Goal: Transaction & Acquisition: Purchase product/service

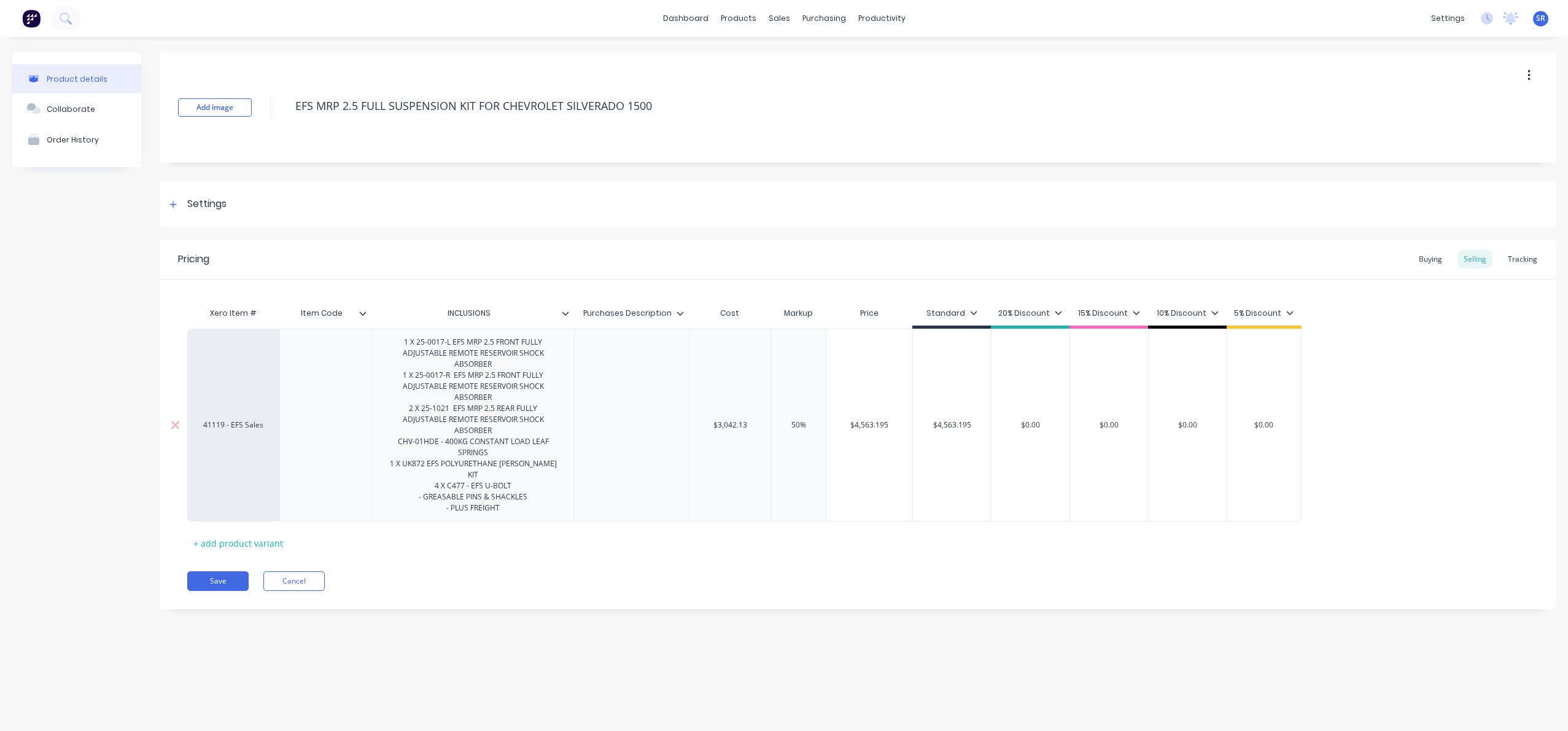
drag, startPoint x: 508, startPoint y: 483, endPoint x: 516, endPoint y: 485, distance: 8.2
click at [507, 482] on div "1 X 25-0017-L EFS MRP 2.5 FRONT FULLY ADJUSTABLE REMOTE RESERVOIR SHOCK ABSORBE…" at bounding box center [472, 424] width 192 height 182
drag, startPoint x: 464, startPoint y: 475, endPoint x: 426, endPoint y: 479, distance: 38.2
click at [426, 479] on div "1 X 25-0017-L EFS MRP 2.5 FRONT FULLY ADJUSTABLE REMOTE RESERVOIR SHOCK ABSORBE…" at bounding box center [472, 424] width 192 height 182
click at [218, 571] on button "Save" at bounding box center [217, 581] width 62 height 20
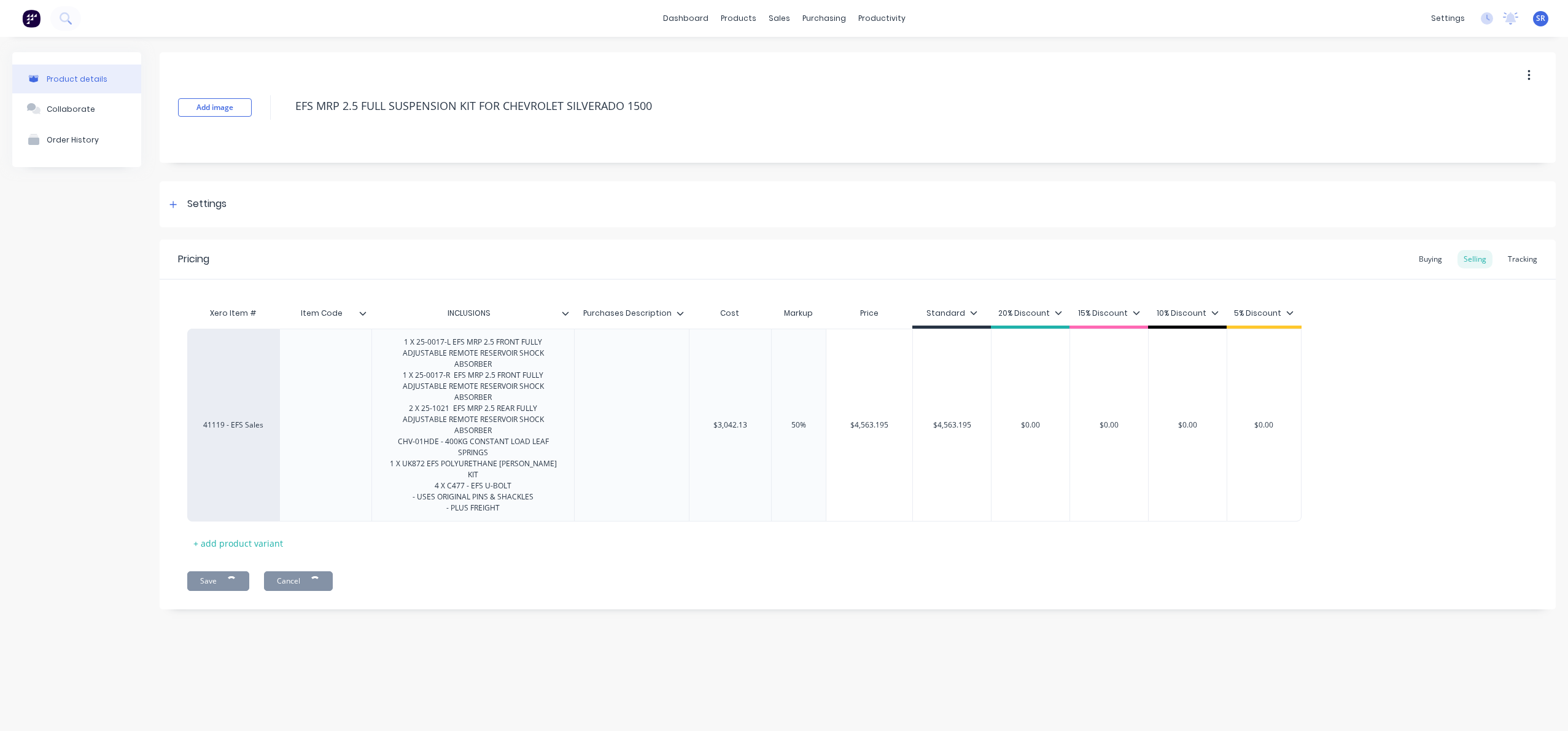
type textarea "x"
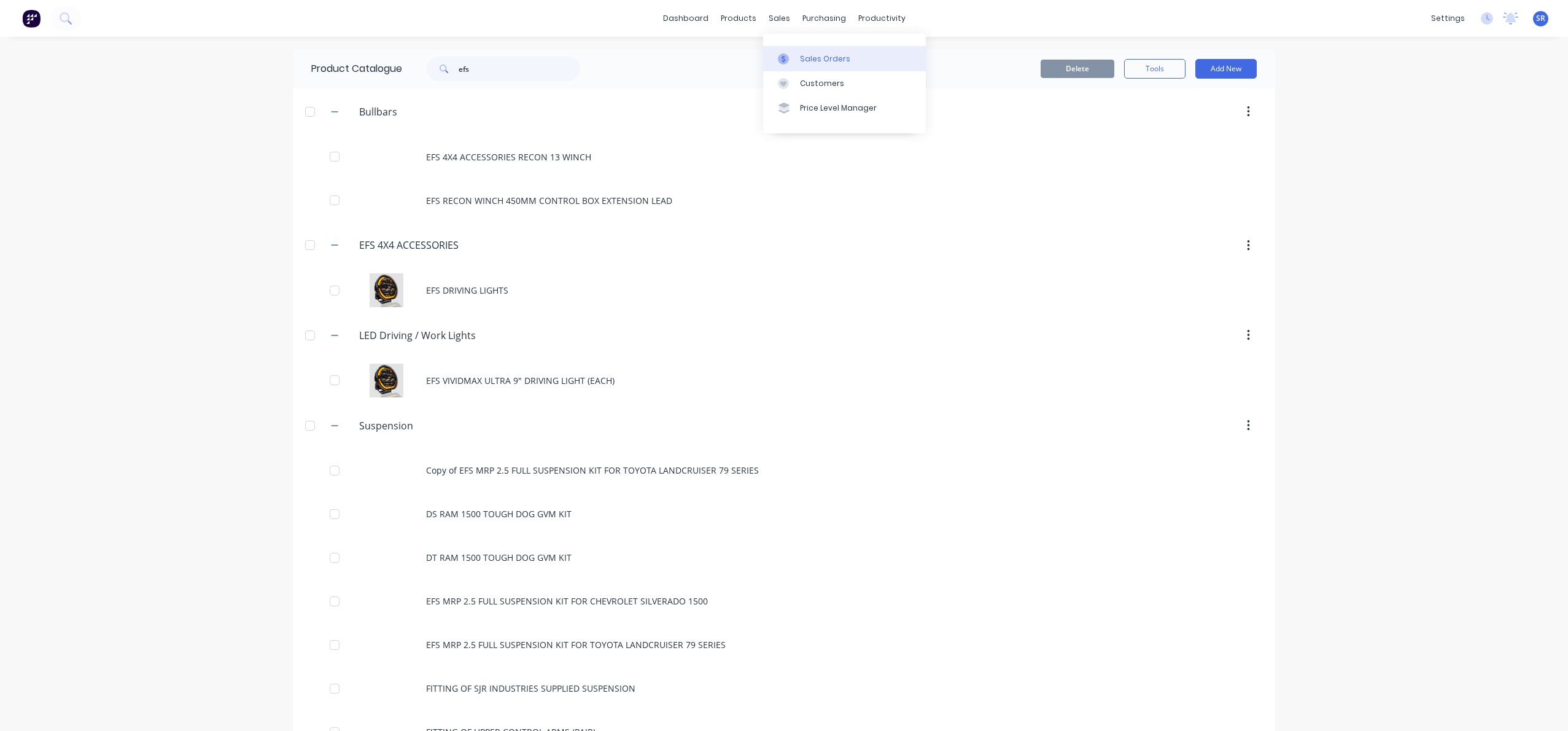
click at [809, 58] on div "Sales Orders" at bounding box center [825, 59] width 50 height 11
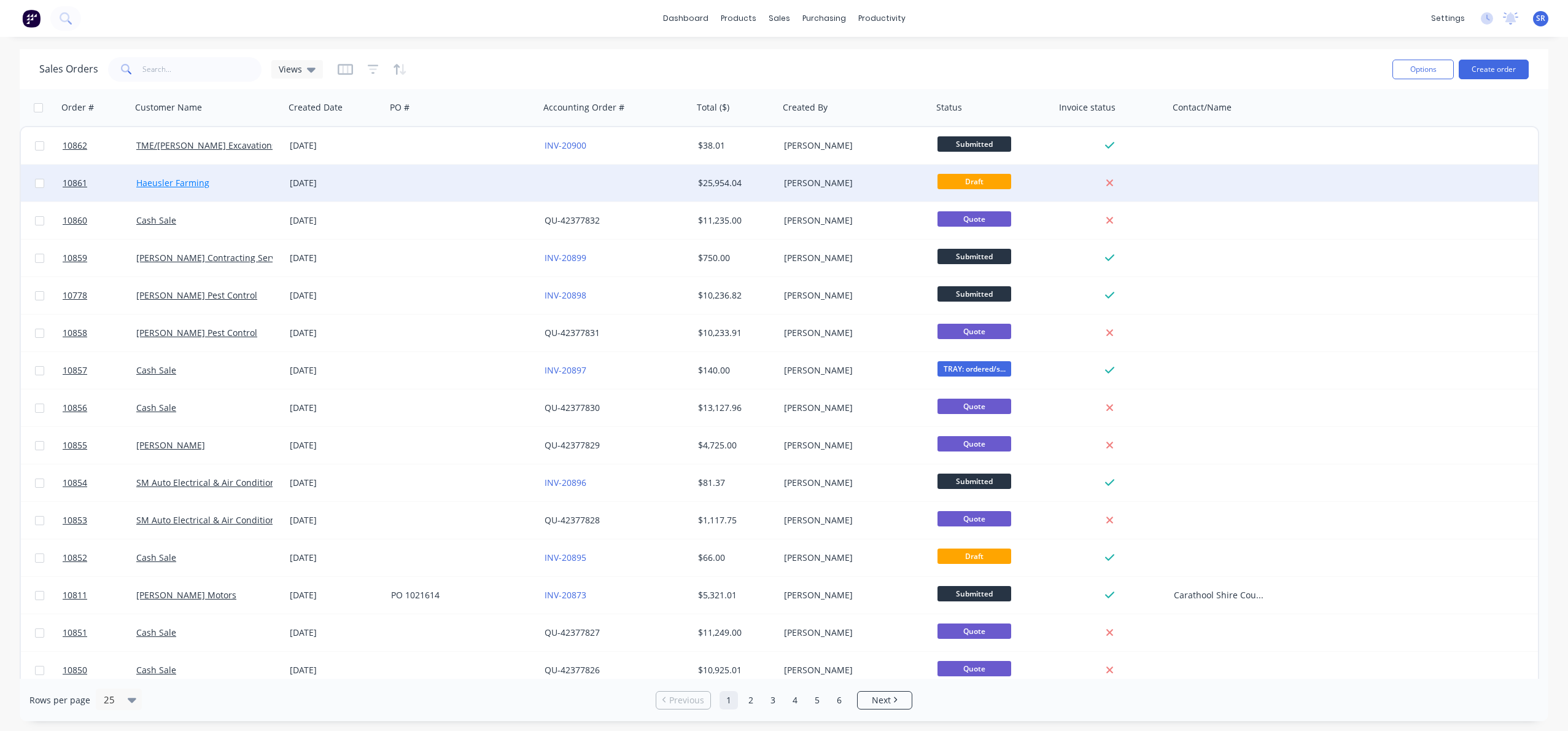
click at [185, 188] on link "Haeusler Farming" at bounding box center [173, 183] width 73 height 12
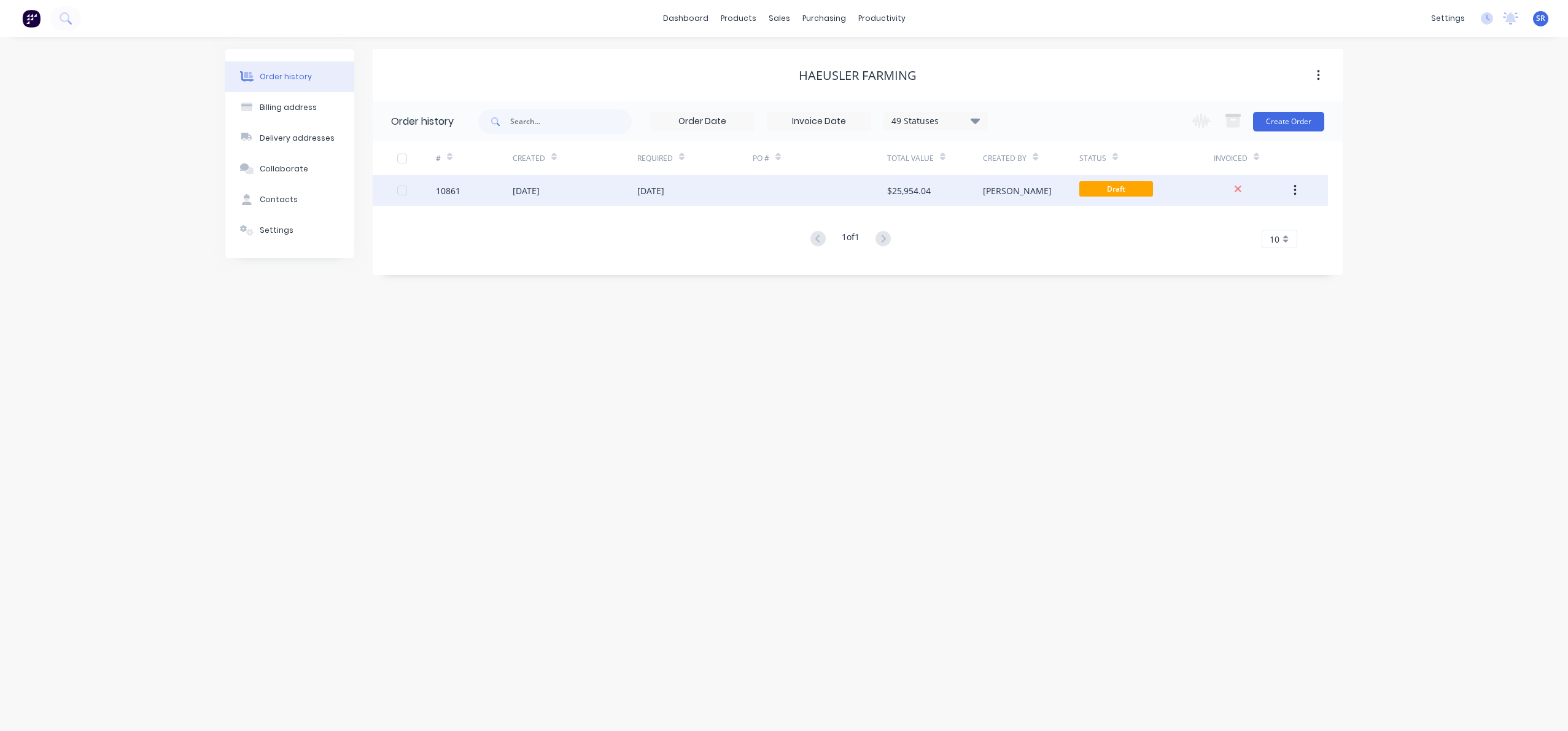
click at [707, 192] on div "[DATE]" at bounding box center [694, 191] width 115 height 30
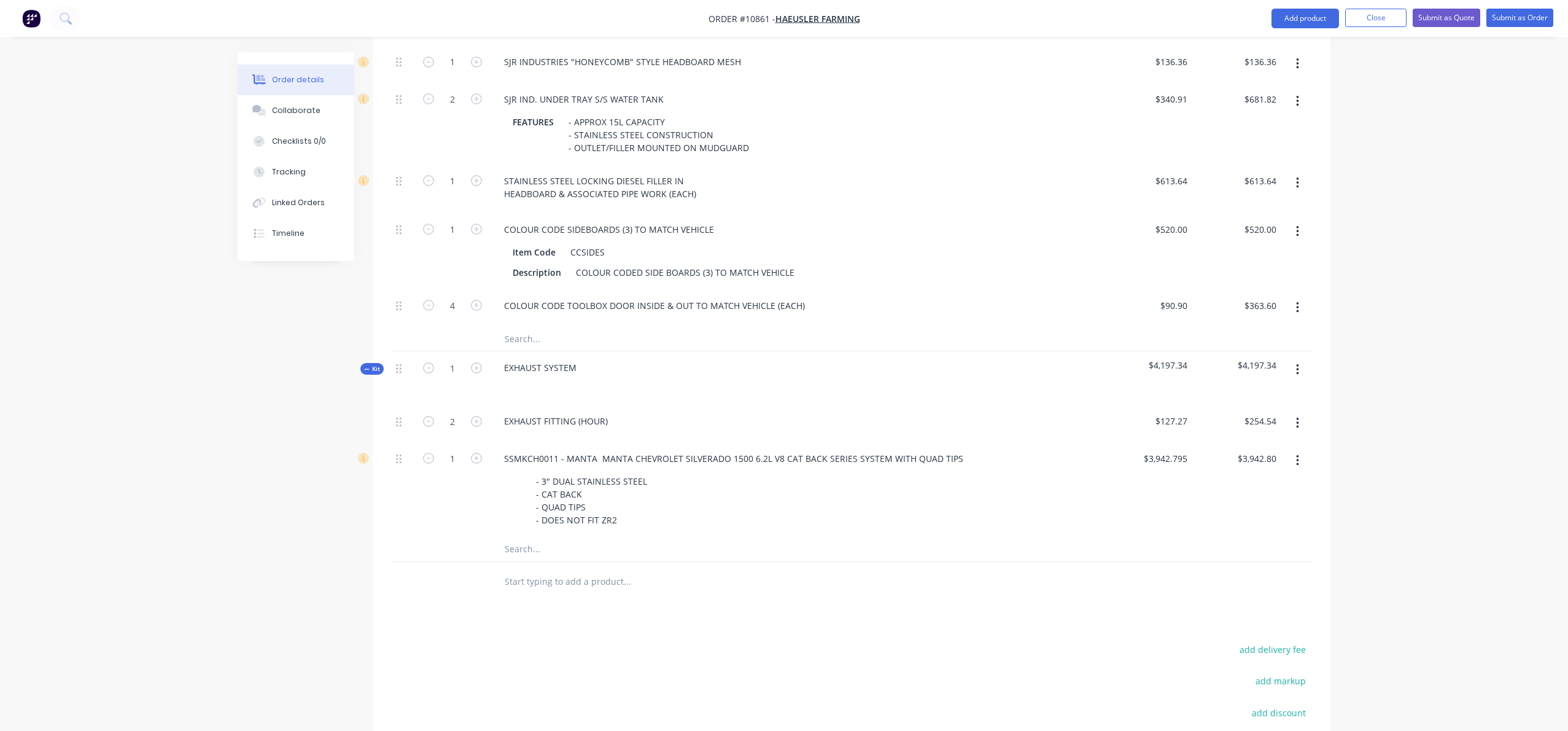
scroll to position [1714, 0]
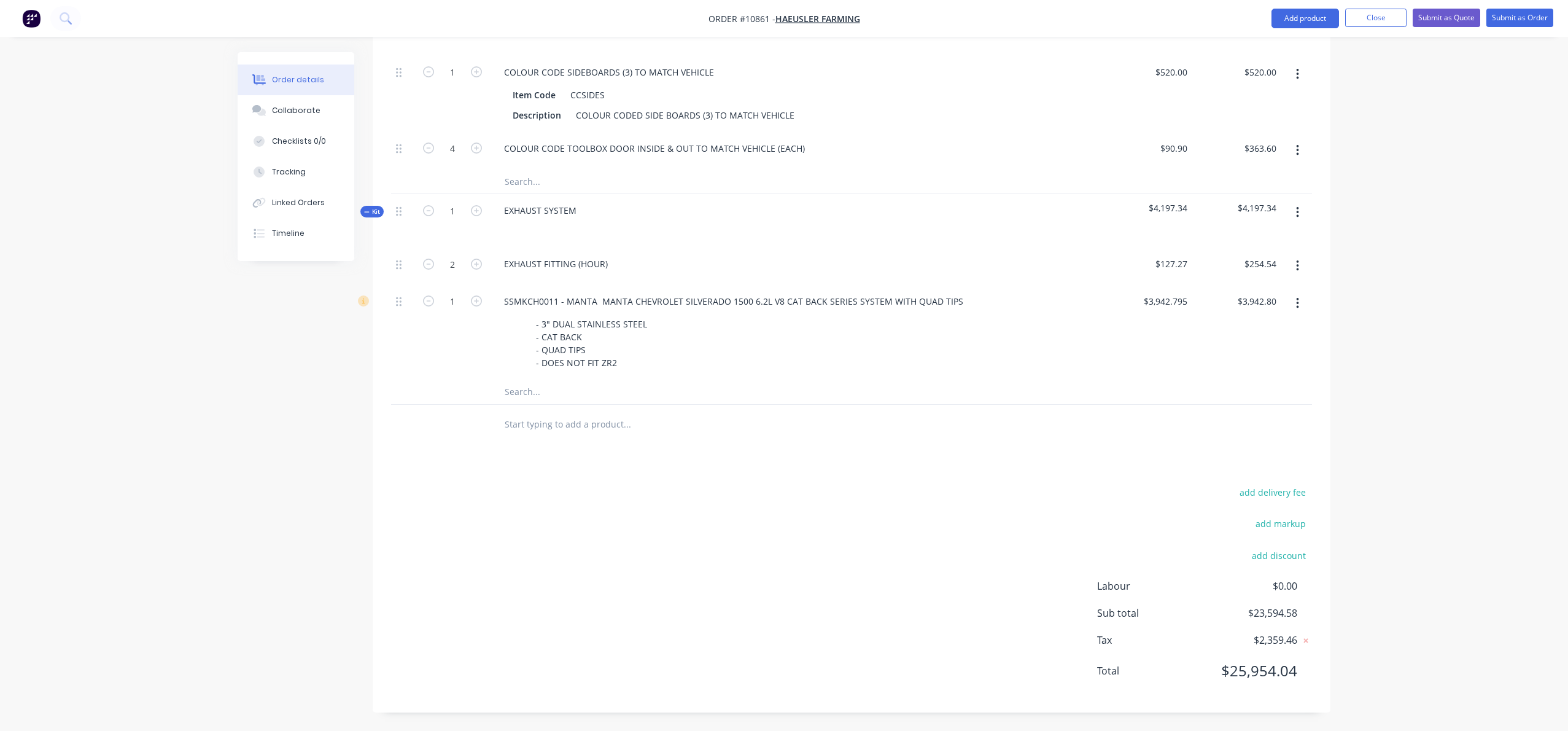
click at [531, 425] on input "text" at bounding box center [627, 424] width 246 height 24
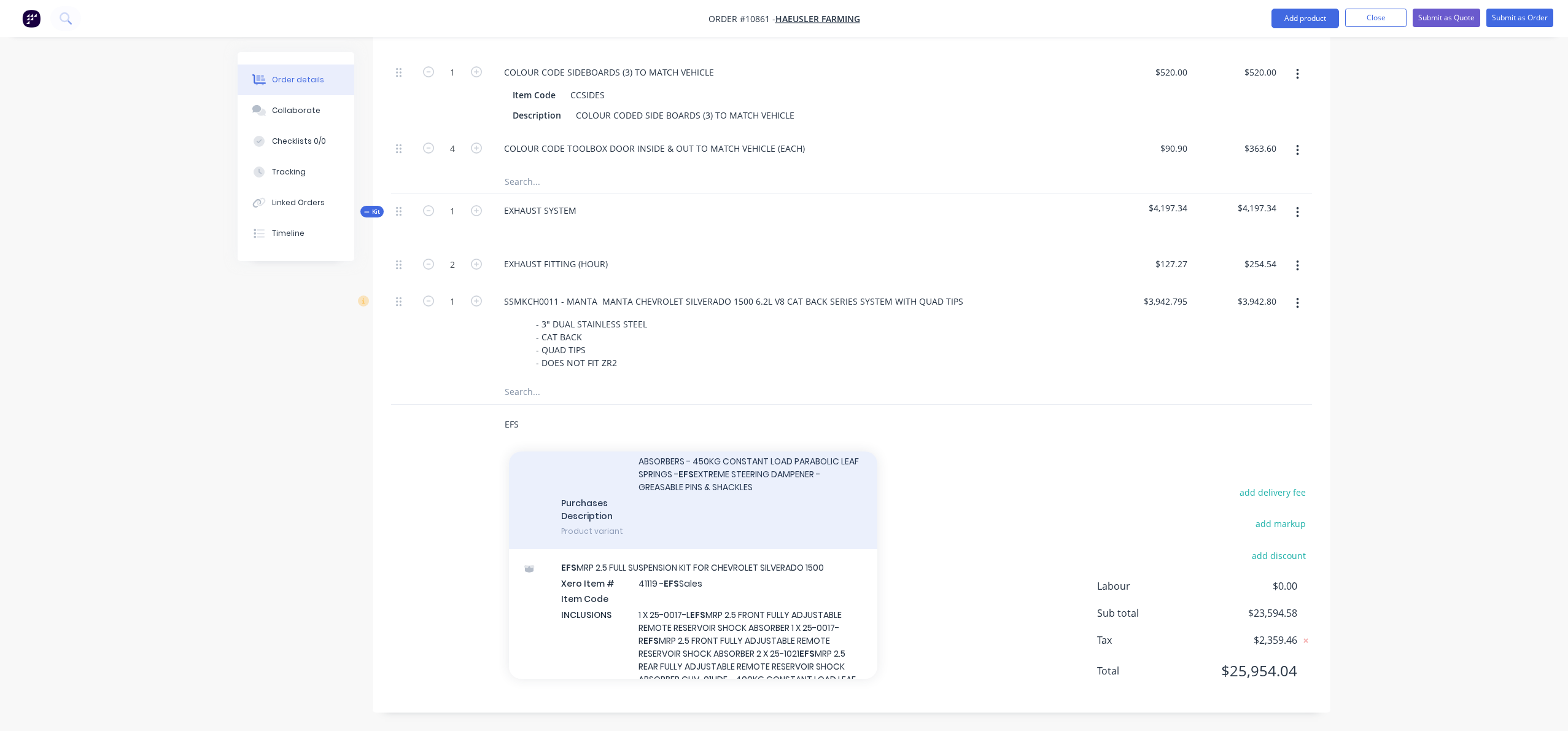
scroll to position [122, 0]
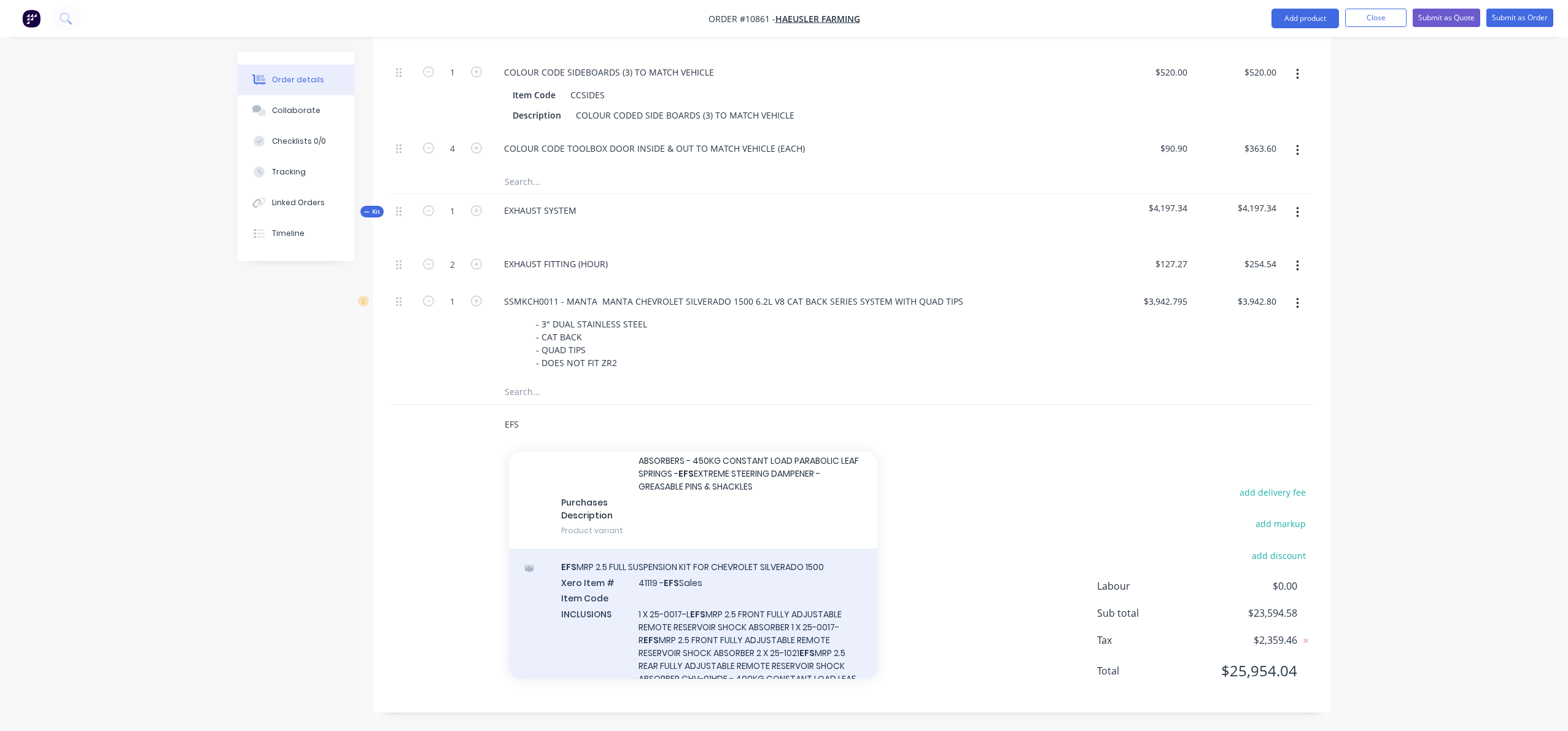
type input "EFS"
click at [633, 566] on div "EFS MRP 2.5 FULL SUSPENSION KIT FOR CHEVROLET SILVERADO 1500 Xero Item # 41119 …" at bounding box center [693, 664] width 369 height 231
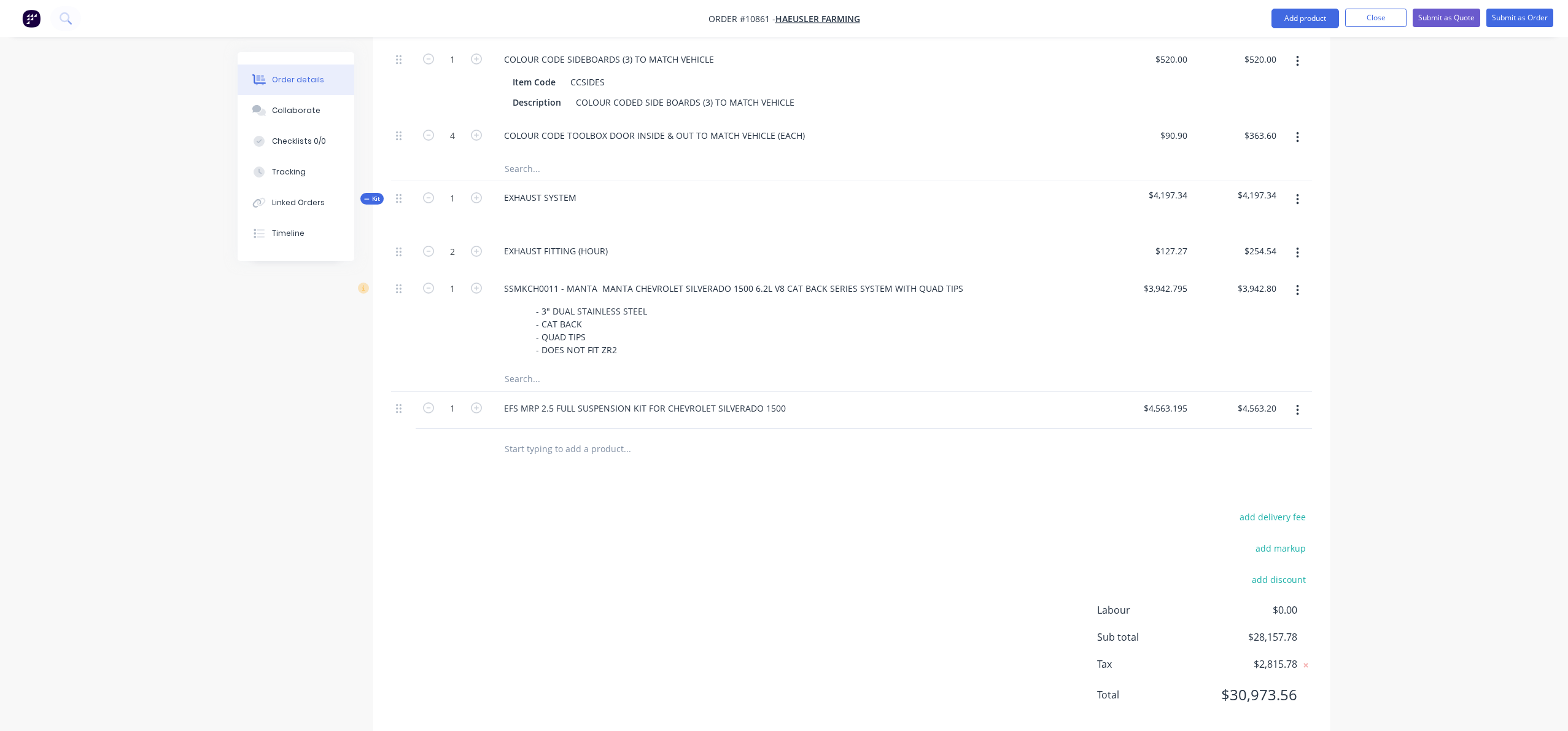
click at [541, 450] on input "text" at bounding box center [627, 447] width 246 height 24
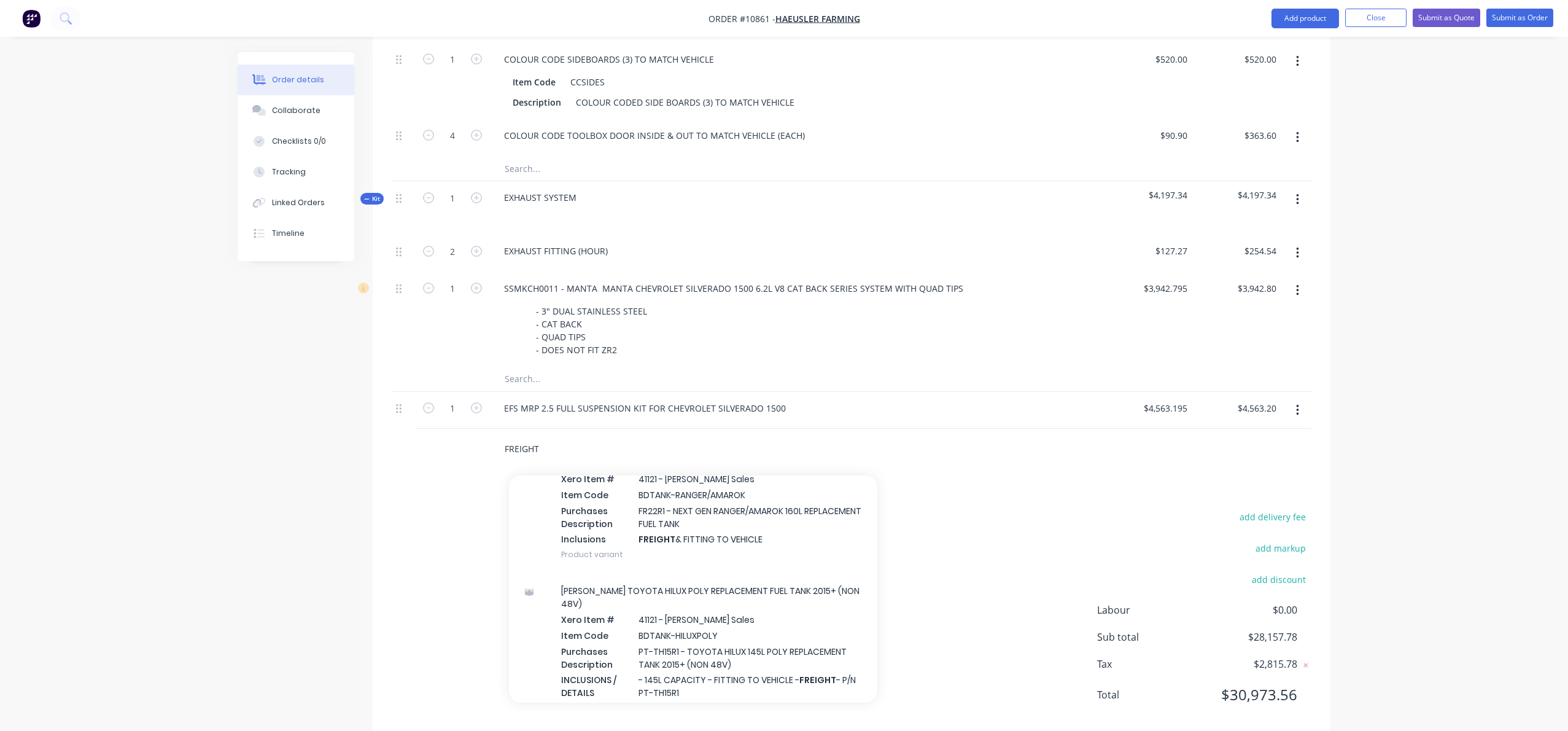
scroll to position [1265, 0]
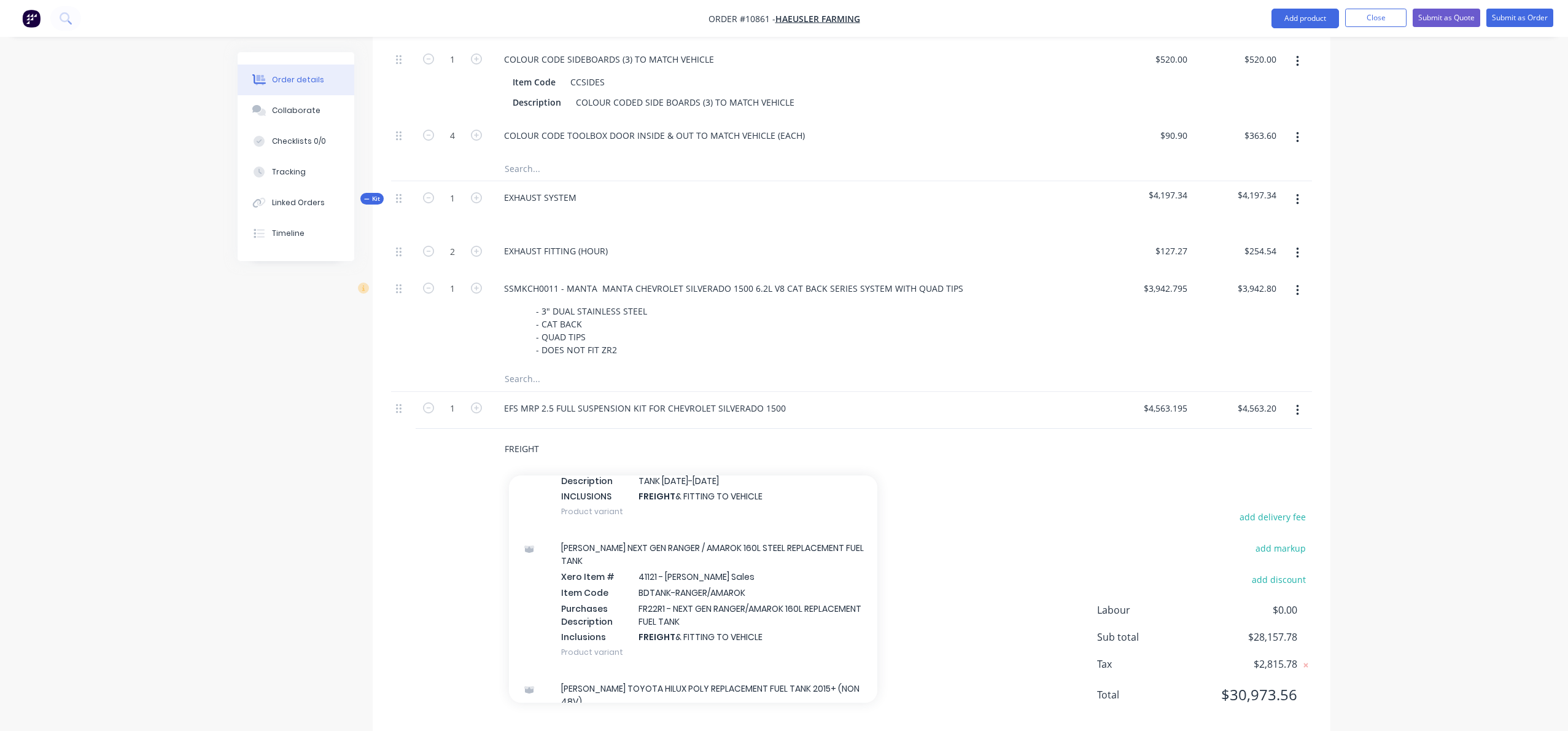
type input "FREIGHT"
click at [812, 417] on div "EFS MRP 2.5 FULL SUSPENSION KIT FOR CHEVROLET SILVERADO 1500" at bounding box center [796, 408] width 604 height 18
drag, startPoint x: 553, startPoint y: 458, endPoint x: 422, endPoint y: 444, distance: 131.7
click at [422, 444] on div "FREIGHT Add FREIGHT to order TOUGH DOG TDCA-002 GUN126R HILUX UPPER CONTROL ARM…" at bounding box center [852, 448] width 921 height 40
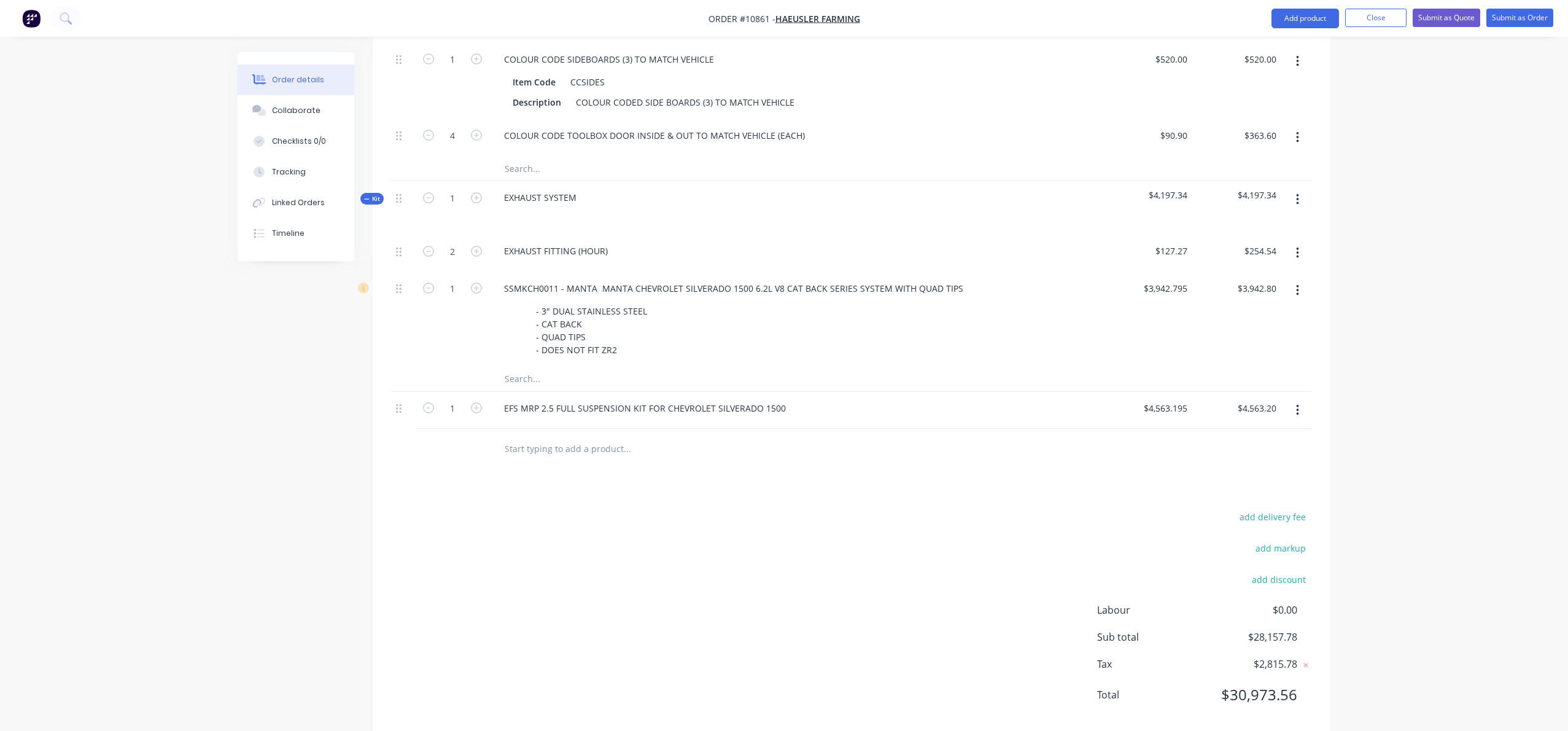
click at [819, 417] on div "EFS MRP 2.5 FULL SUSPENSION KIT FOR CHEVROLET SILVERADO 1500" at bounding box center [796, 408] width 604 height 18
click at [572, 417] on div "EFS MRP 2.5 FULL SUSPENSION KIT FOR CHEVROLET SILVERADO 1500" at bounding box center [645, 408] width 301 height 18
click at [401, 413] on icon at bounding box center [399, 409] width 5 height 9
click at [1293, 419] on button "button" at bounding box center [1298, 410] width 29 height 22
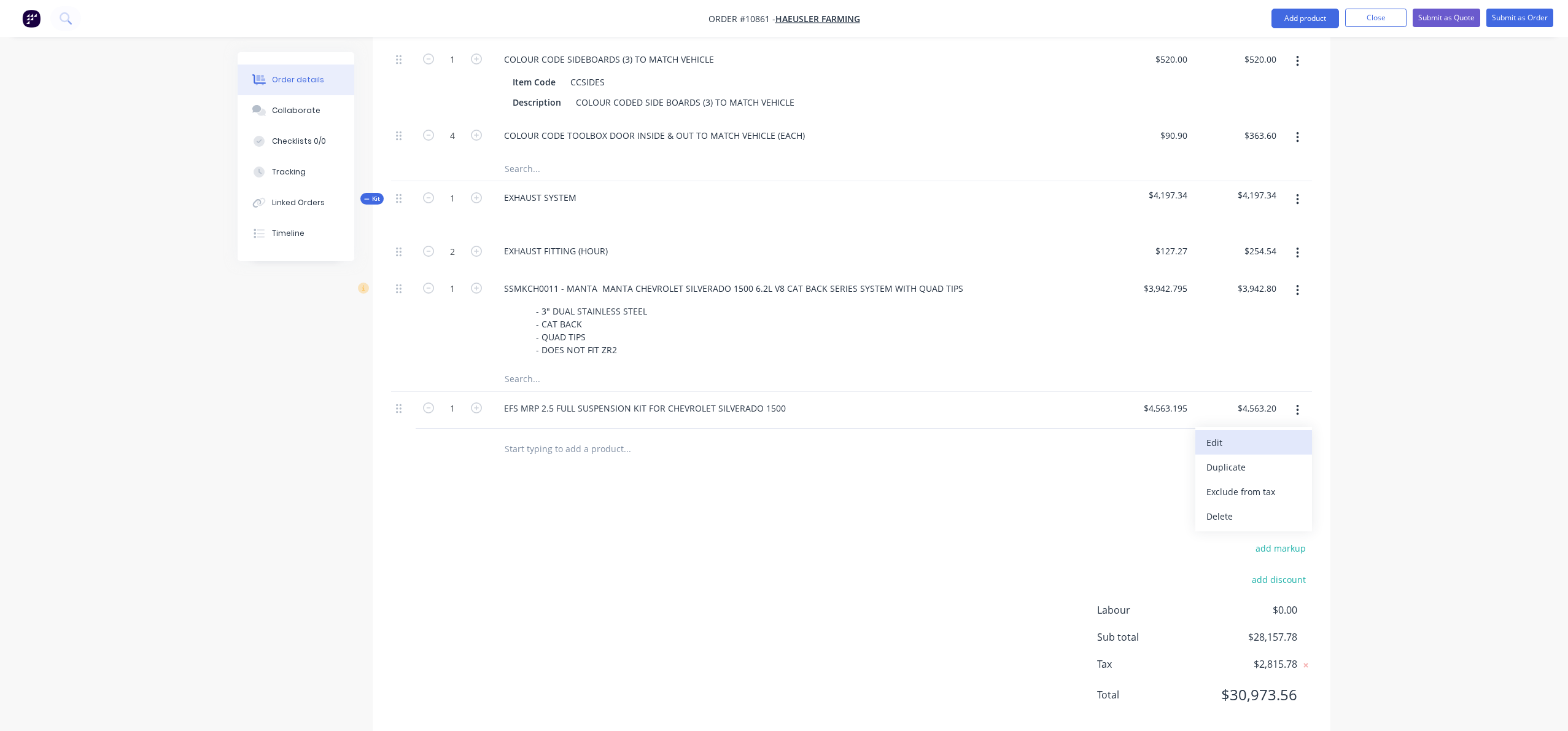
click at [1242, 450] on div "Edit" at bounding box center [1254, 443] width 95 height 18
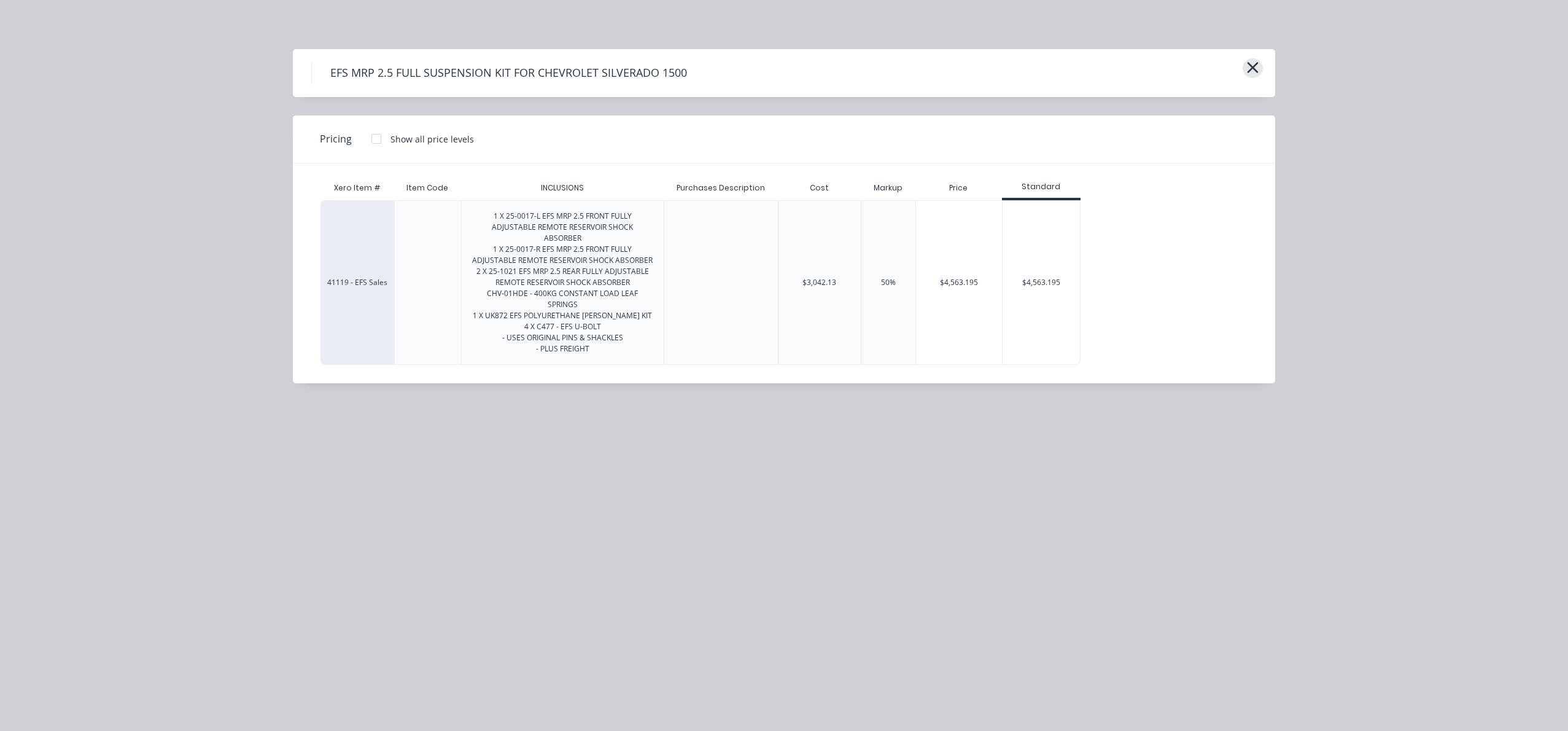
click at [1255, 72] on icon "button" at bounding box center [1253, 67] width 11 height 11
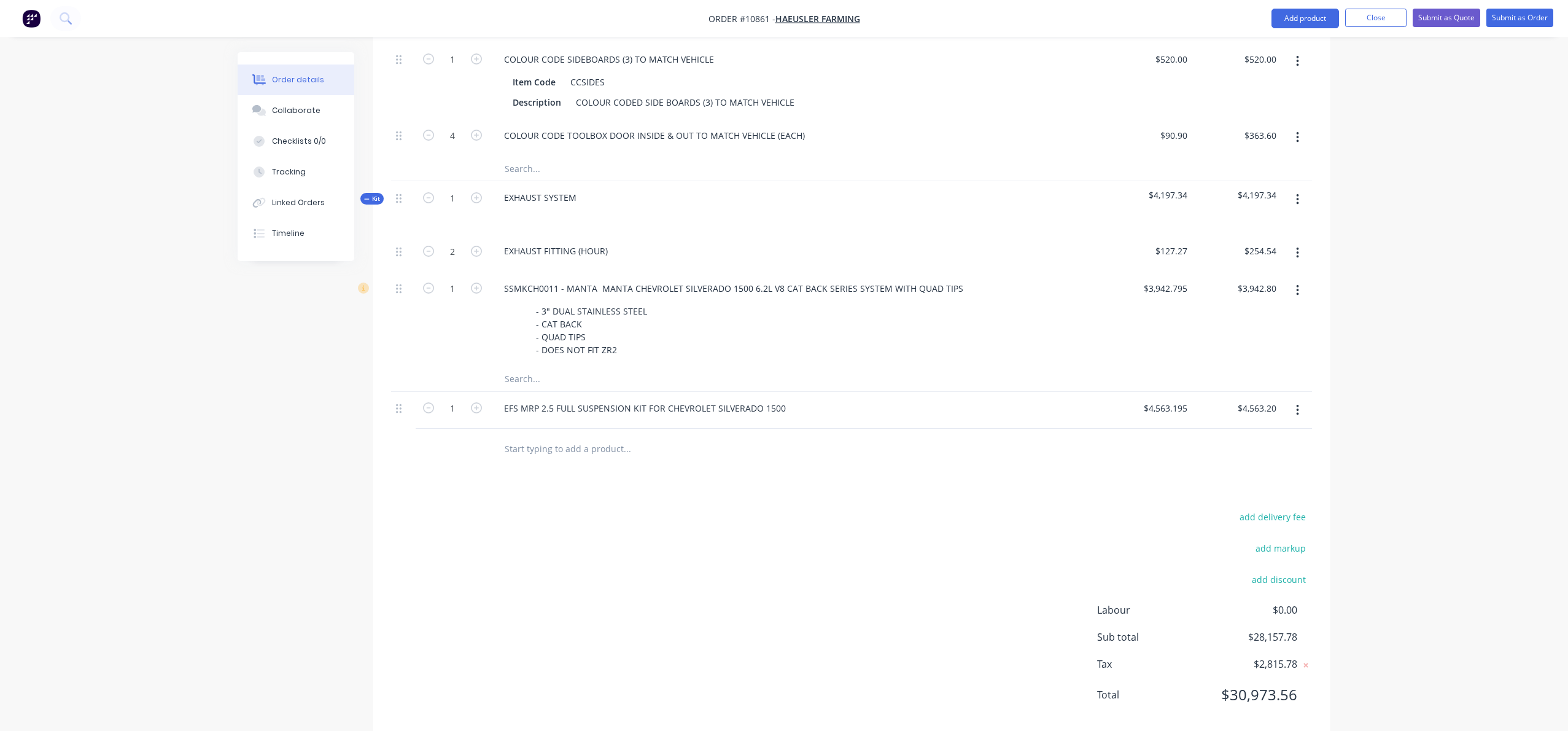
scroll to position [1752, 0]
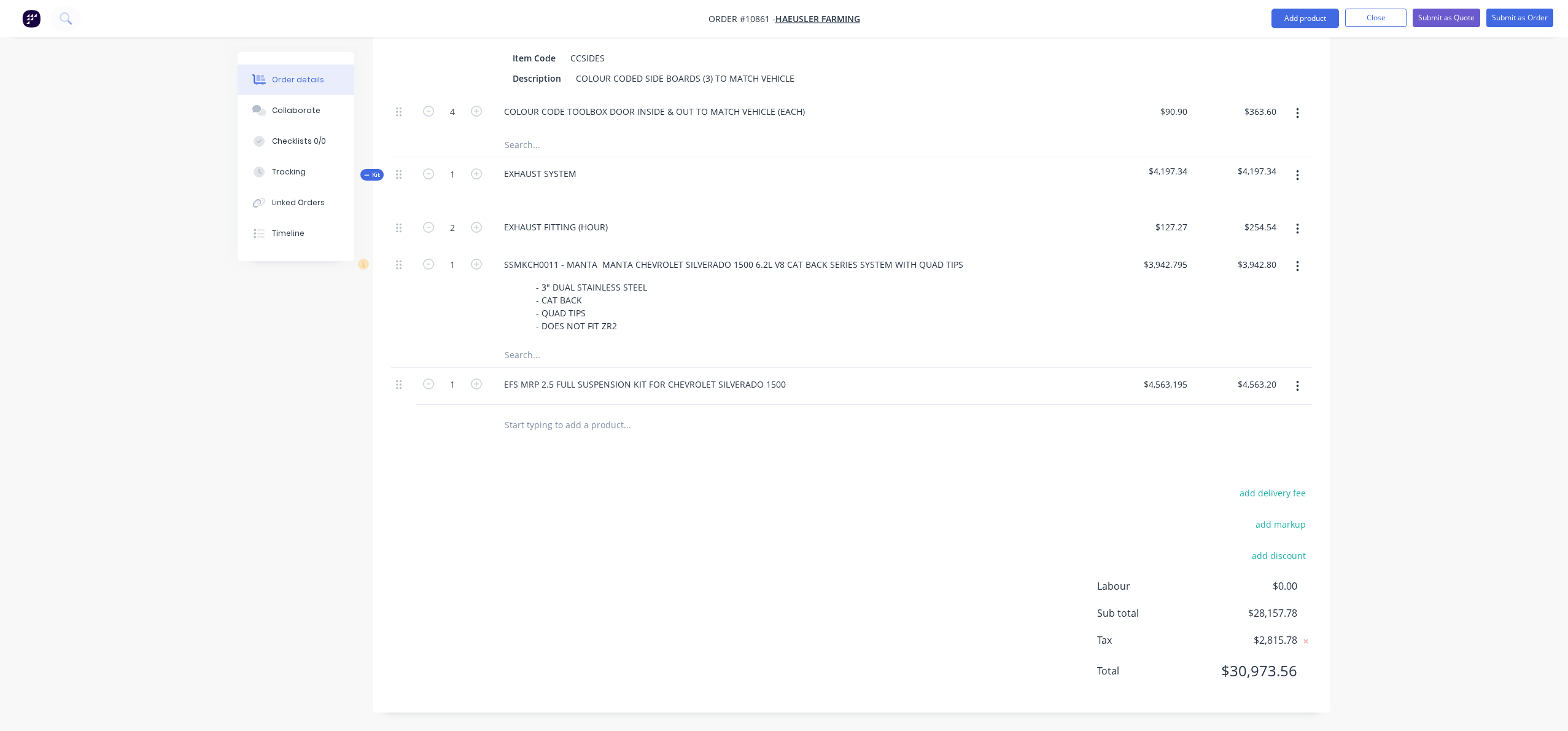
click at [540, 428] on input "text" at bounding box center [627, 424] width 246 height 24
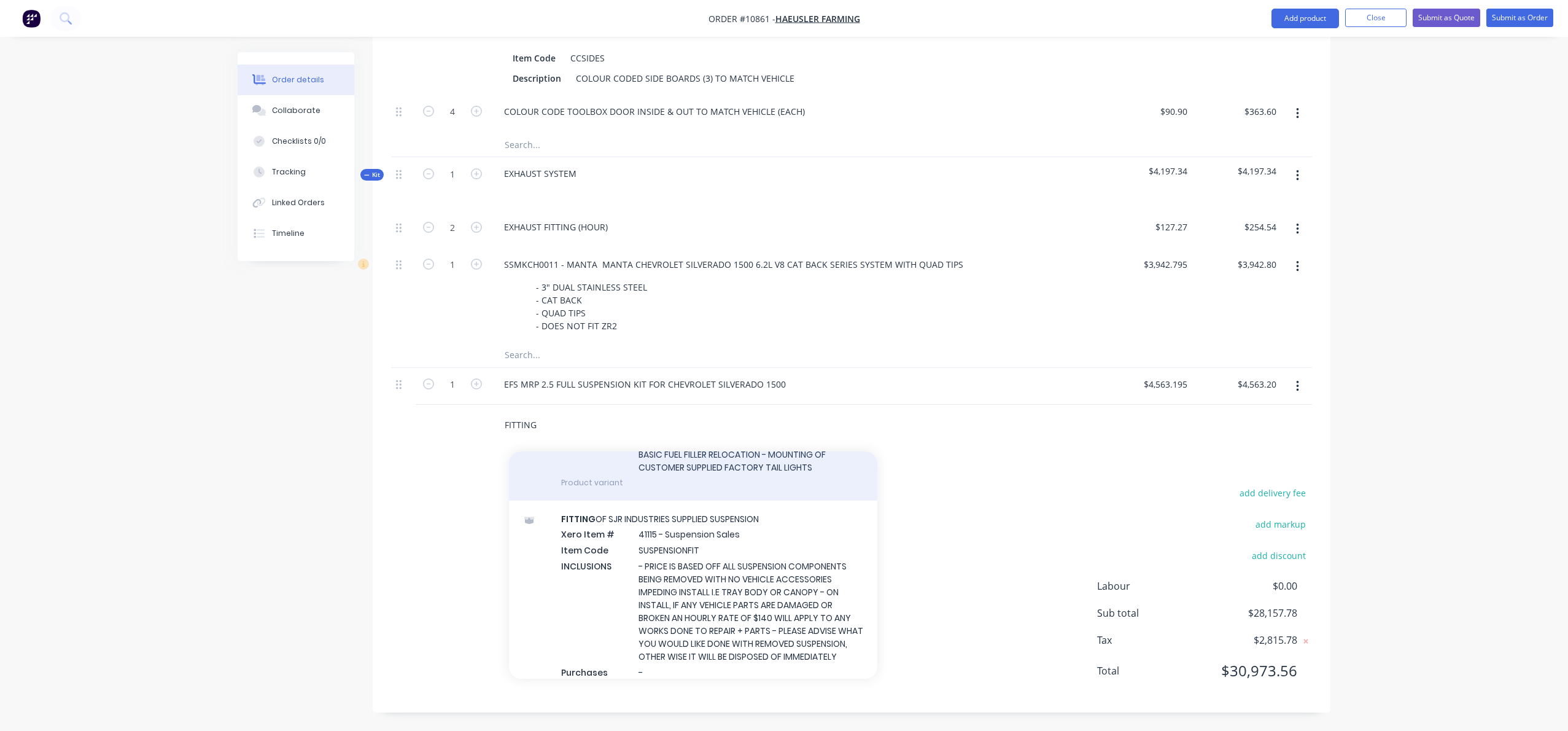
scroll to position [191, 0]
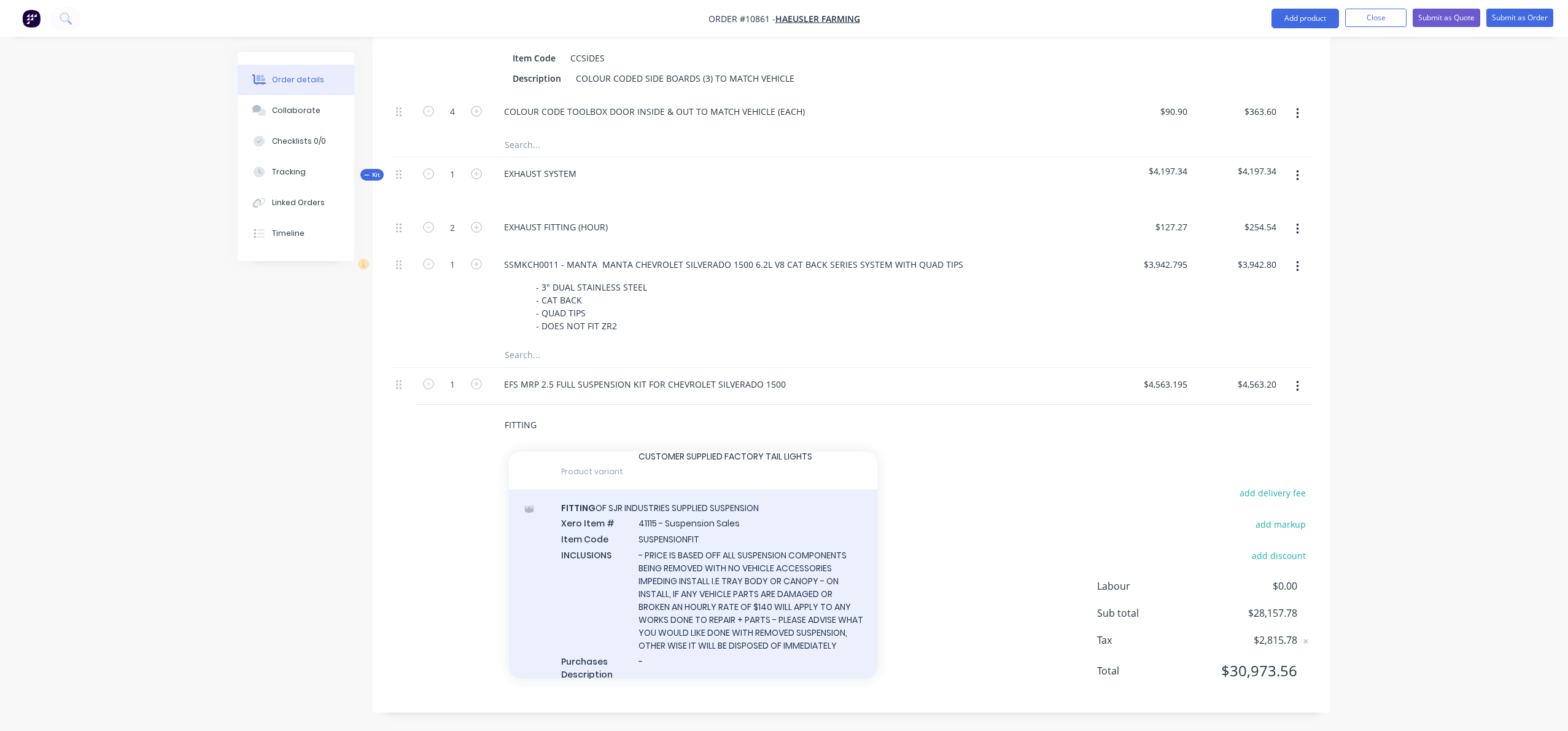
type input "FITTING"
click at [677, 536] on div "FITTING OF SJR INDUSTRIES SUPPLIED SUSPENSION Xero Item # 41115 - Suspension Sa…" at bounding box center [693, 599] width 369 height 218
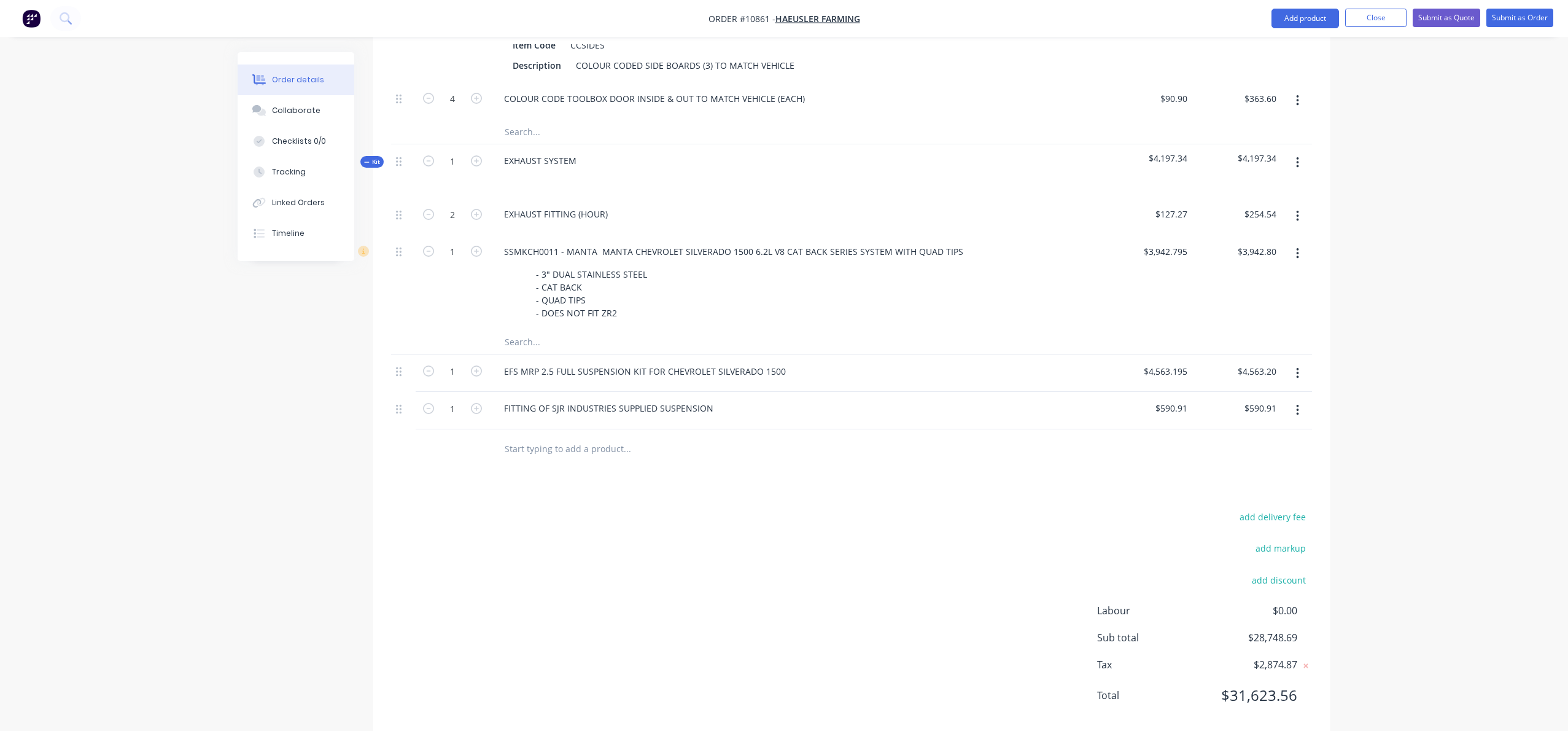
click at [576, 461] on input "text" at bounding box center [627, 448] width 246 height 24
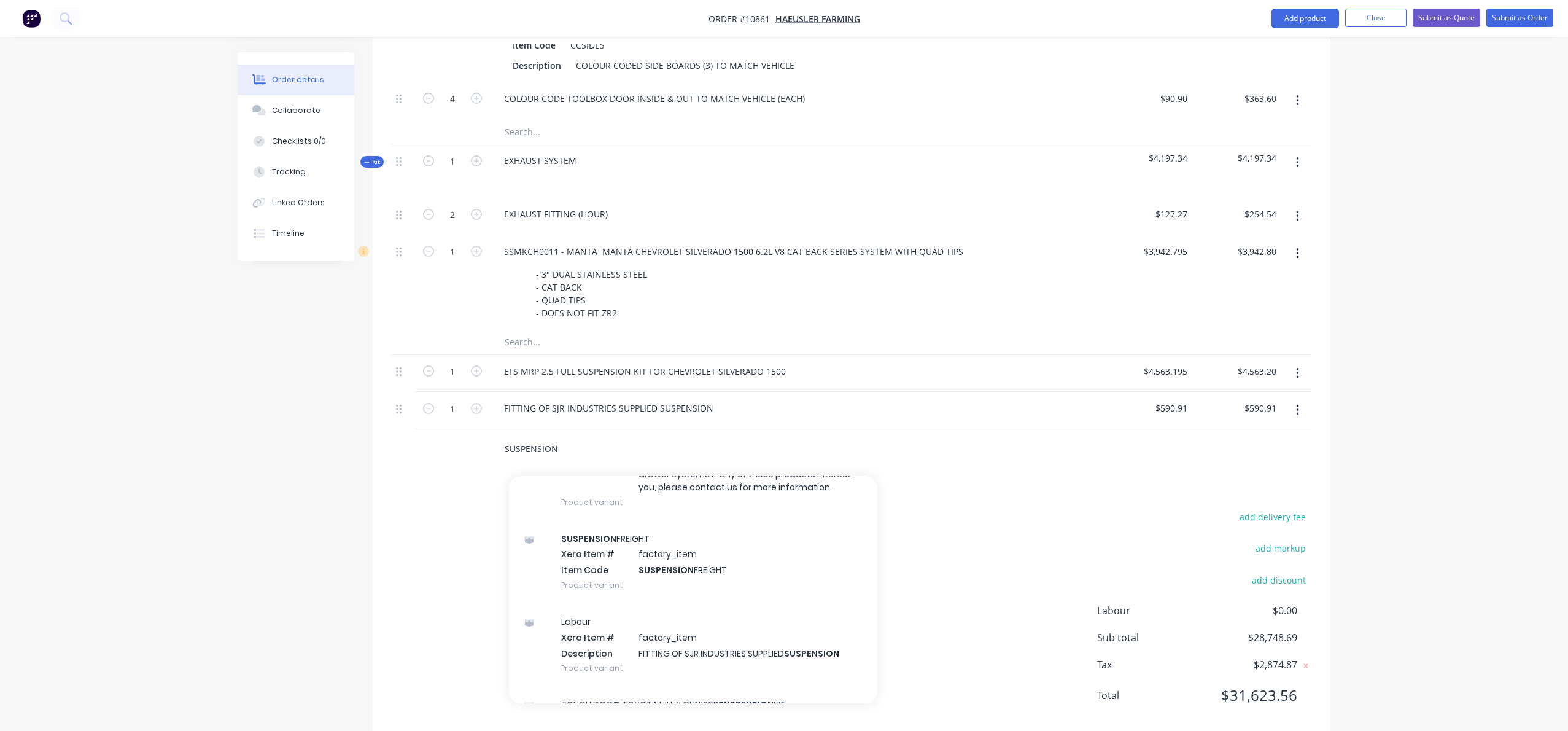
scroll to position [1701, 0]
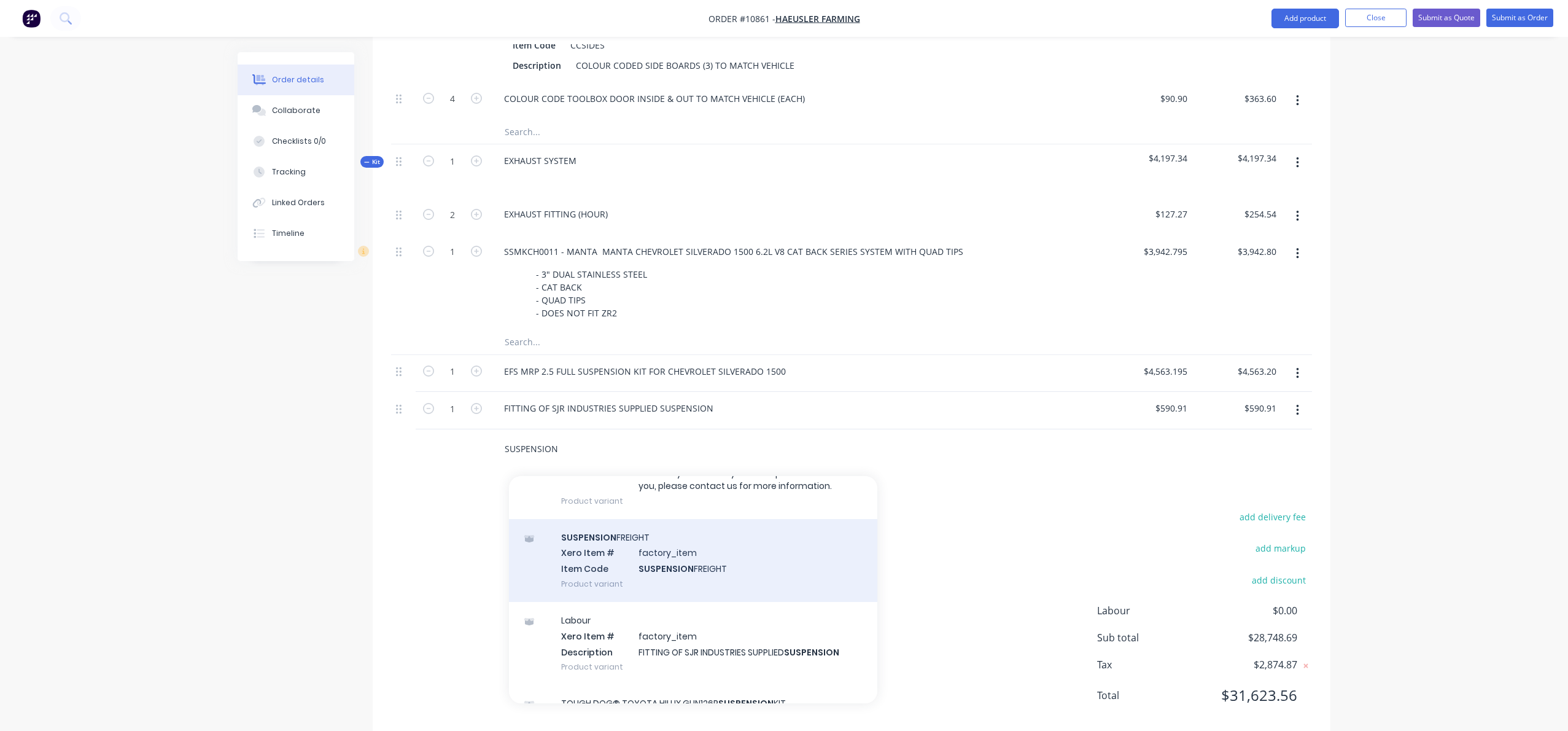
type input "SUSPENSION"
click at [672, 574] on div "SUSPENSION FREIGHT Xero Item # factory_item Item Code SUSPENSION FREIGHT Produc…" at bounding box center [693, 560] width 369 height 83
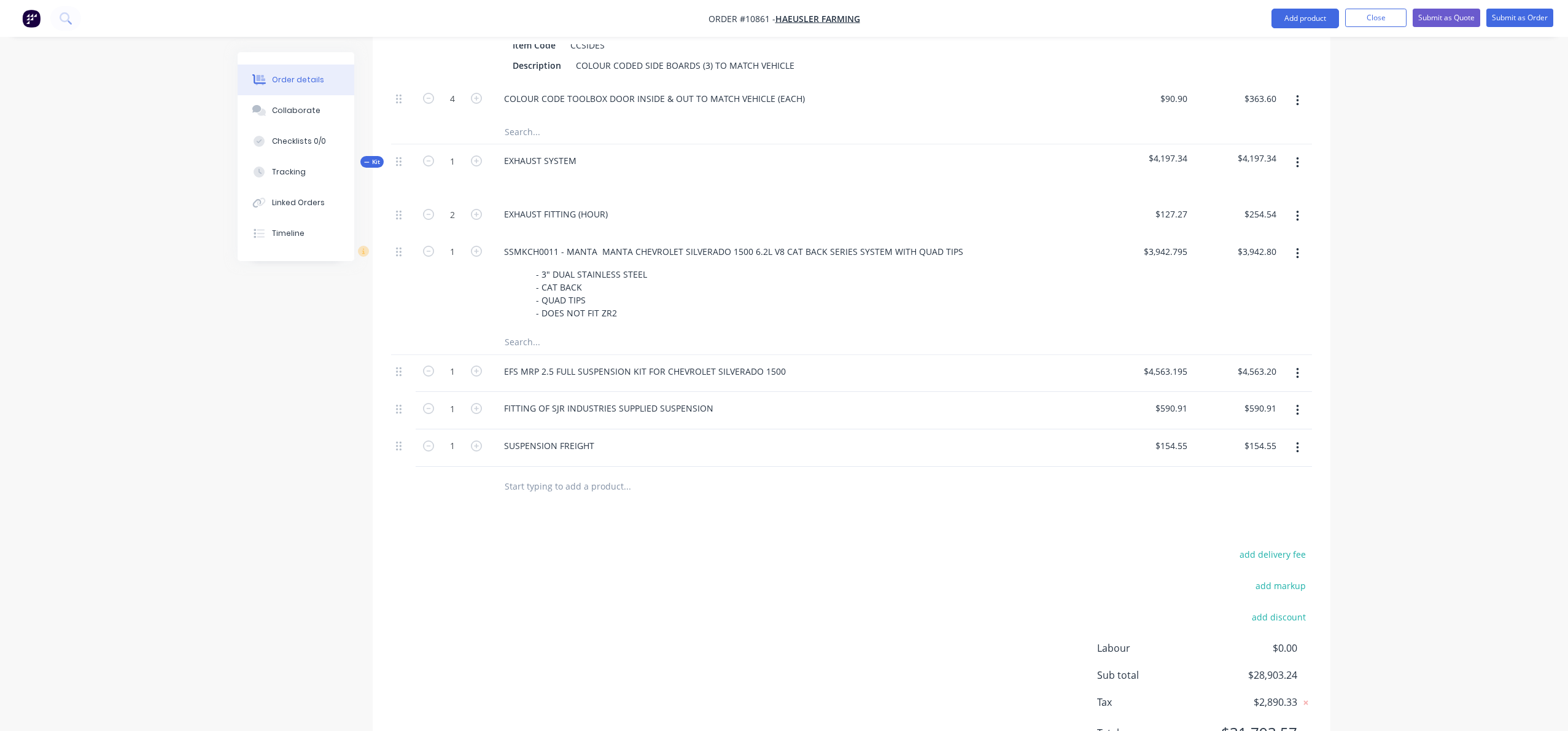
click at [574, 498] on input "text" at bounding box center [627, 486] width 246 height 24
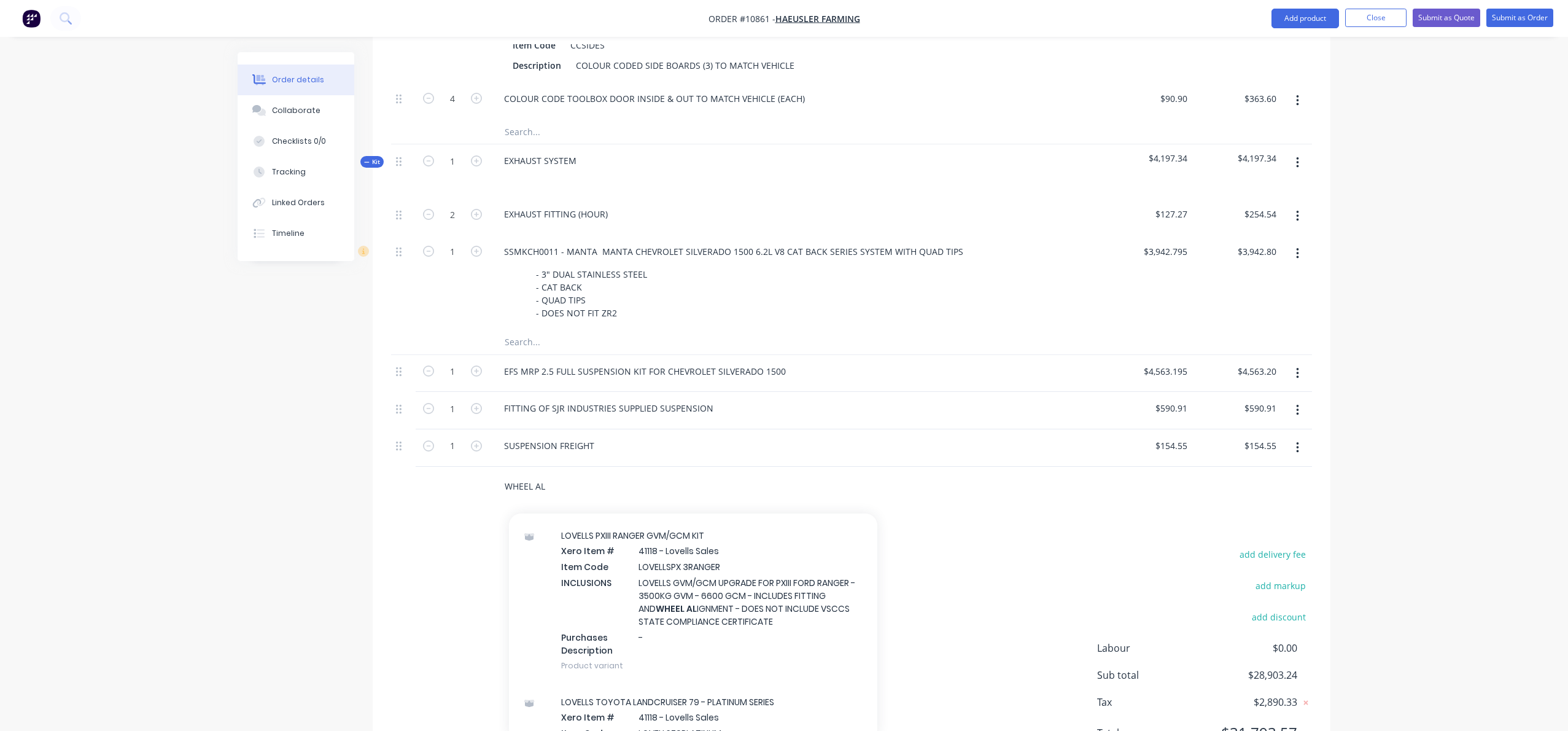
scroll to position [584, 0]
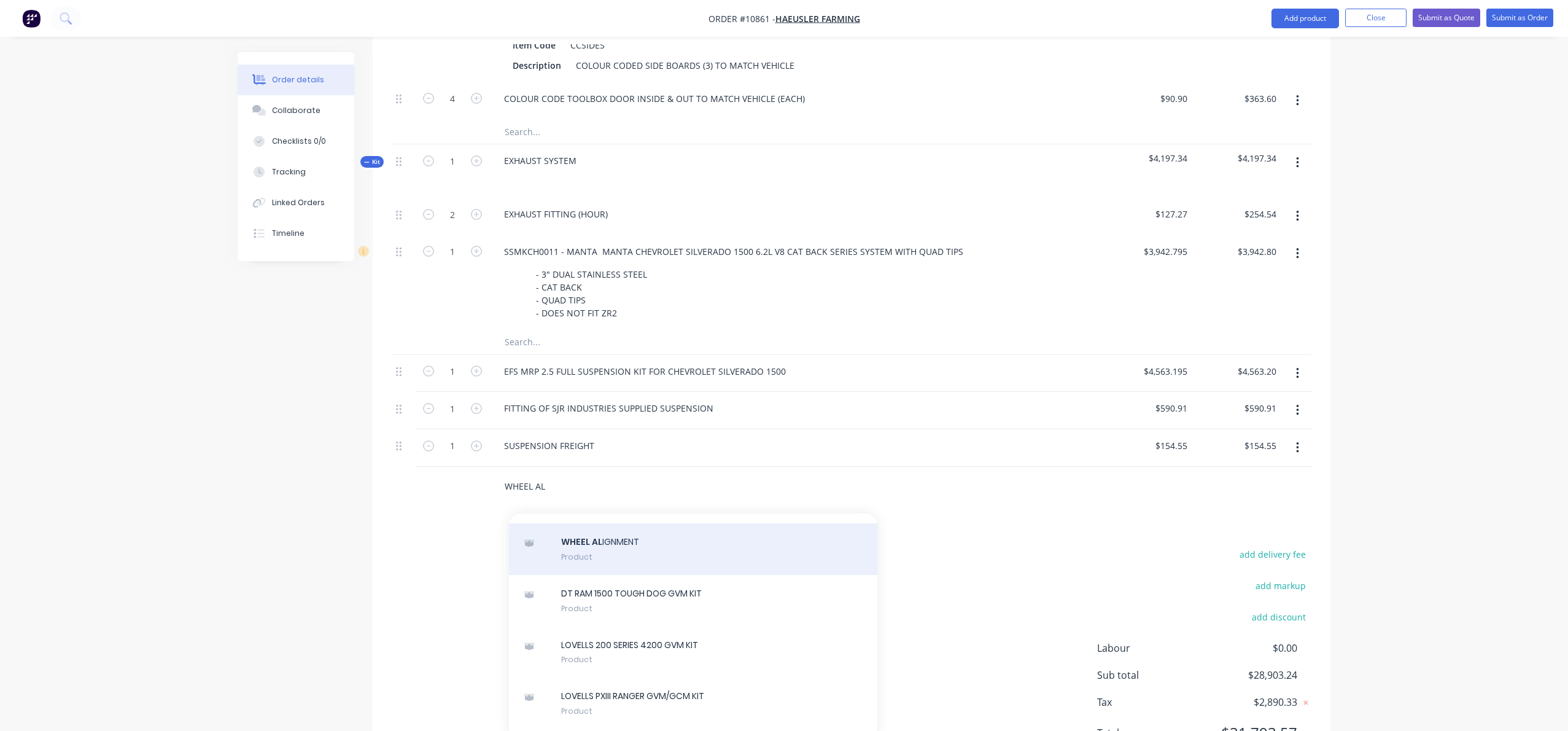
type input "WHEEL AL"
click at [581, 574] on div "WHEEL AL IGNMENT Product" at bounding box center [693, 549] width 369 height 52
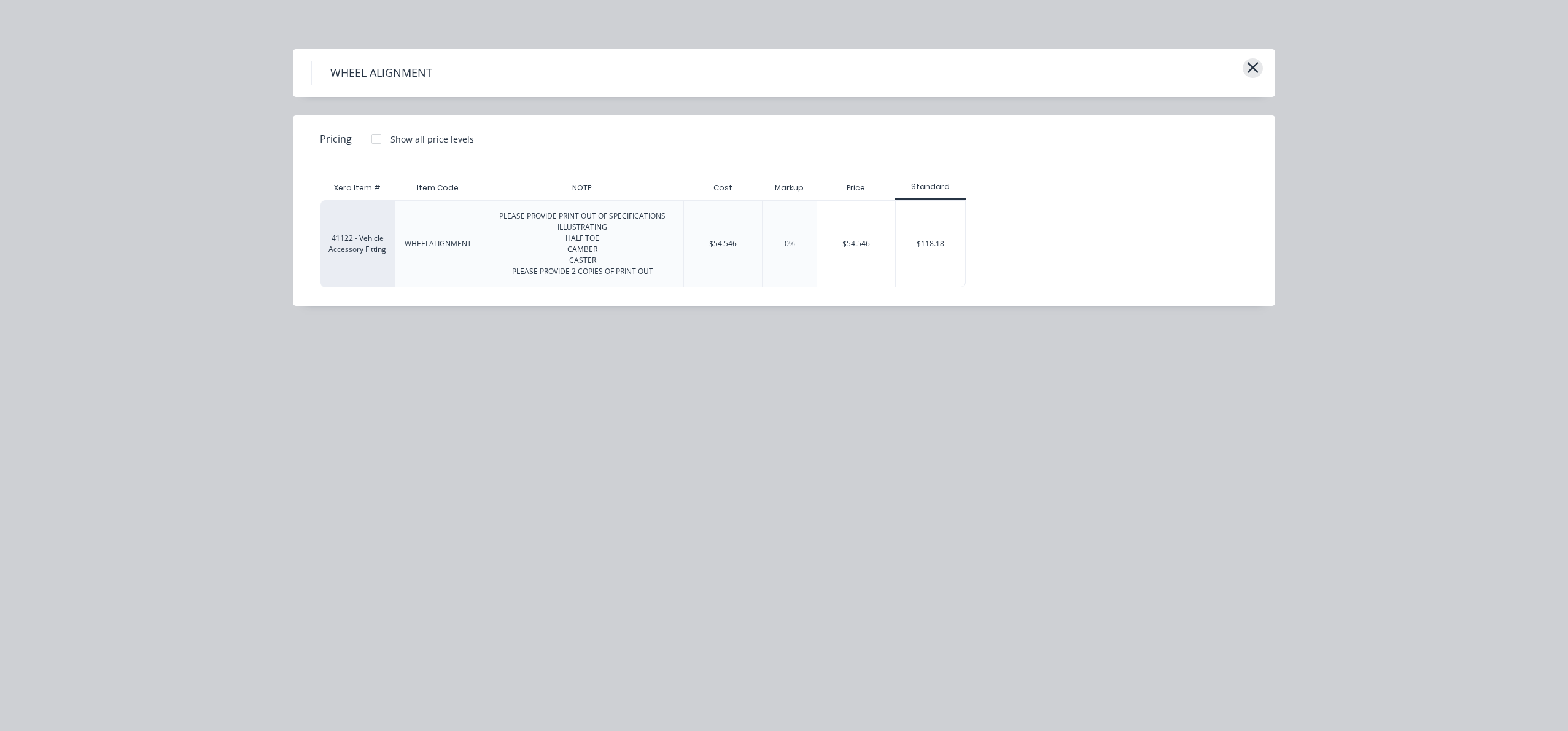
click at [1250, 71] on icon "button" at bounding box center [1252, 67] width 13 height 17
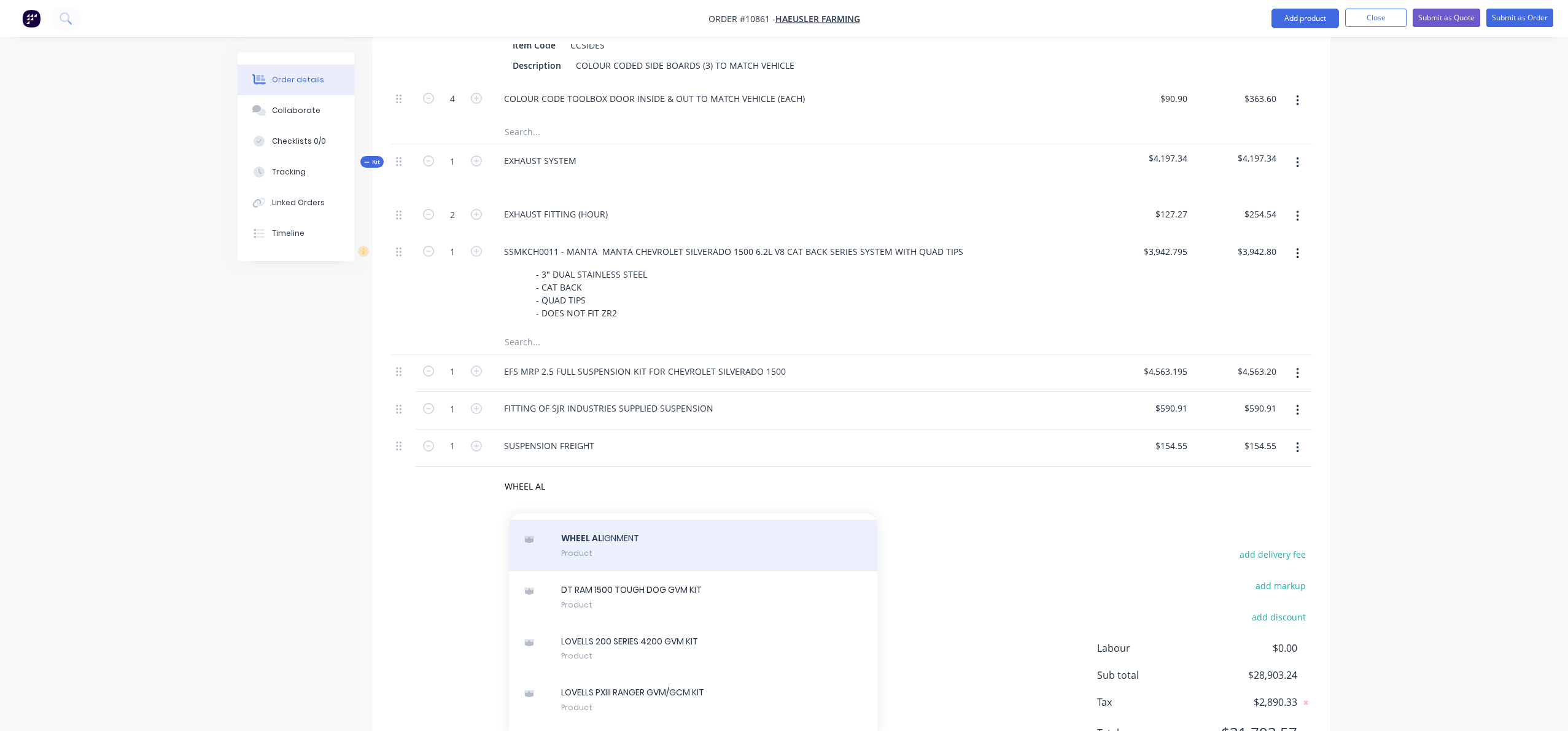
click at [611, 571] on div "WHEEL AL IGNMENT Product" at bounding box center [693, 546] width 369 height 52
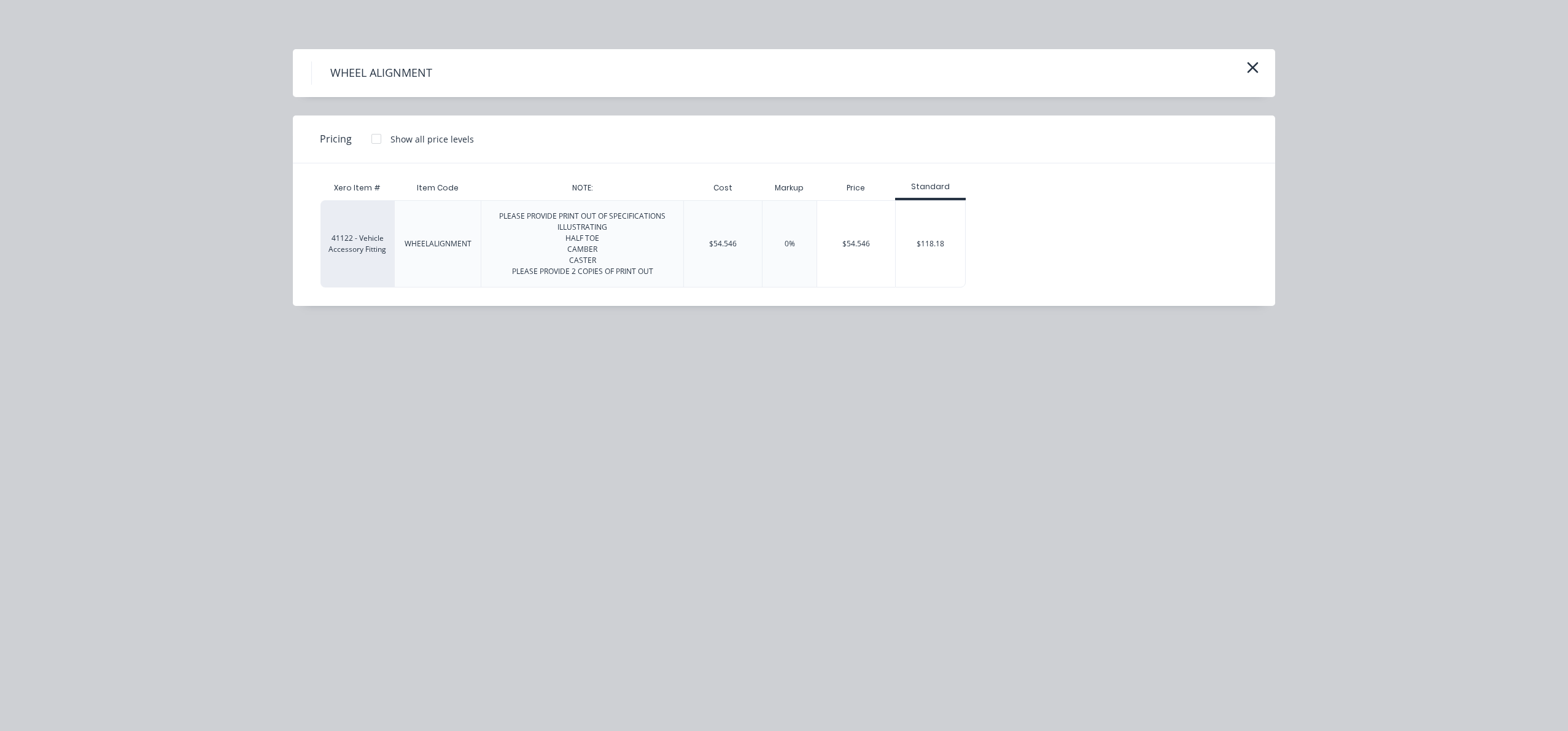
drag, startPoint x: 617, startPoint y: 248, endPoint x: 668, endPoint y: 254, distance: 51.4
click at [617, 248] on div "PLEASE PROVIDE PRINT OUT OF SPECIFICATIONS ILLUSTRATING HALF TOE CAMBER CASTER …" at bounding box center [582, 243] width 182 height 66
click at [929, 238] on div "$118.18" at bounding box center [930, 243] width 70 height 86
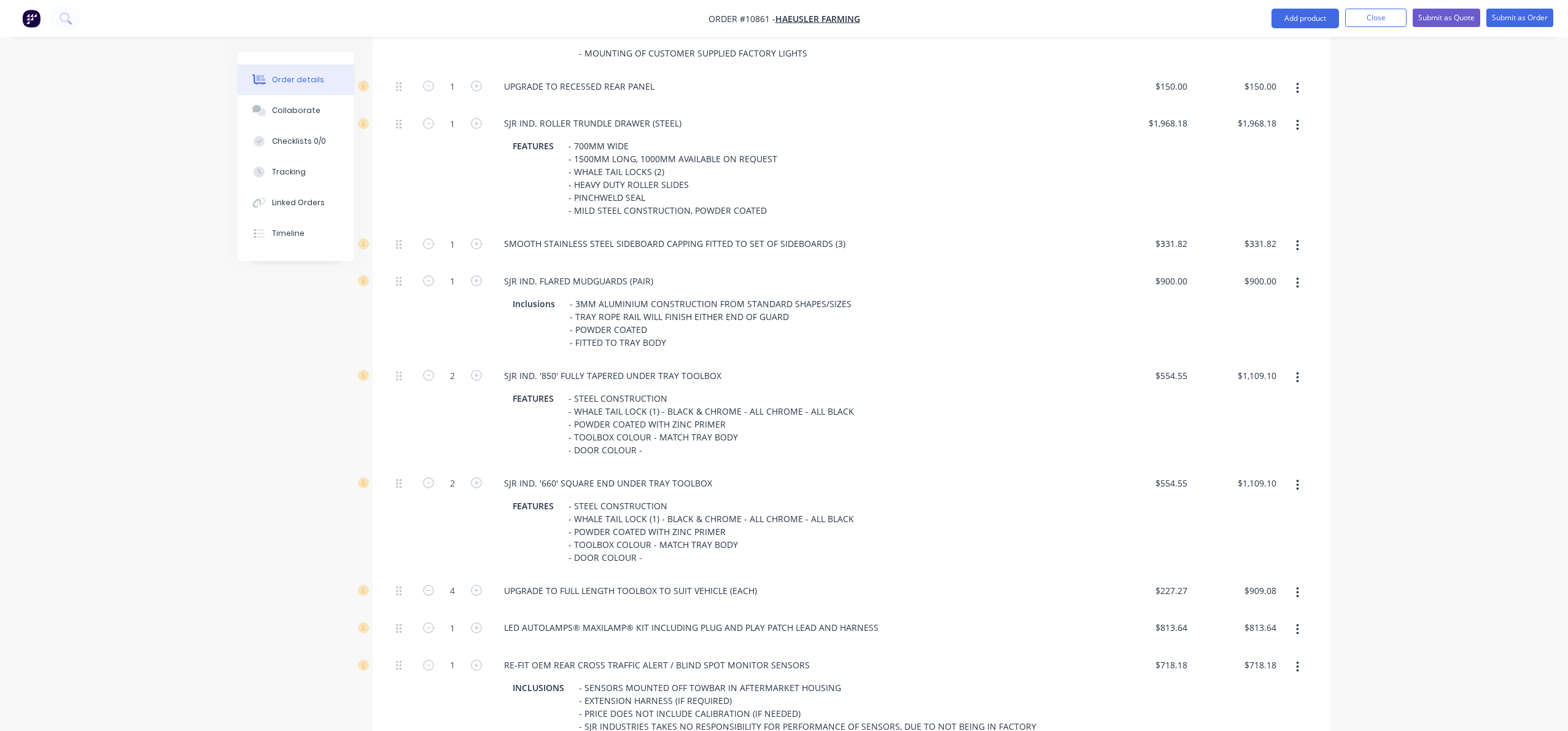
scroll to position [0, 0]
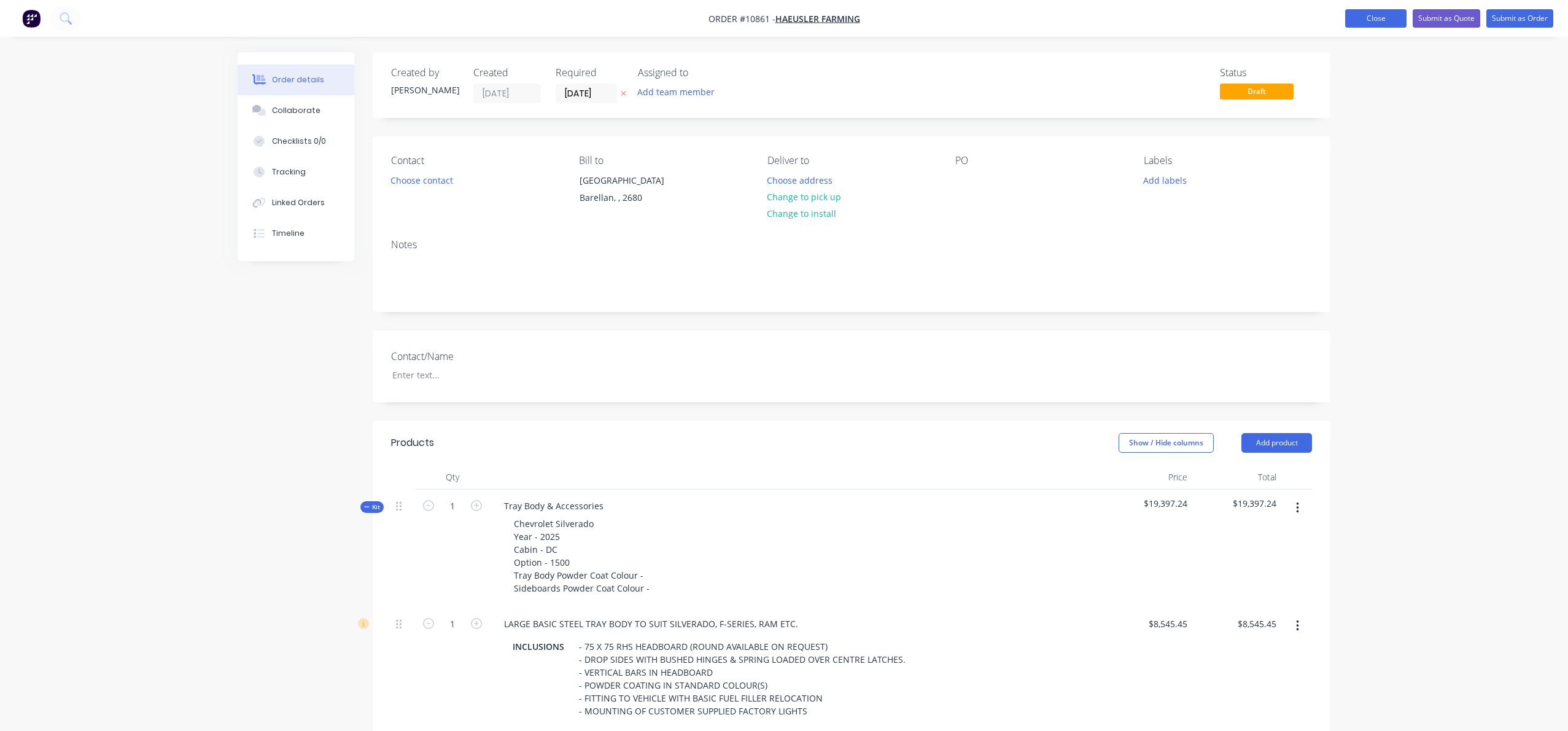
click at [1373, 21] on button "Close" at bounding box center [1376, 18] width 62 height 19
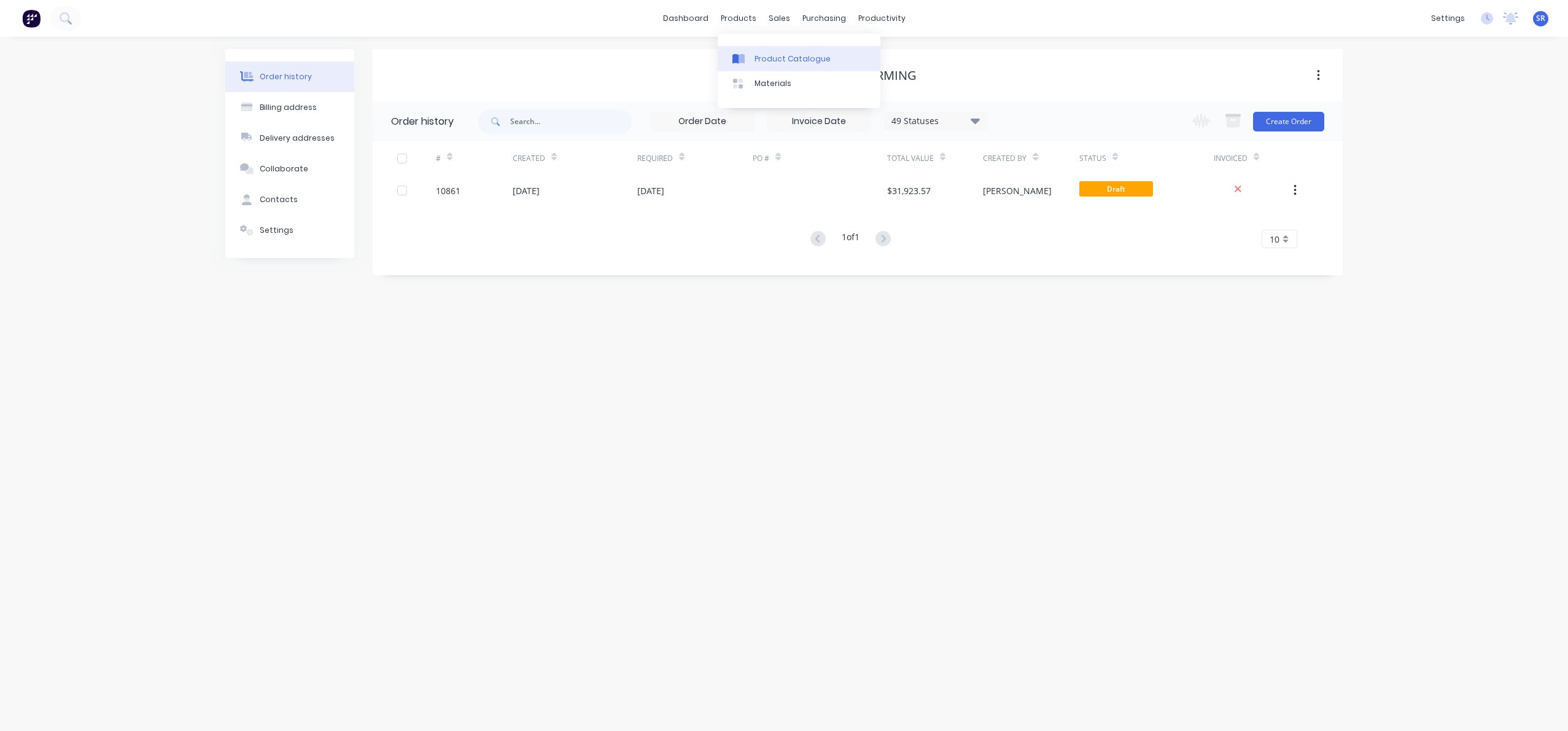
click at [767, 52] on link "Product Catalogue" at bounding box center [799, 57] width 163 height 24
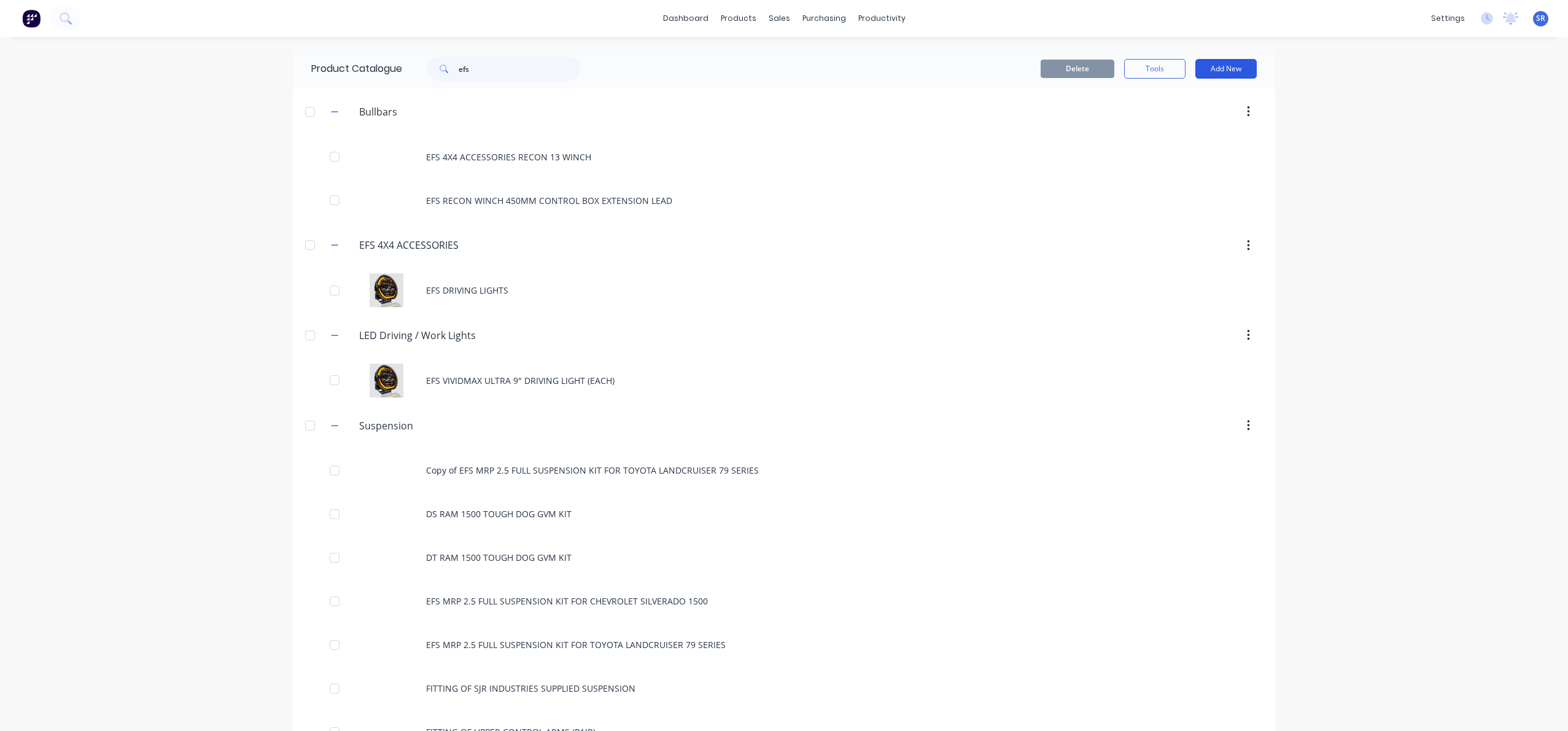
click at [1233, 72] on button "Add New" at bounding box center [1225, 69] width 62 height 20
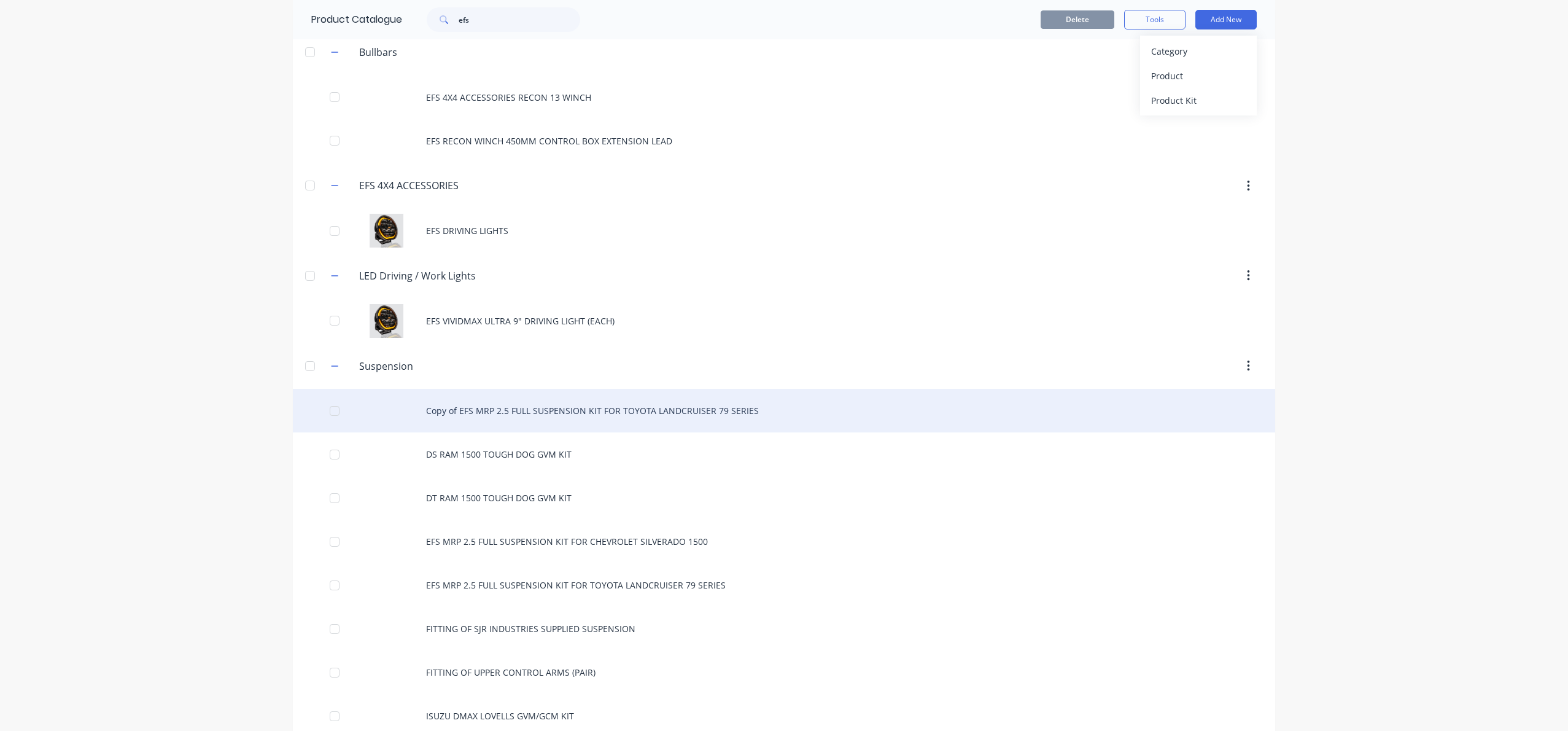
scroll to position [77, 0]
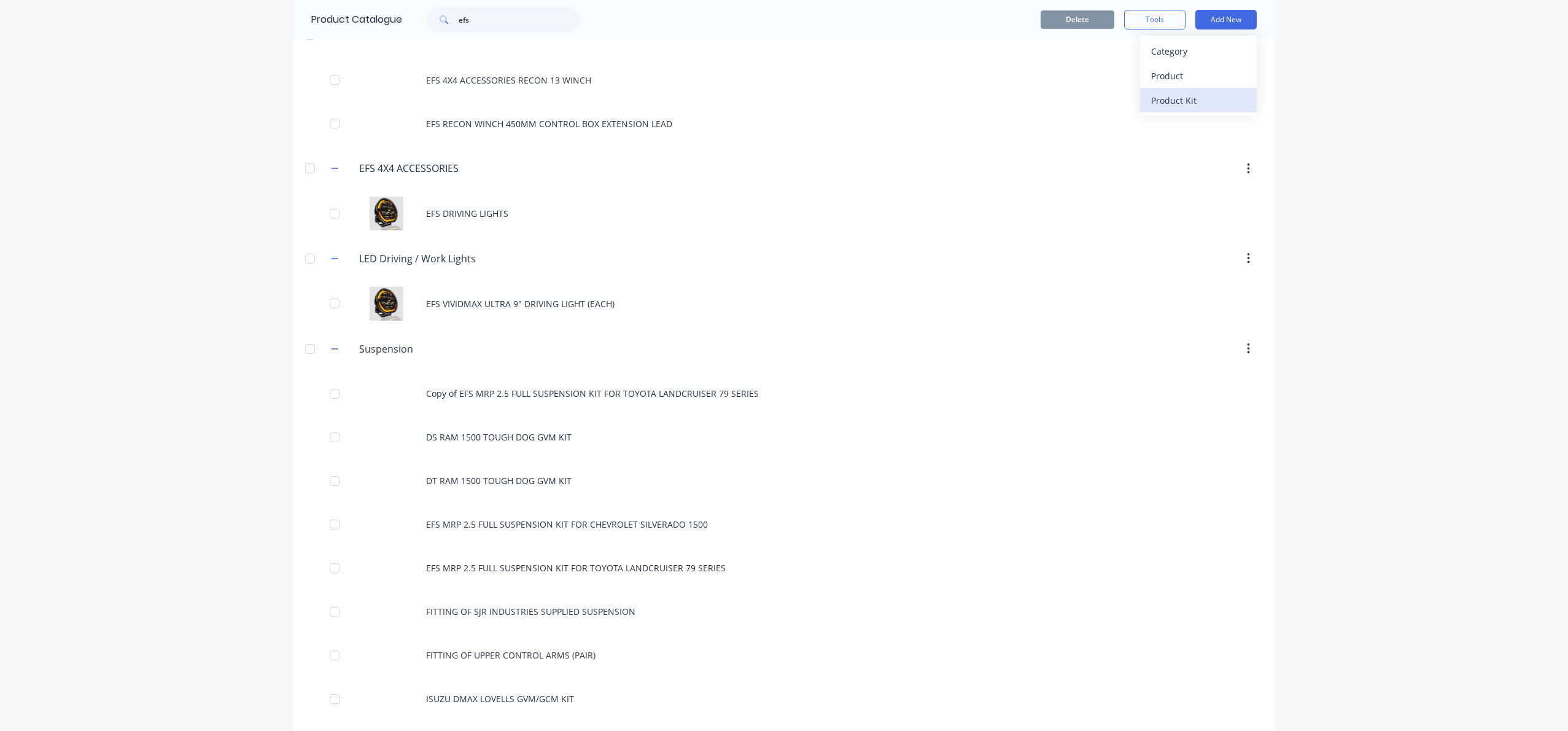
click at [1205, 95] on div "Product Kit" at bounding box center [1199, 100] width 95 height 18
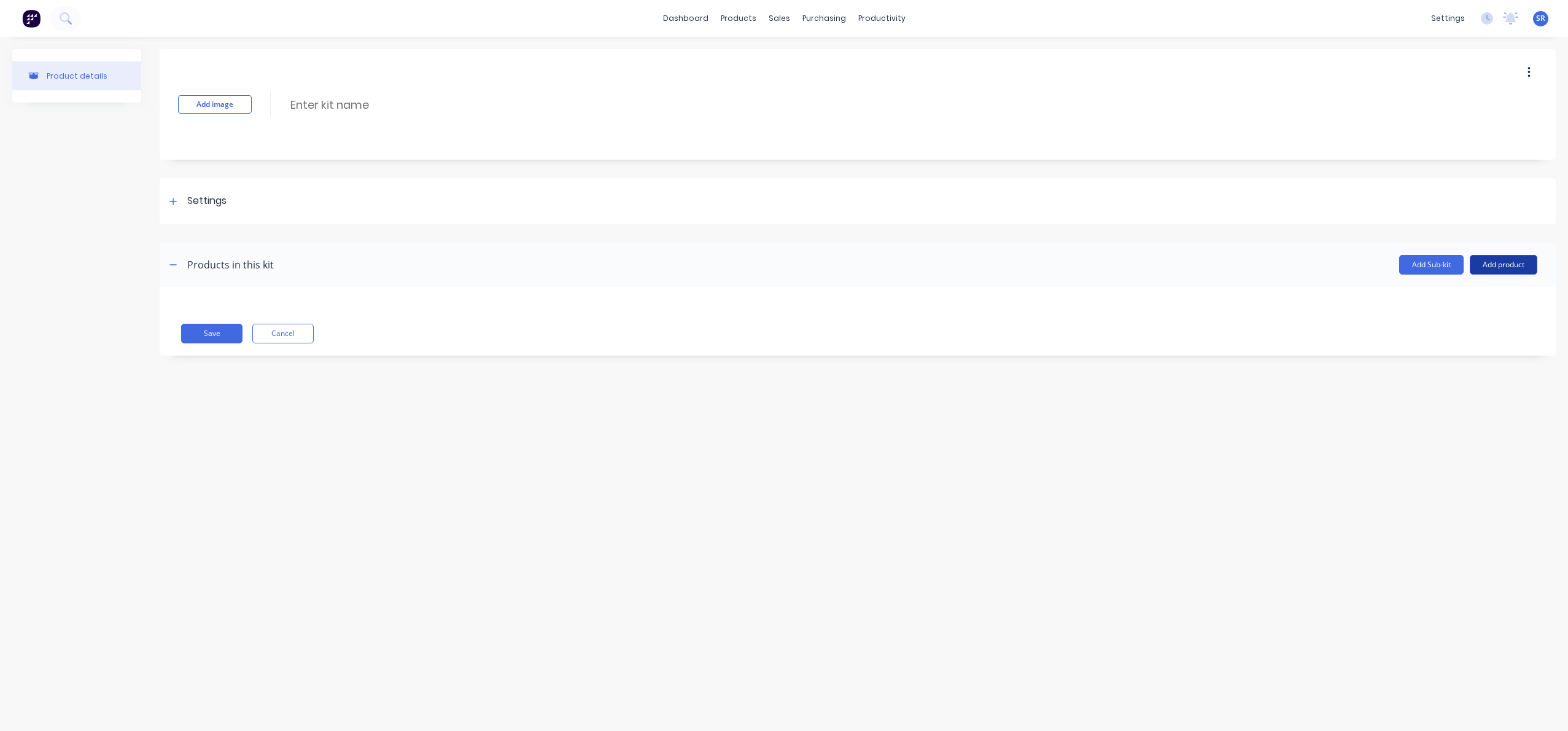
click at [1497, 264] on button "Add product" at bounding box center [1504, 265] width 68 height 20
click at [1463, 298] on div "Product catalogue" at bounding box center [1479, 296] width 95 height 18
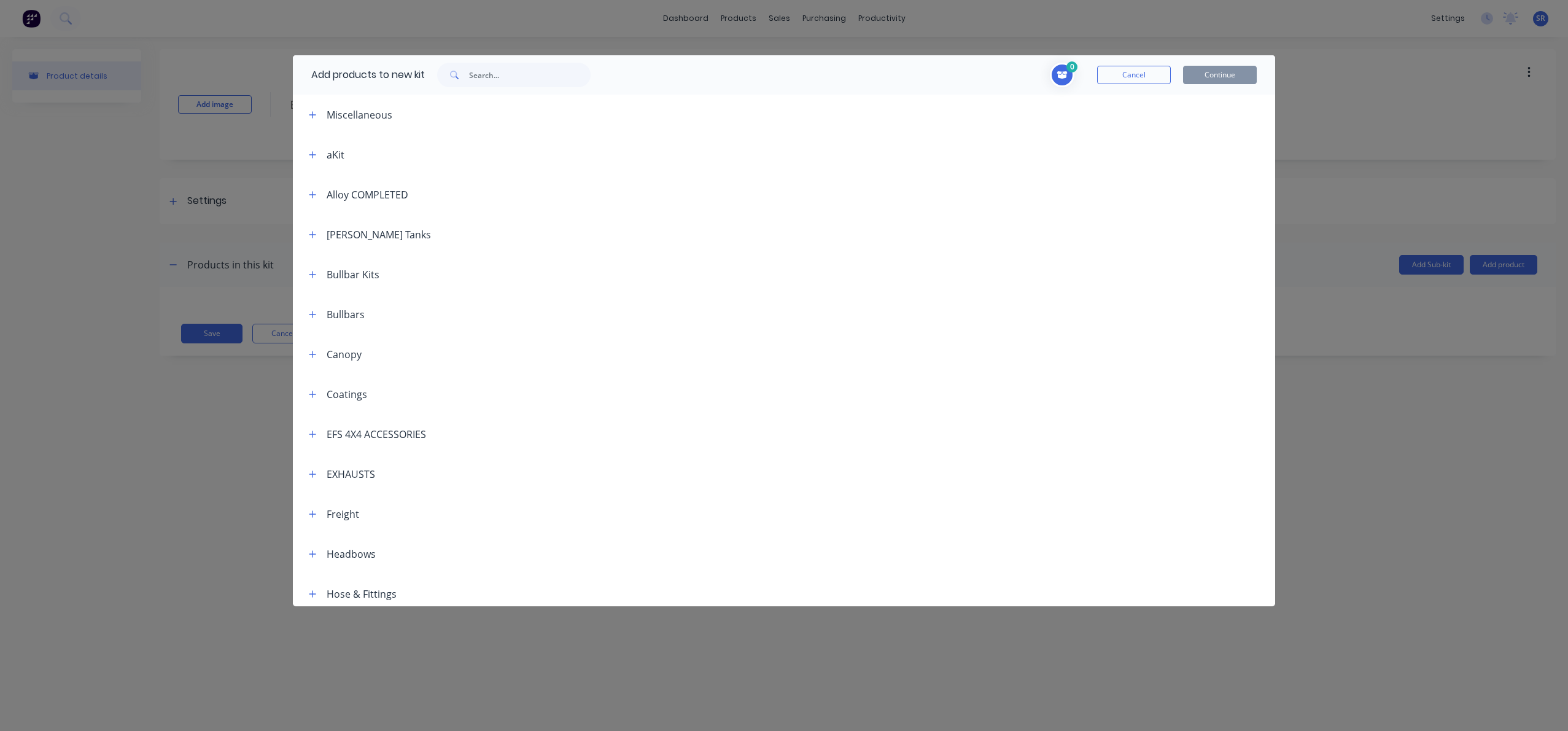
click at [371, 437] on div "EFS 4X4 ACCESSORIES" at bounding box center [376, 434] width 99 height 14
click at [314, 435] on icon "button" at bounding box center [312, 434] width 7 height 9
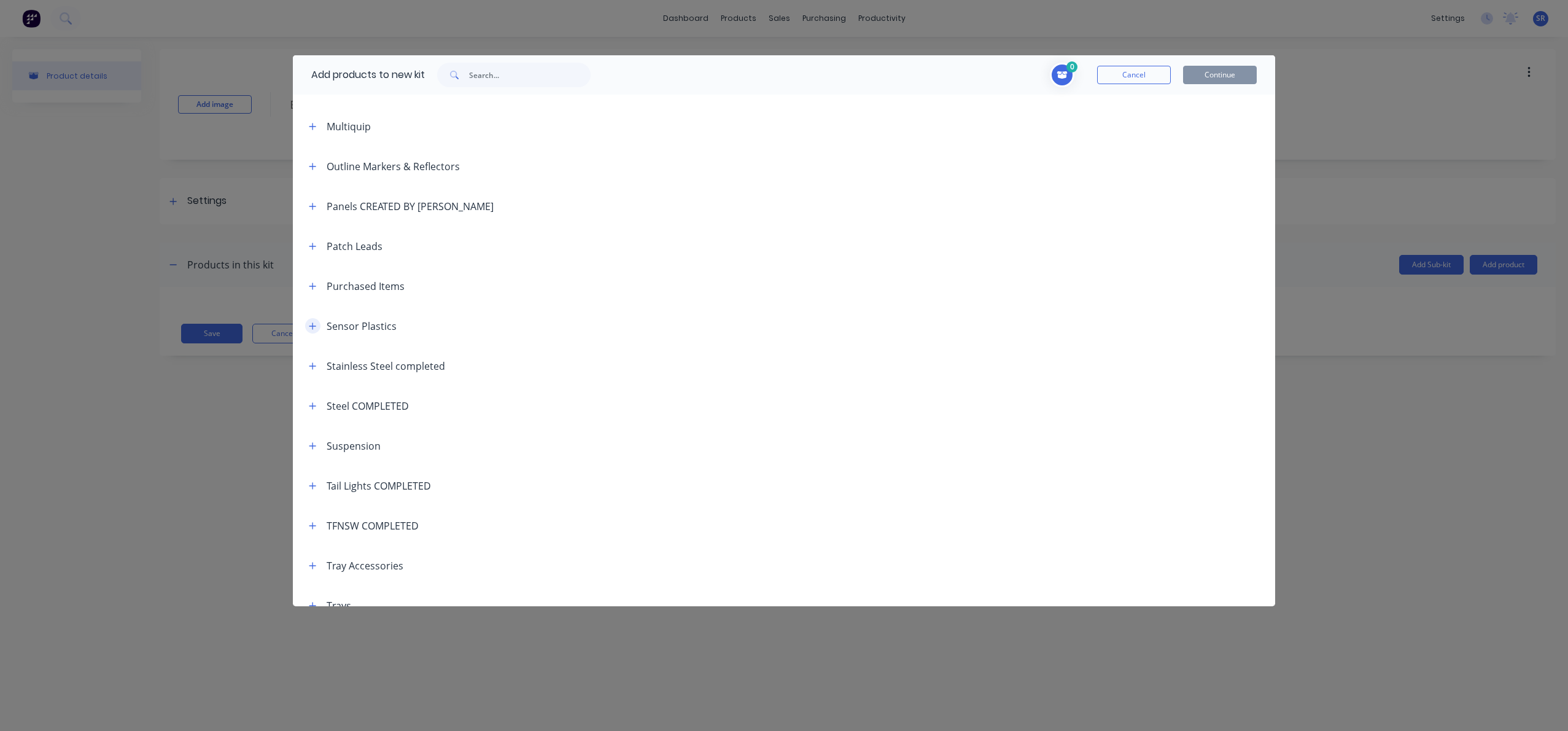
scroll to position [828, 0]
click at [313, 446] on icon "button" at bounding box center [313, 446] width 7 height 7
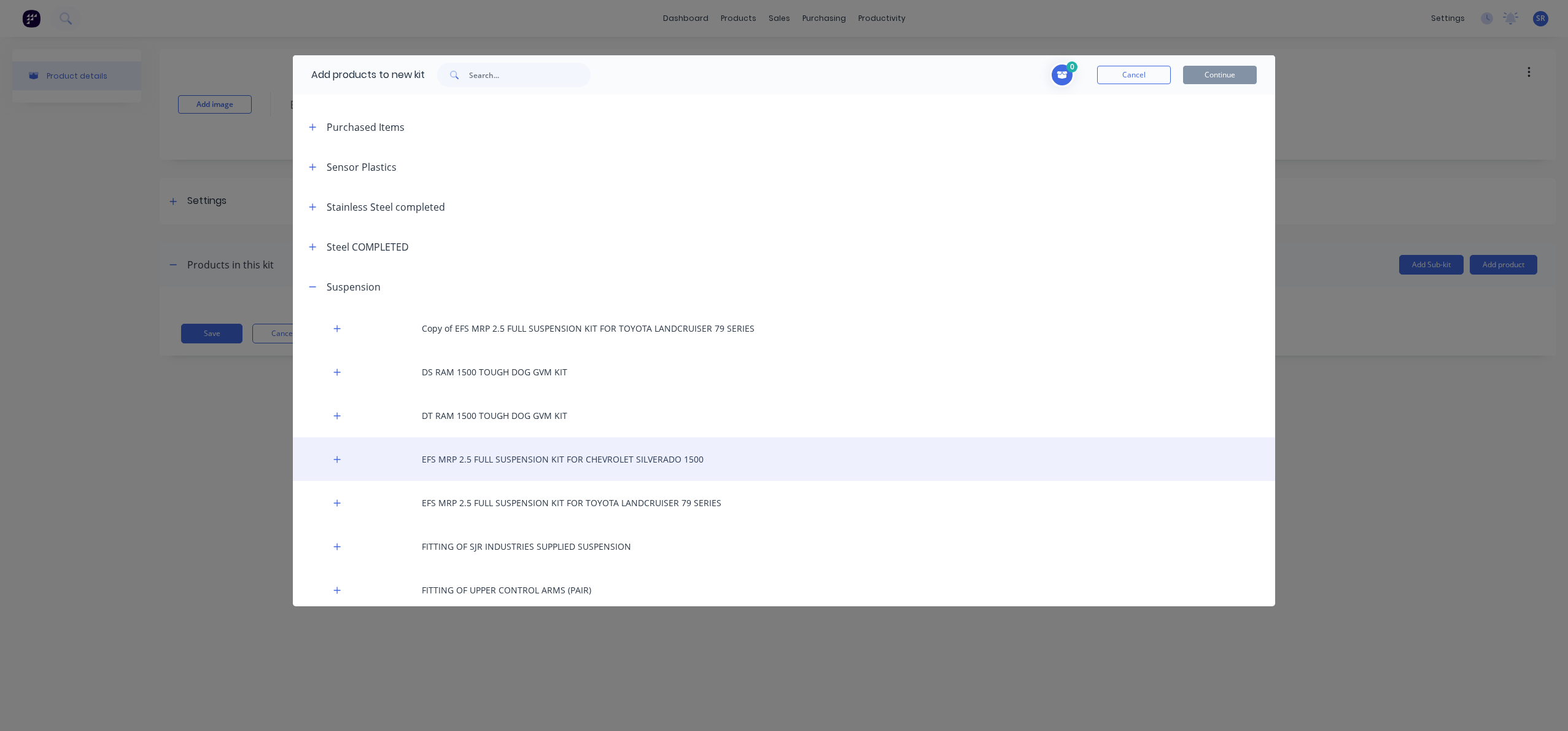
scroll to position [988, 0]
click at [342, 455] on button "button" at bounding box center [337, 456] width 15 height 15
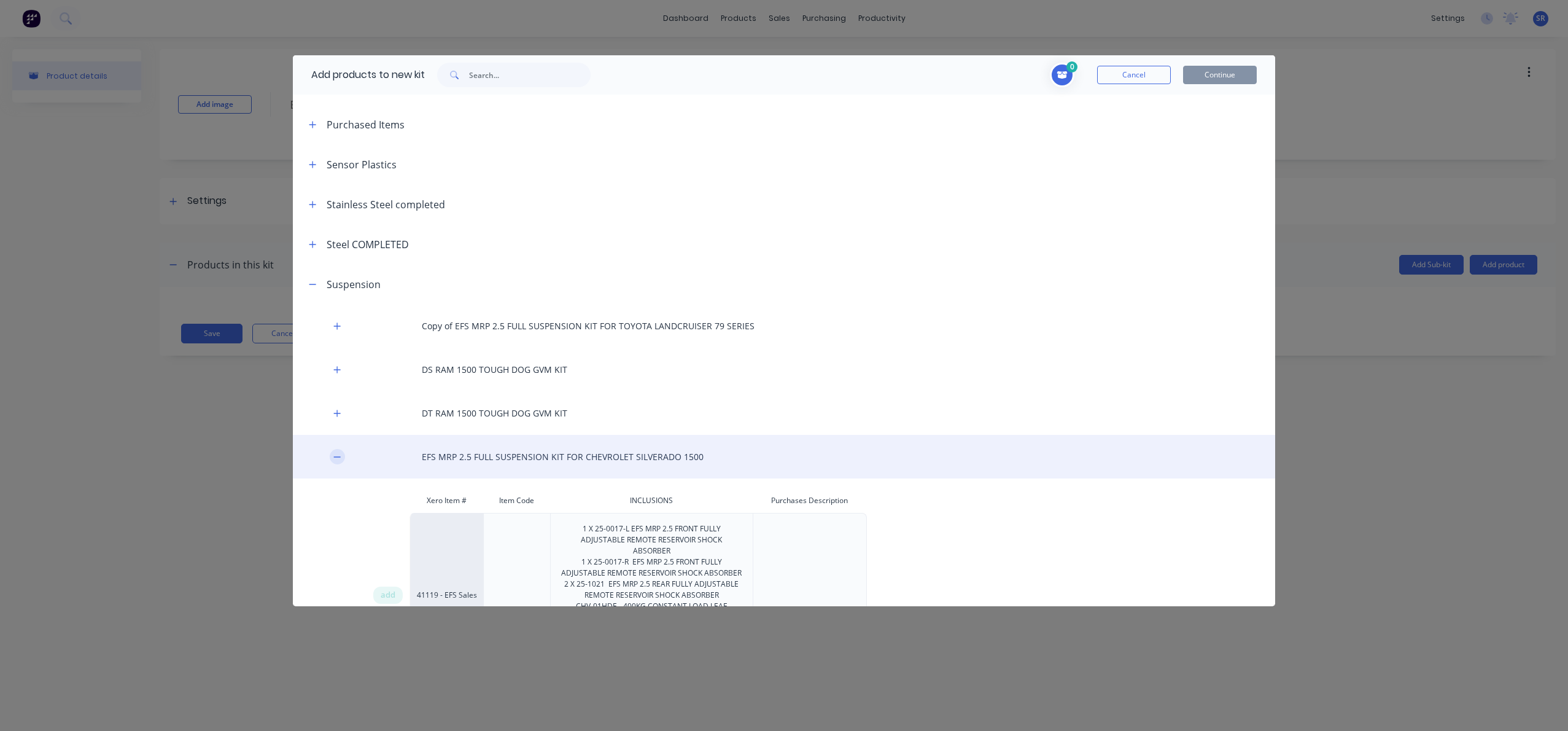
click at [342, 455] on button "button" at bounding box center [337, 456] width 15 height 15
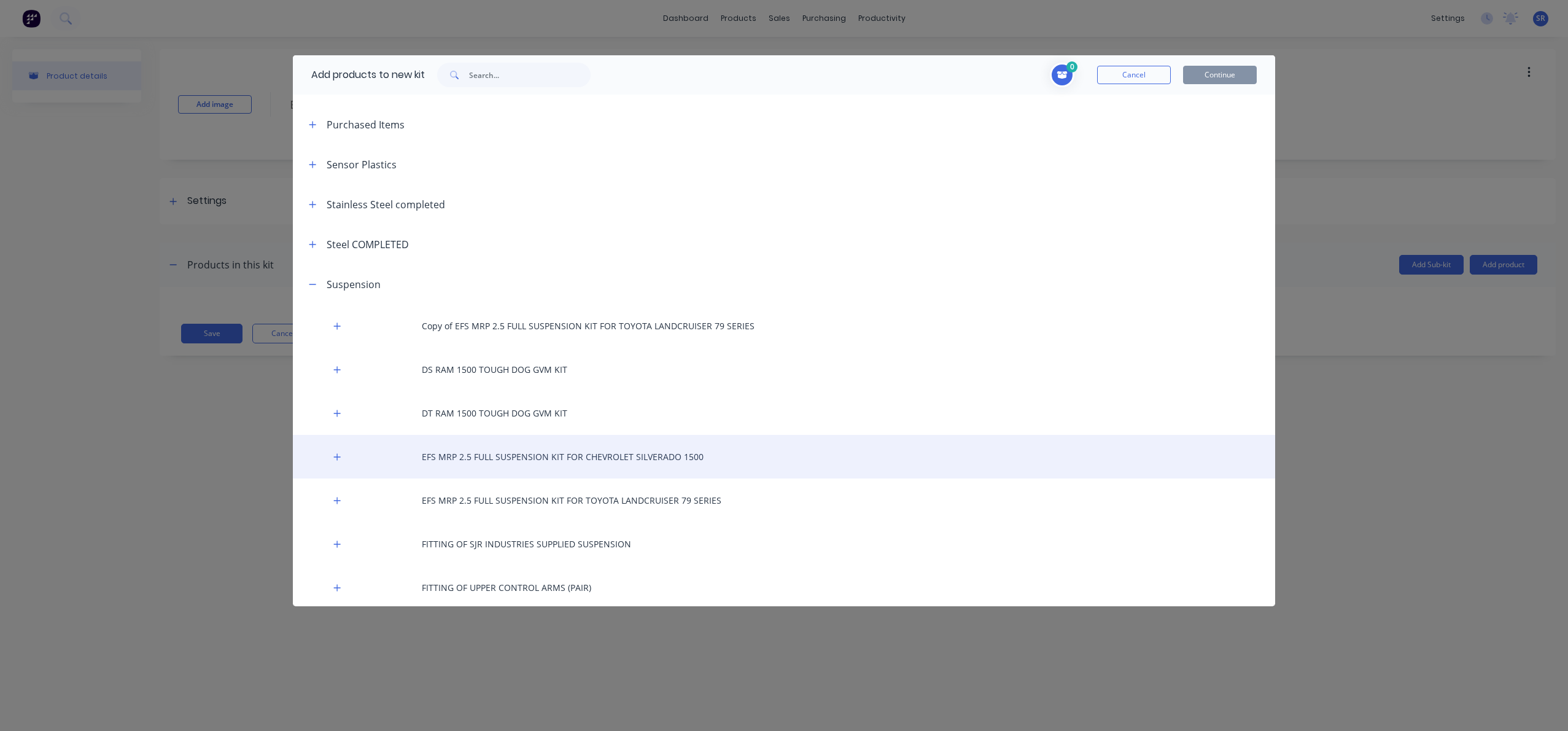
click at [440, 455] on div "EFS MRP 2.5 FULL SUSPENSION KIT FOR CHEVROLET SILVERADO 1500" at bounding box center [784, 456] width 982 height 44
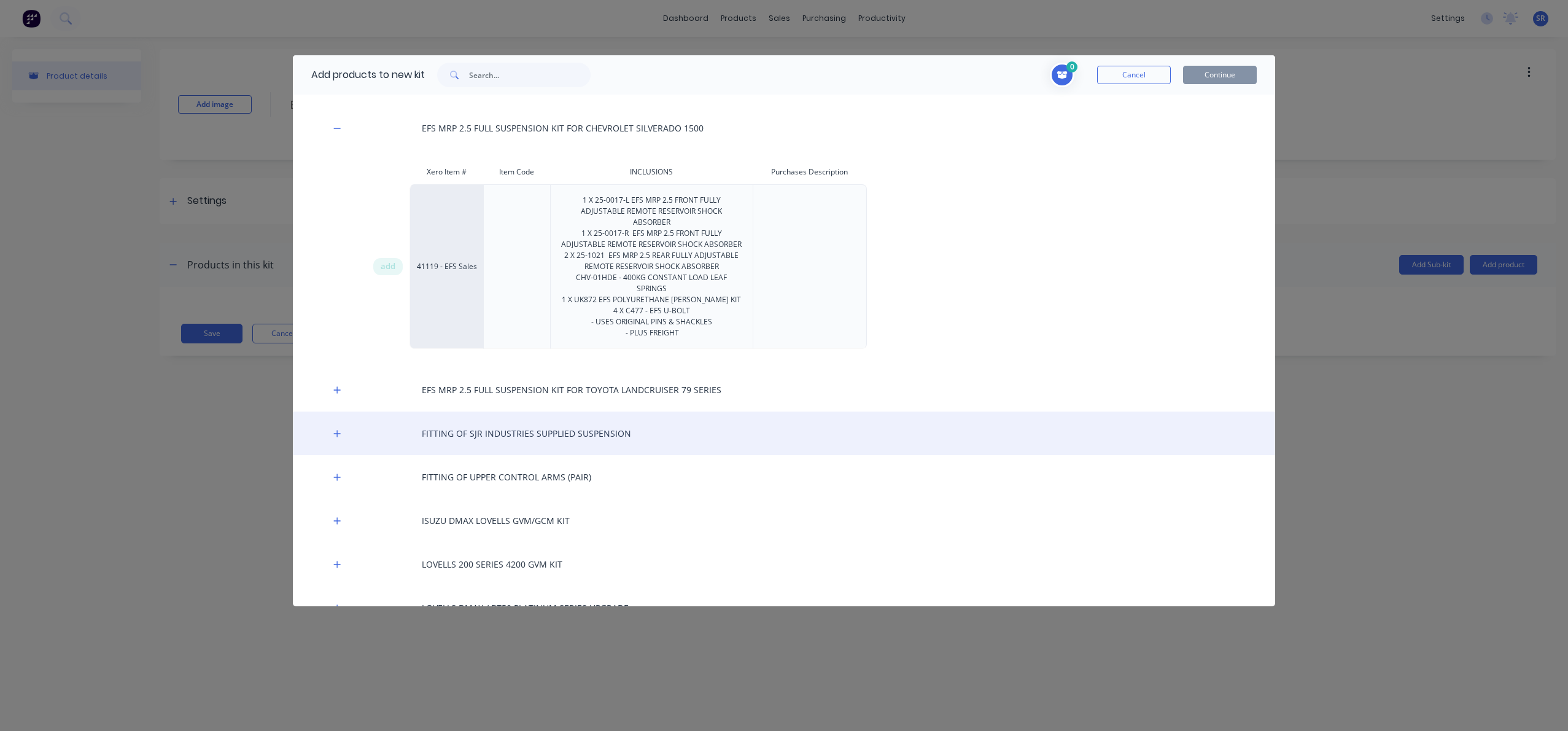
scroll to position [1319, 0]
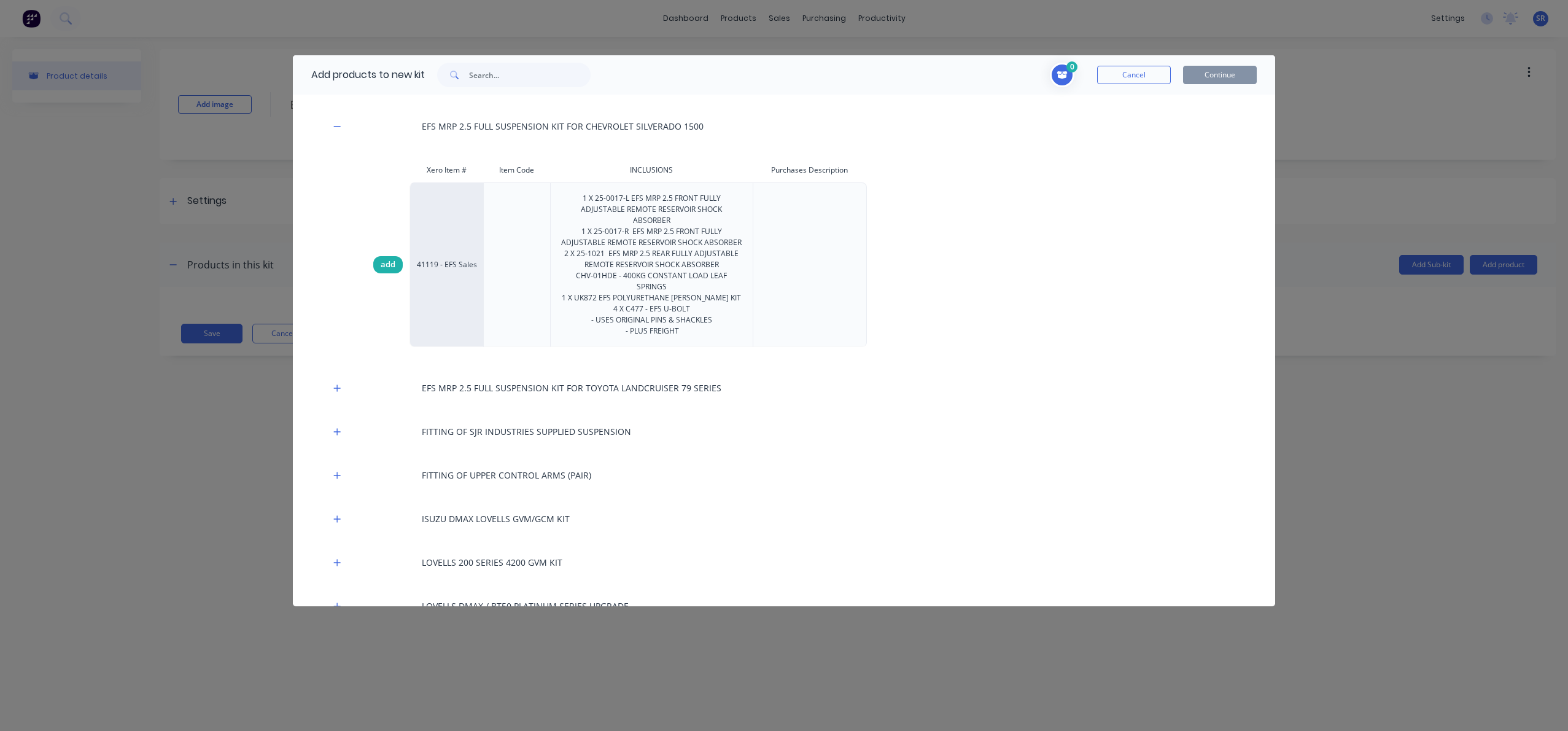
click at [386, 259] on span "add" at bounding box center [388, 265] width 14 height 13
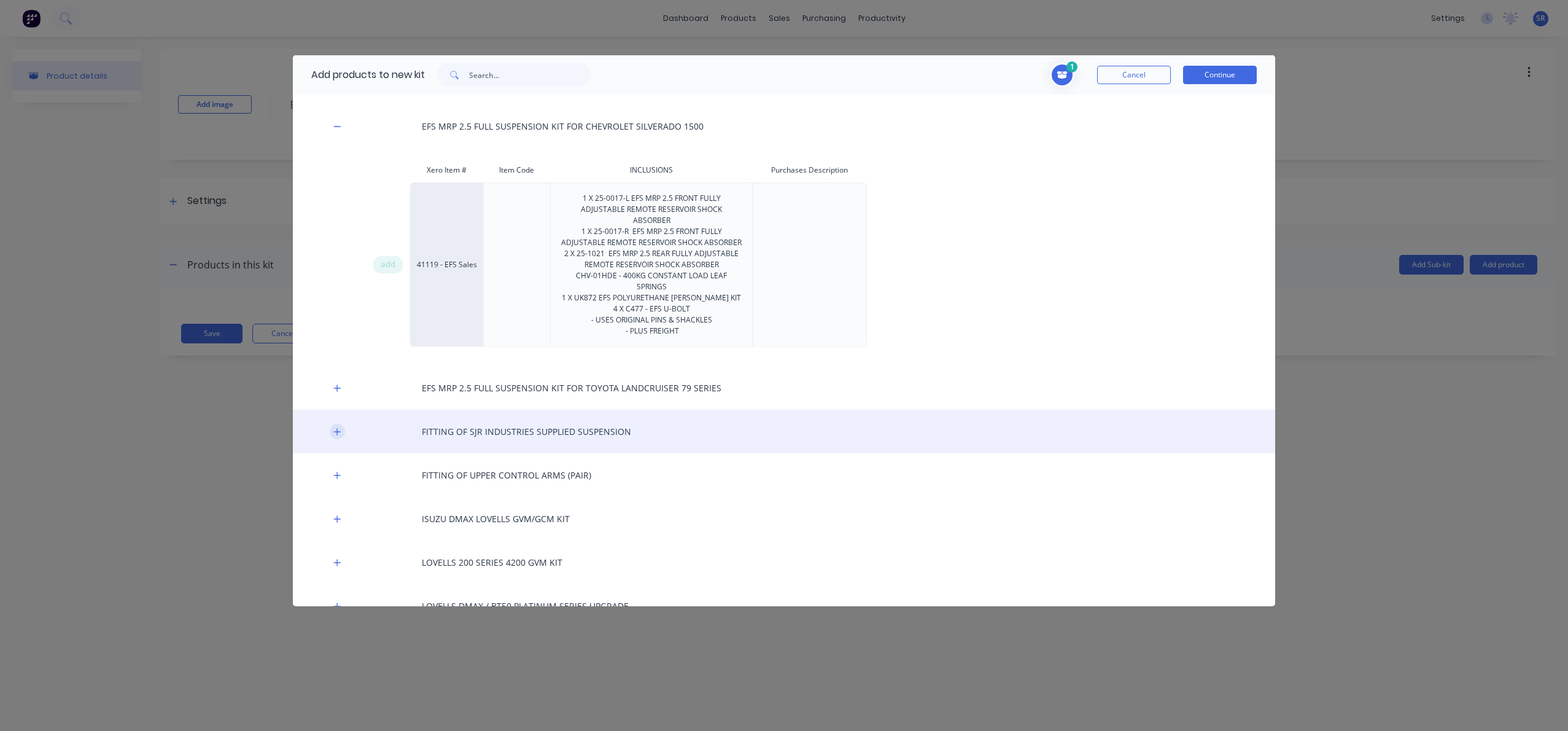
click at [338, 428] on icon "button" at bounding box center [337, 432] width 7 height 9
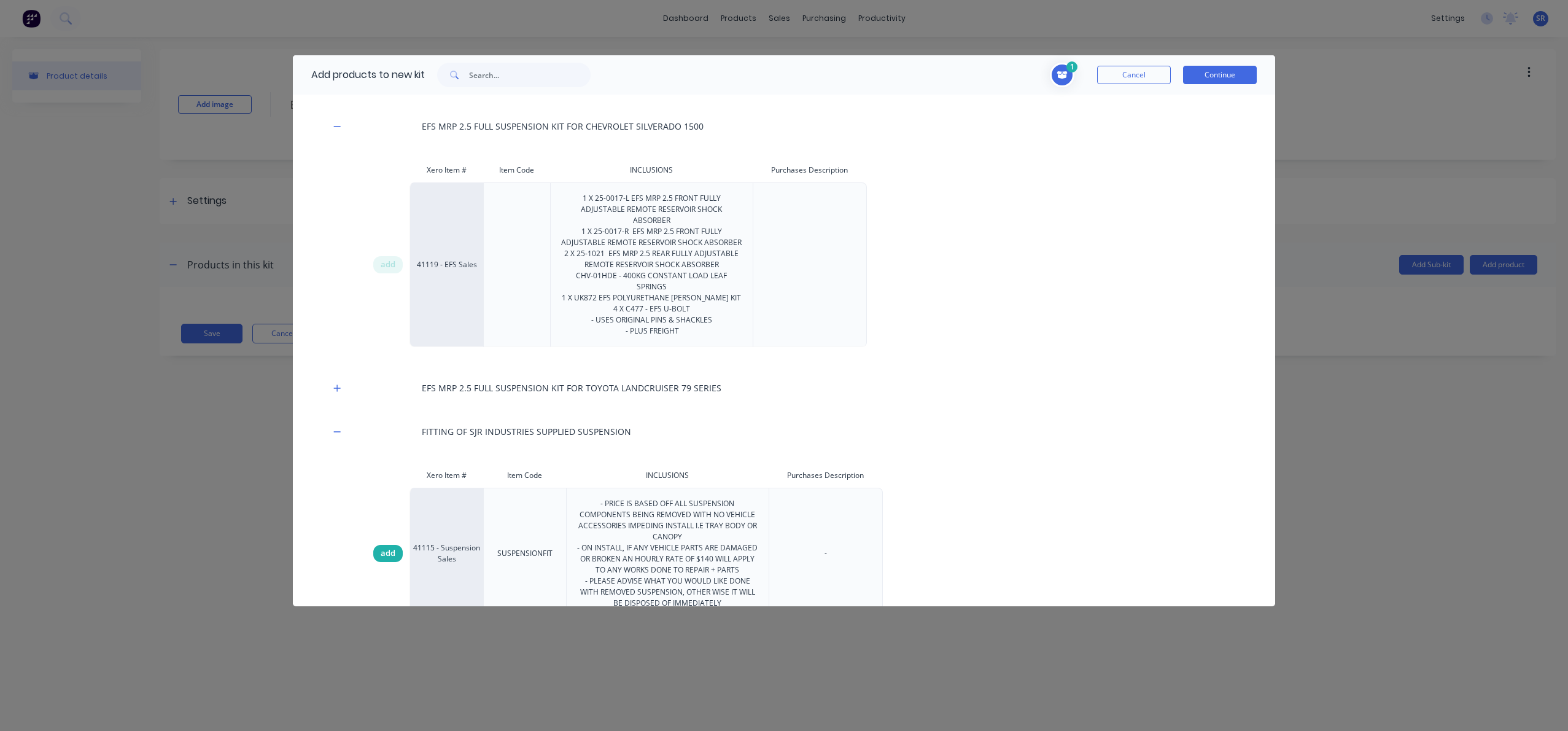
click at [383, 548] on span "add" at bounding box center [388, 554] width 14 height 13
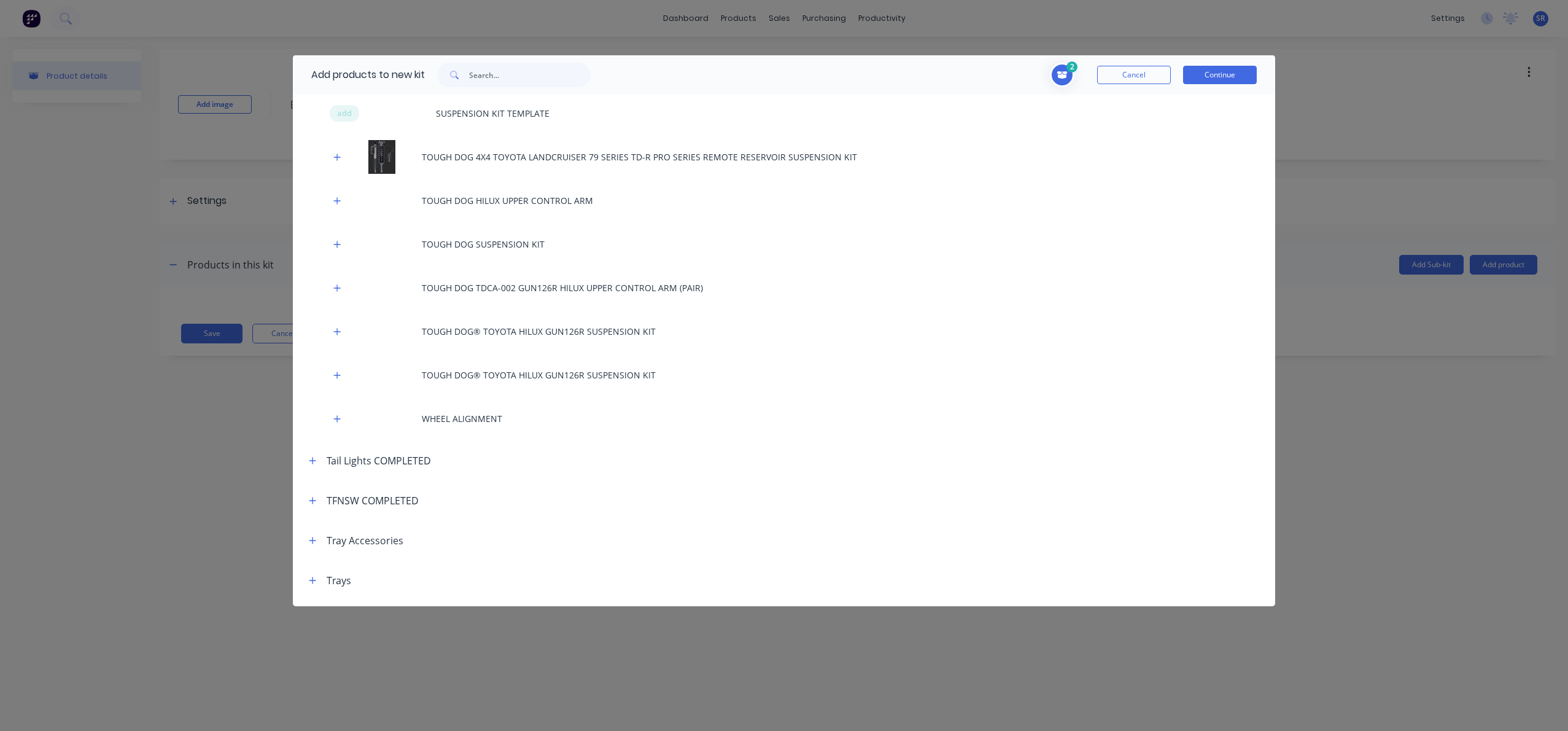
scroll to position [2386, 0]
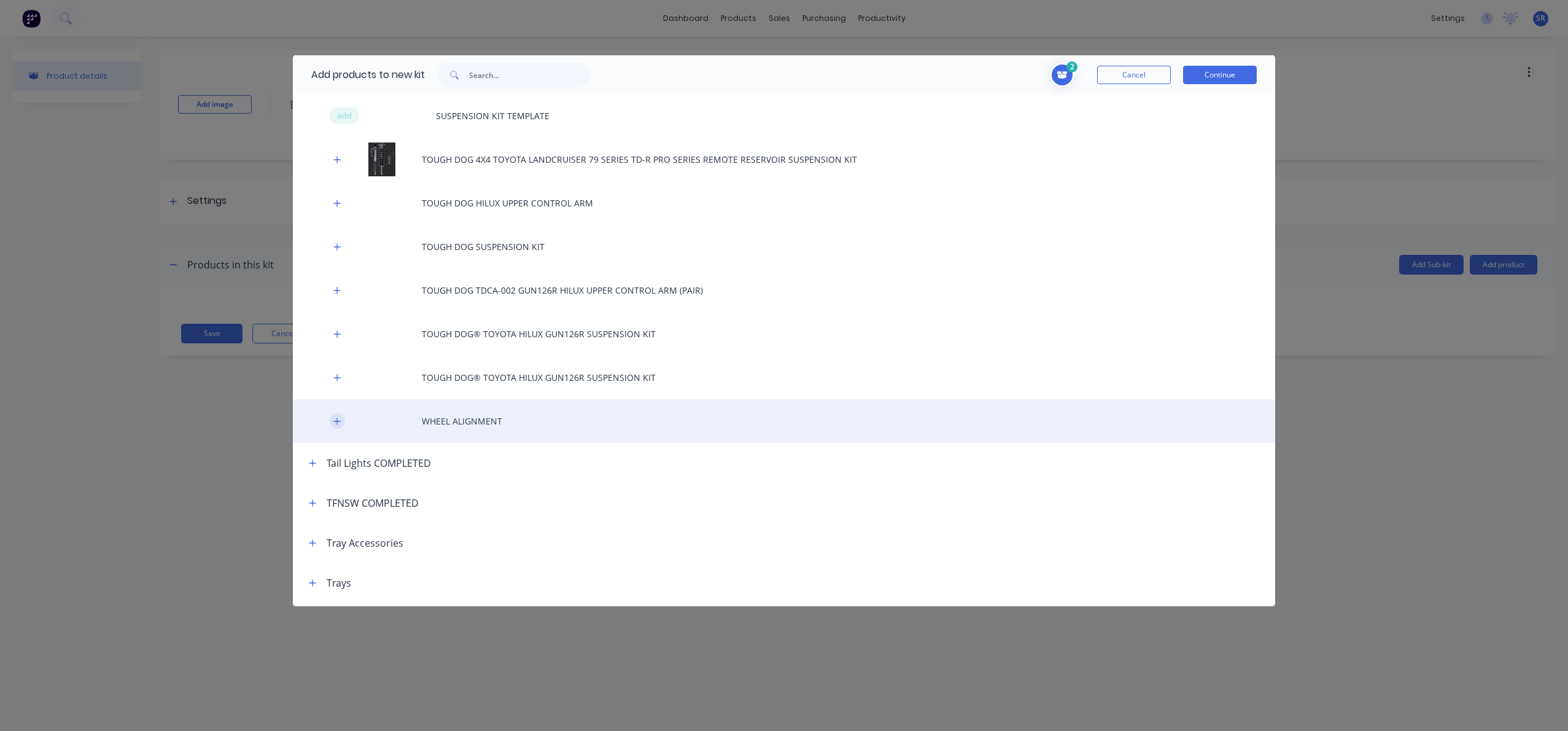
click at [336, 421] on icon "button" at bounding box center [337, 421] width 7 height 7
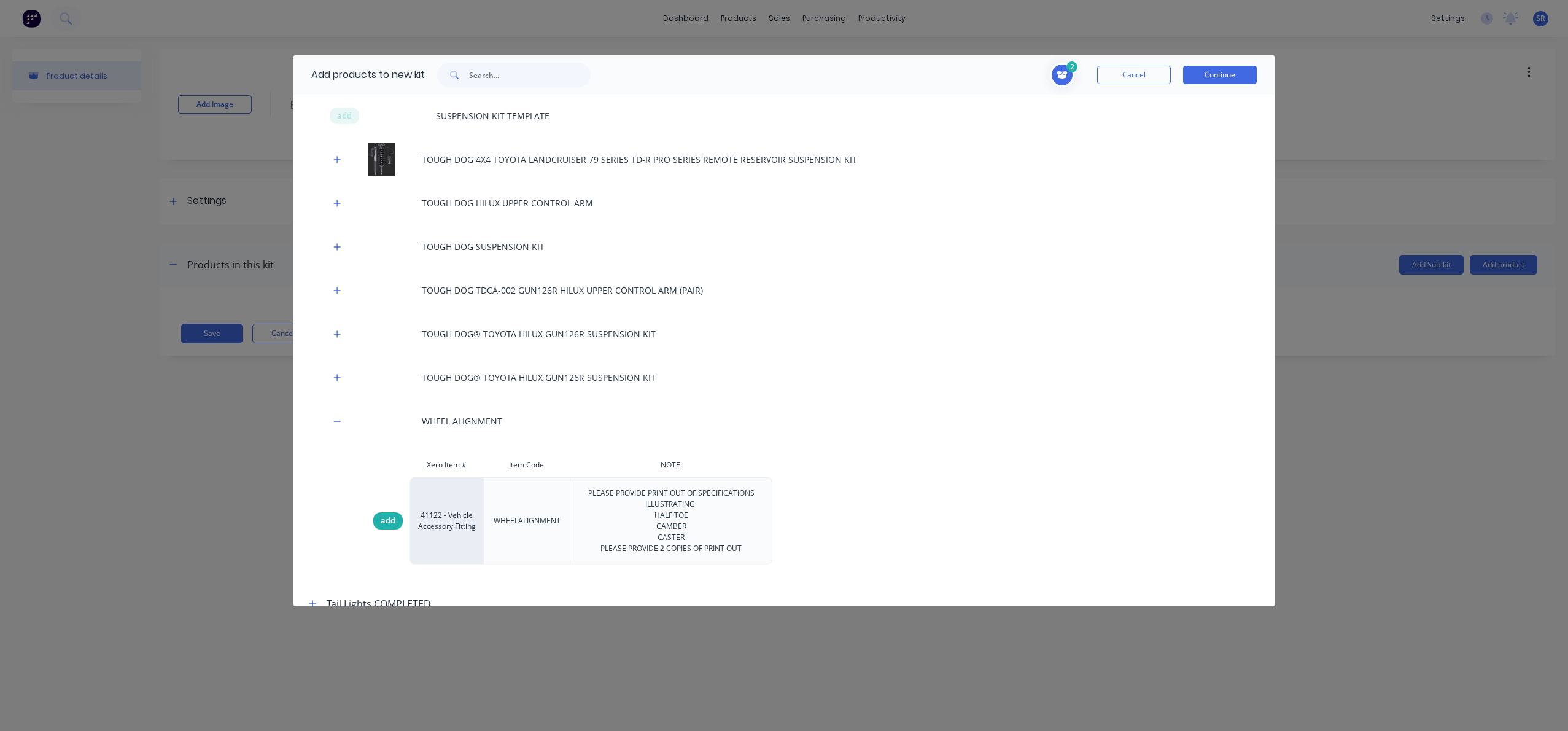
click at [379, 522] on div "add" at bounding box center [387, 520] width 30 height 17
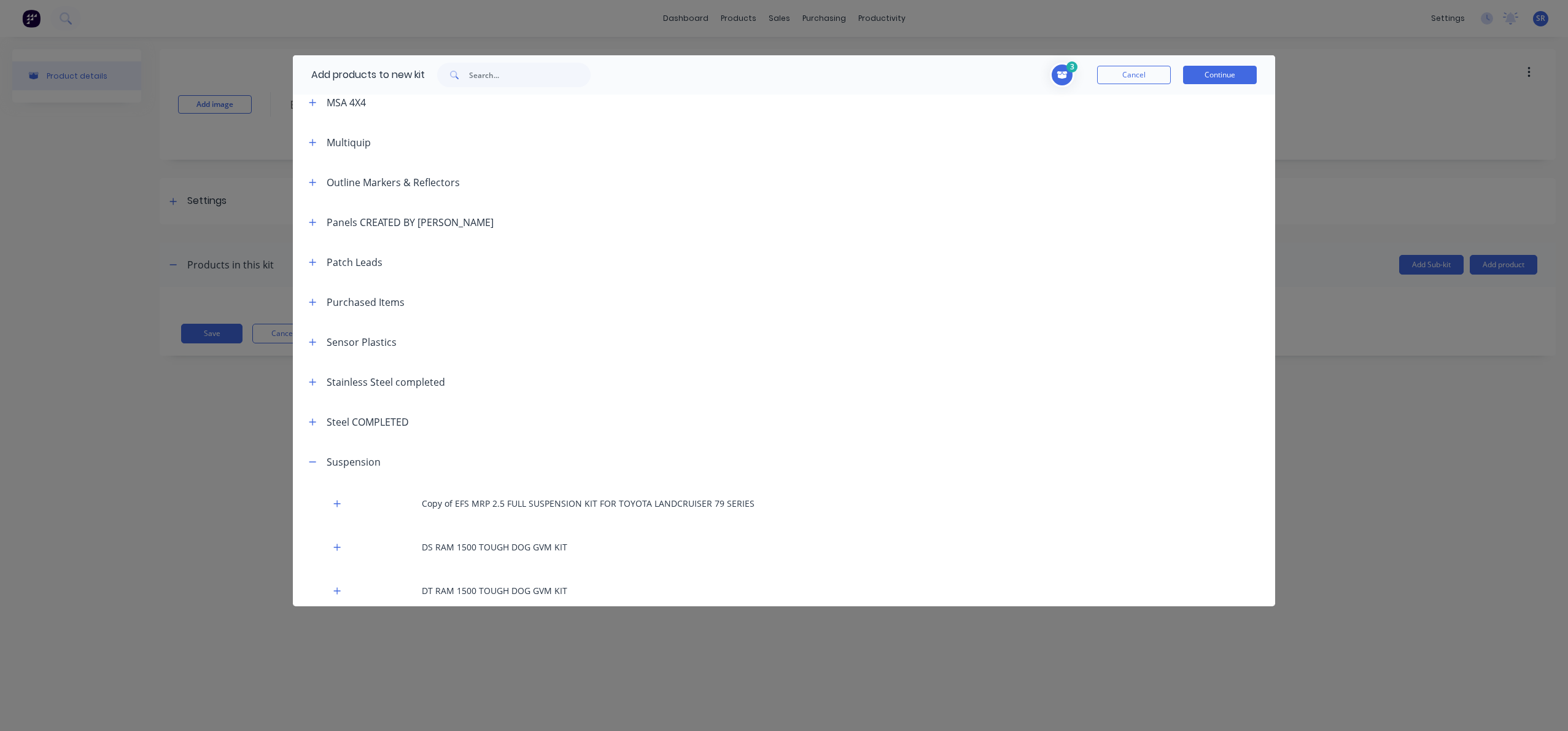
scroll to position [807, 0]
click at [492, 75] on input "text" at bounding box center [530, 74] width 122 height 24
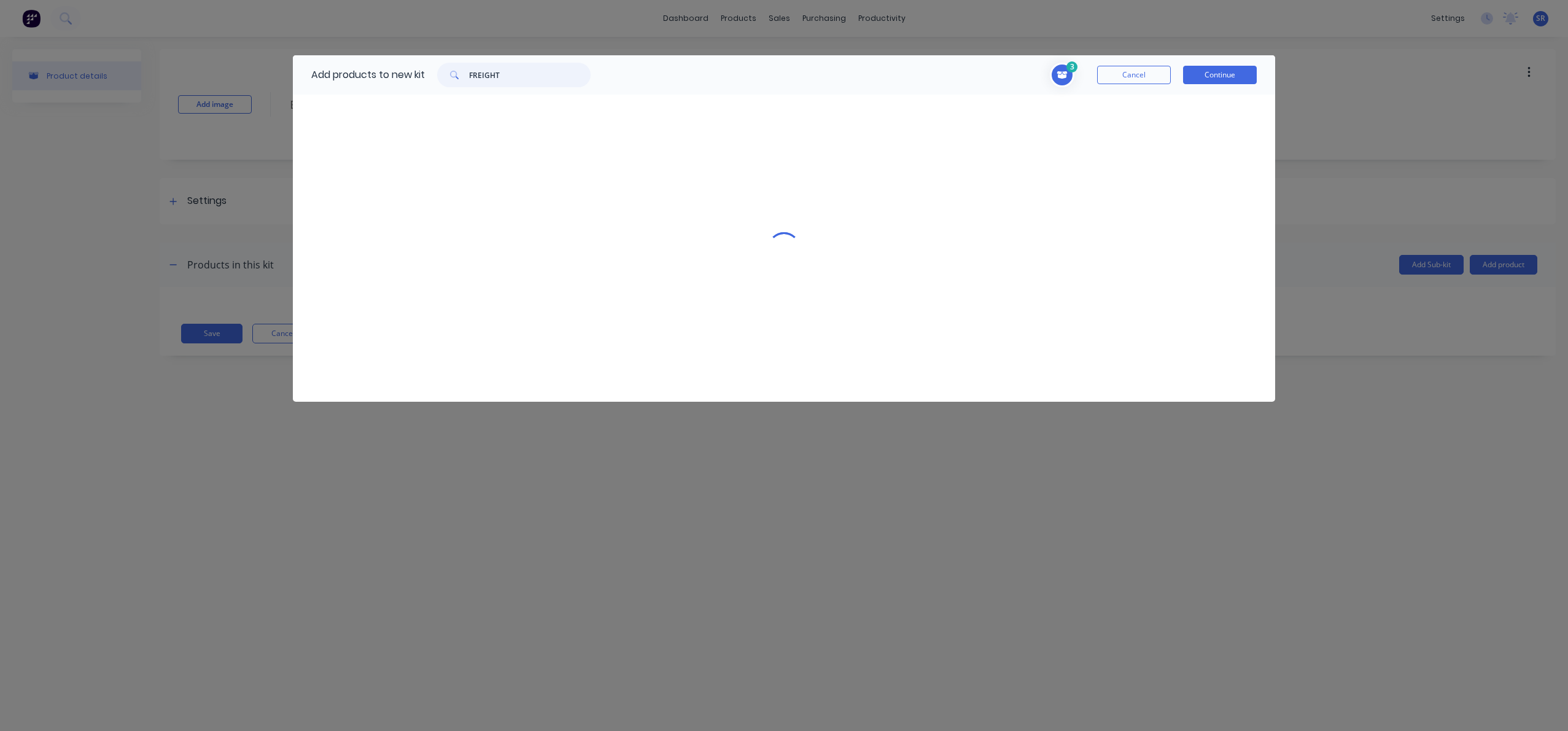
scroll to position [0, 0]
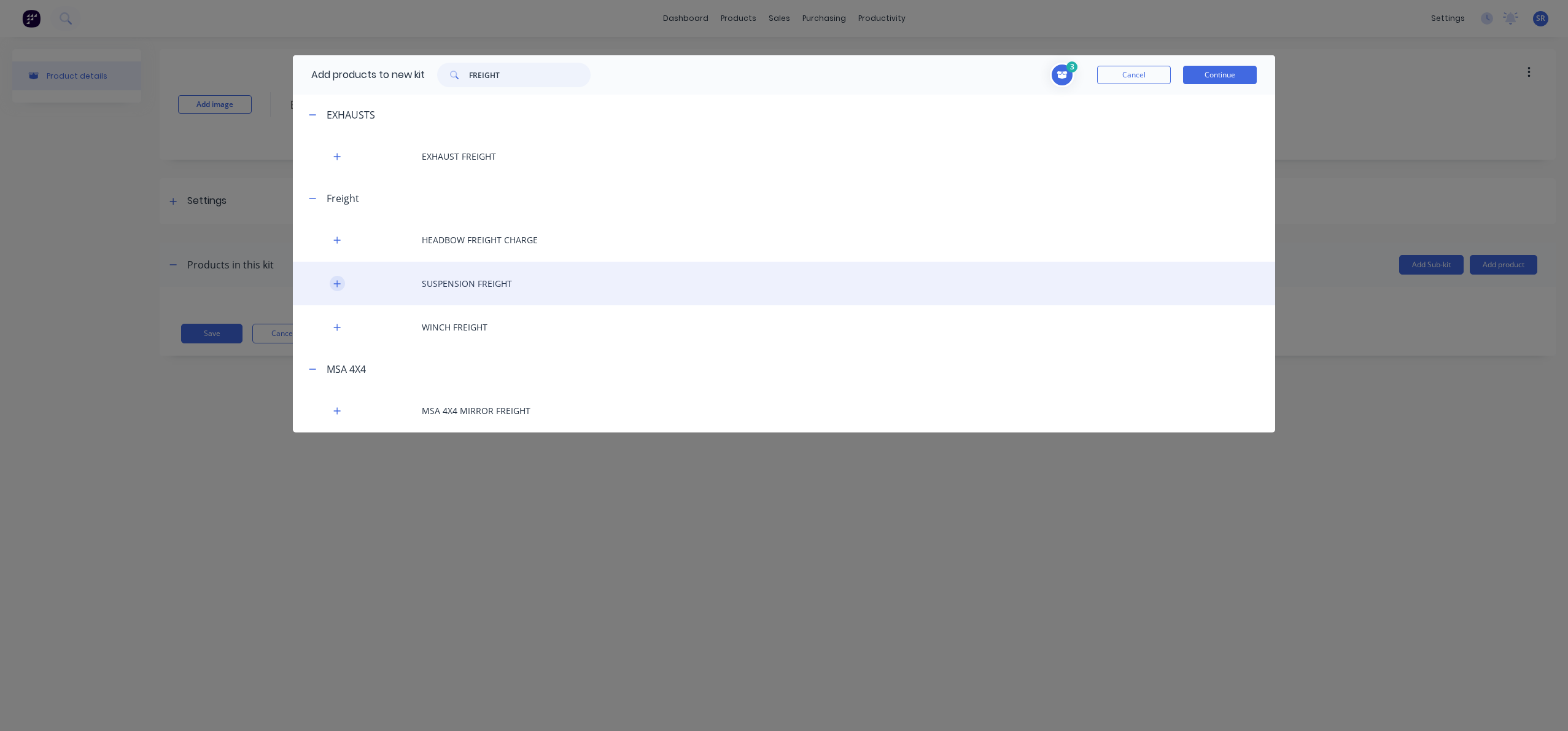
type input "FREIGHT"
click at [340, 283] on icon "button" at bounding box center [337, 284] width 7 height 9
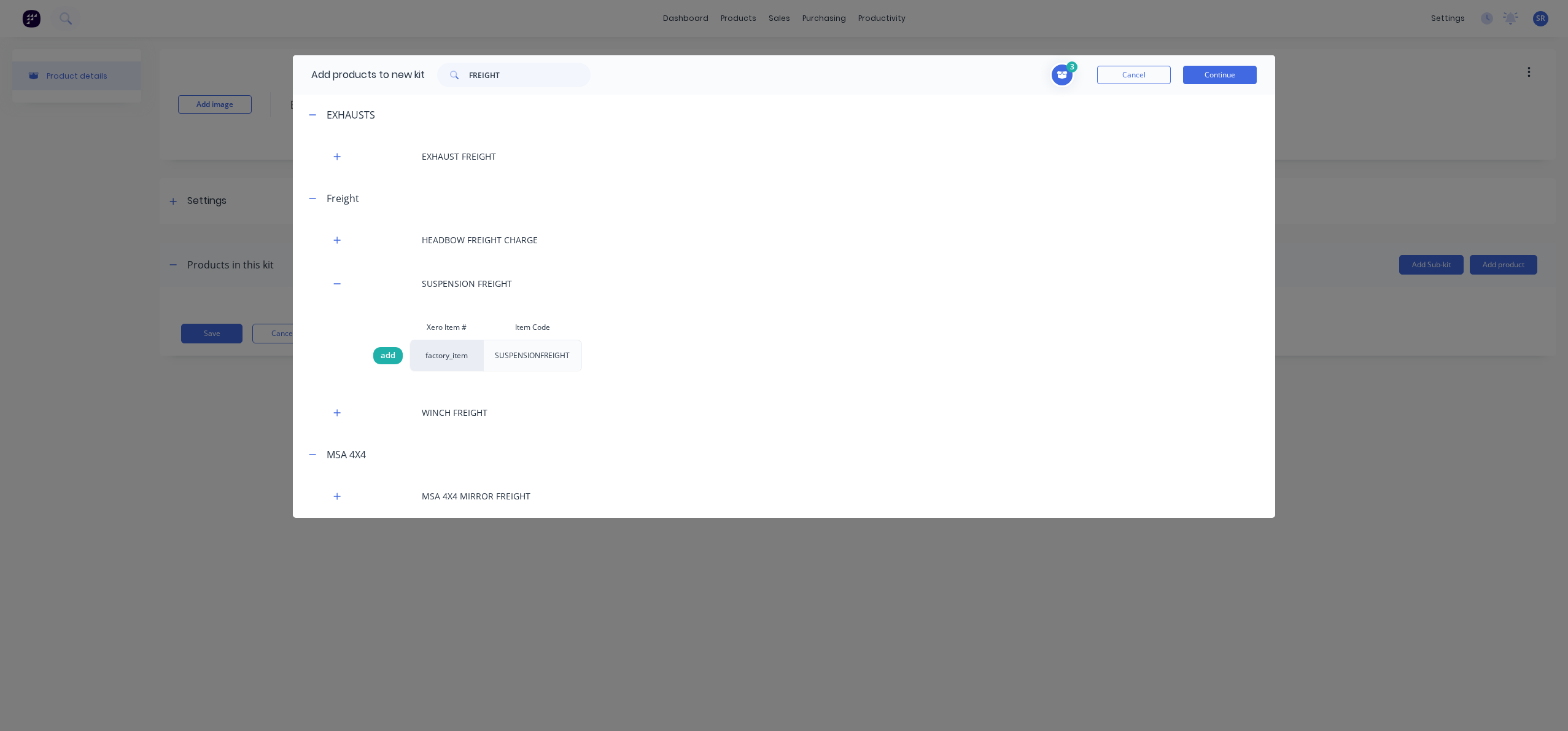
click at [388, 357] on span "add" at bounding box center [388, 356] width 14 height 13
click at [1211, 76] on button "Continue" at bounding box center [1220, 74] width 73 height 19
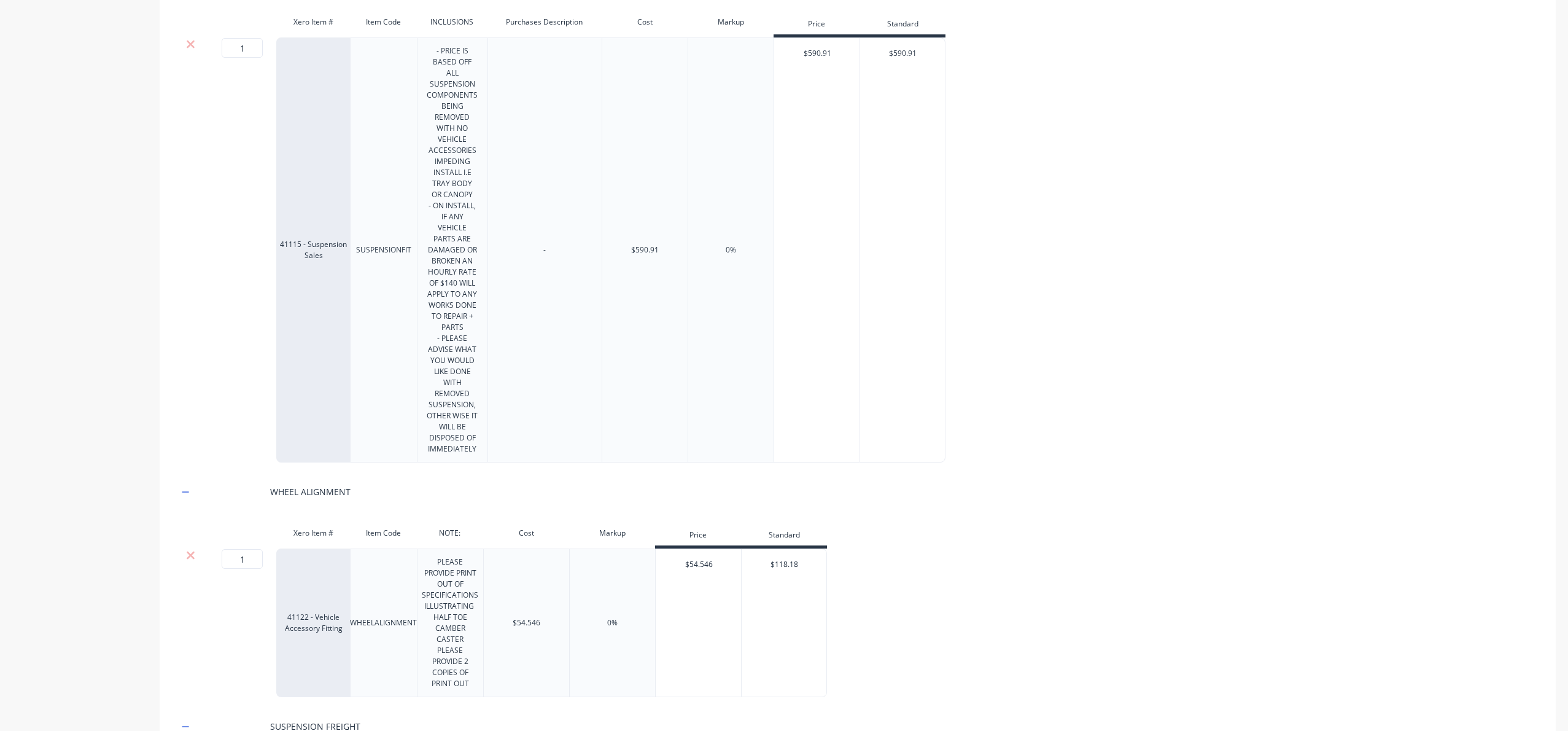
scroll to position [1052, 0]
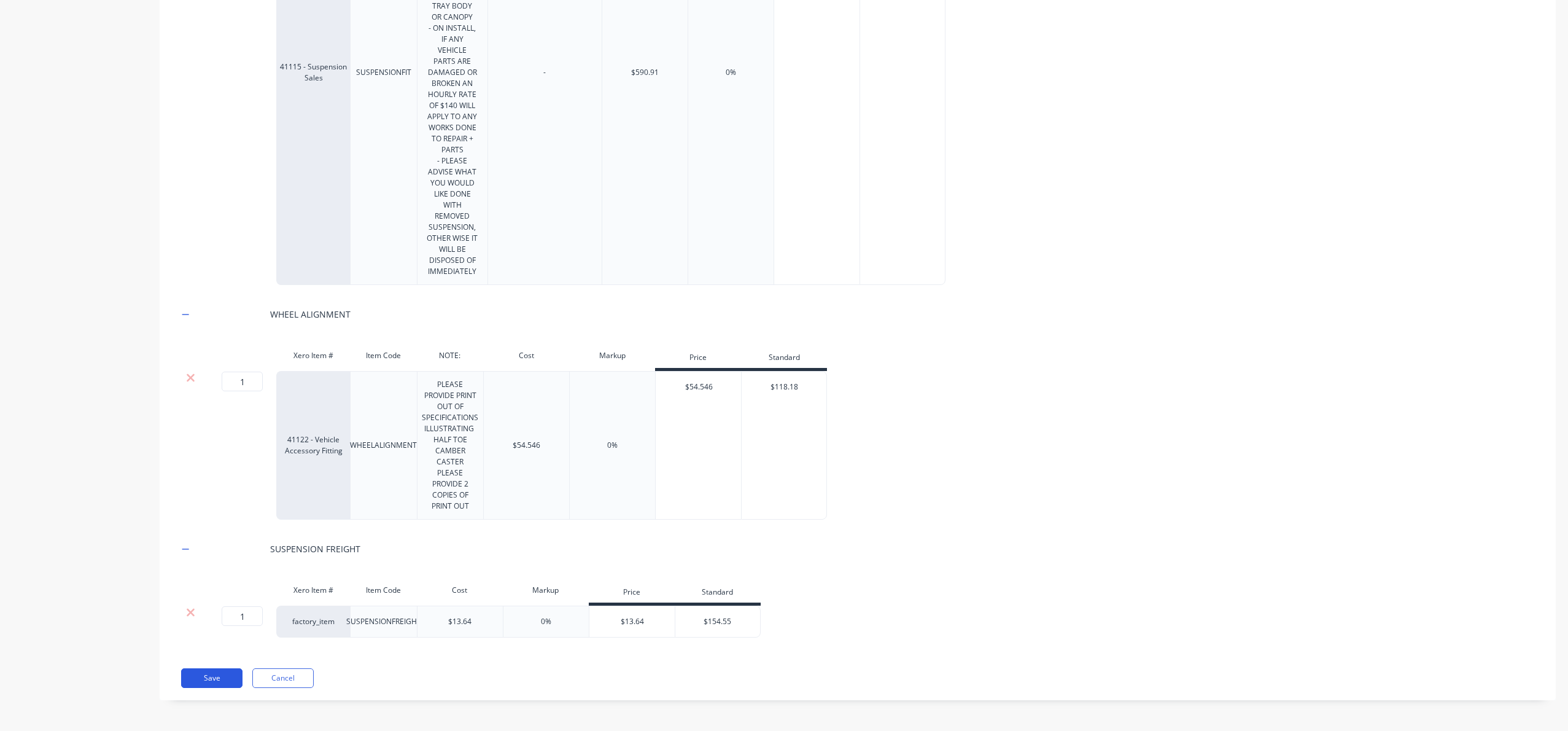
click at [198, 675] on button "Save" at bounding box center [211, 678] width 62 height 20
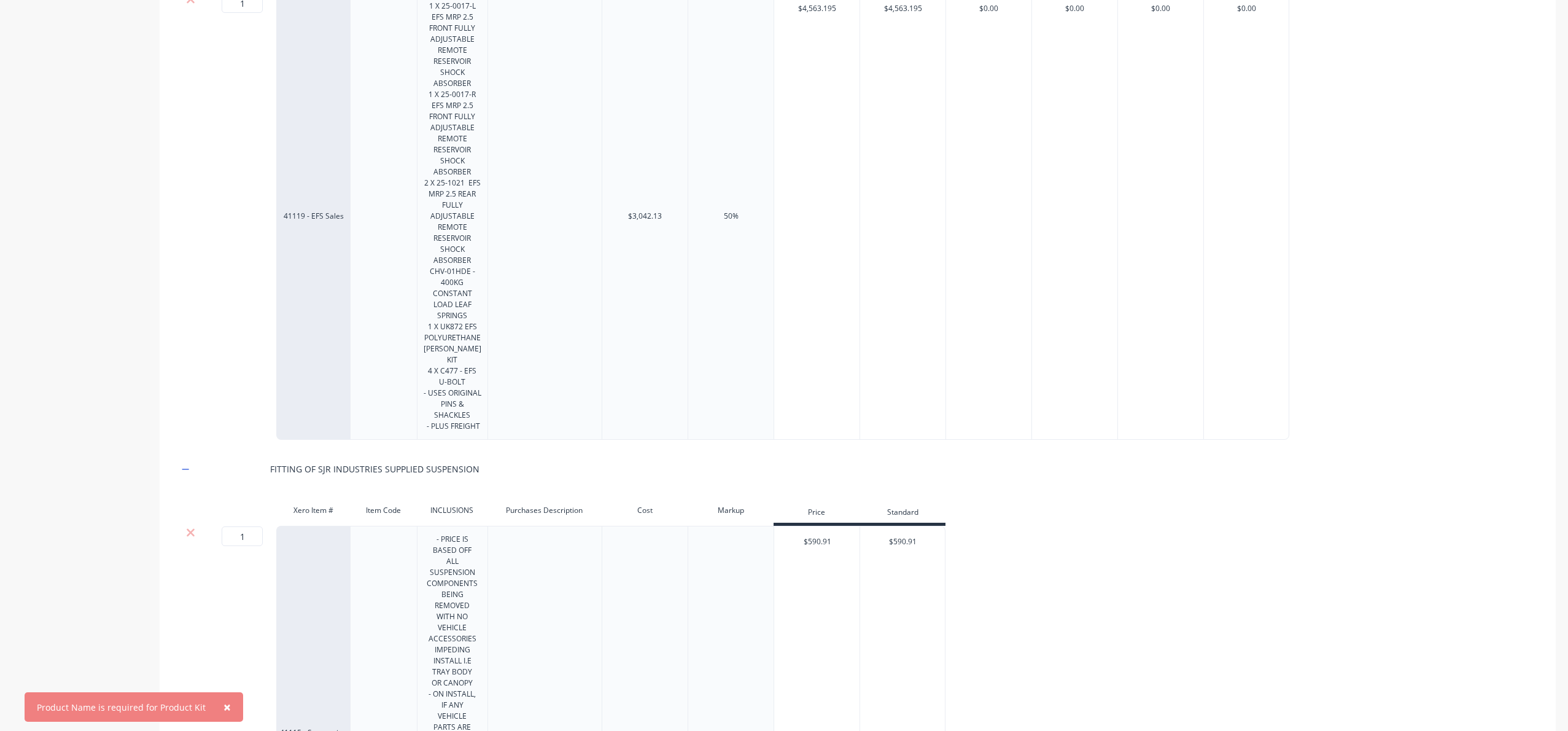
scroll to position [0, 0]
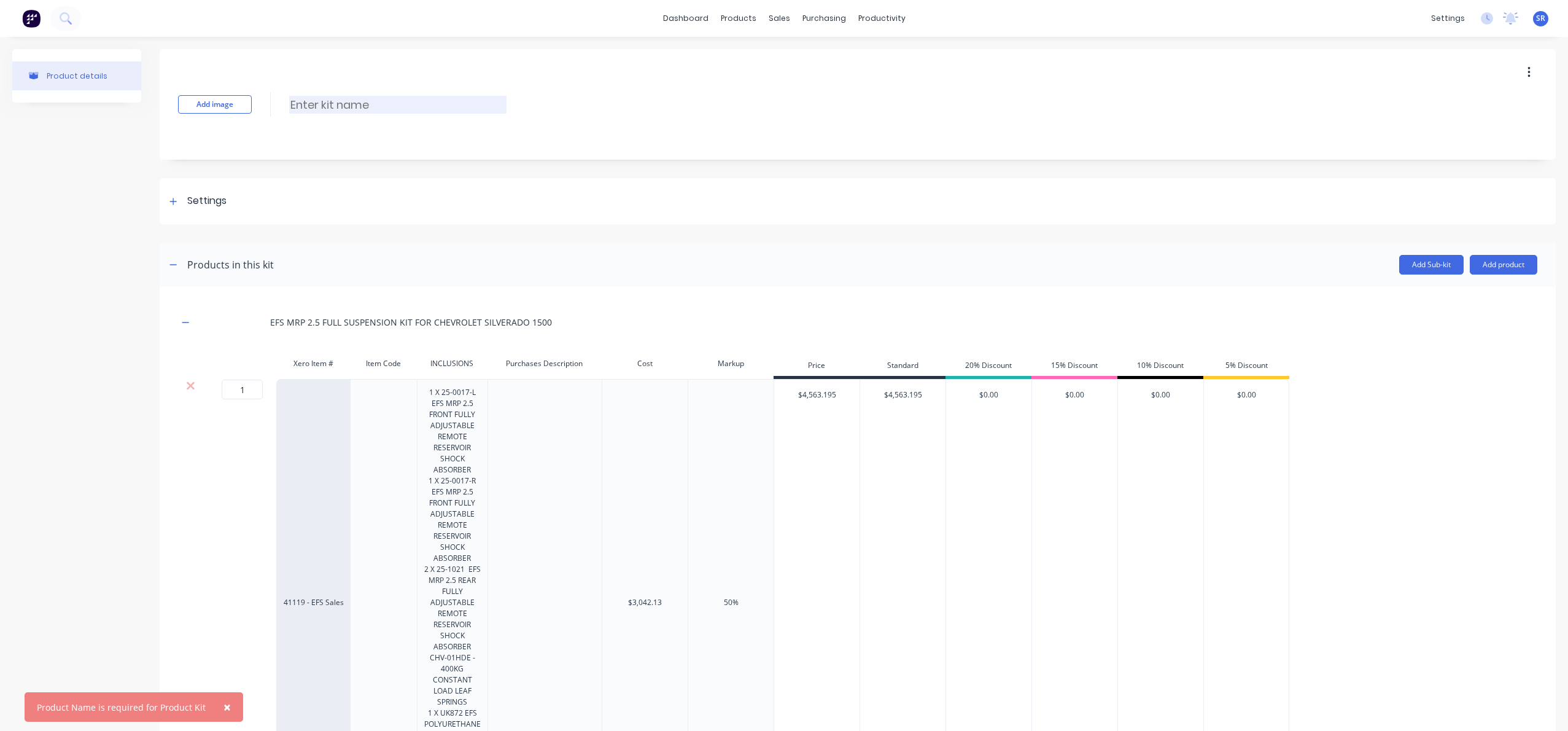
click at [328, 104] on input at bounding box center [397, 105] width 217 height 18
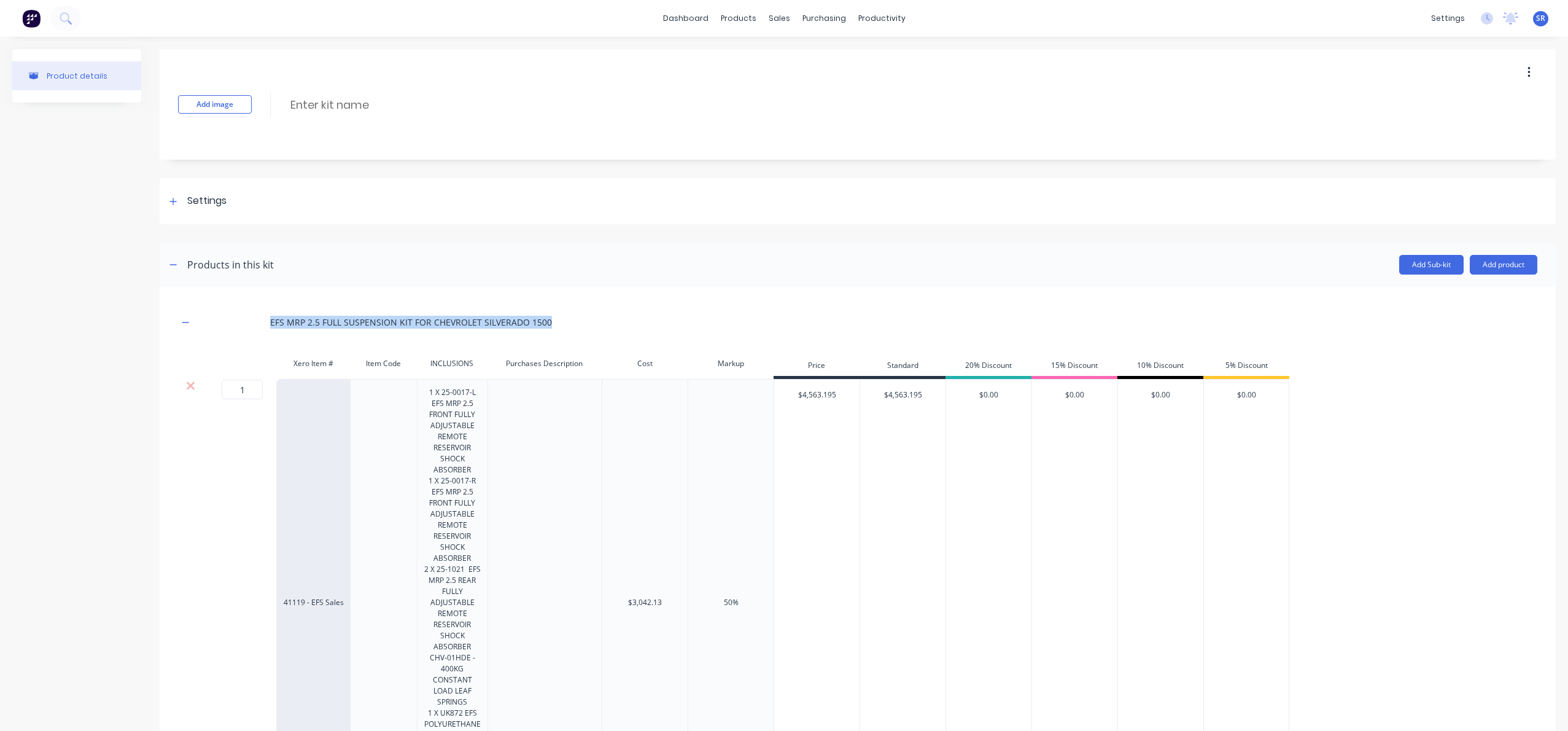
drag, startPoint x: 548, startPoint y: 322, endPoint x: 258, endPoint y: 327, distance: 290.0
click at [258, 327] on div "EFS MRP 2.5 FULL SUSPENSION KIT FOR CHEVROLET SILVERADO 1500" at bounding box center [858, 322] width 1360 height 34
copy div "EFS MRP 2.5 FULL SUSPENSION KIT FOR CHEVROLET SILVERADO 1500"
click at [312, 99] on input at bounding box center [397, 105] width 217 height 18
paste input "EFS MRP 2.5 FULL SUSPENSION KIT FOR CHEVROLET SILVERADO 1500"
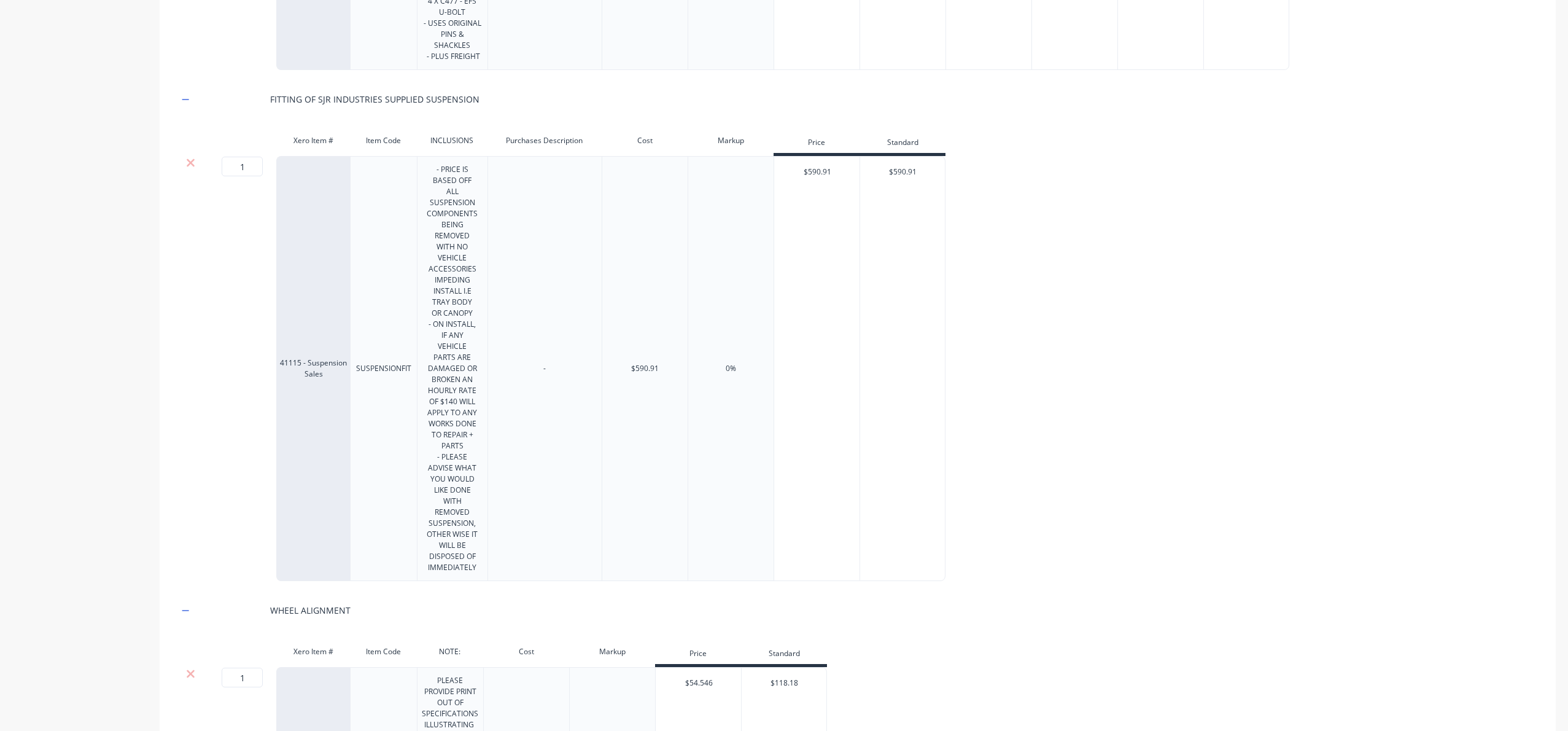
scroll to position [1052, 0]
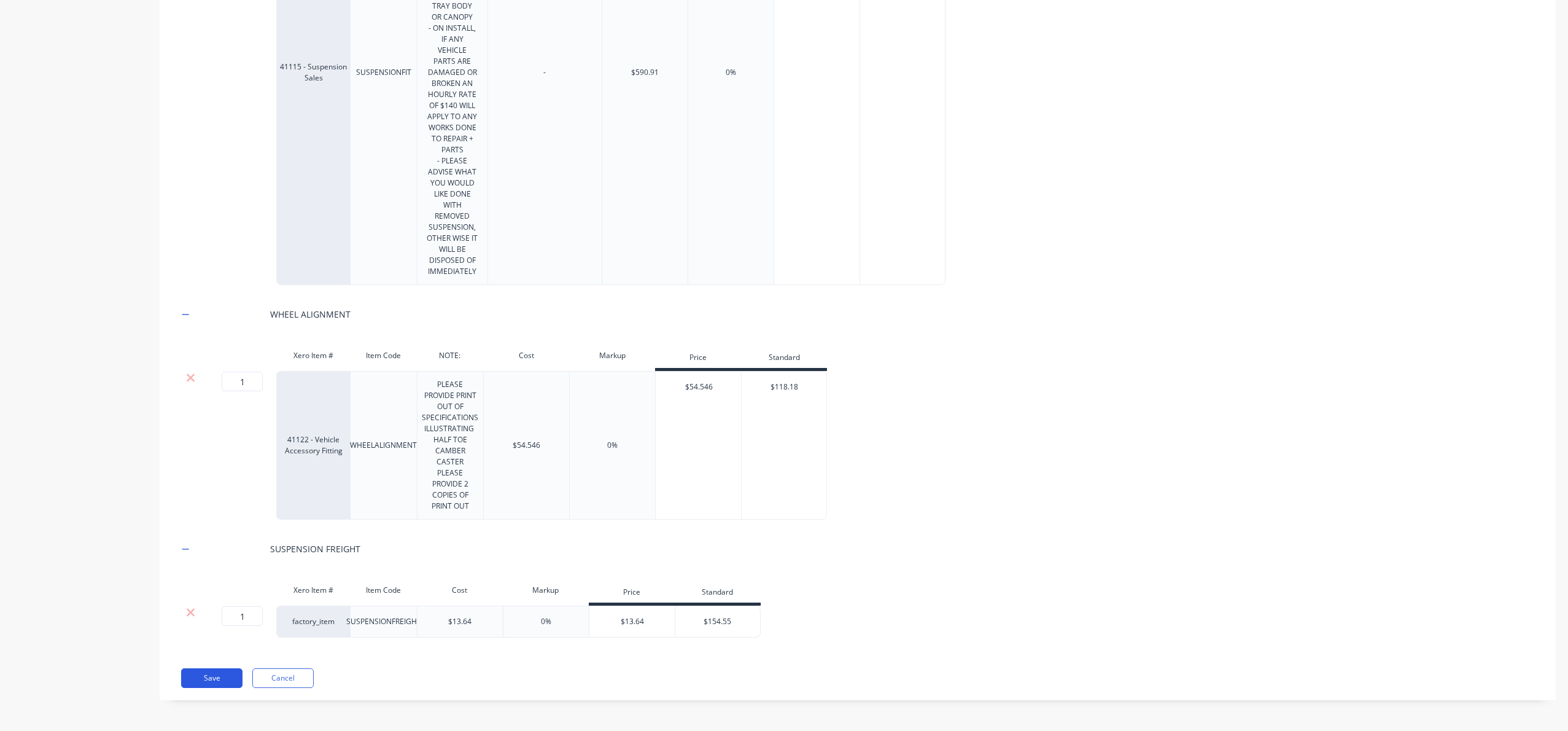
type input "EFS MRP 2.5 FULL SUSPENSION KIT FOR CHEVROLET SILVERADO 1500"
click at [214, 680] on button "Save" at bounding box center [211, 678] width 62 height 20
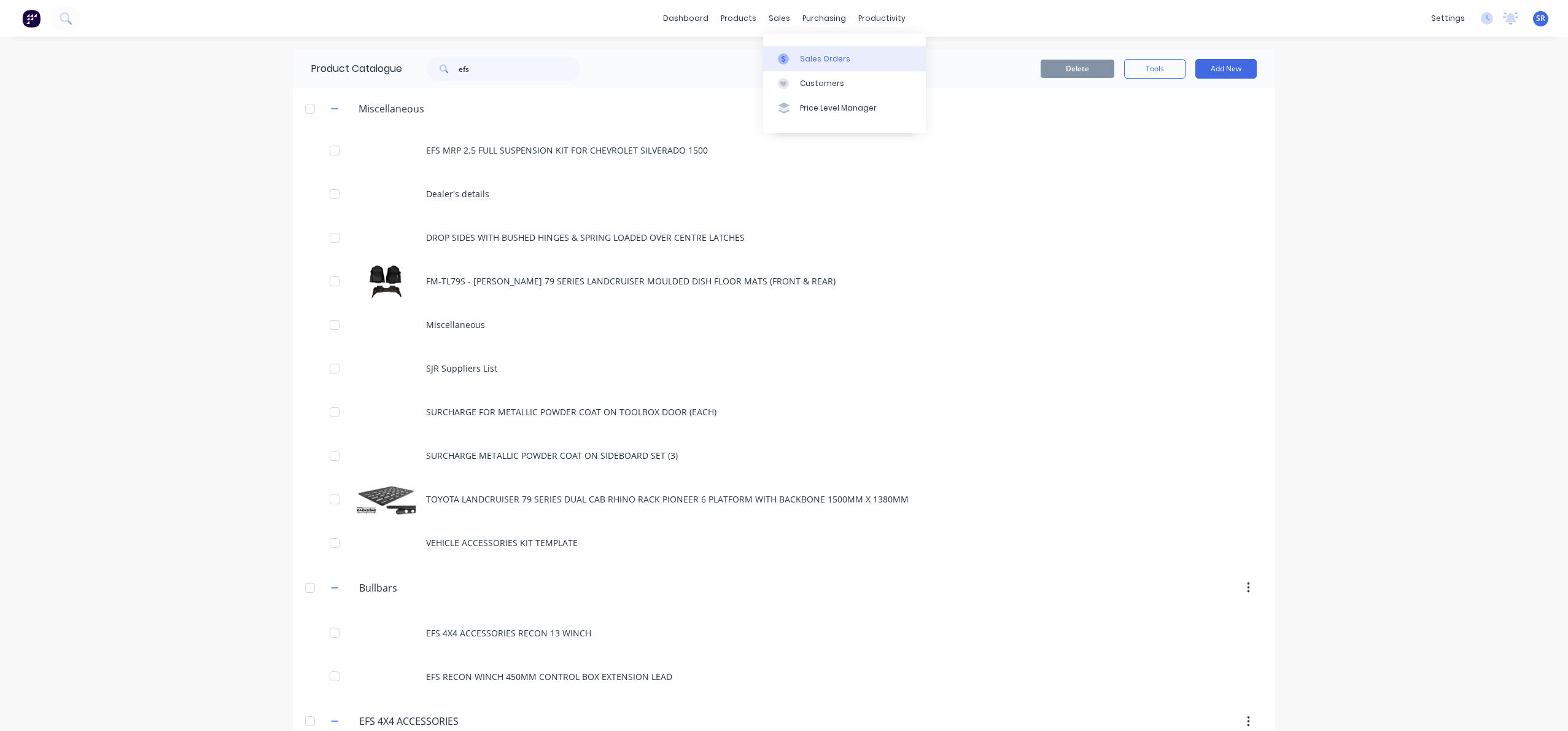
click at [813, 58] on div "Sales Orders" at bounding box center [825, 59] width 50 height 11
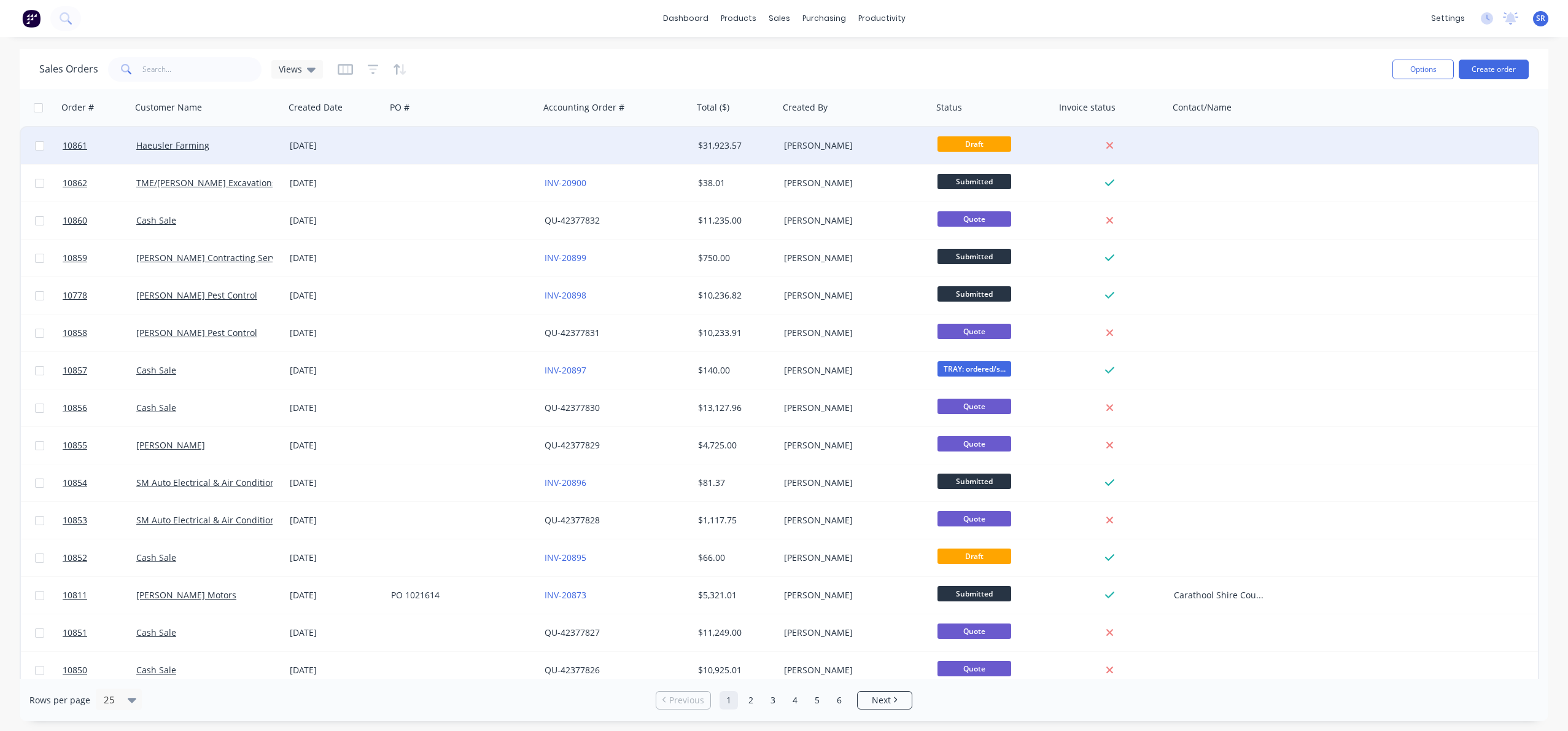
click at [504, 153] on div at bounding box center [463, 145] width 154 height 37
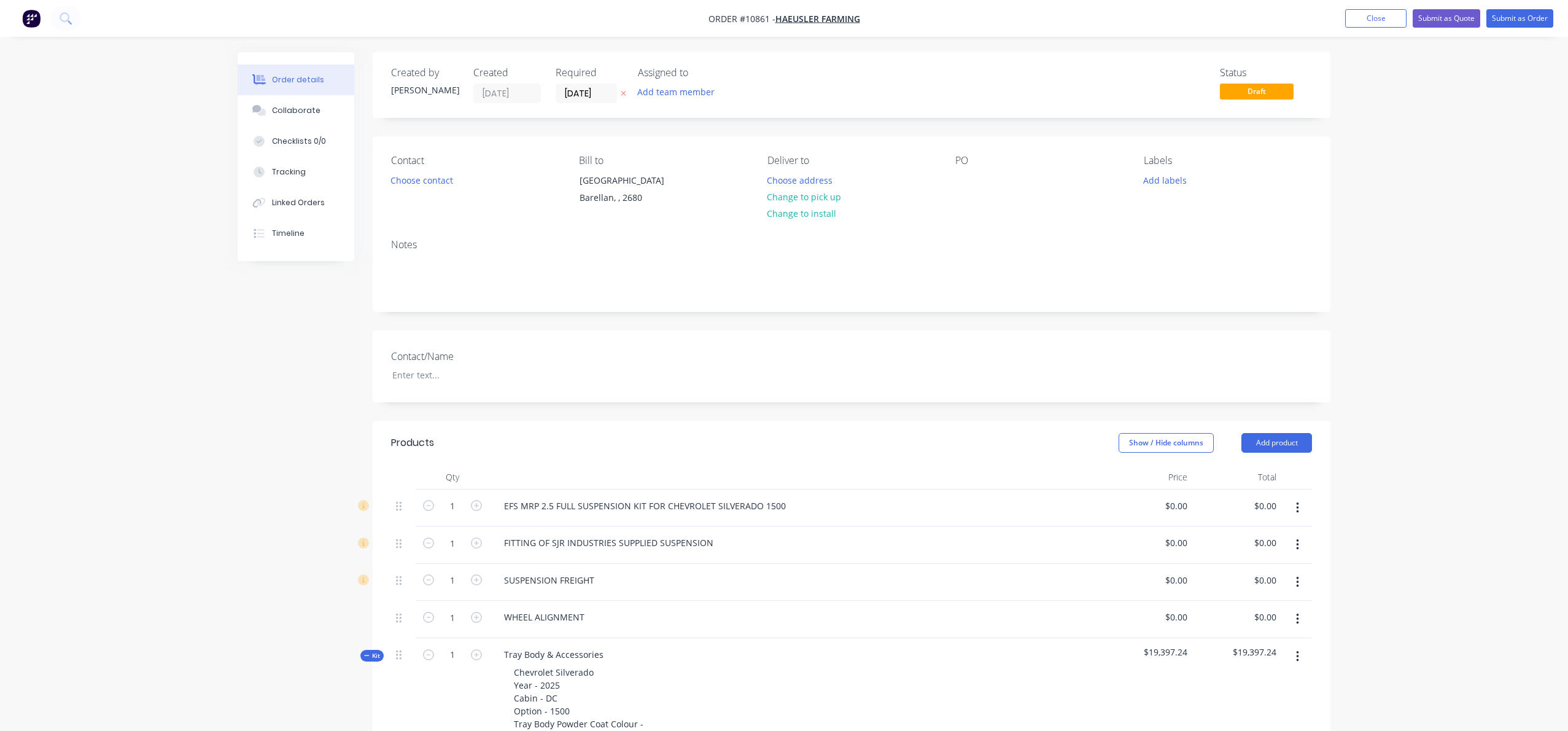
type input "$4,563.195"
type input "$4,563.20"
type input "$590.91"
type input "$154.55"
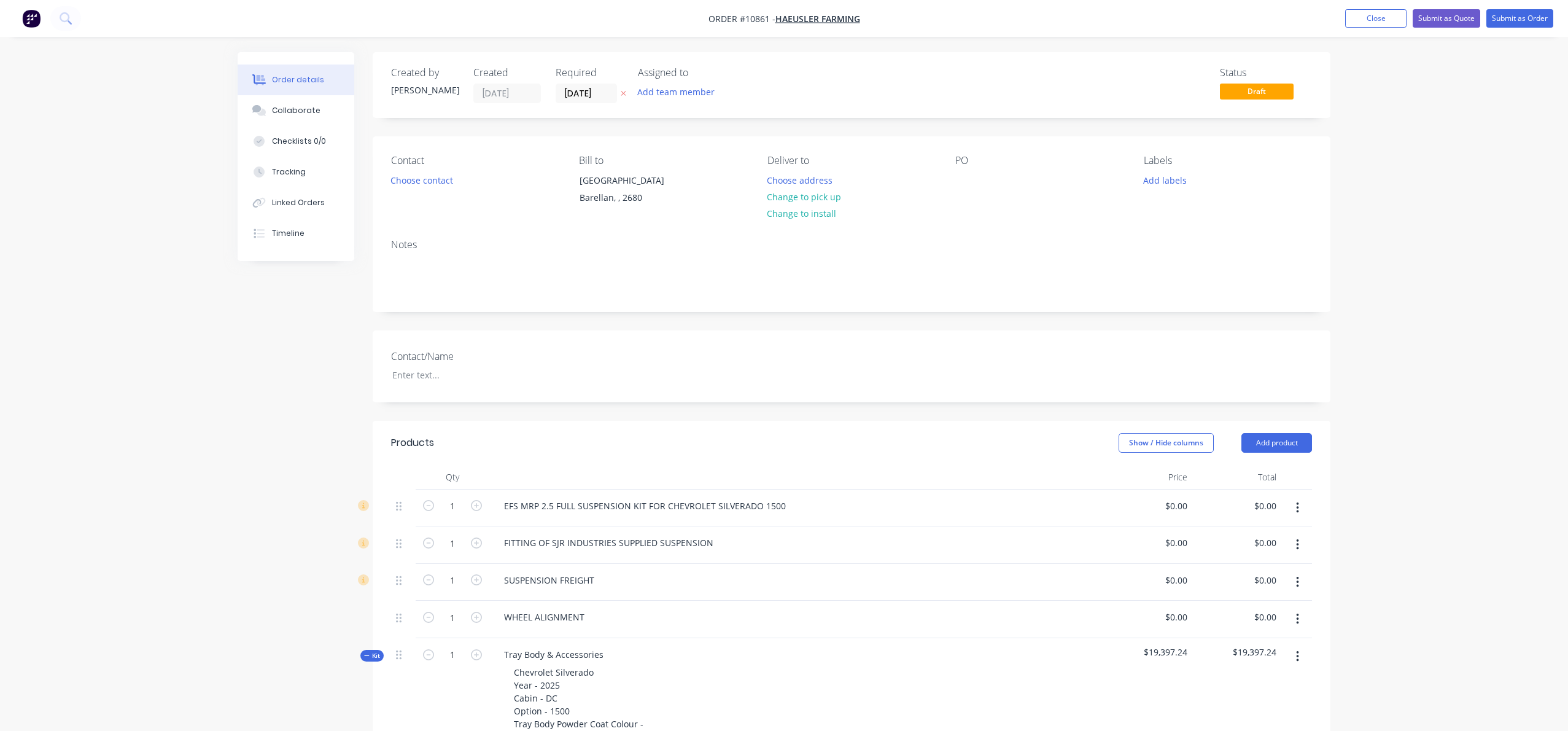
type input "$154.55"
type input "$118.18"
type input "$8,545.45"
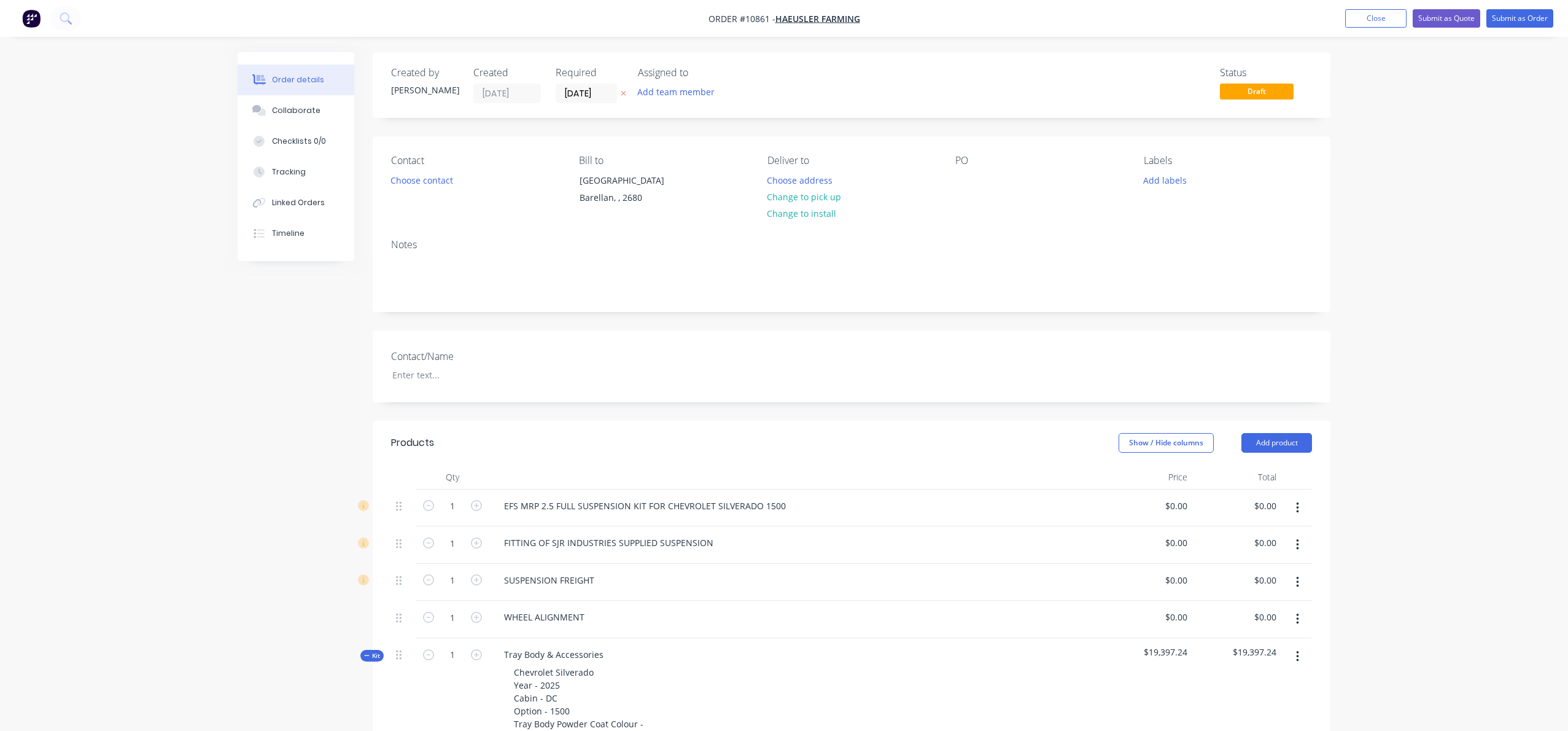
type input "$150.00"
type input "$1,968.18"
type input "$331.82"
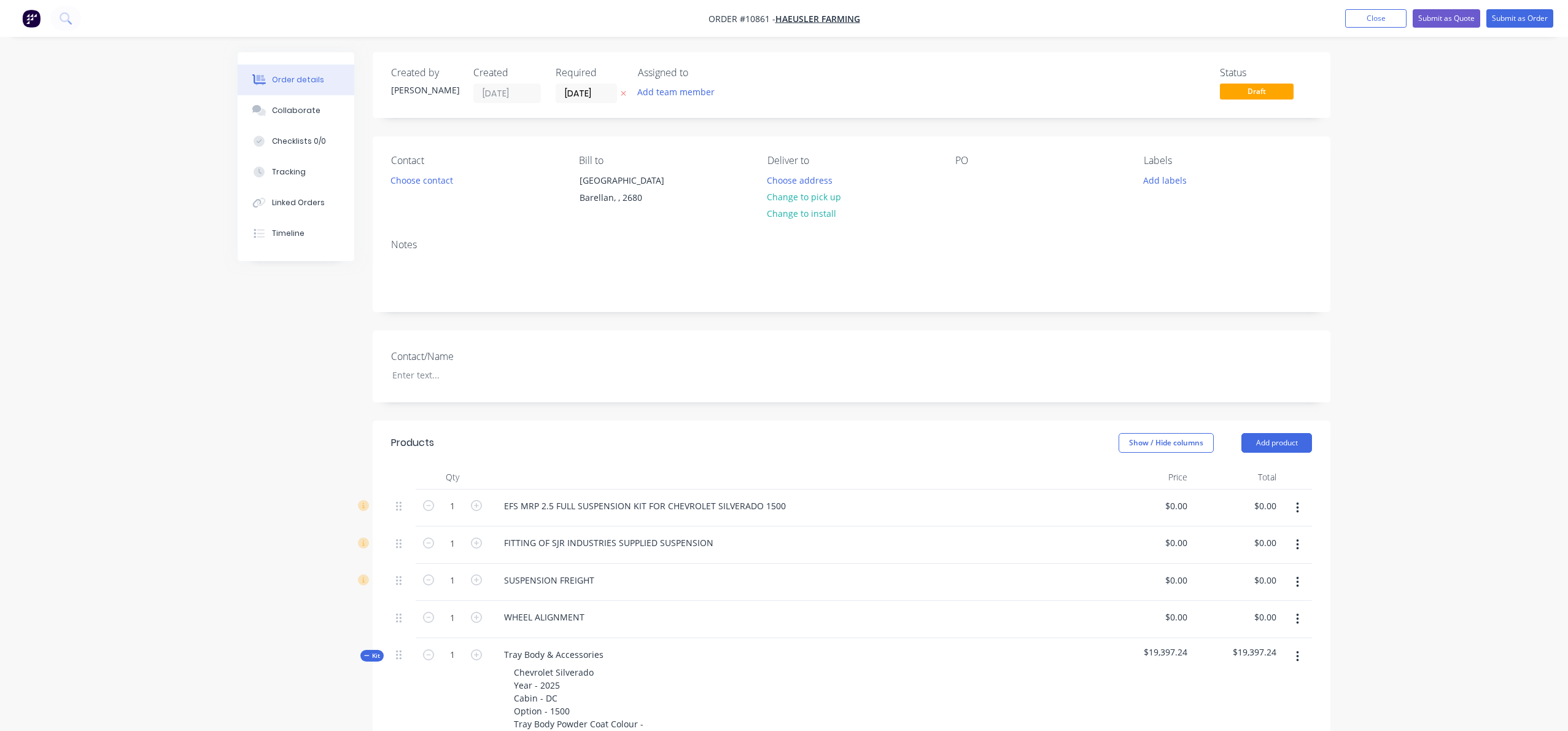
type input "$331.82"
type input "$900.00"
type input "$554.55"
type input "$1,109.10"
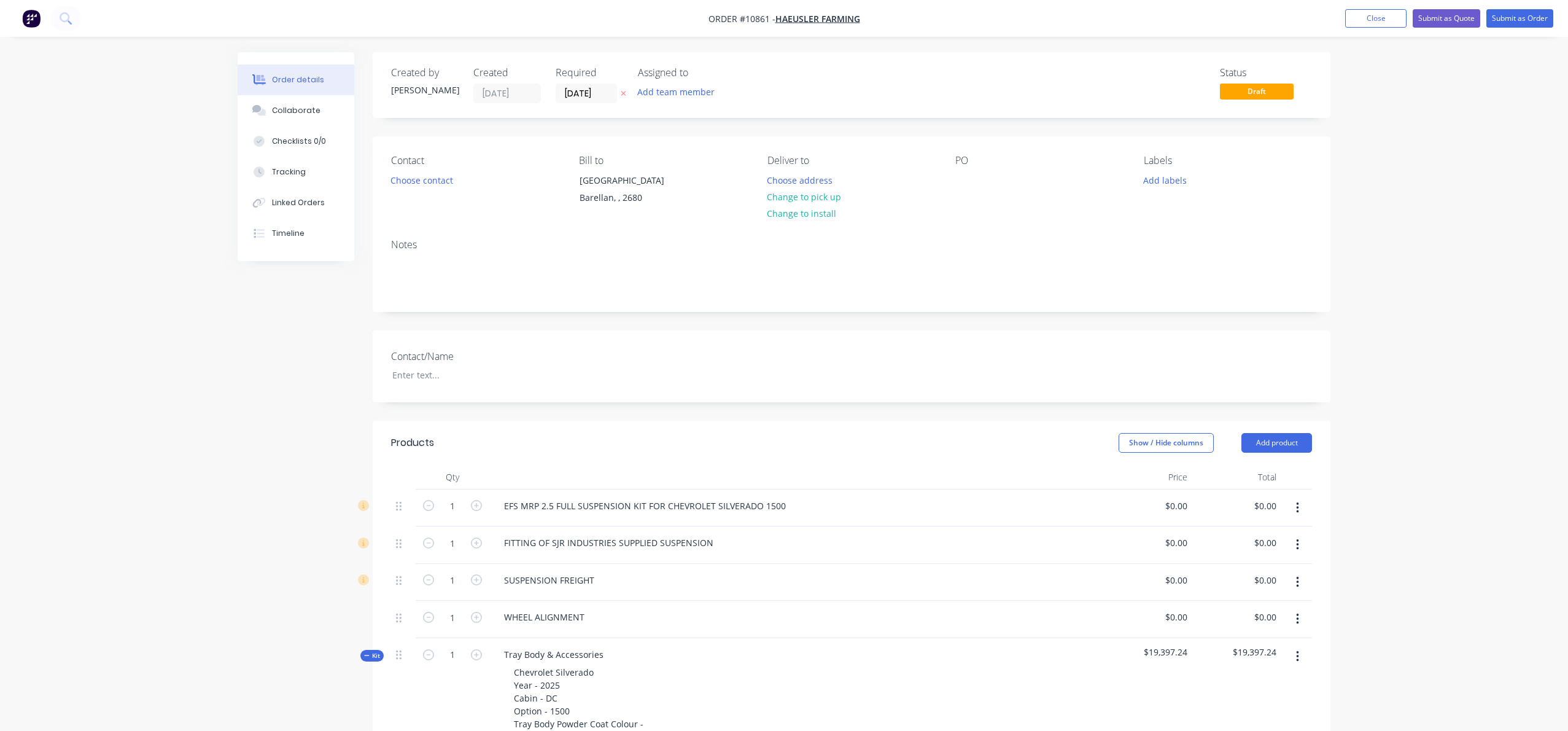
type input "$554.55"
type input "$1,109.10"
type input "$227.27"
type input "$909.08"
type input "$813.64"
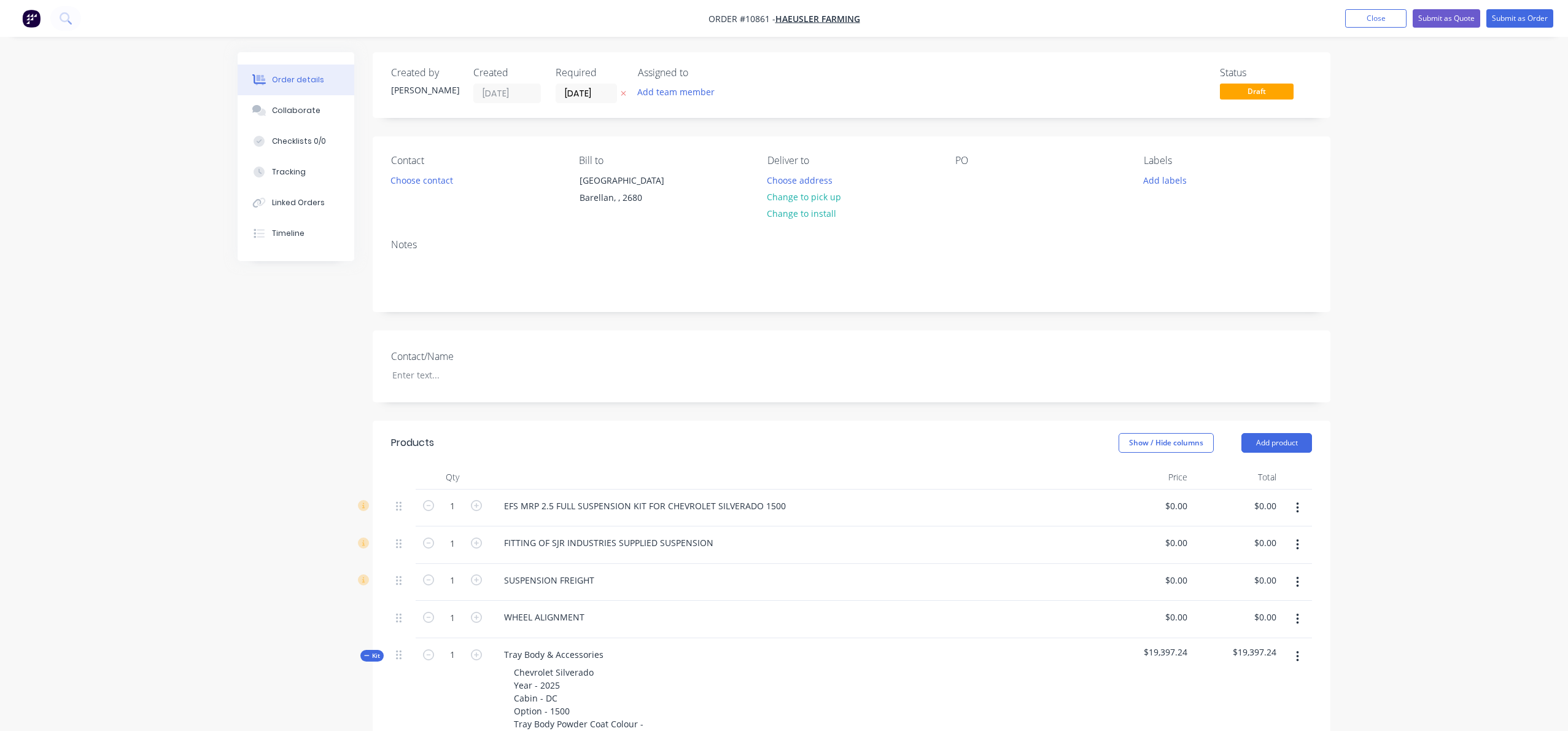
type input "$813.64"
type input "$718.18"
type input "$381.8181"
type input "$381.82"
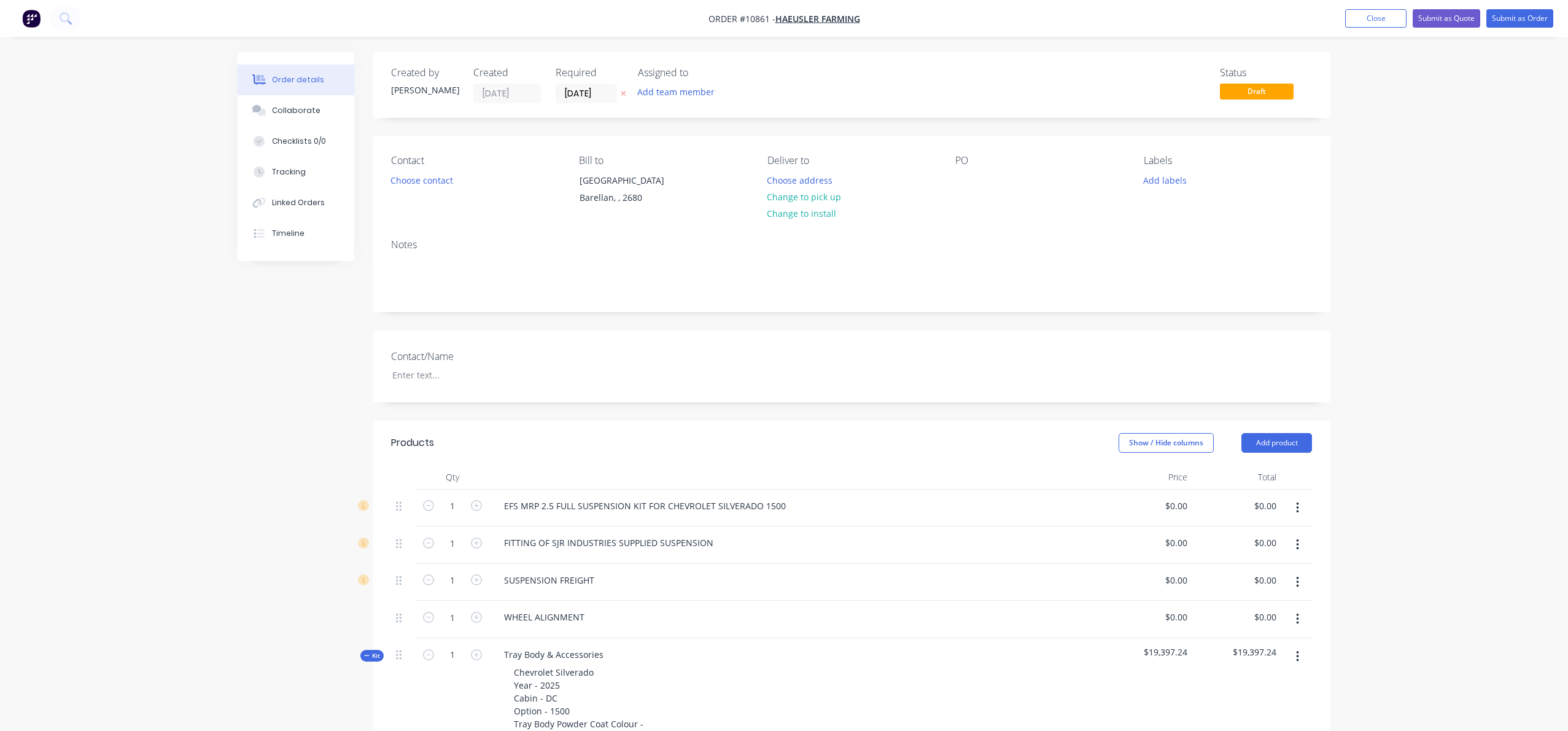
type input "$145.45"
type input "$136.36"
type input "$340.91"
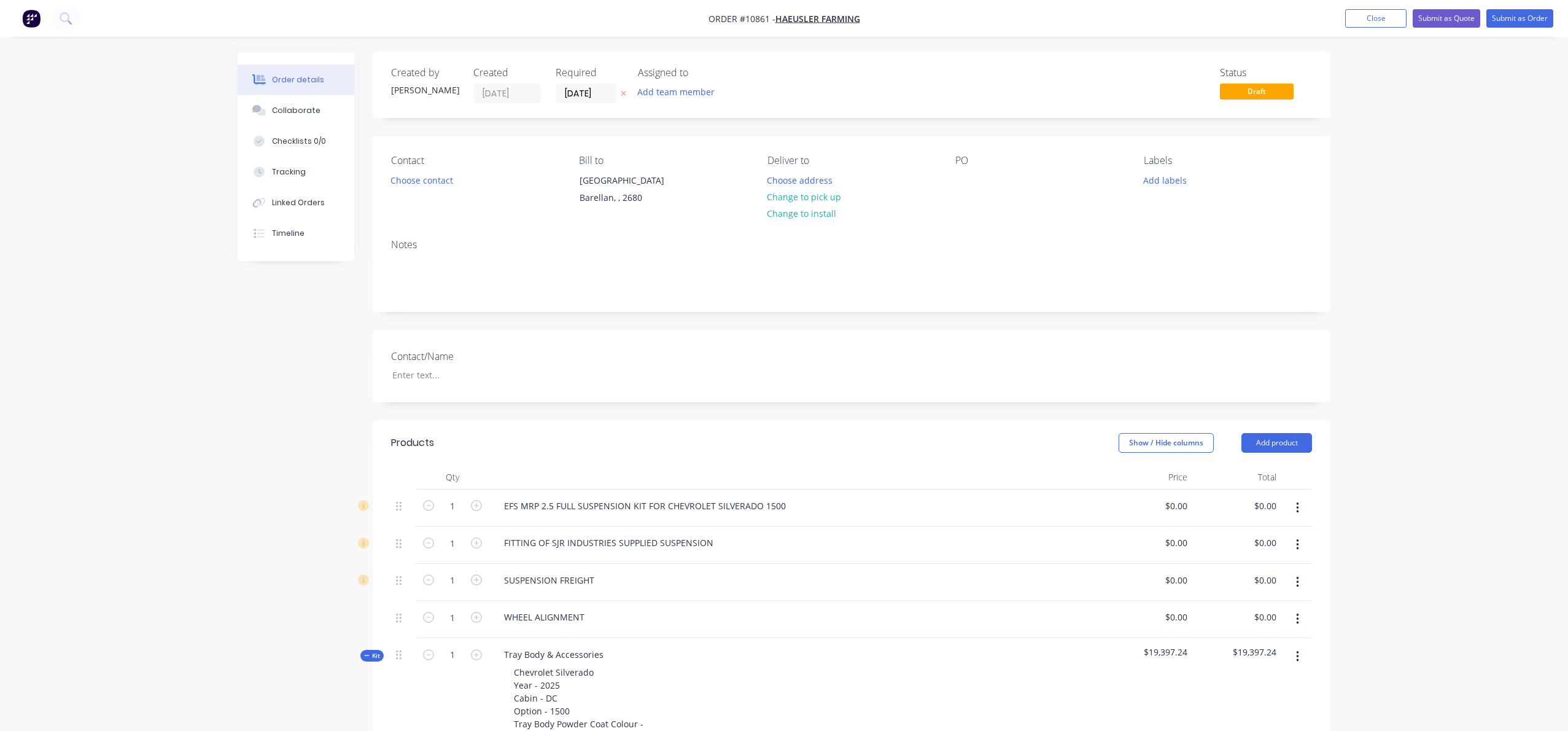
type input "$681.82"
type input "$613.64"
type input "$520.00"
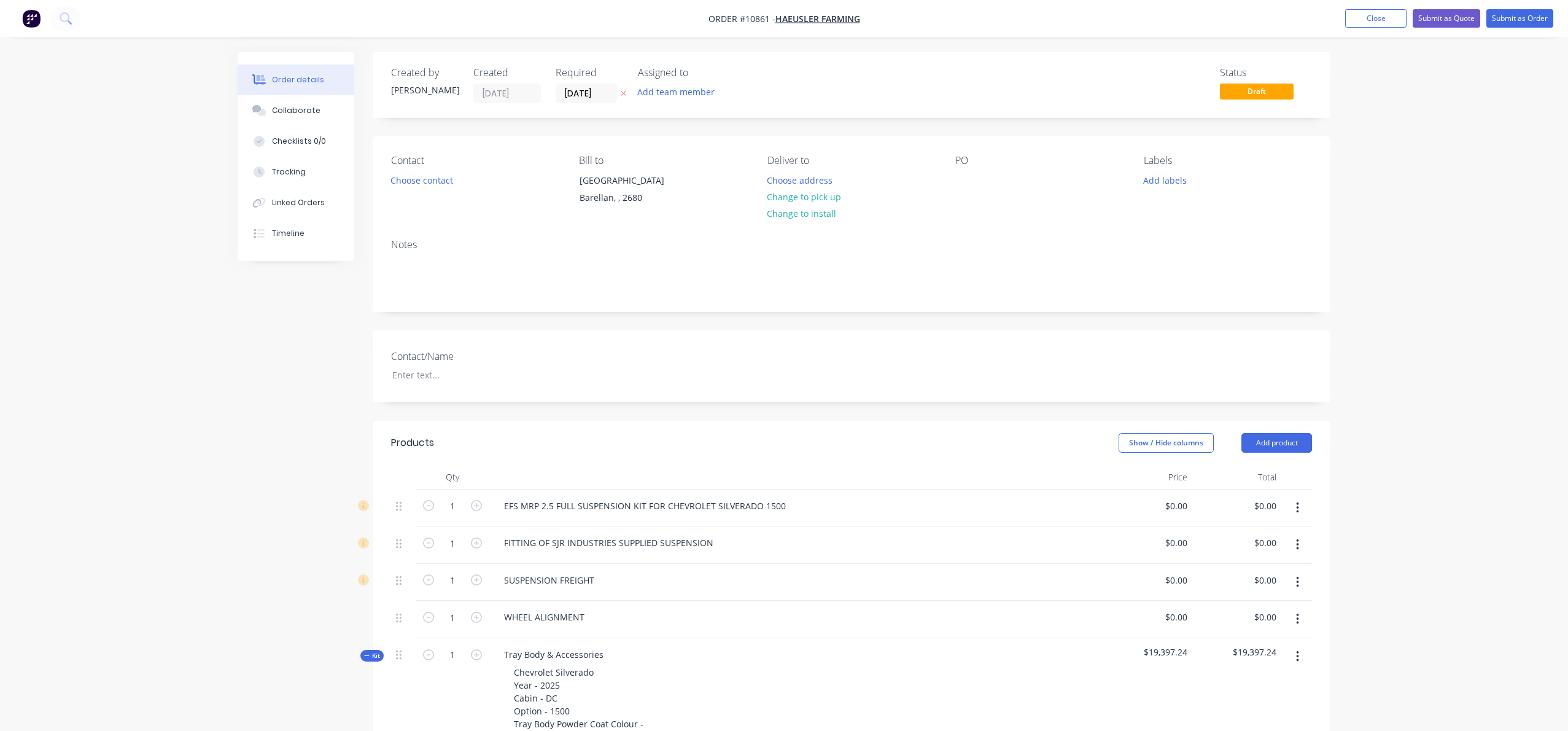
type input "$90.90"
type input "$363.60"
type input "$127.27"
type input "$254.54"
type input "$3,942.795"
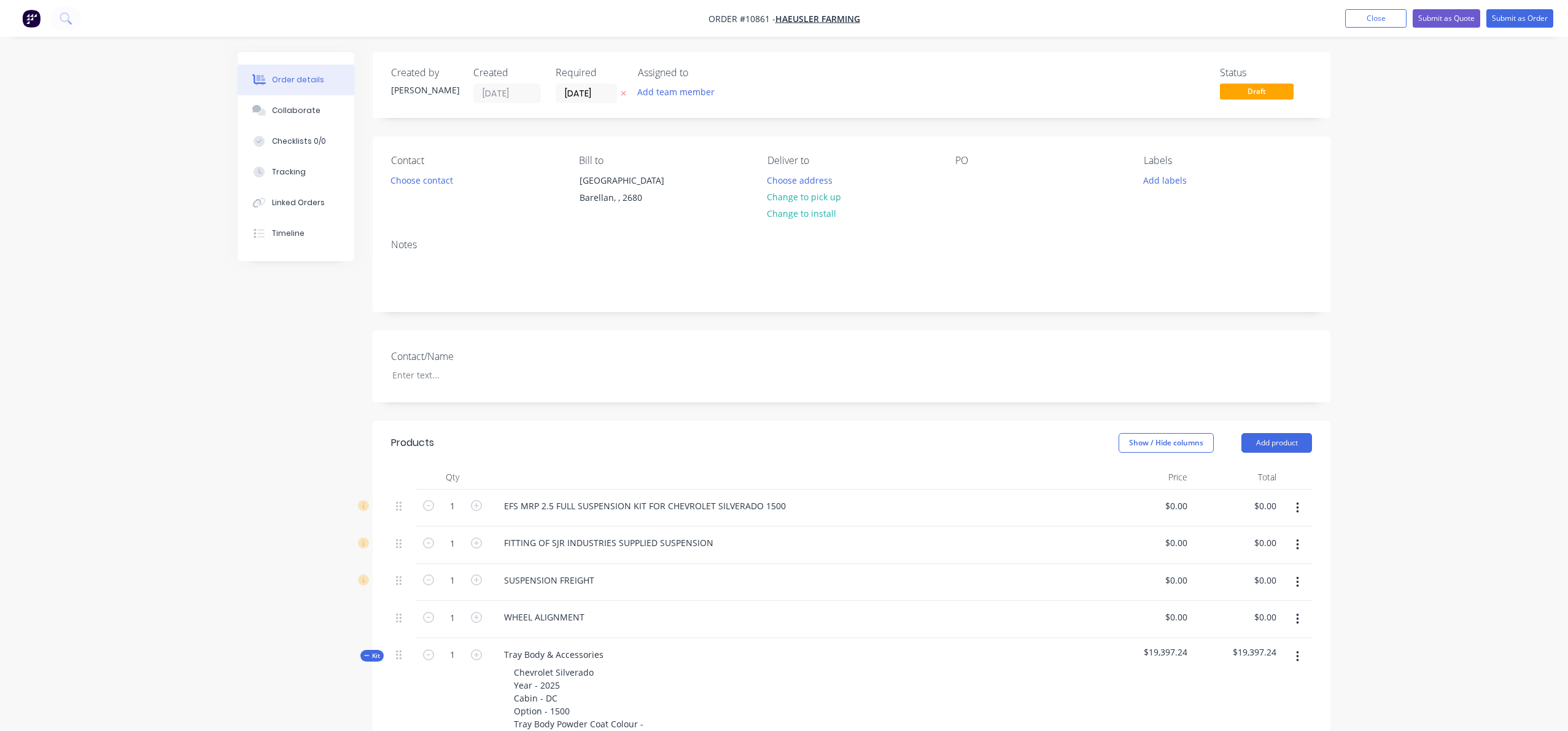
type input "$3,942.80"
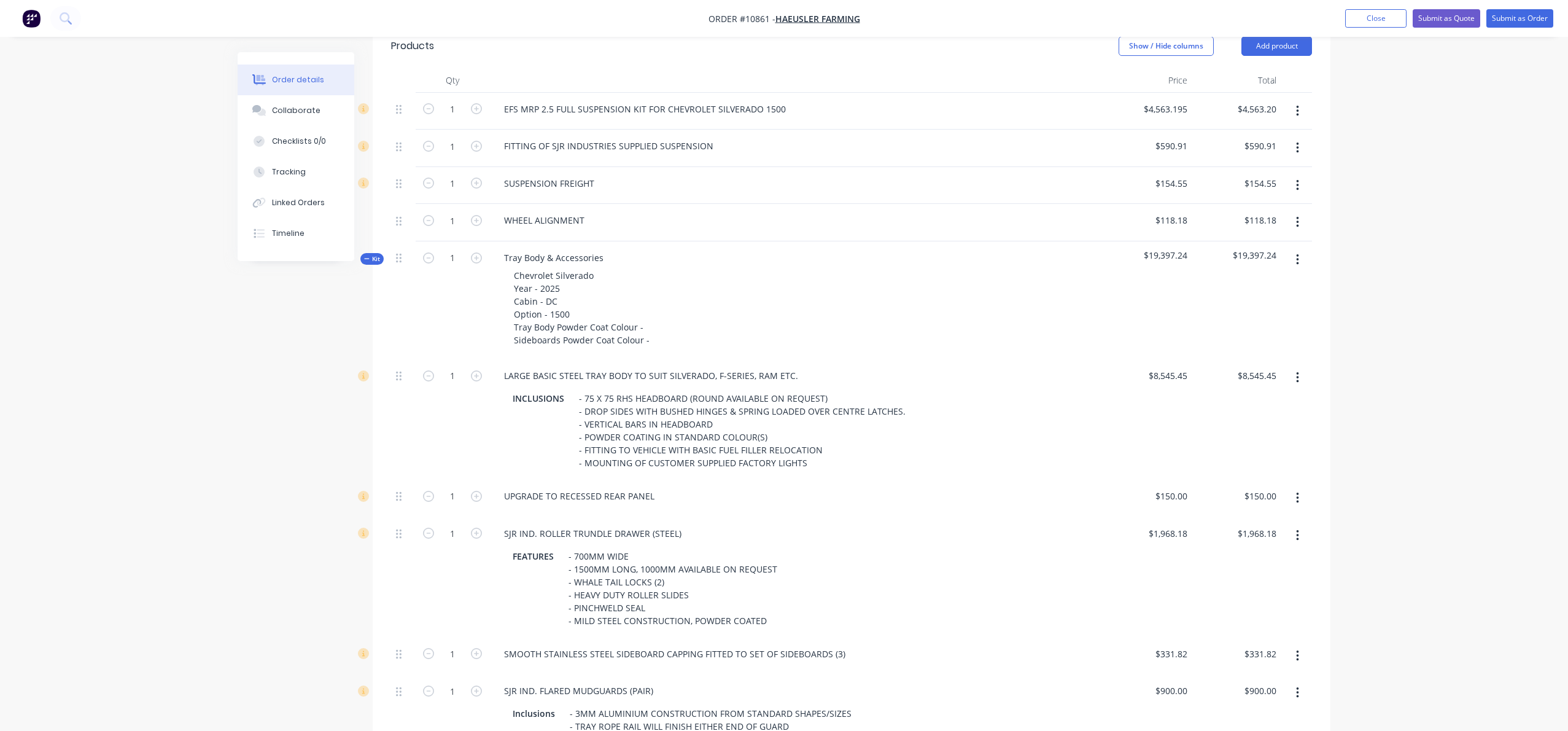
scroll to position [392, 0]
click at [1298, 116] on icon "button" at bounding box center [1297, 115] width 3 height 13
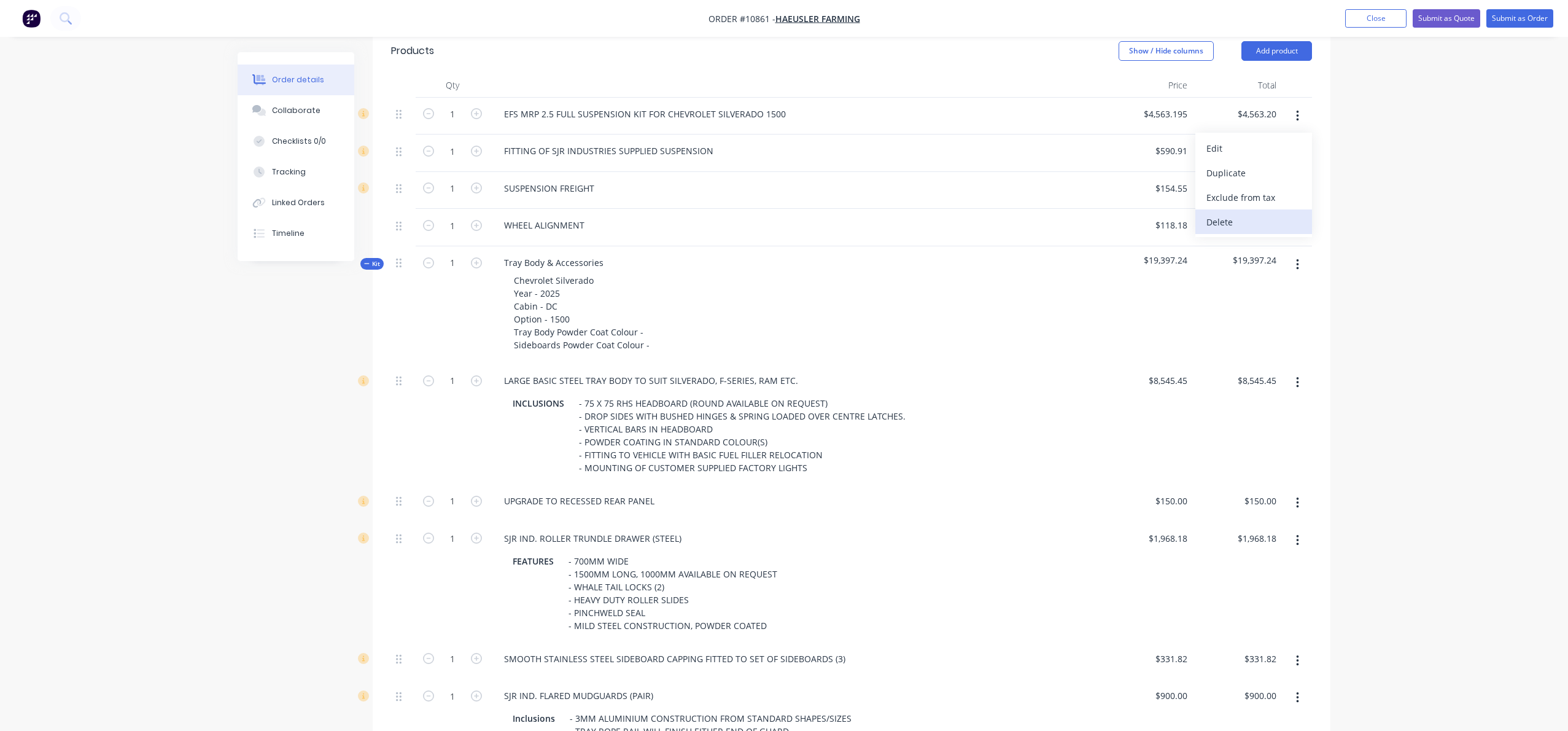
click at [1225, 221] on div "Delete" at bounding box center [1254, 222] width 95 height 18
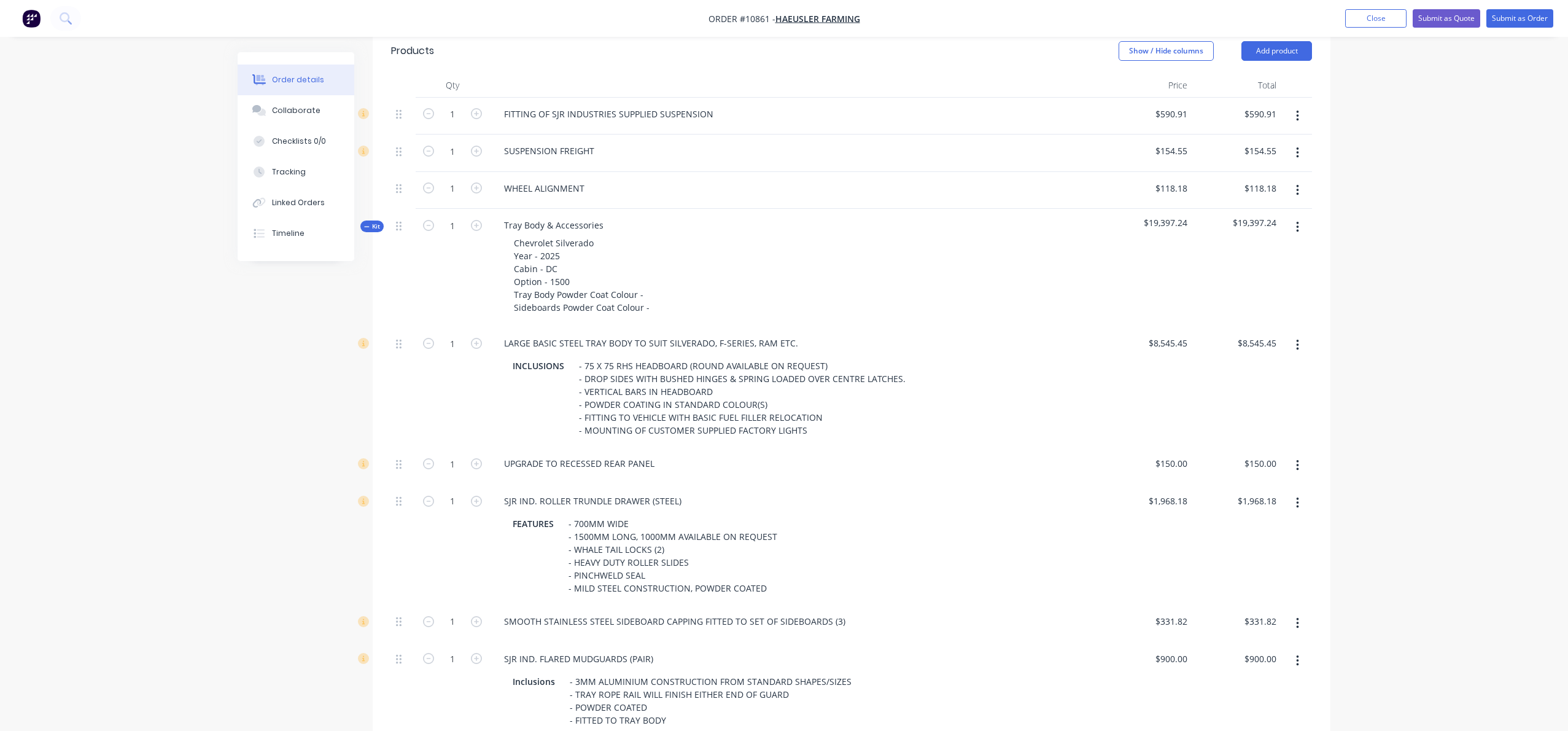
click at [1299, 114] on button "button" at bounding box center [1298, 115] width 29 height 22
click at [1216, 215] on div "Delete" at bounding box center [1254, 222] width 95 height 18
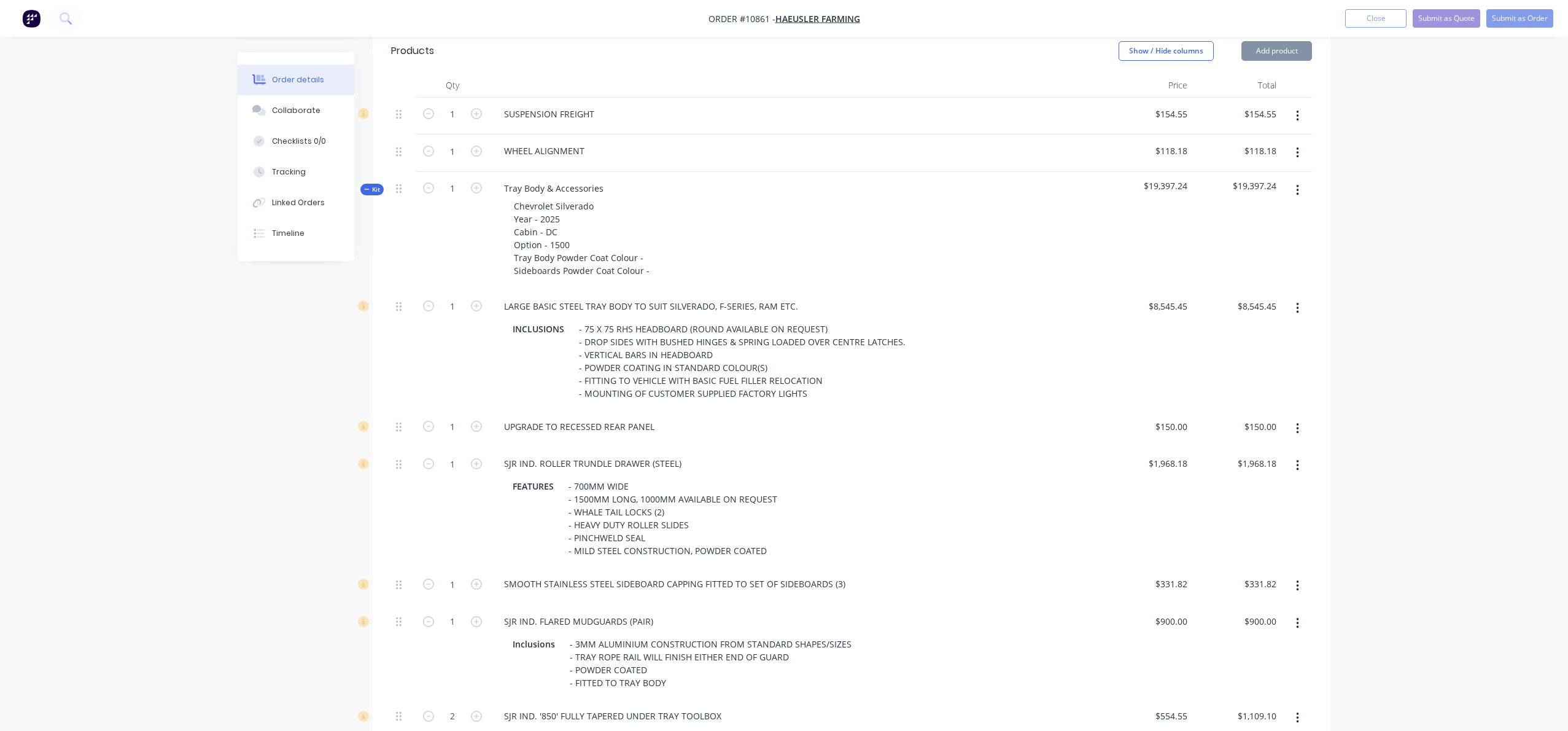
click at [1300, 112] on button "button" at bounding box center [1298, 115] width 29 height 22
click at [1218, 218] on div "Delete" at bounding box center [1254, 222] width 95 height 18
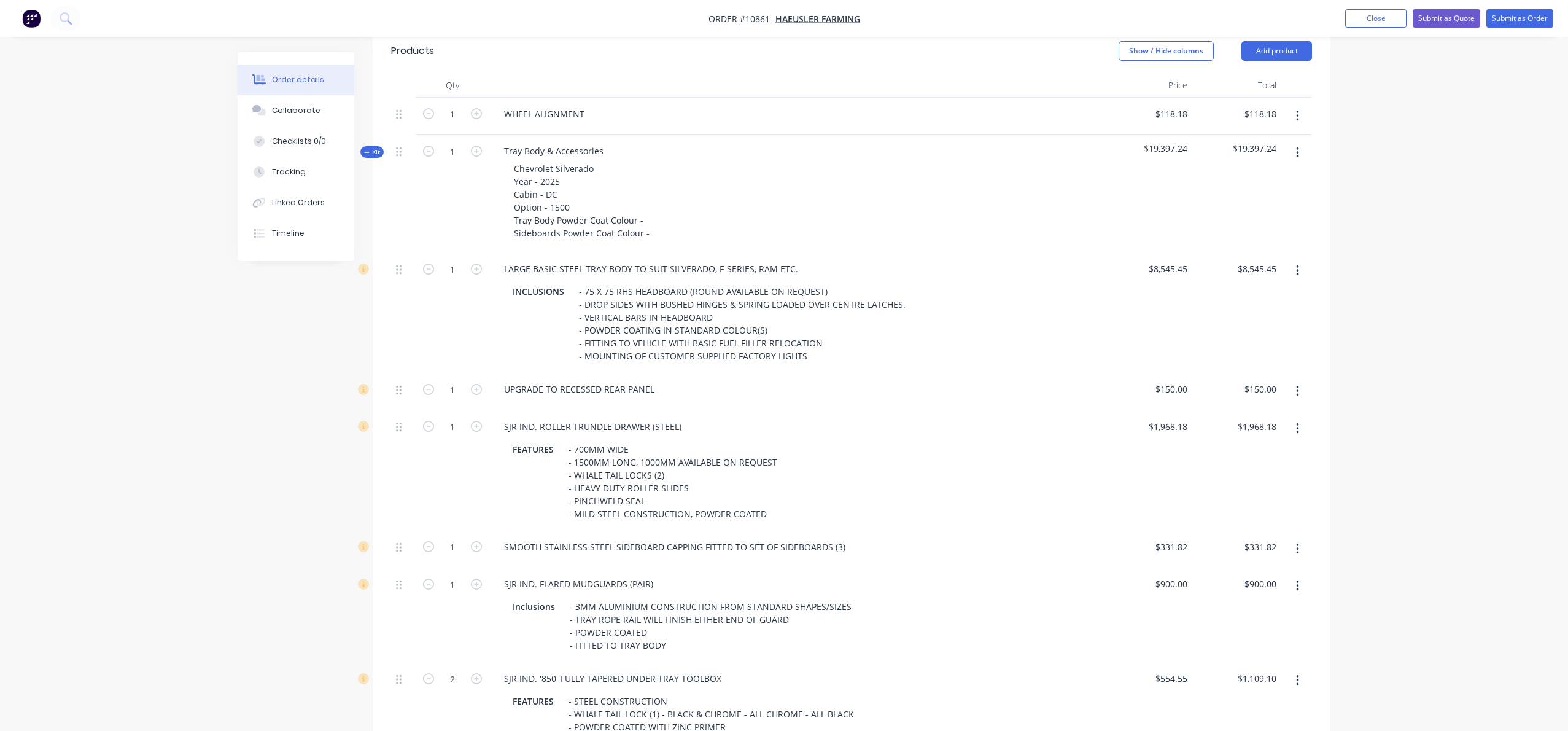
click at [1295, 116] on button "button" at bounding box center [1298, 115] width 29 height 22
click at [1242, 214] on div "Delete" at bounding box center [1254, 222] width 95 height 18
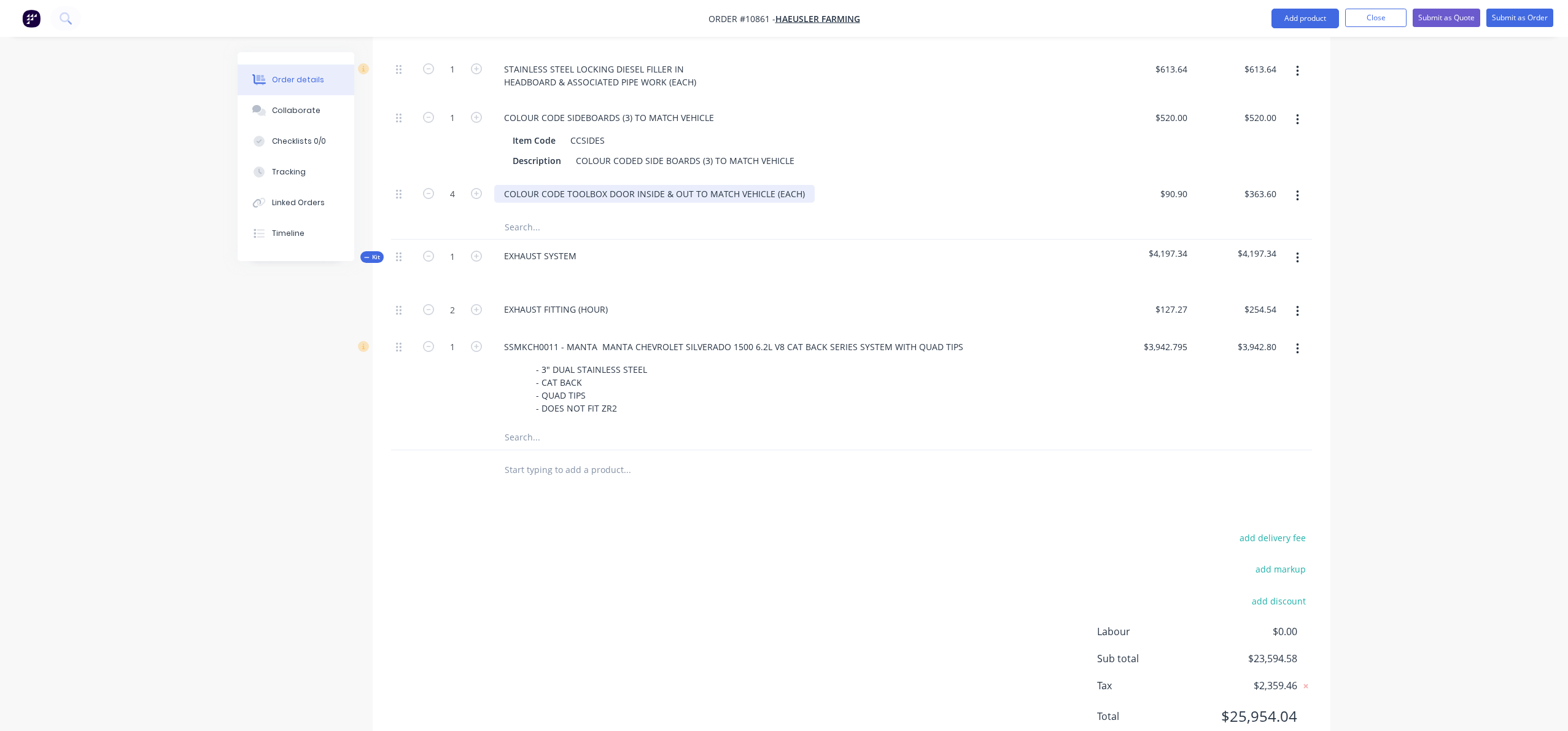
scroll to position [1714, 0]
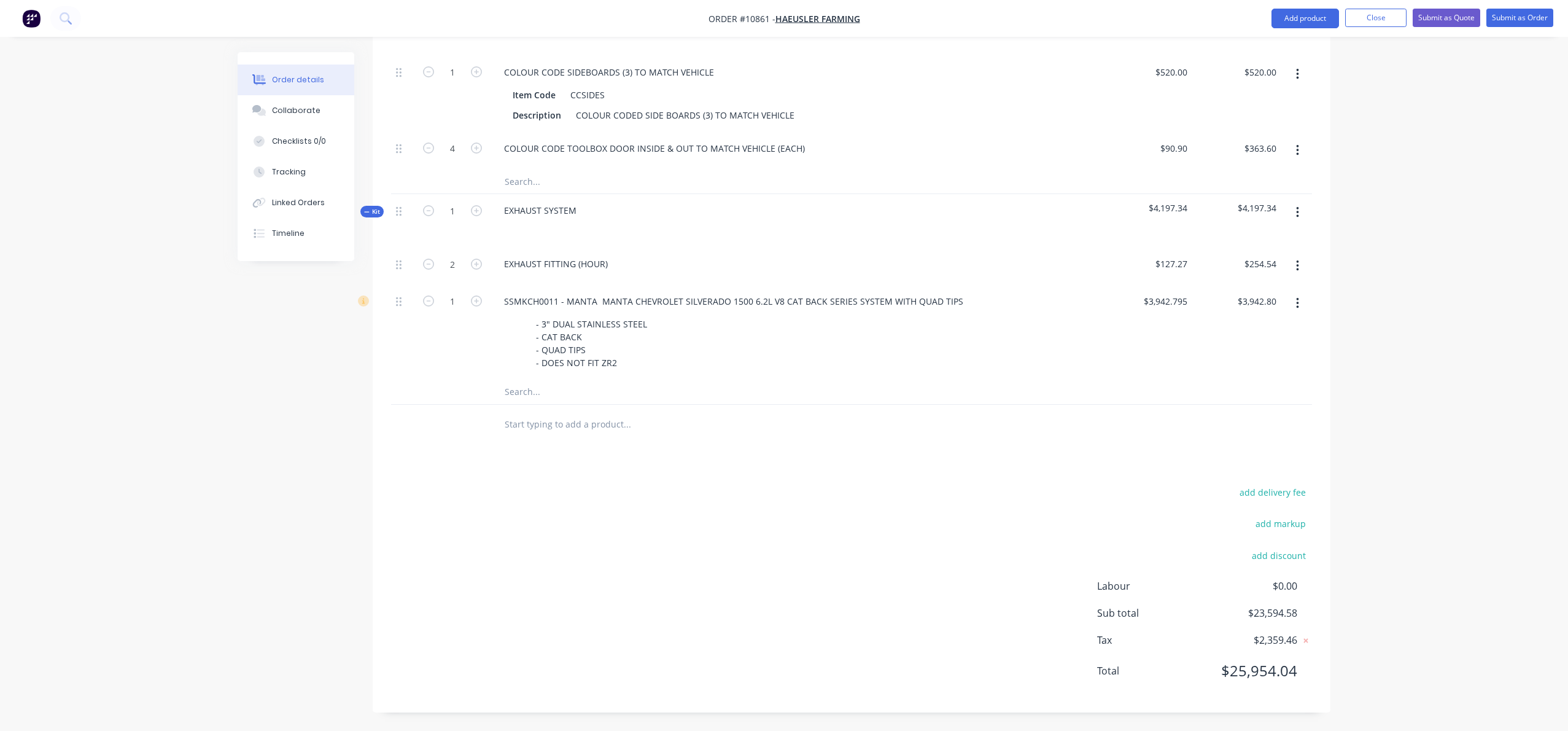
click at [518, 419] on input "text" at bounding box center [627, 424] width 246 height 24
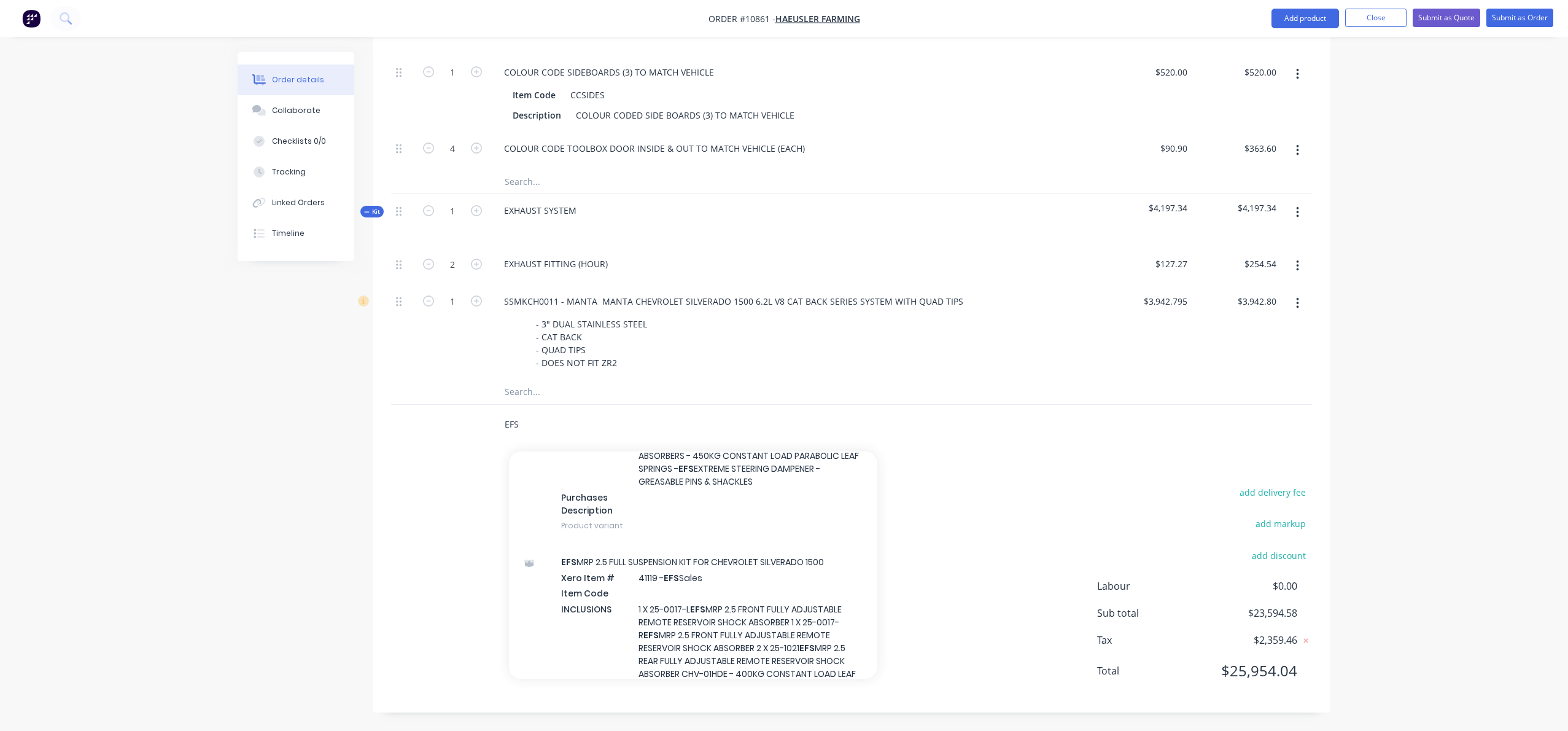
scroll to position [120, 0]
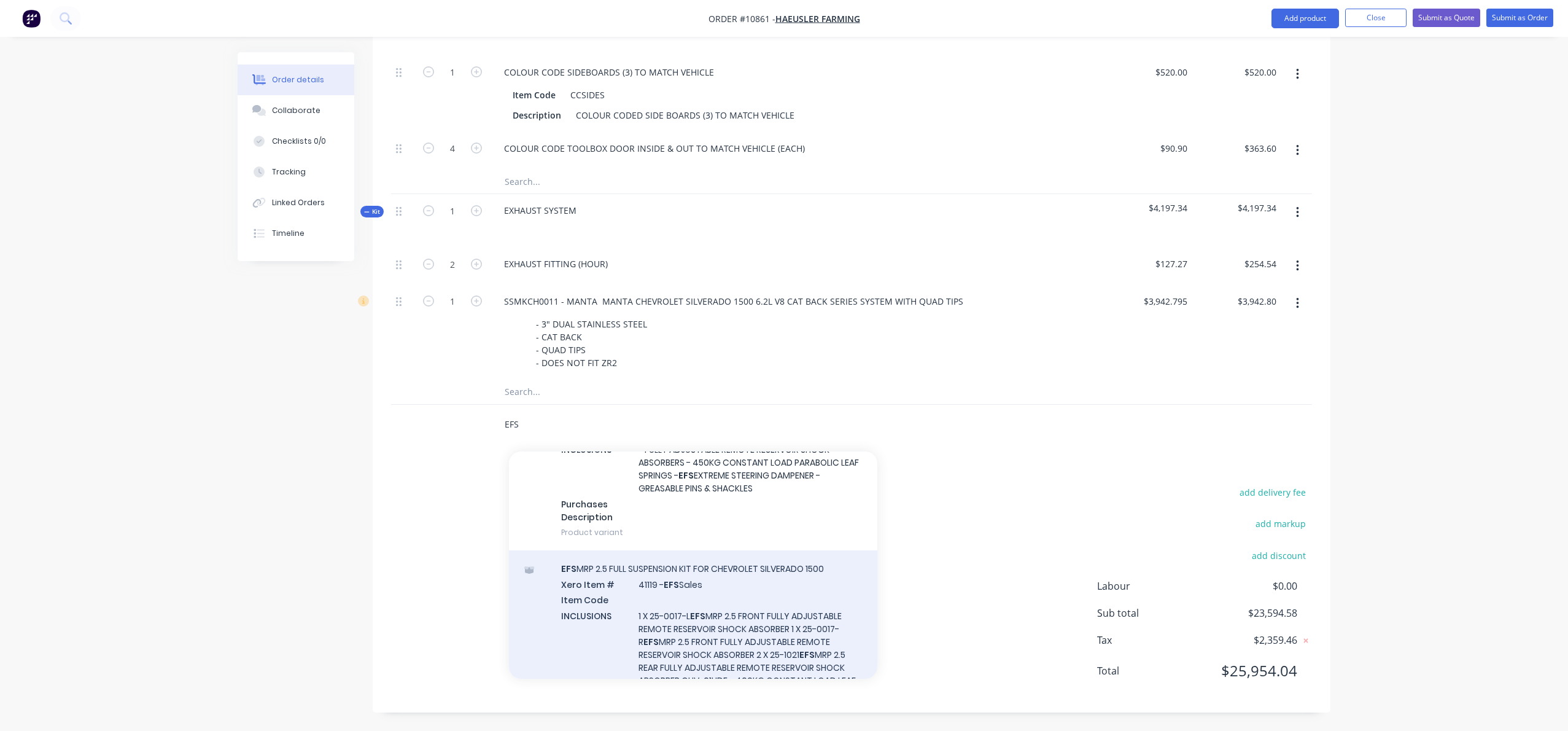
type input "EFS"
click at [696, 602] on div "EFS MRP 2.5 FULL SUSPENSION KIT FOR CHEVROLET SILVERADO 1500 Xero Item # 41119 …" at bounding box center [693, 666] width 369 height 231
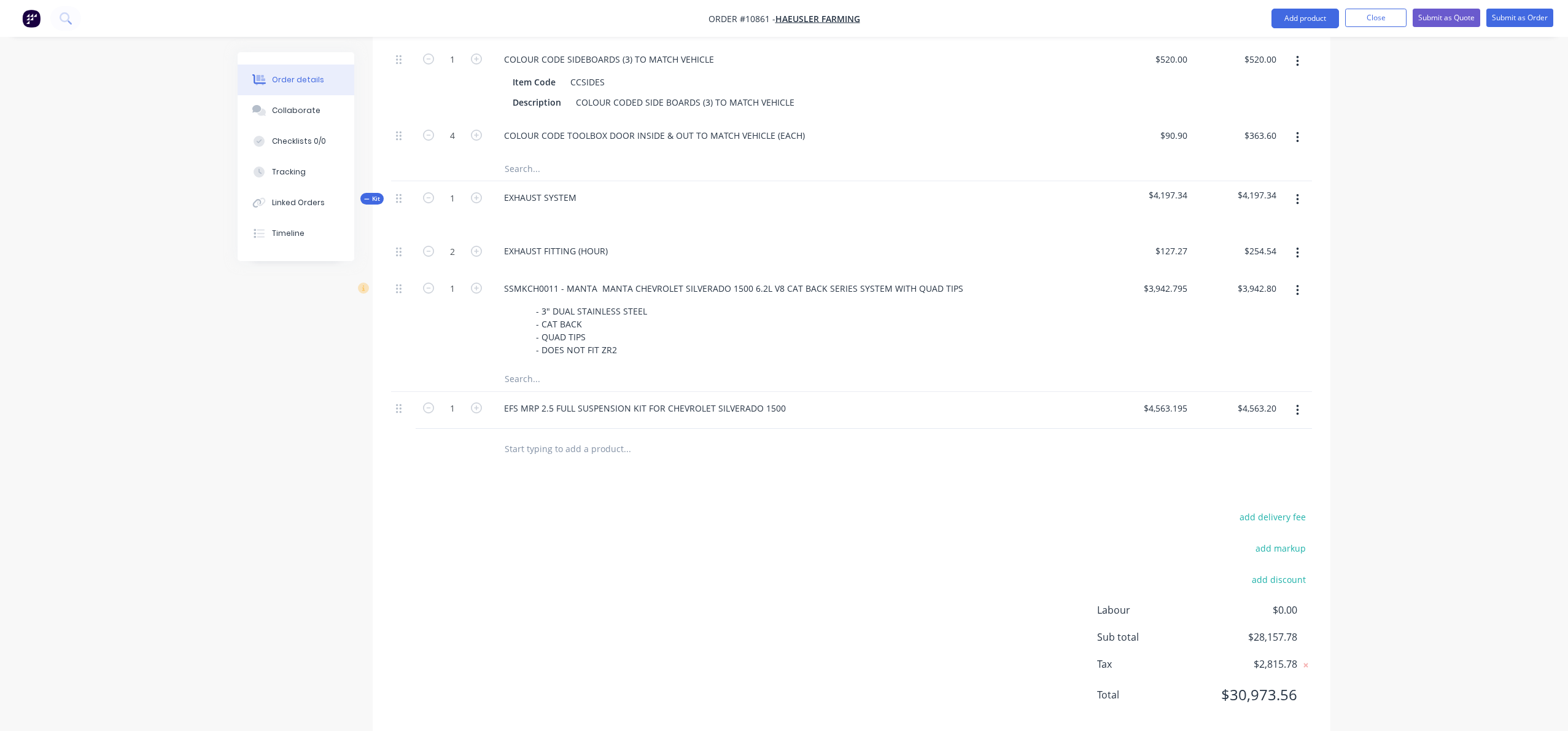
click at [1294, 416] on button "button" at bounding box center [1298, 410] width 29 height 22
click at [1247, 452] on div "Edit" at bounding box center [1254, 443] width 95 height 18
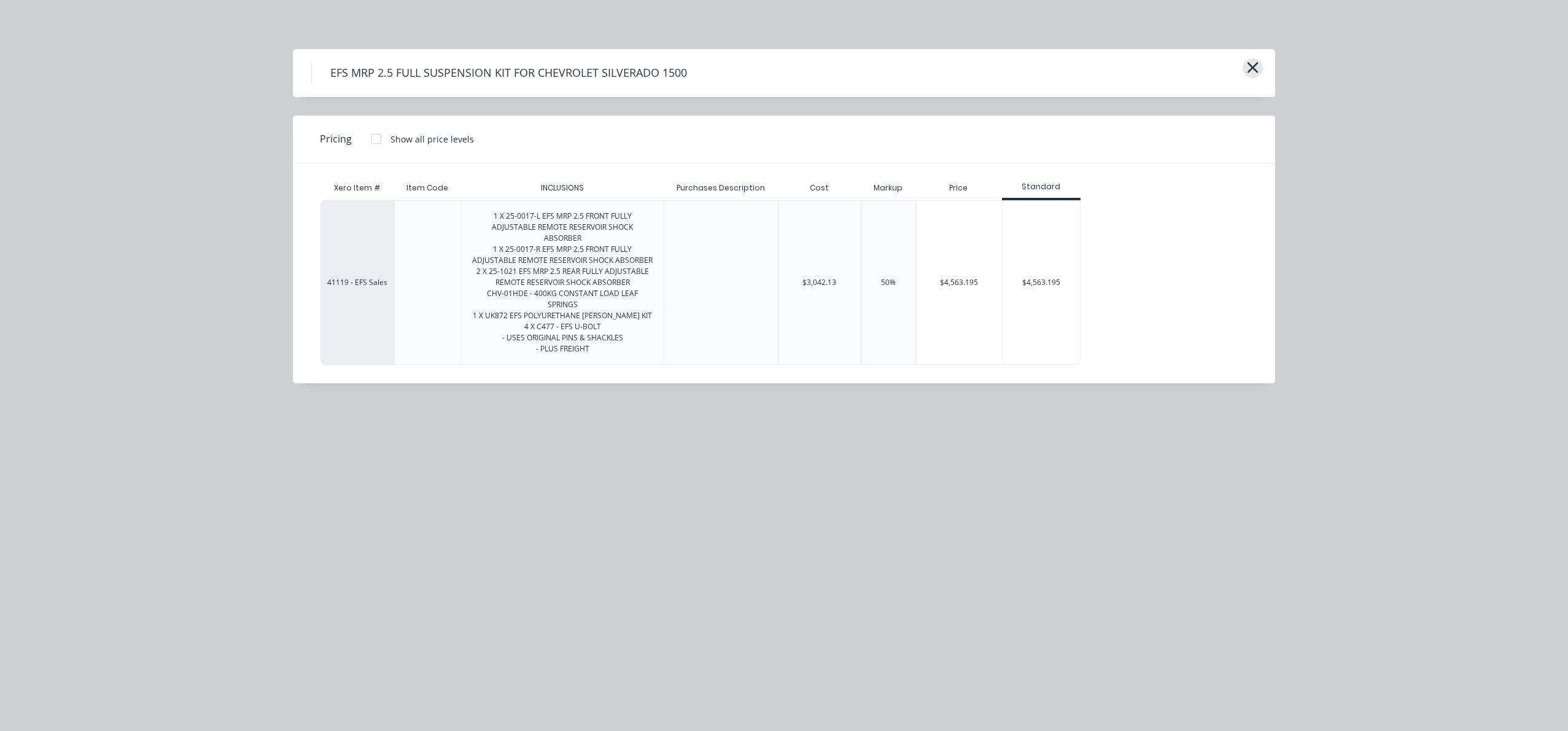
click at [1252, 65] on icon "button" at bounding box center [1253, 67] width 11 height 11
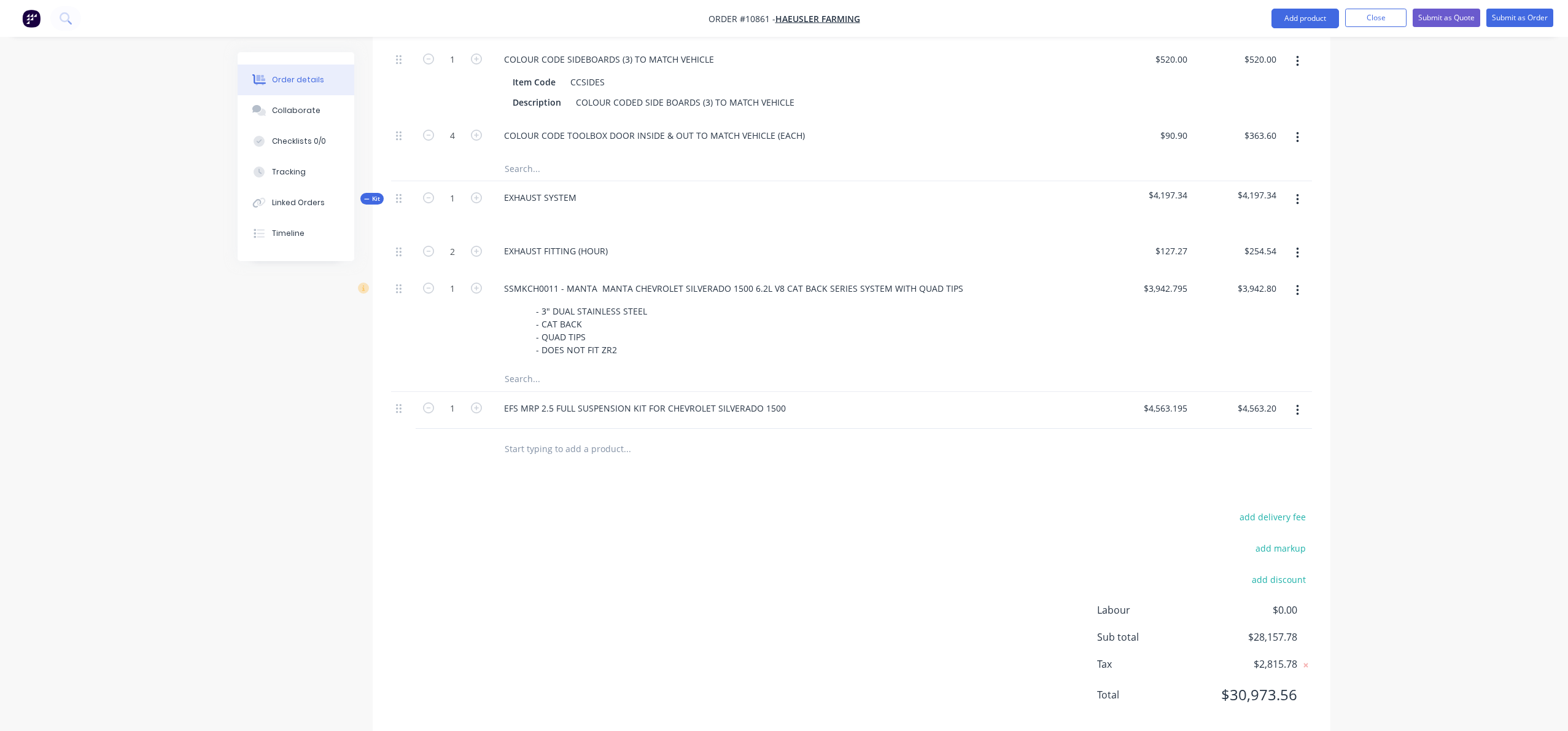
click at [1296, 417] on icon "button" at bounding box center [1297, 410] width 3 height 13
click at [1230, 525] on div "Delete" at bounding box center [1254, 516] width 95 height 18
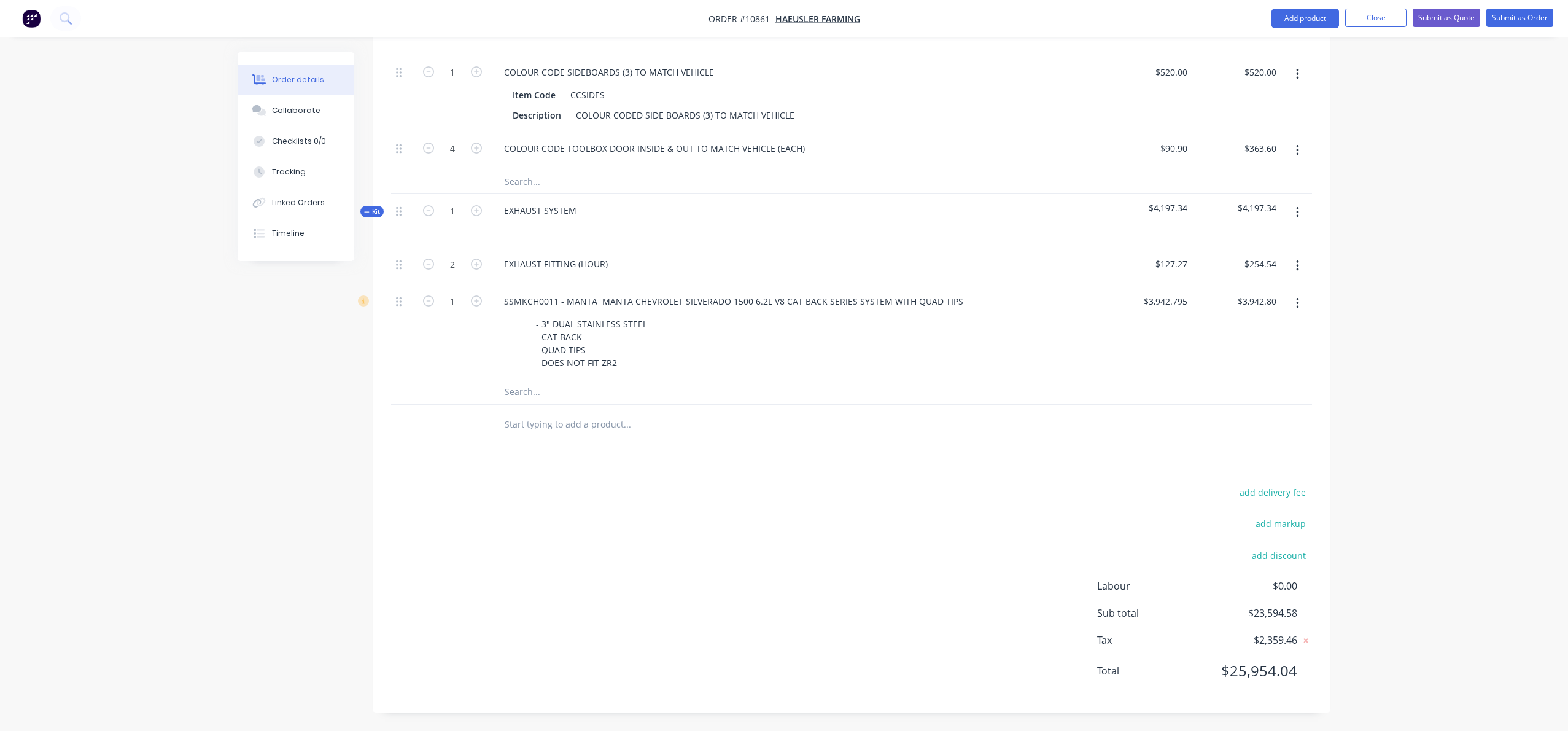
click at [539, 393] on input "text" at bounding box center [627, 391] width 246 height 24
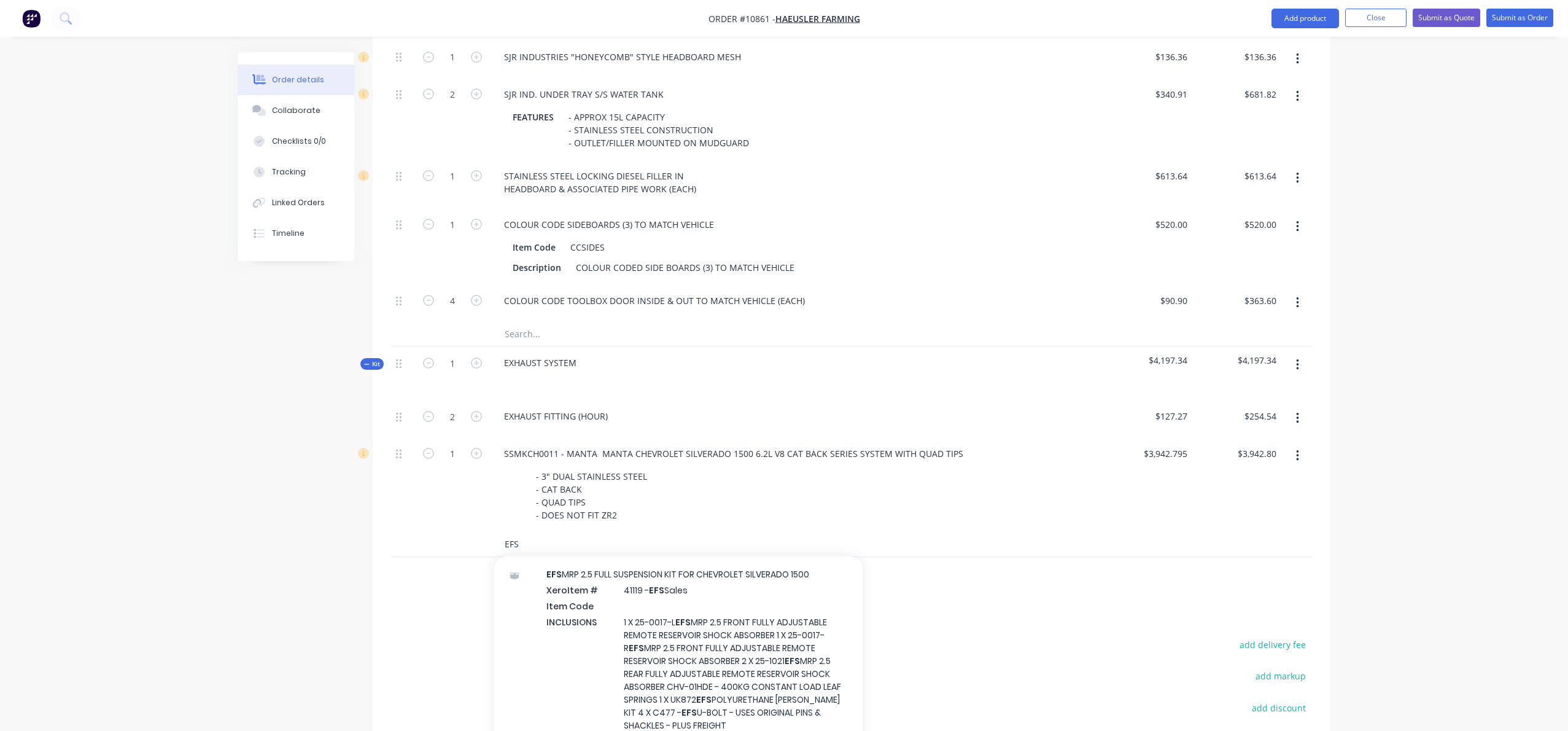
scroll to position [644, 0]
type input "EFS"
click at [679, 671] on div "EFS MRP 2.5 FULL SUSPENSION KIT FOR CHEVROLET SILVERADO 1500 Xero Item # 41119 …" at bounding box center [679, 675] width 369 height 231
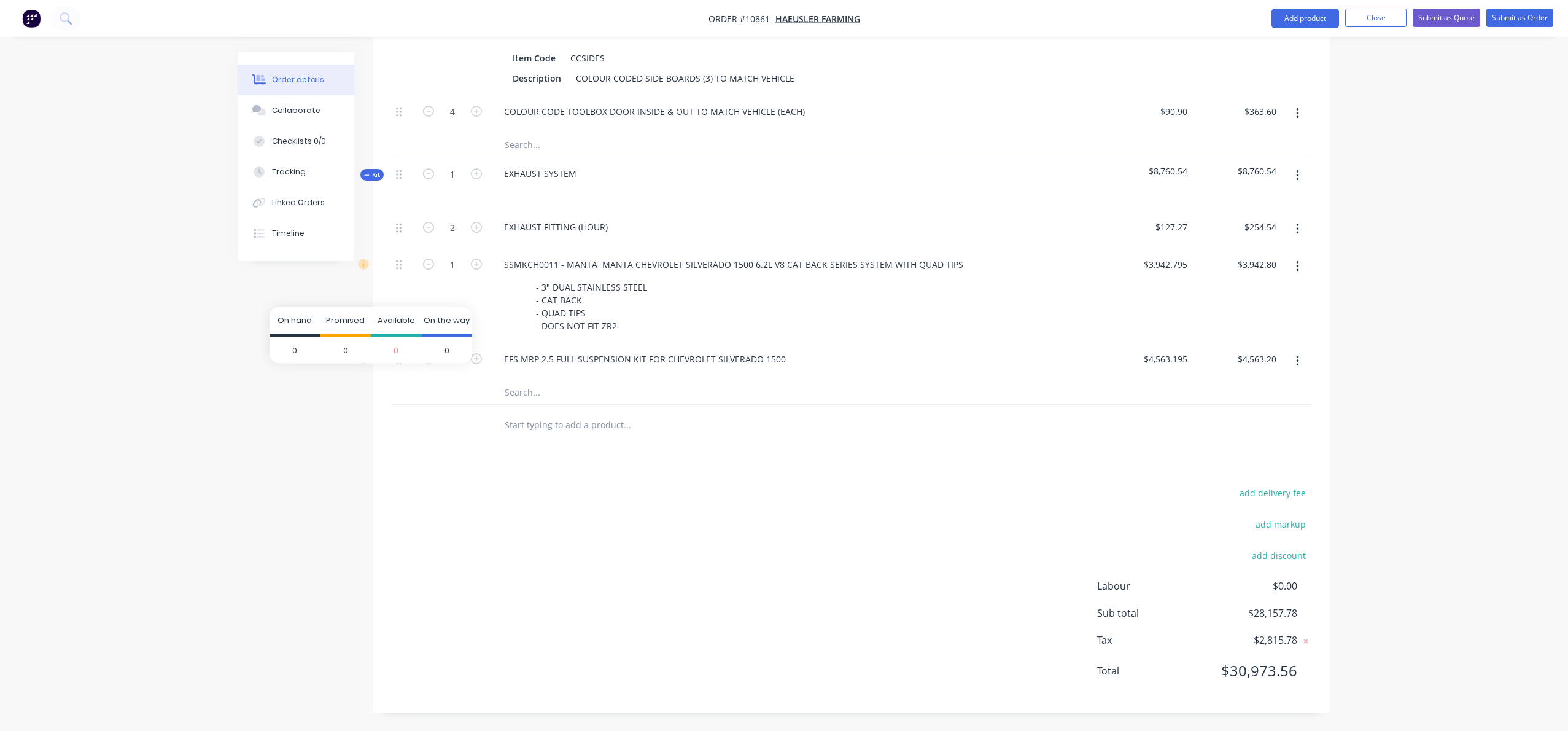
scroll to position [1744, 0]
click at [1299, 366] on icon "button" at bounding box center [1297, 361] width 3 height 13
click at [1234, 452] on div "Delete" at bounding box center [1254, 443] width 95 height 18
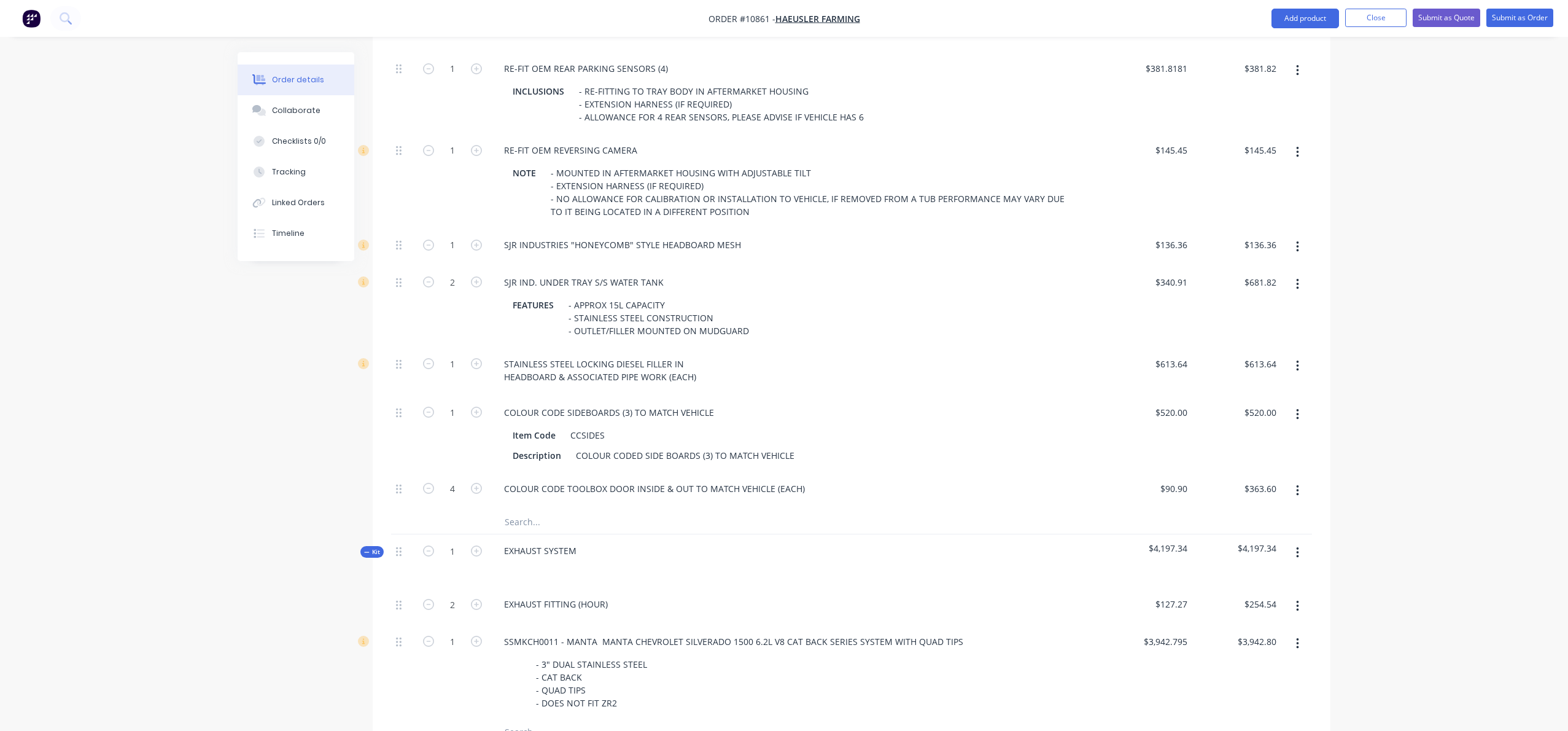
scroll to position [1714, 0]
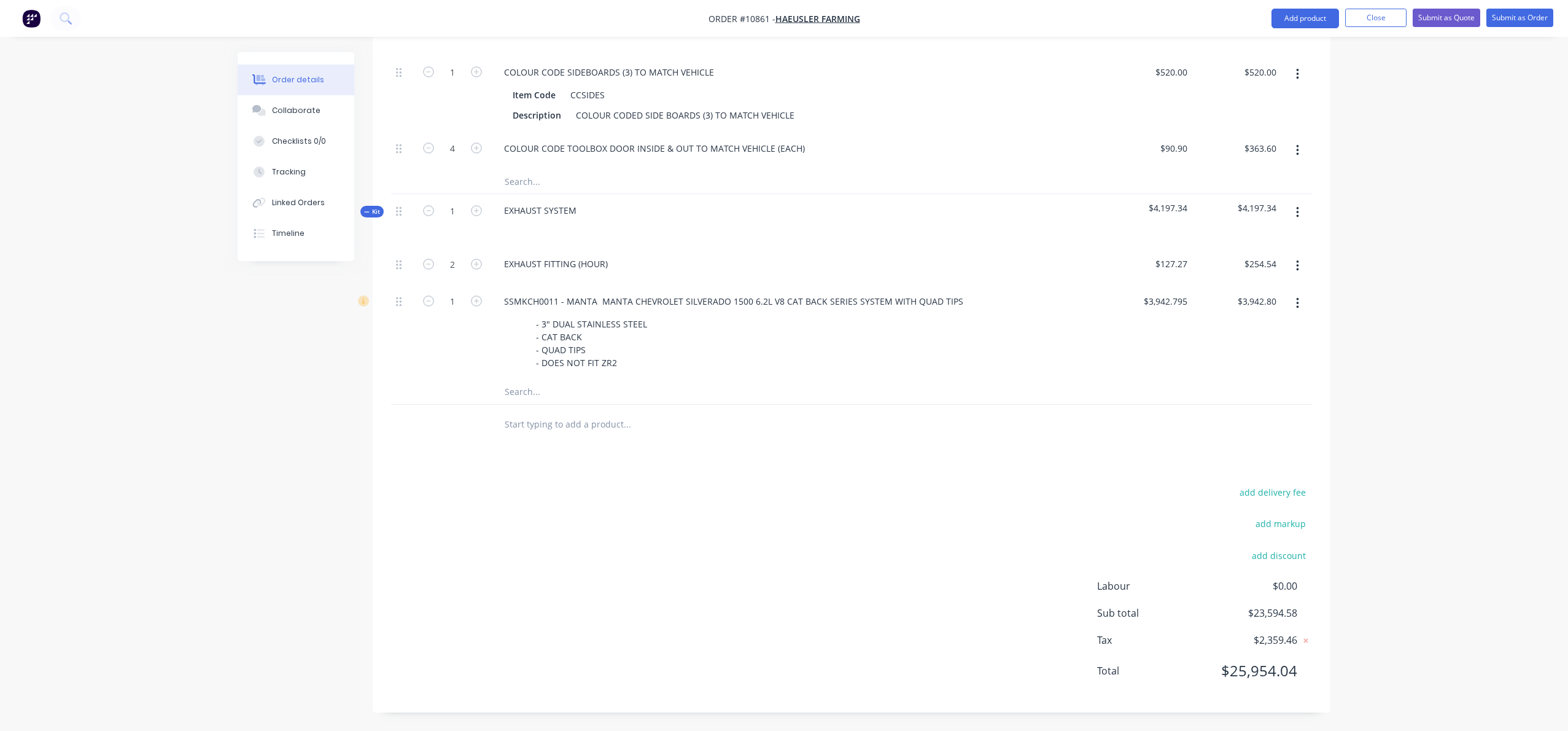
drag, startPoint x: 505, startPoint y: 429, endPoint x: 515, endPoint y: 433, distance: 10.8
click at [505, 429] on input "text" at bounding box center [627, 424] width 246 height 24
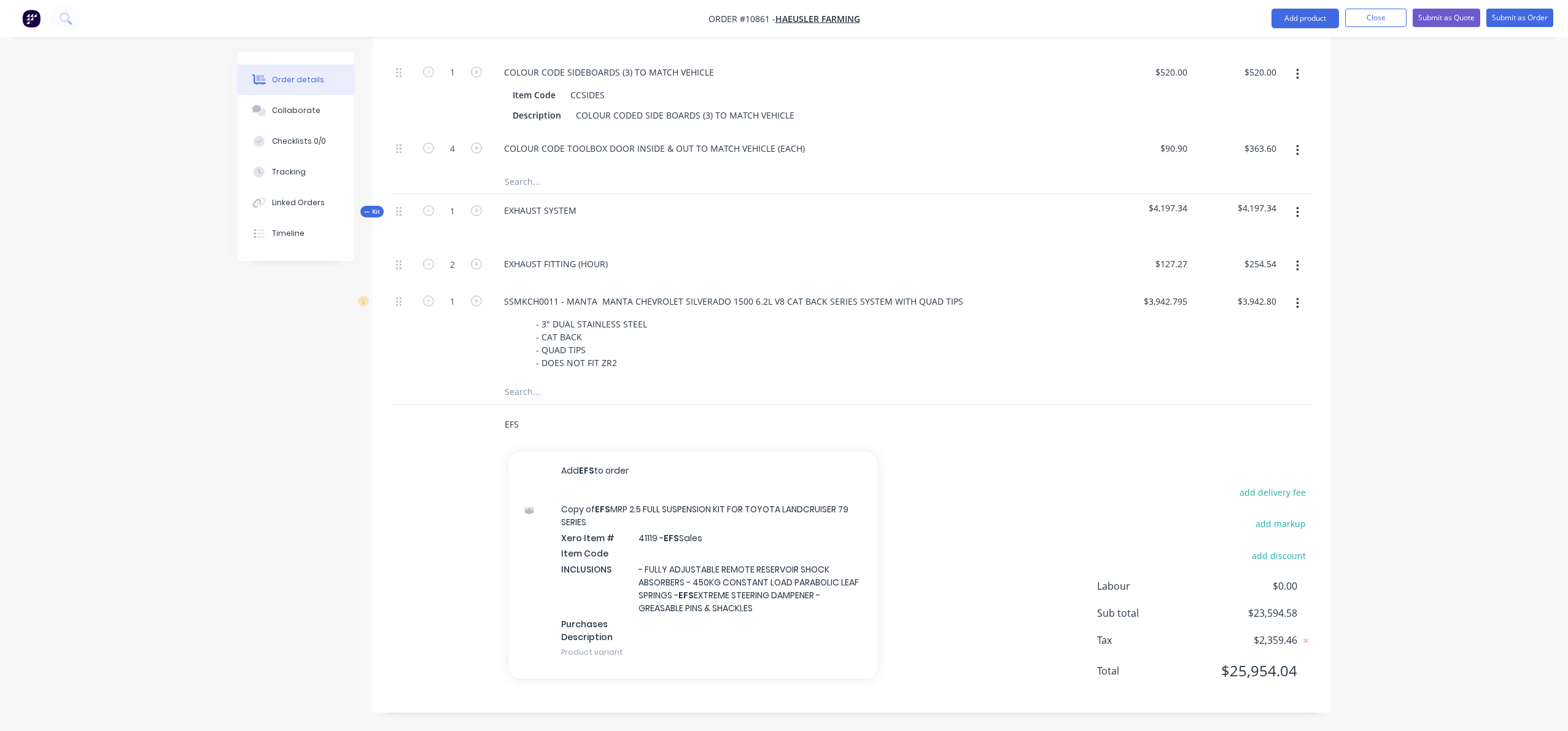
click at [552, 429] on input "EFS" at bounding box center [627, 424] width 246 height 24
click at [549, 429] on input "EFS" at bounding box center [627, 424] width 246 height 24
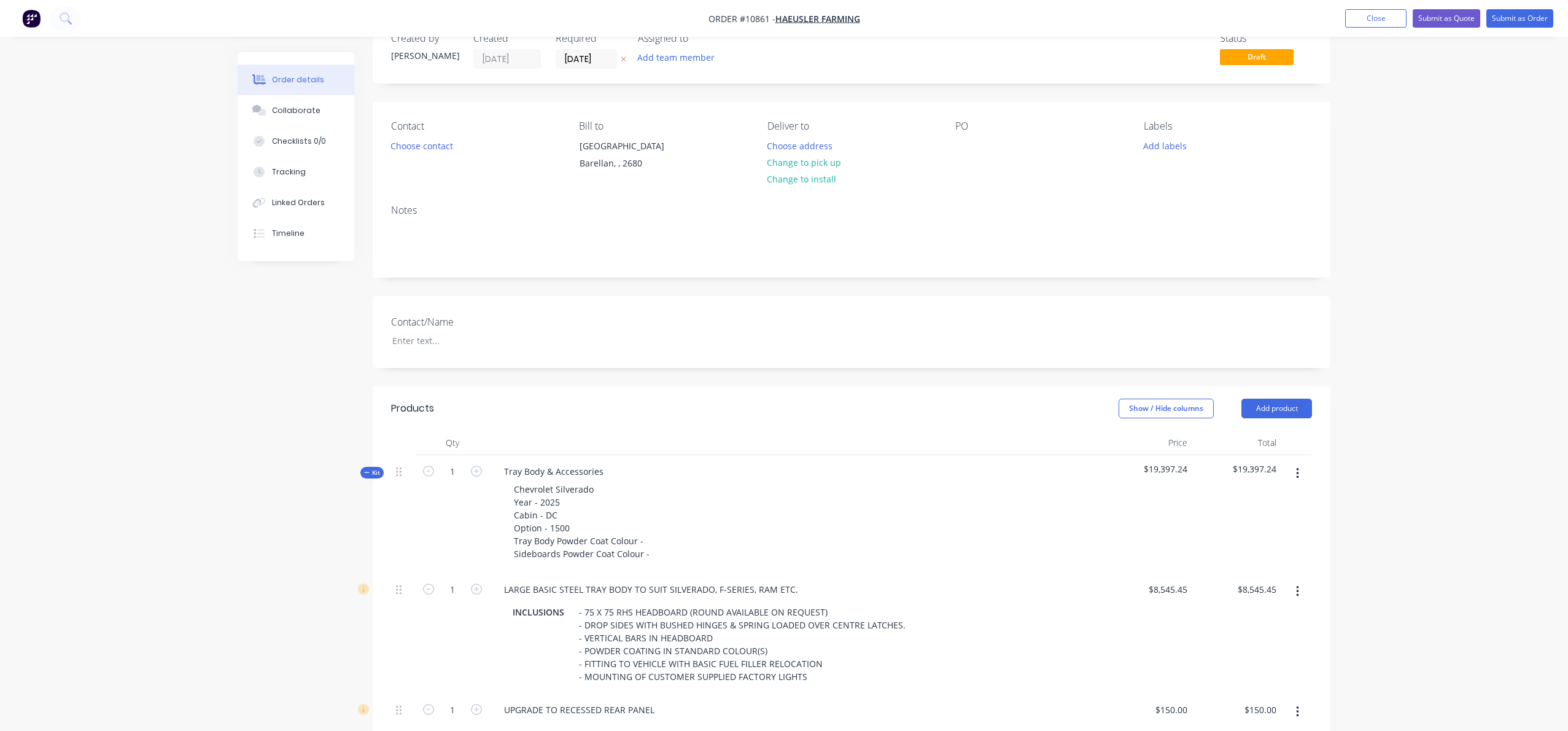
scroll to position [0, 0]
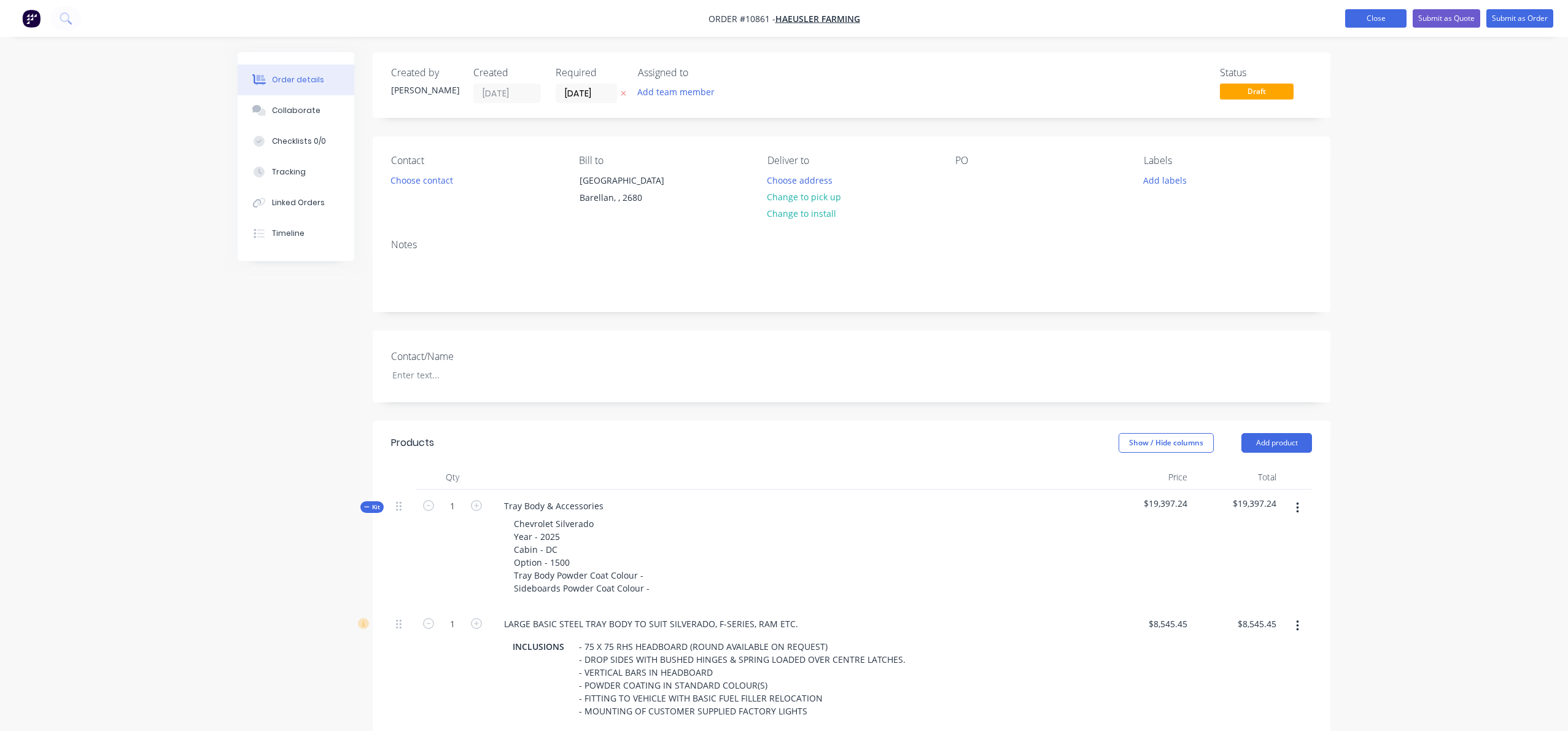
type input "CHEV"
click at [1386, 21] on button "Close" at bounding box center [1376, 18] width 62 height 19
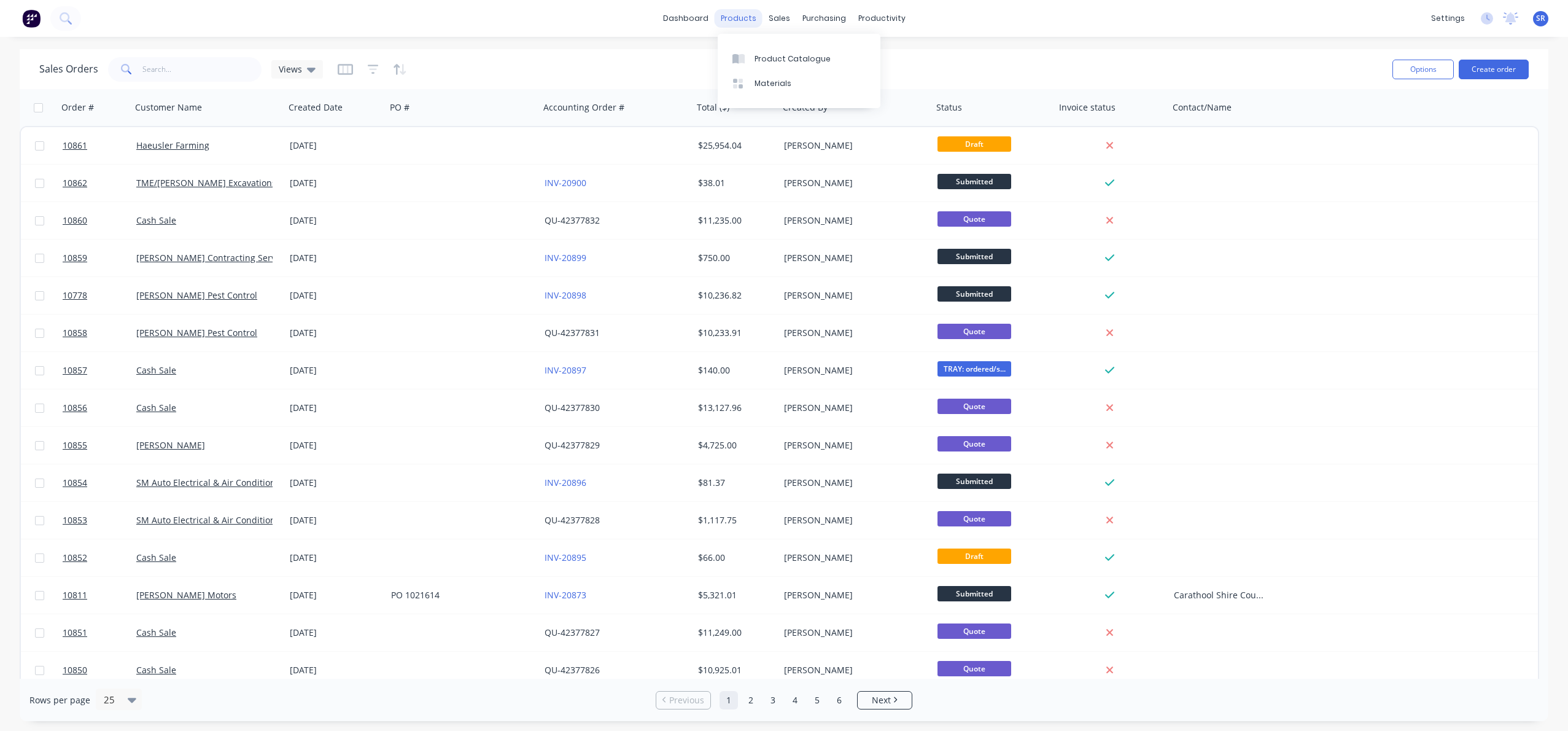
click at [742, 19] on div "products" at bounding box center [739, 18] width 48 height 19
click at [775, 55] on div "Product Catalogue" at bounding box center [792, 59] width 76 height 11
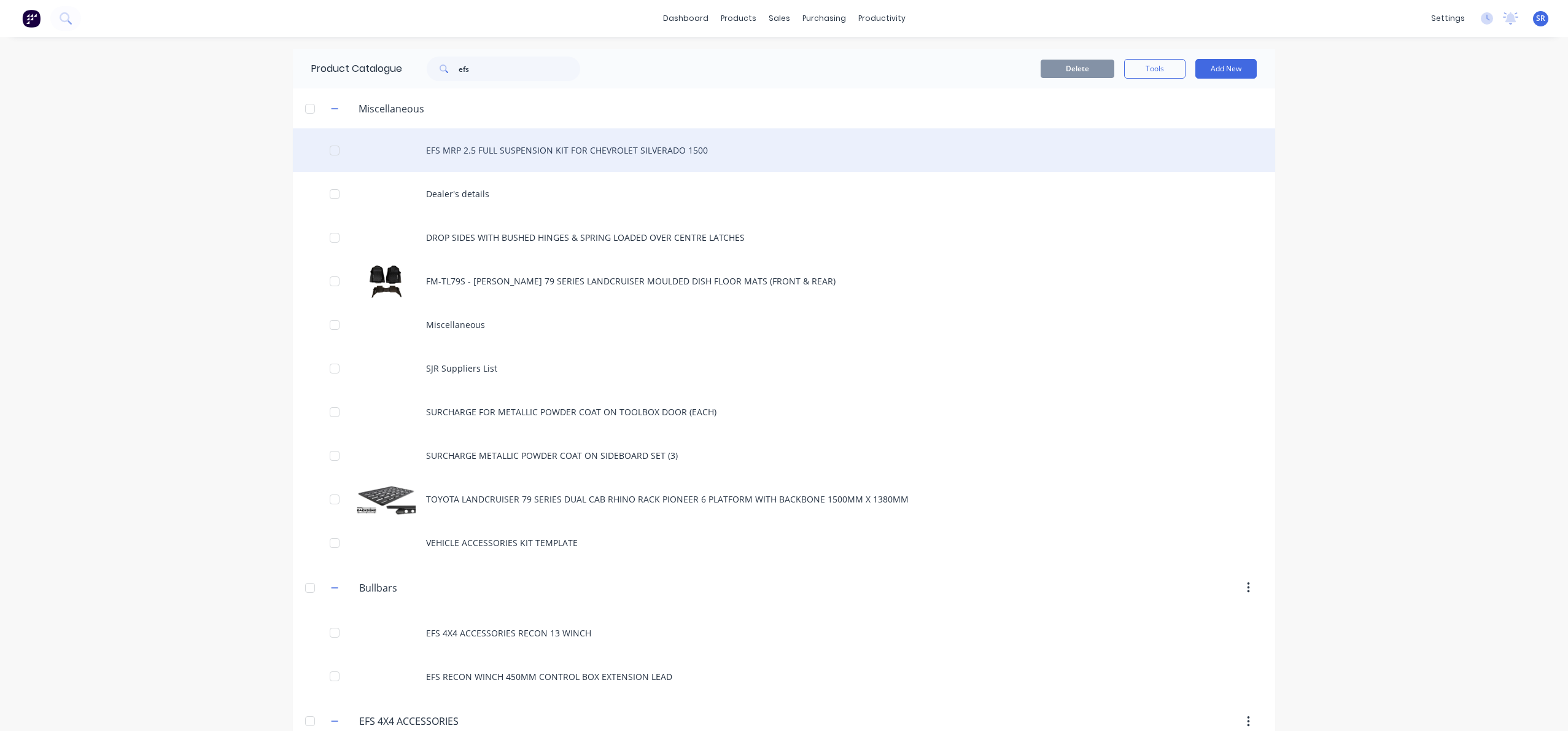
click at [335, 153] on div at bounding box center [334, 149] width 24 height 24
click at [480, 145] on div "EFS MRP 2.5 FULL SUSPENSION KIT FOR CHEVROLET SILVERADO 1500" at bounding box center [784, 149] width 982 height 44
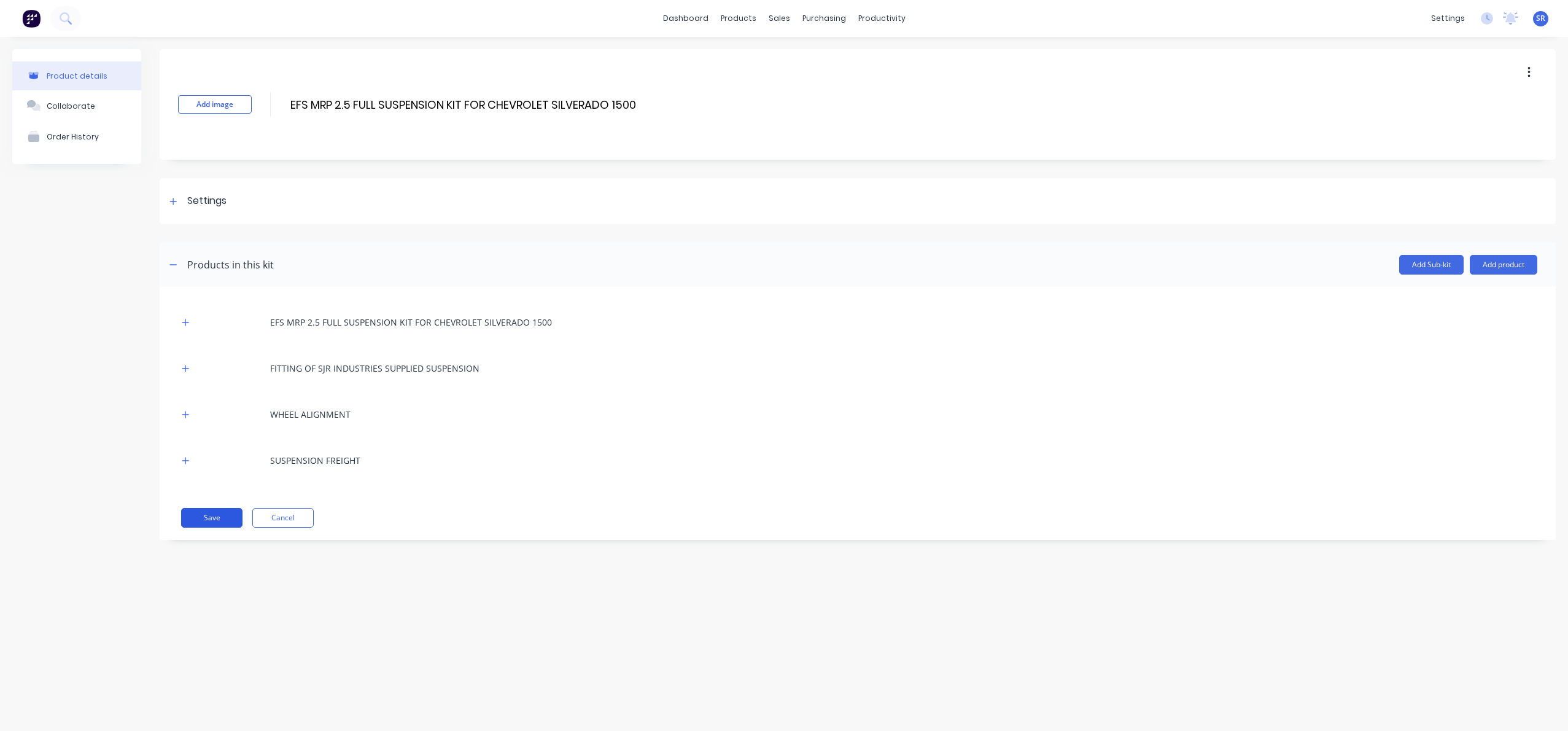
click at [208, 518] on button "Save" at bounding box center [211, 518] width 62 height 20
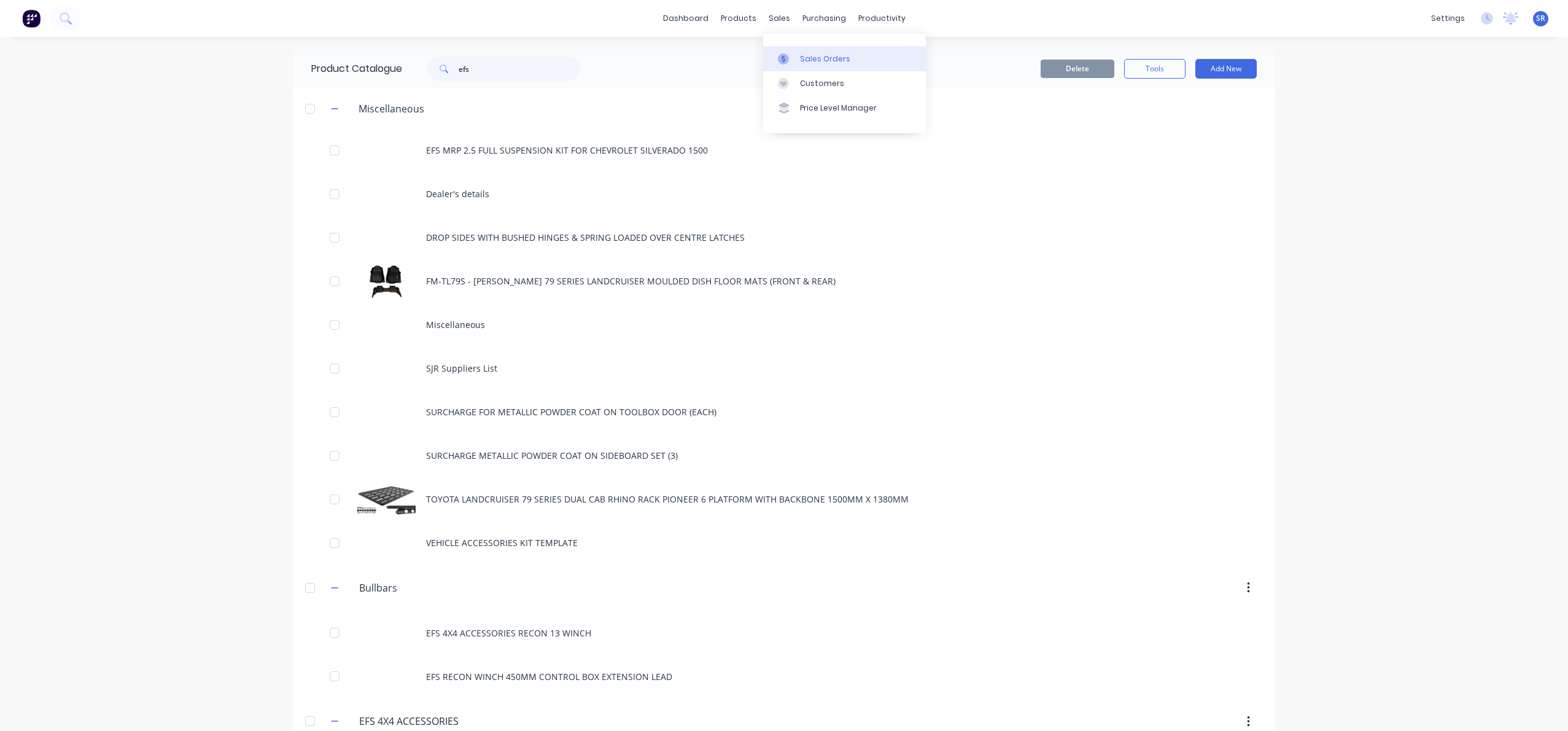
click at [804, 50] on link "Sales Orders" at bounding box center [844, 57] width 163 height 24
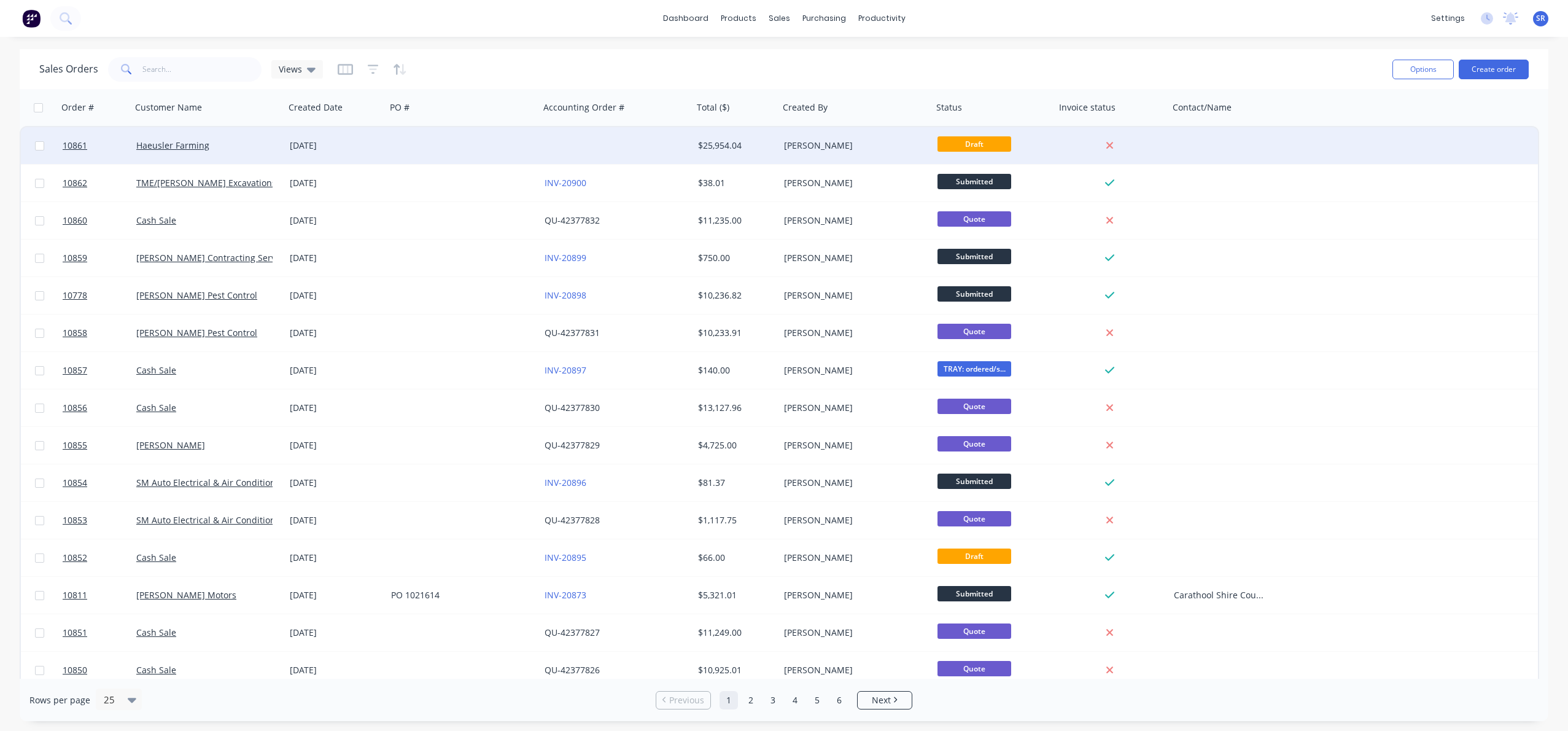
click at [220, 149] on div "Haeusler Farming" at bounding box center [204, 146] width 136 height 13
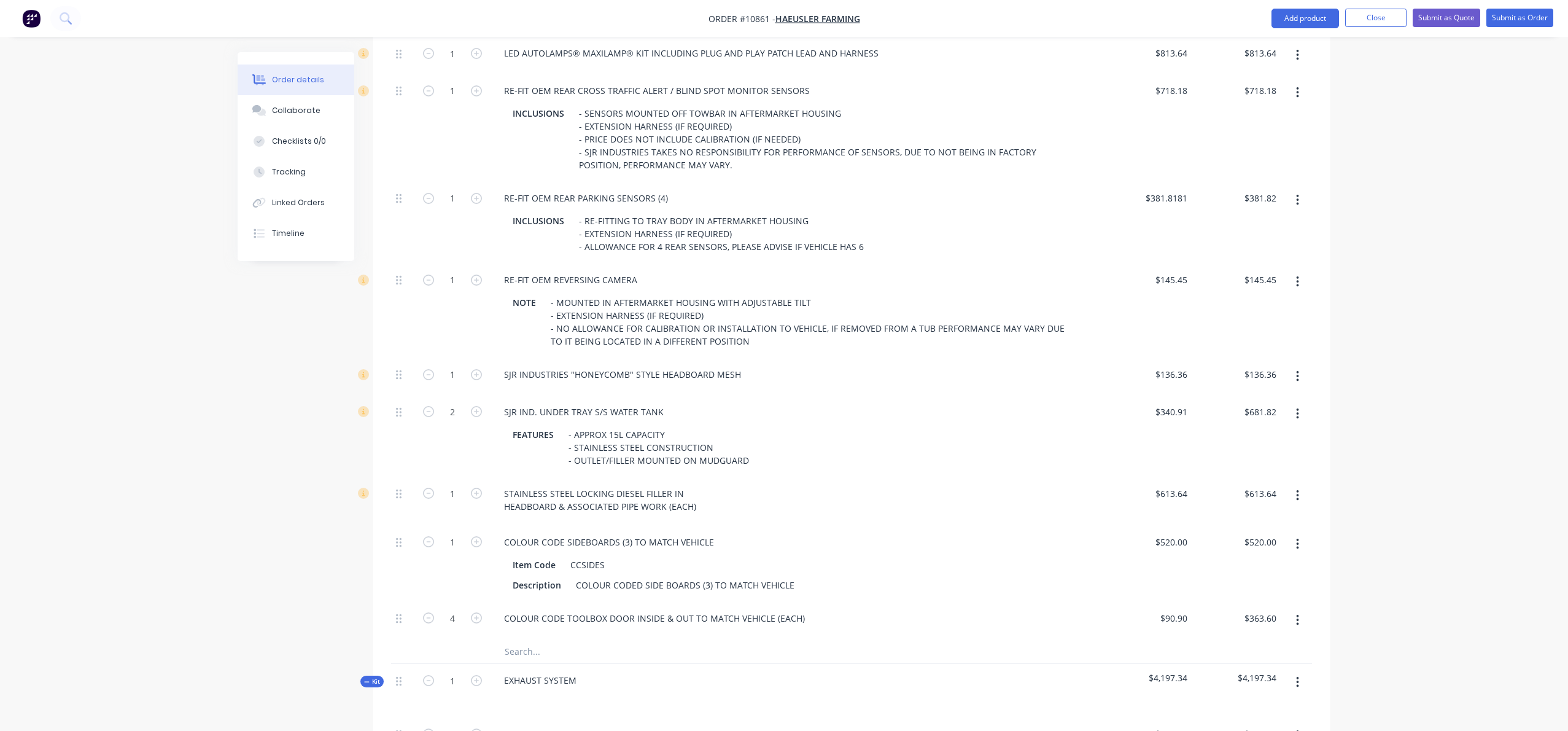
scroll to position [1714, 0]
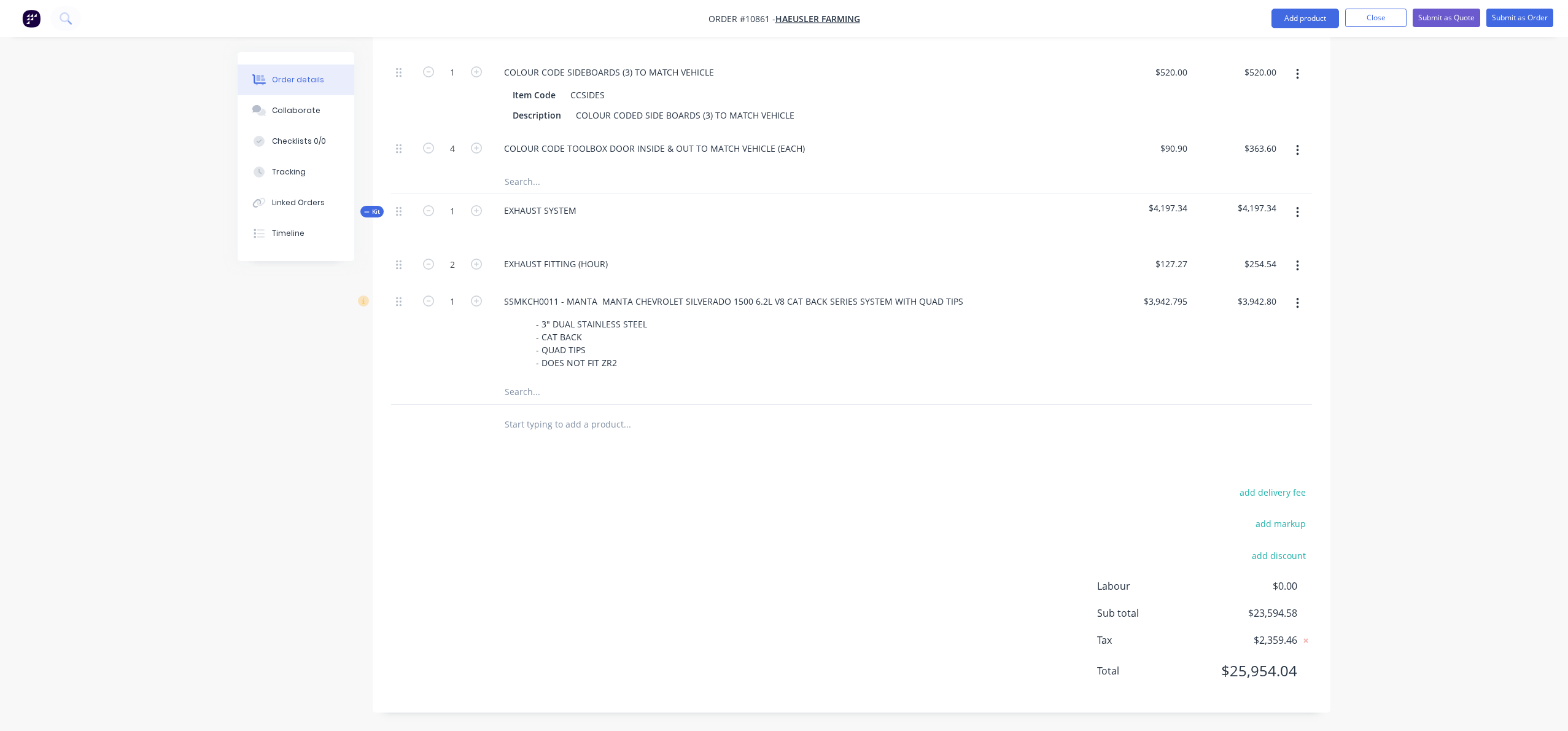
click at [550, 433] on input "text" at bounding box center [627, 424] width 246 height 24
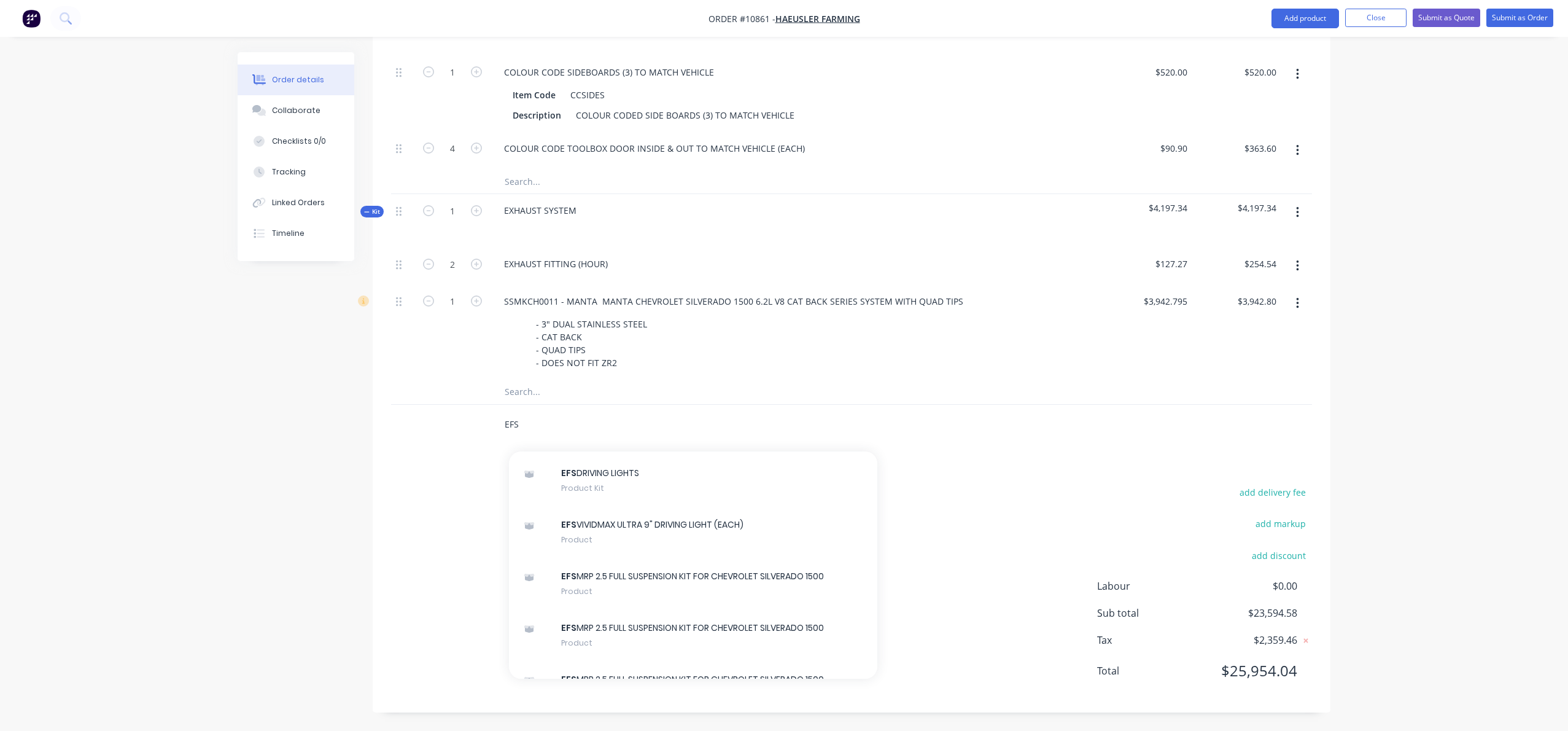
scroll to position [1294, 0]
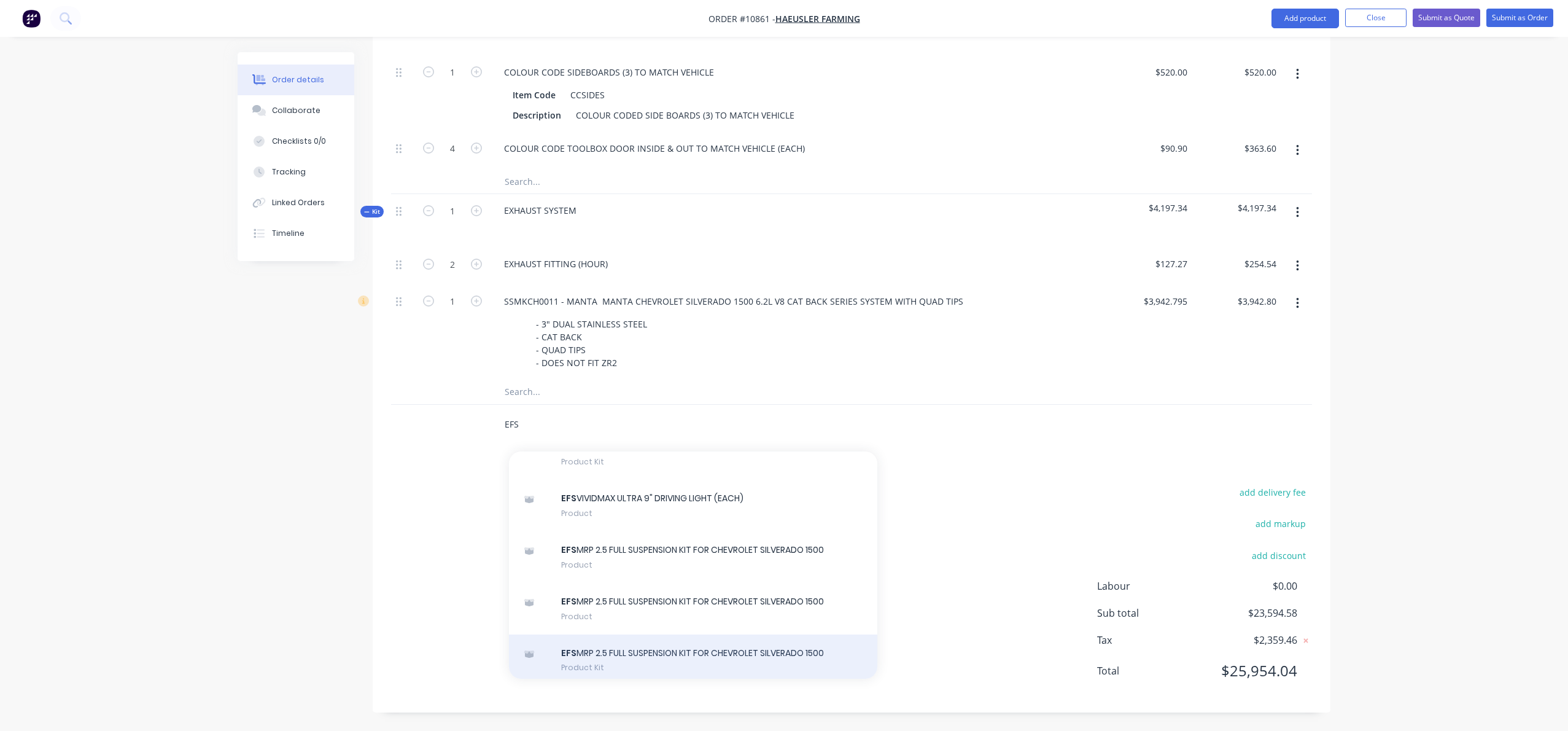
type input "EFS"
click at [606, 641] on div "EFS MRP 2.5 FULL SUSPENSION KIT FOR CHEVROLET SILVERADO 1500 Product Kit" at bounding box center [693, 660] width 369 height 52
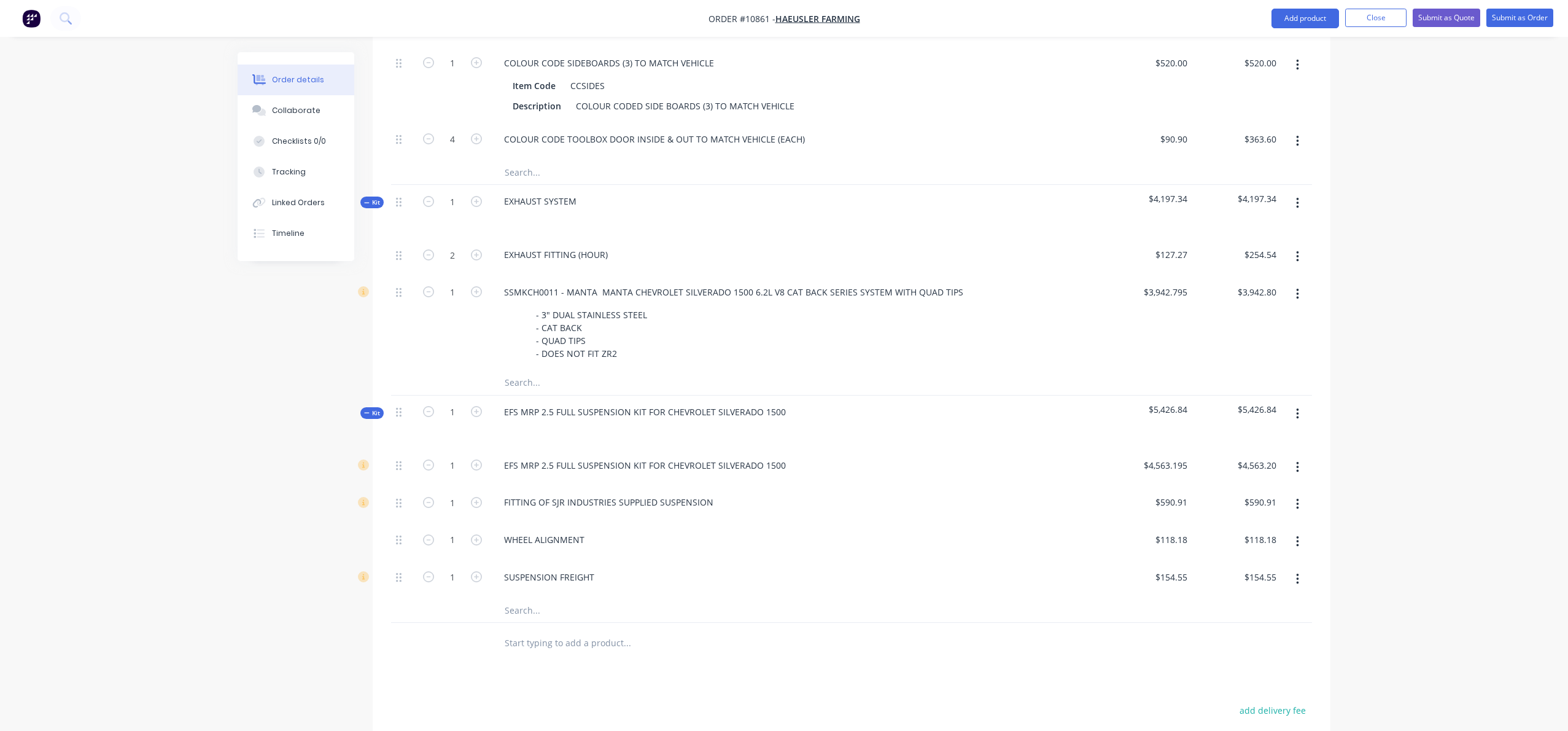
scroll to position [1788, 0]
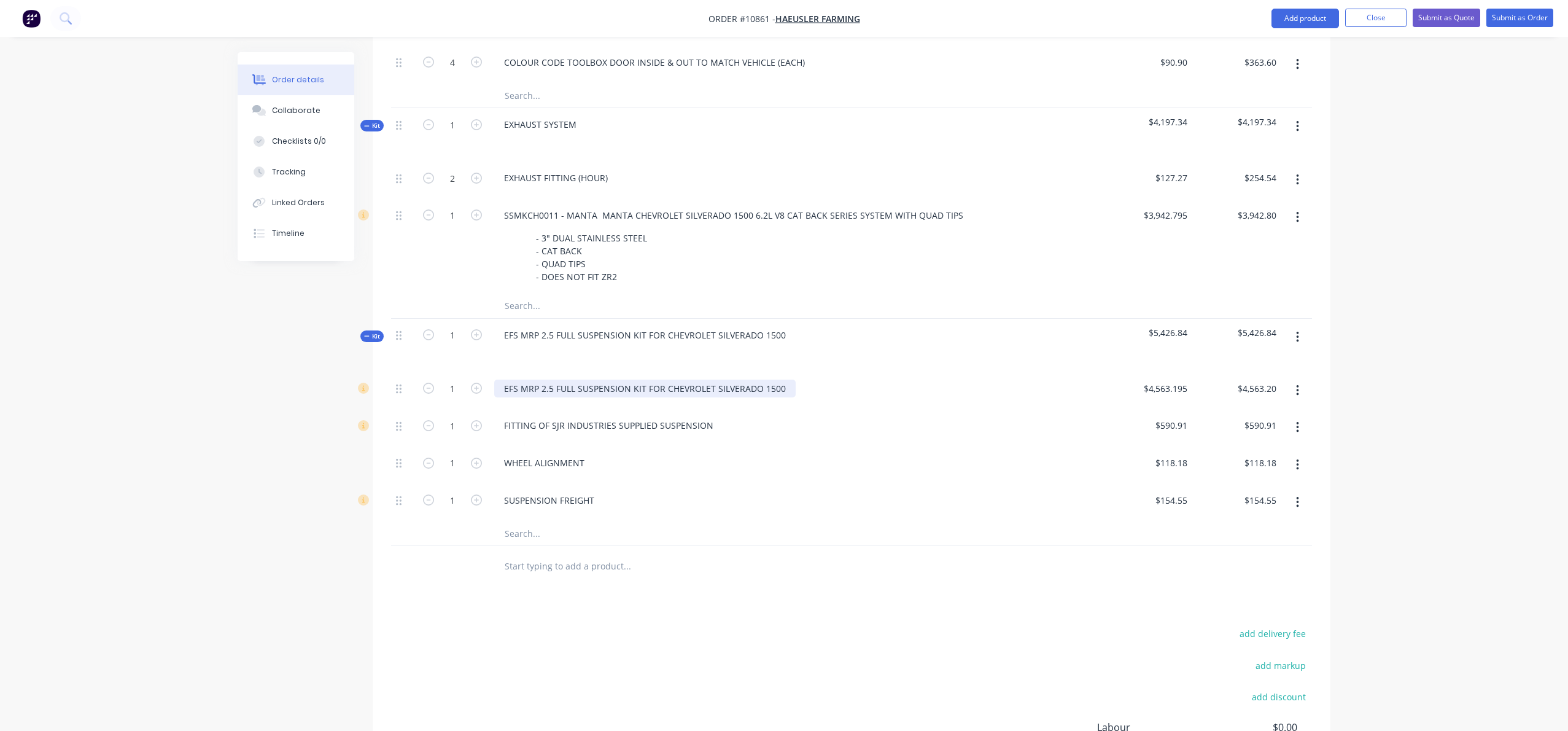
click at [590, 397] on div "EFS MRP 2.5 FULL SUSPENSION KIT FOR CHEVROLET SILVERADO 1500" at bounding box center [645, 388] width 301 height 18
click at [709, 410] on div "EFS MRP 2.5 FULL SUSPENSION KIT FOR CHEVROLET SILVERADO 1500" at bounding box center [796, 391] width 614 height 38
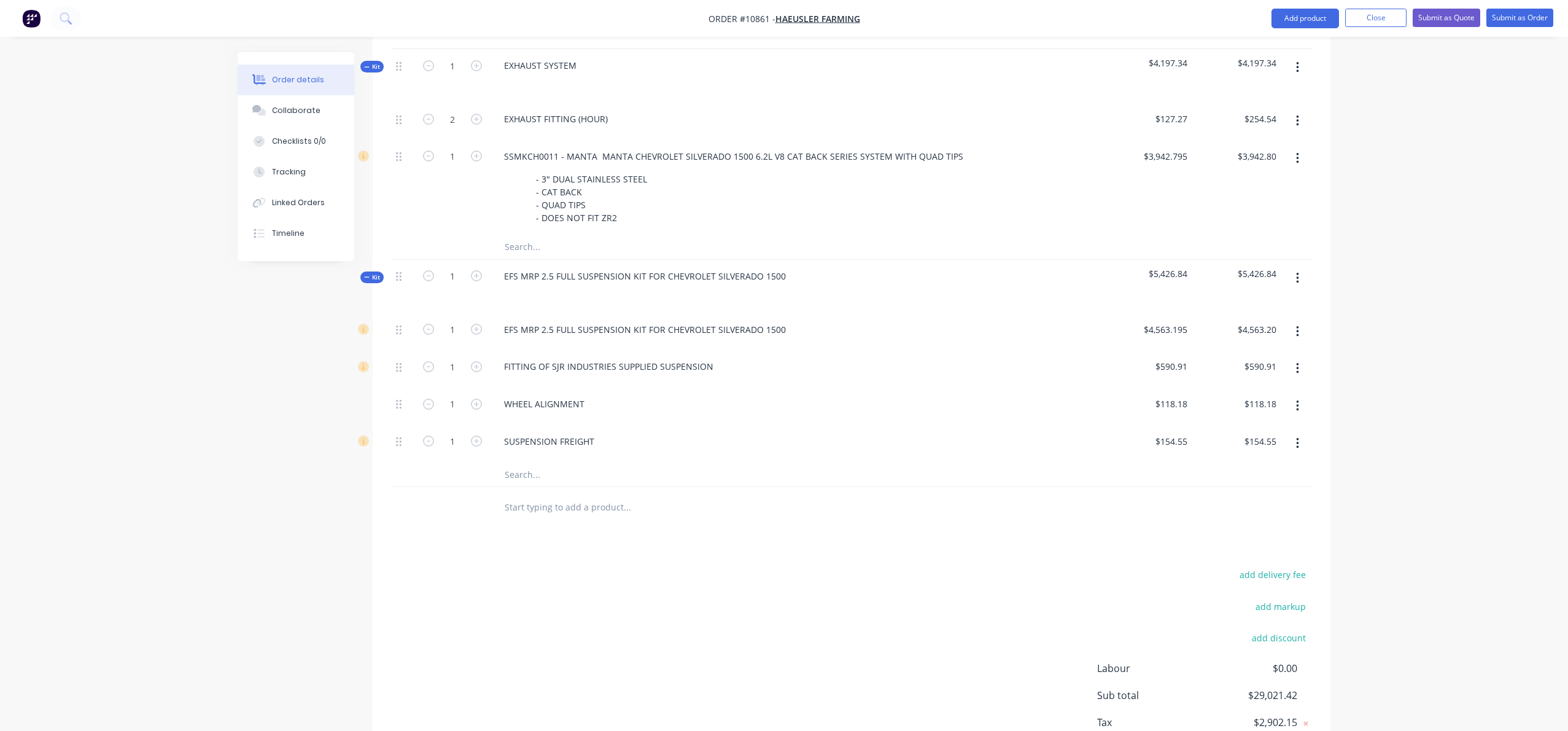
scroll to position [1848, 0]
click at [524, 518] on input "text" at bounding box center [627, 506] width 246 height 24
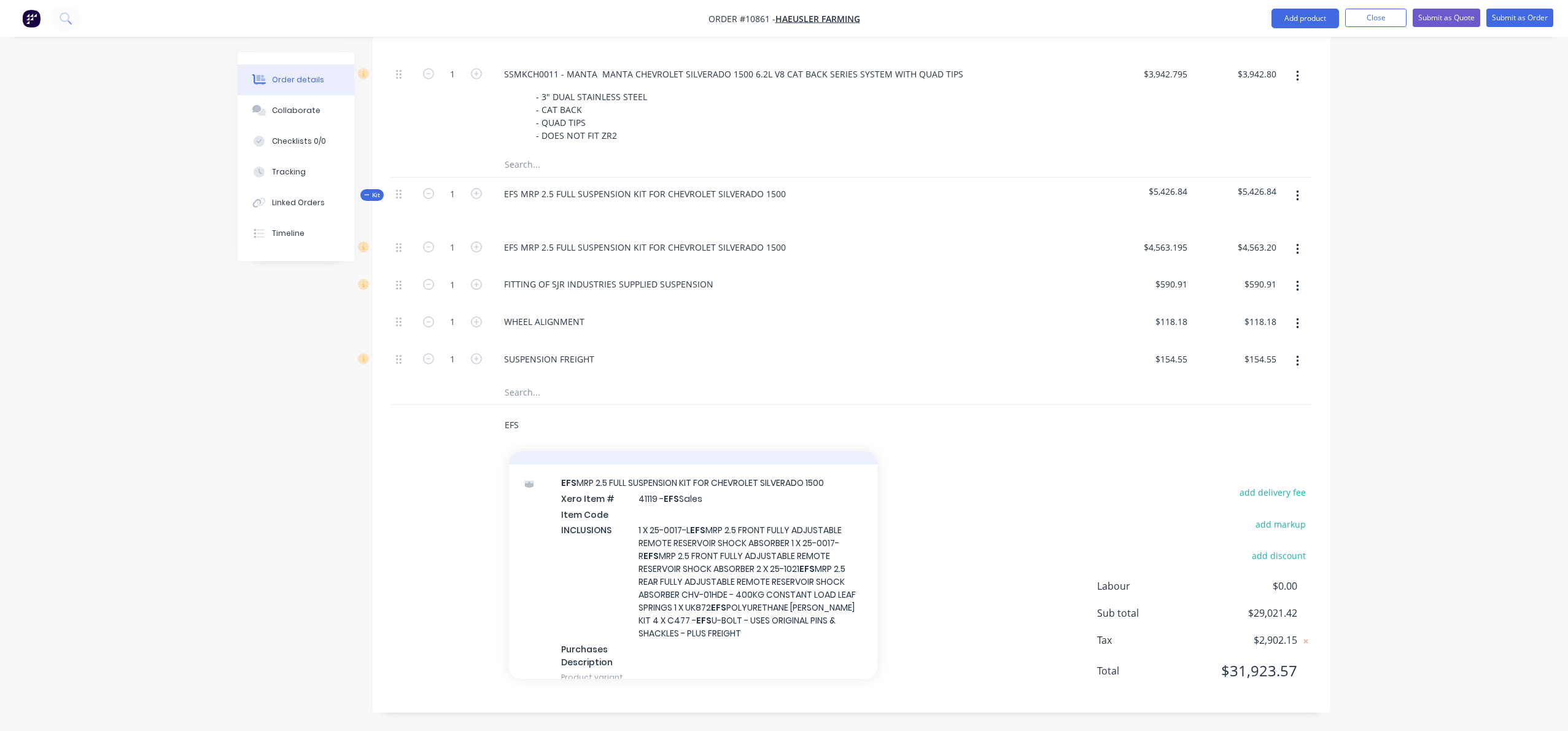
scroll to position [207, 0]
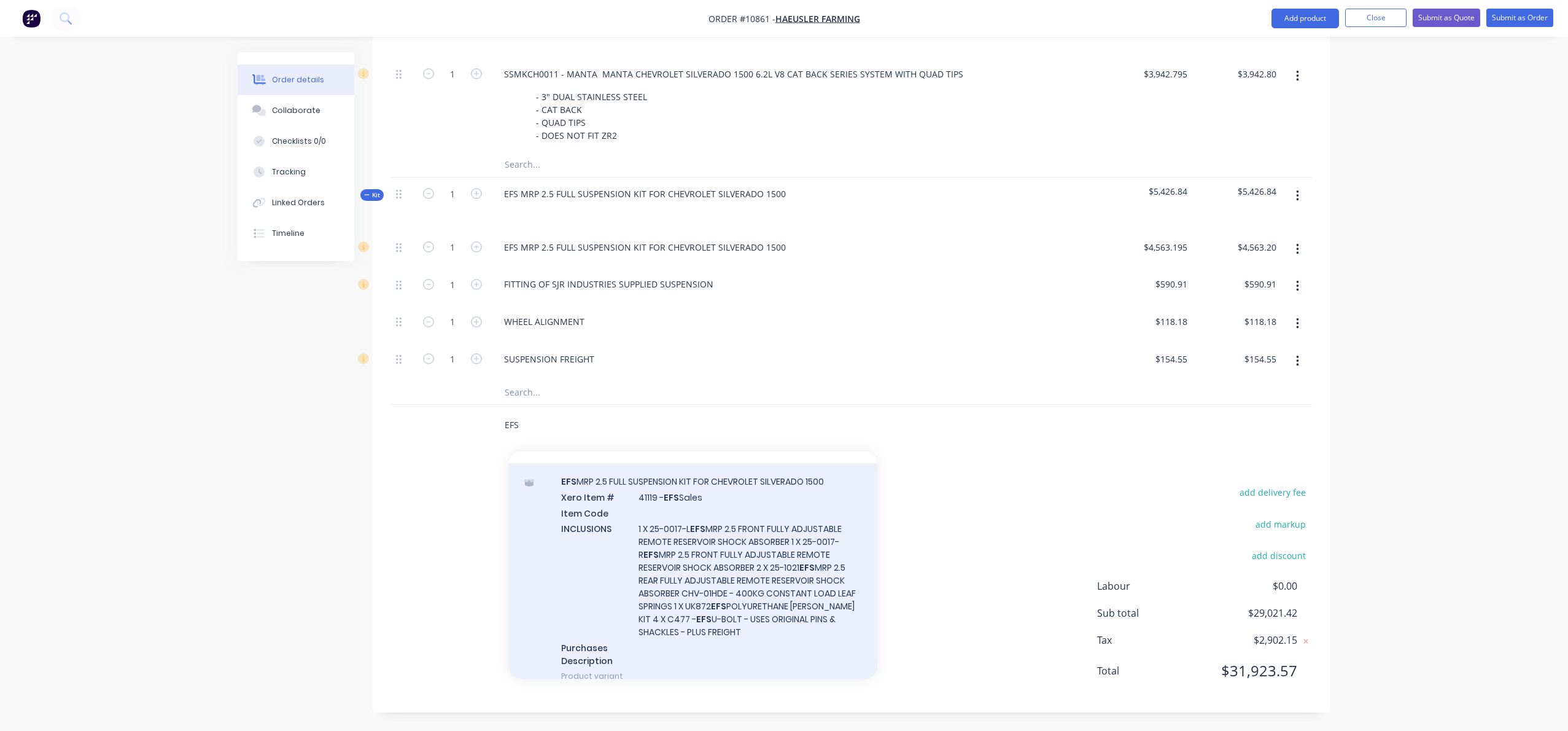
type input "EFS"
click at [666, 547] on div "EFS MRP 2.5 FULL SUSPENSION KIT FOR CHEVROLET SILVERADO 1500 Xero Item # 41119 …" at bounding box center [693, 579] width 369 height 231
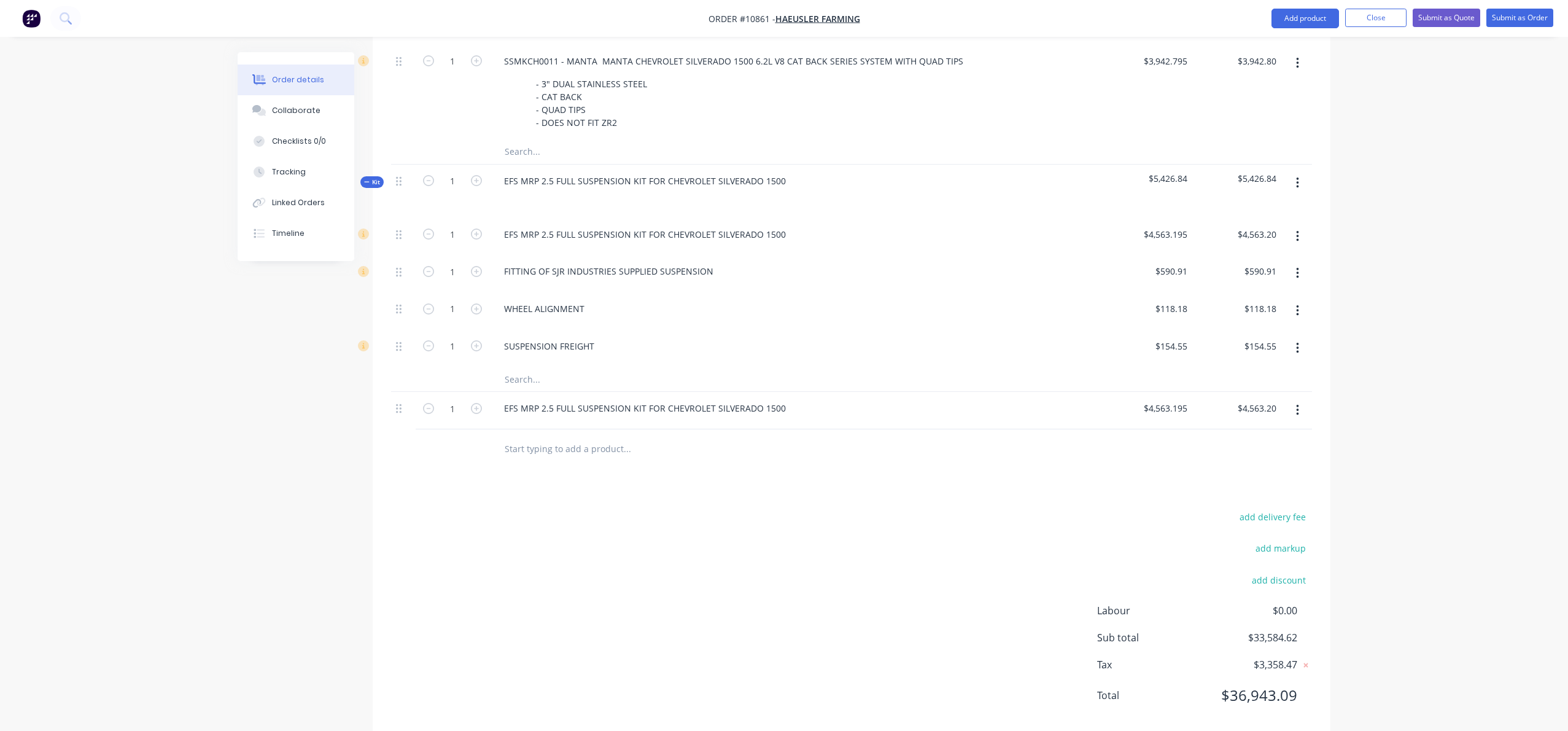
click at [1299, 417] on icon "button" at bounding box center [1297, 410] width 3 height 13
click at [869, 429] on div "EFS MRP 2.5 FULL SUSPENSION KIT FOR CHEVROLET SILVERADO 1500" at bounding box center [796, 411] width 614 height 38
click at [781, 417] on div "EFS MRP 2.5 FULL SUSPENSION KIT FOR CHEVROLET SILVERADO 1500" at bounding box center [645, 408] width 301 height 18
click at [1292, 418] on button "button" at bounding box center [1298, 410] width 29 height 22
click at [1244, 445] on button "Edit" at bounding box center [1253, 442] width 116 height 24
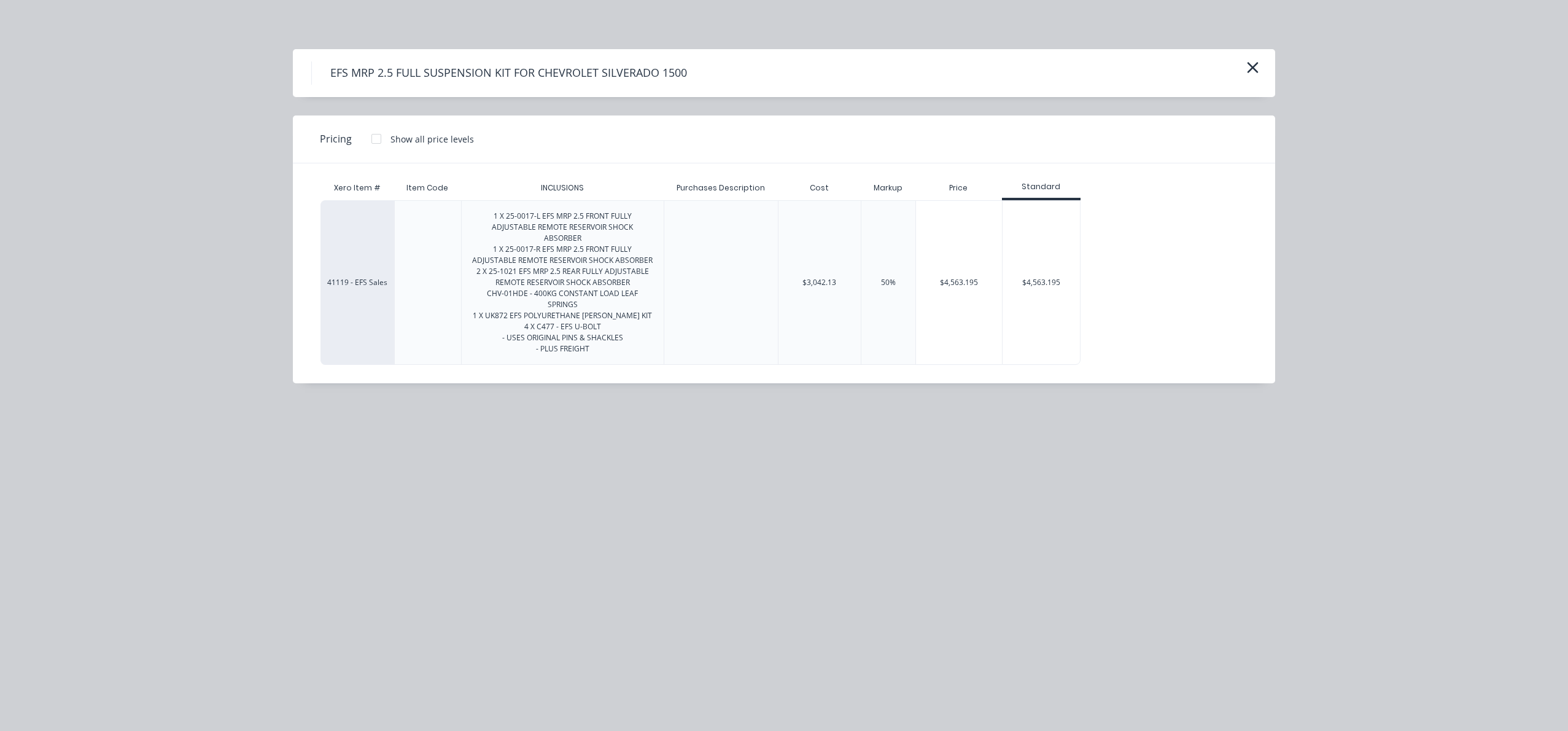
click at [1264, 65] on div "EFS MRP 2.5 FULL SUSPENSION KIT FOR CHEVROLET SILVERADO 1500" at bounding box center [784, 73] width 982 height 48
click at [1252, 72] on icon "button" at bounding box center [1252, 67] width 13 height 17
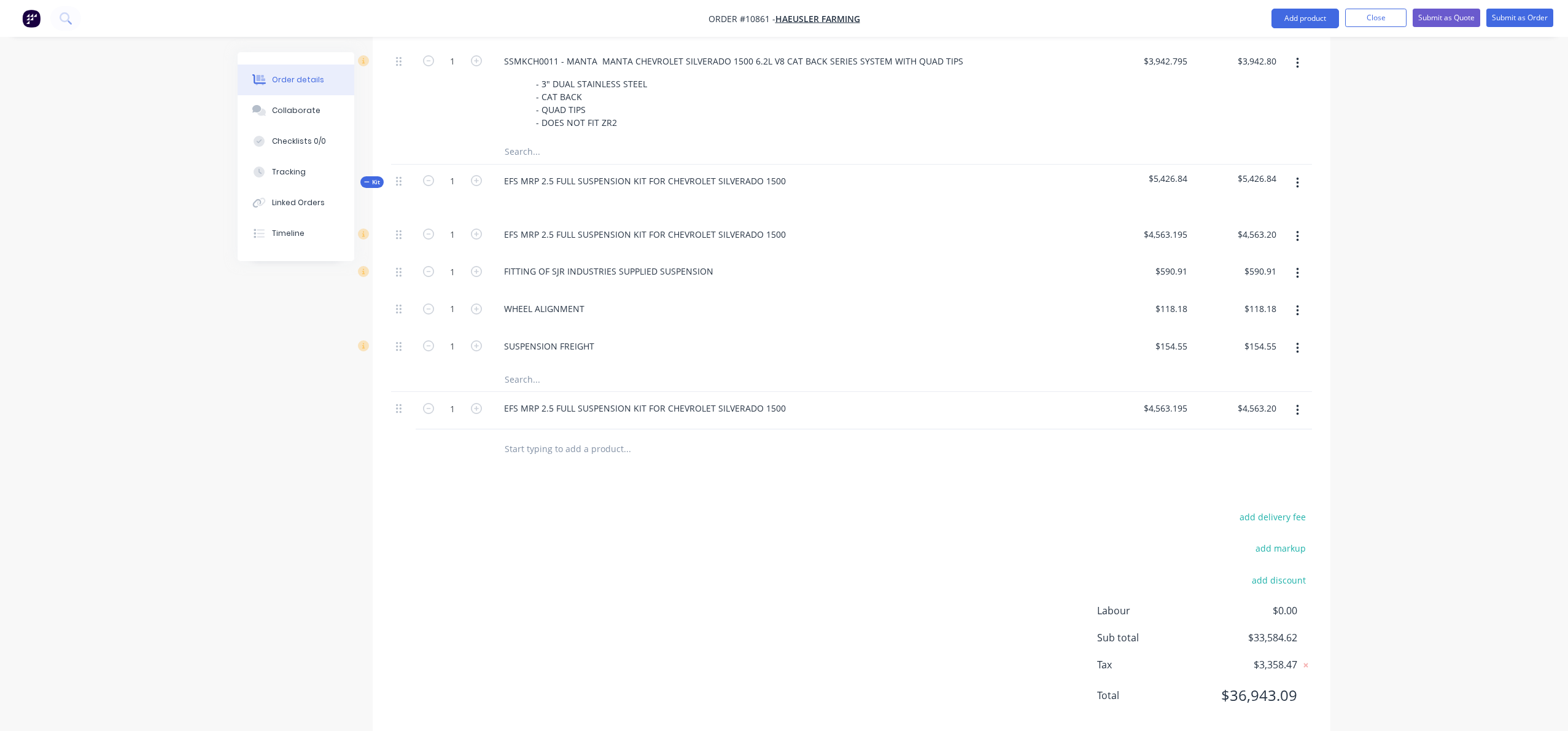
click at [1295, 421] on button "button" at bounding box center [1298, 410] width 29 height 22
click at [1227, 525] on div "Delete" at bounding box center [1254, 516] width 95 height 18
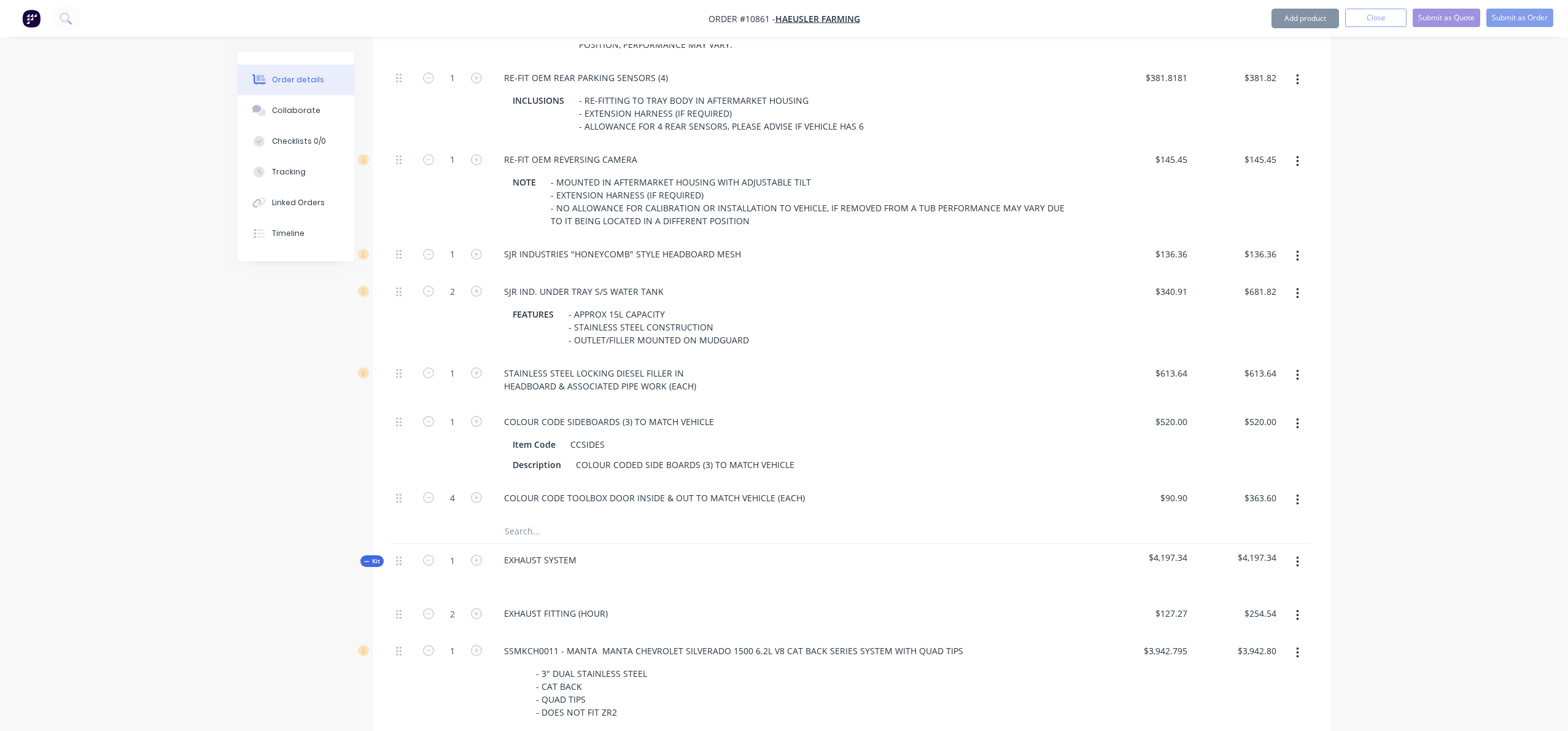
scroll to position [0, 0]
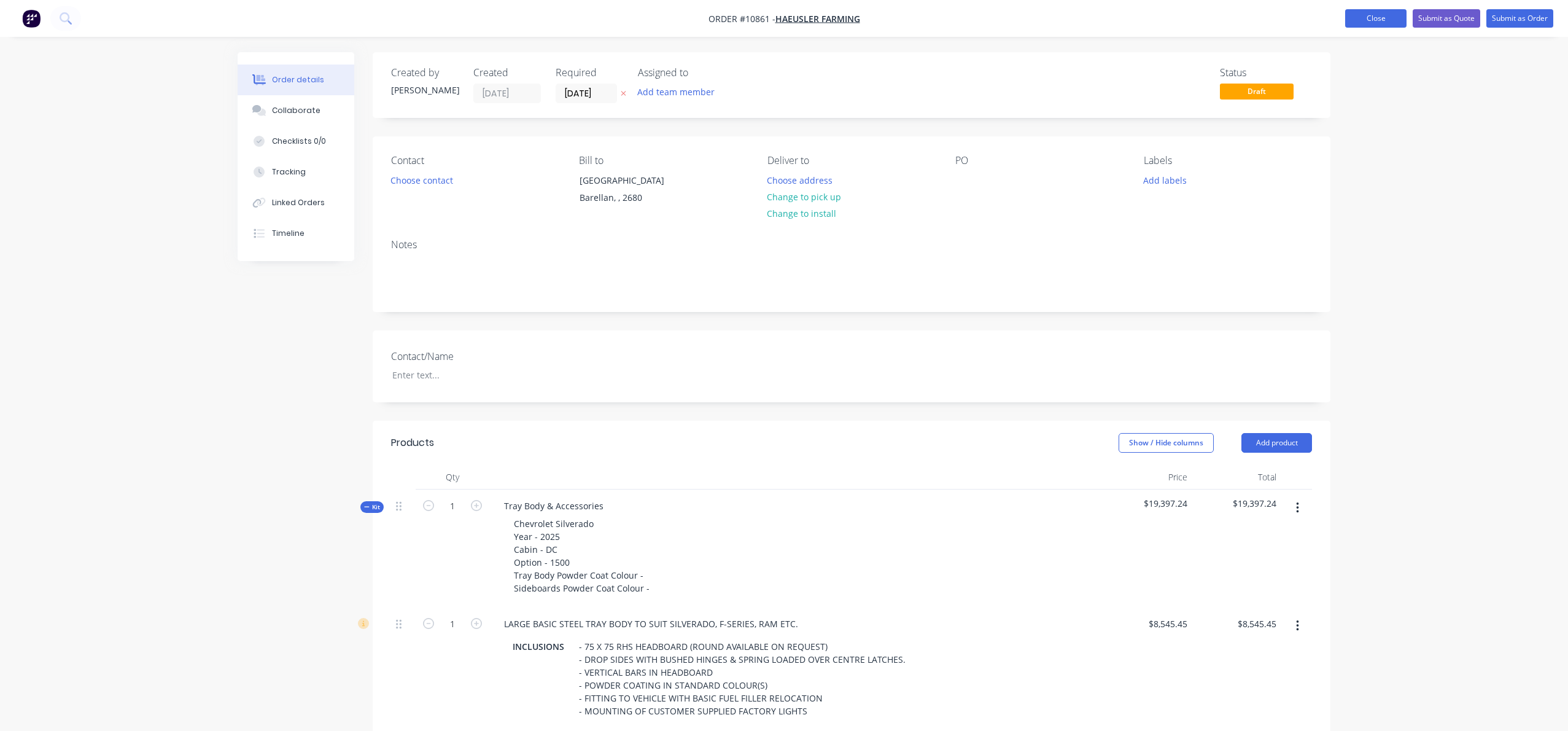
click at [1381, 17] on button "Close" at bounding box center [1376, 18] width 62 height 19
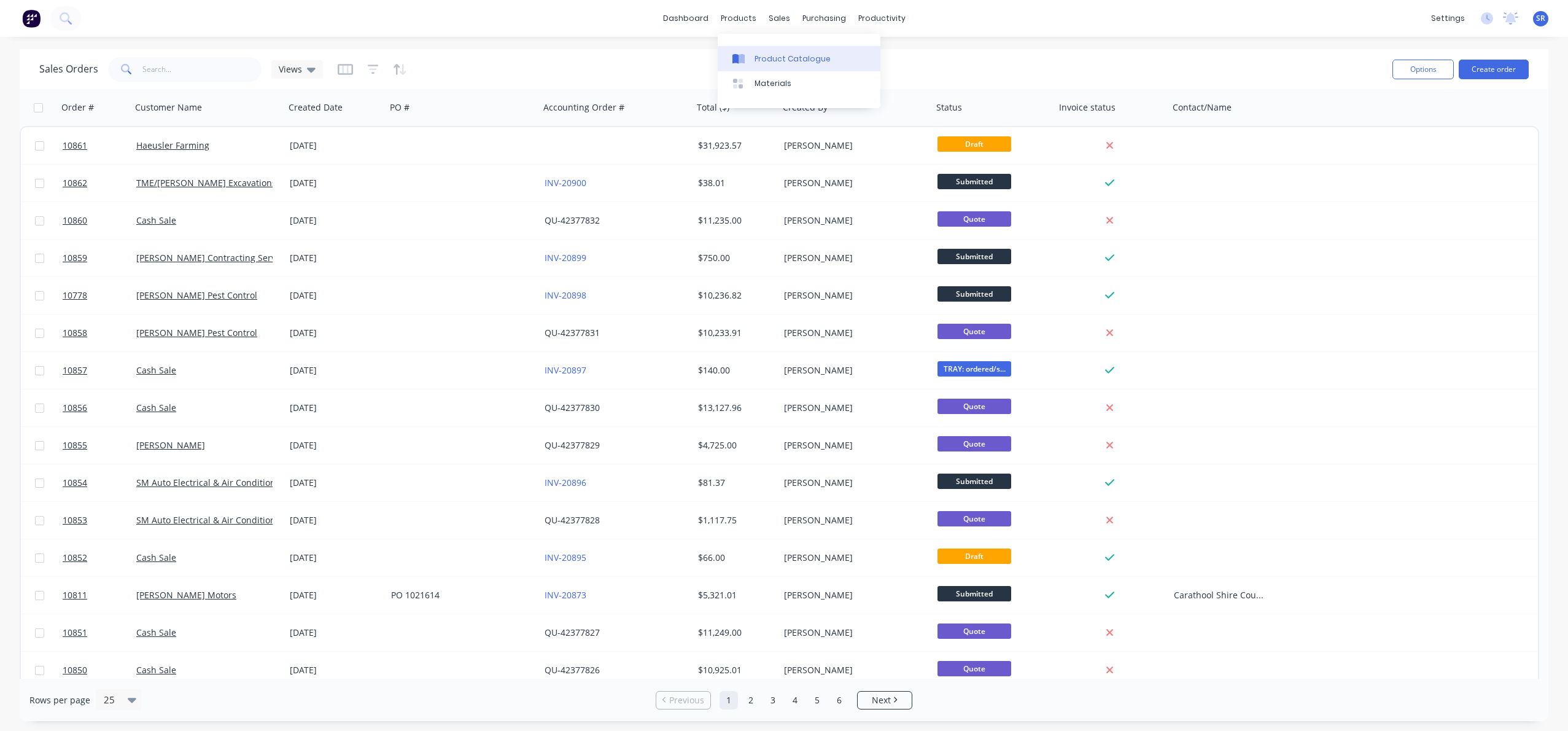
click at [790, 57] on div "Product Catalogue" at bounding box center [792, 59] width 76 height 11
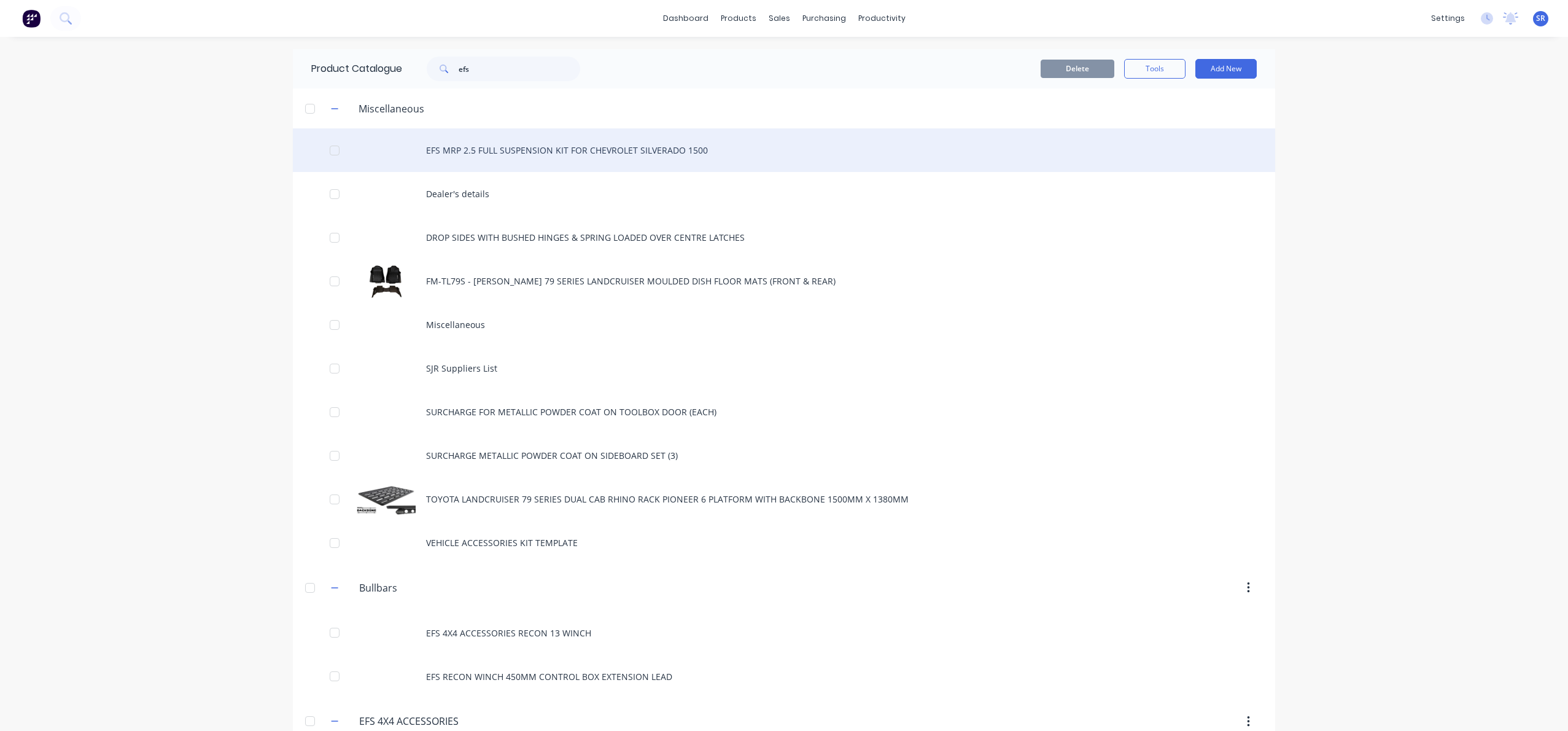
click at [590, 148] on div "EFS MRP 2.5 FULL SUSPENSION KIT FOR CHEVROLET SILVERADO 1500" at bounding box center [784, 149] width 982 height 44
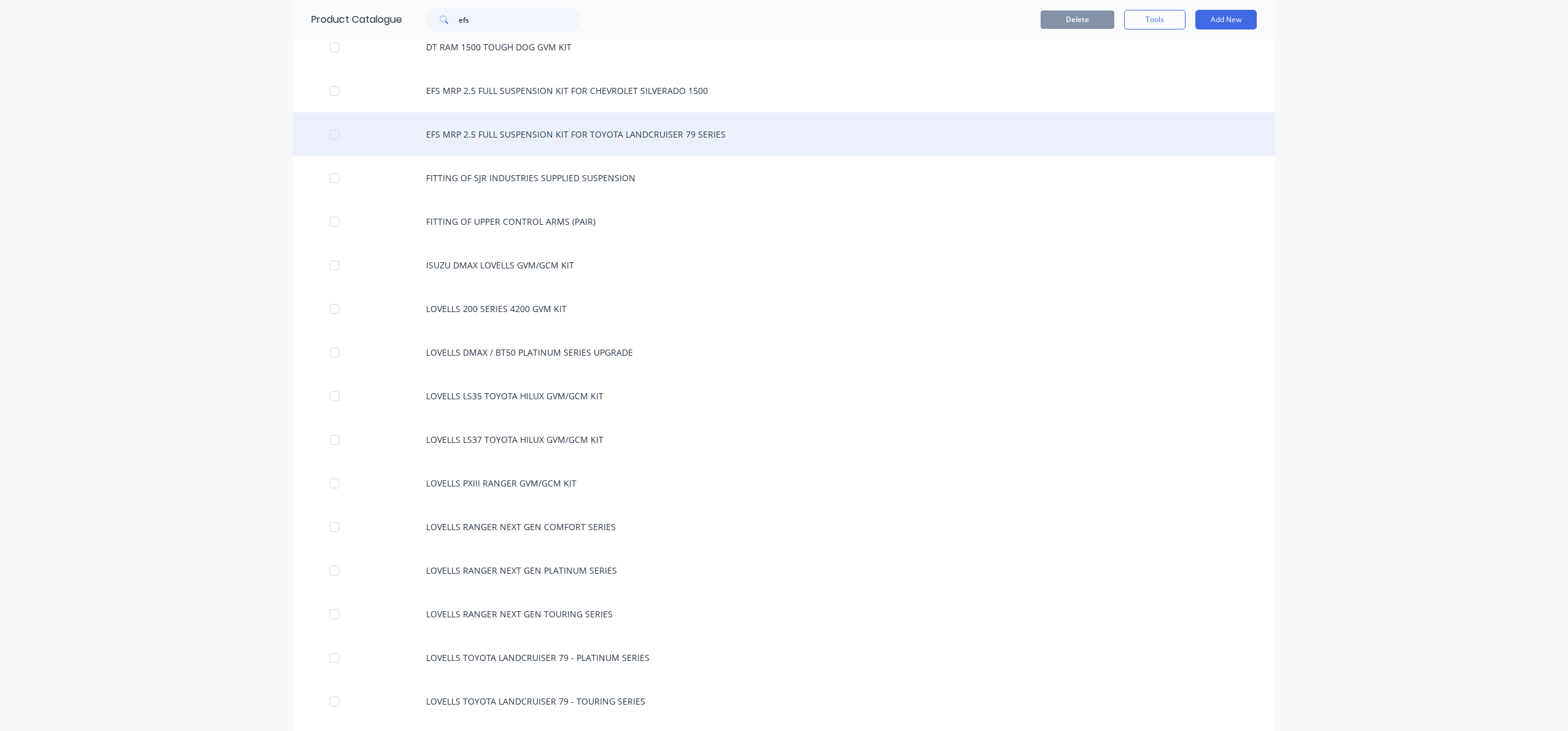
scroll to position [977, 0]
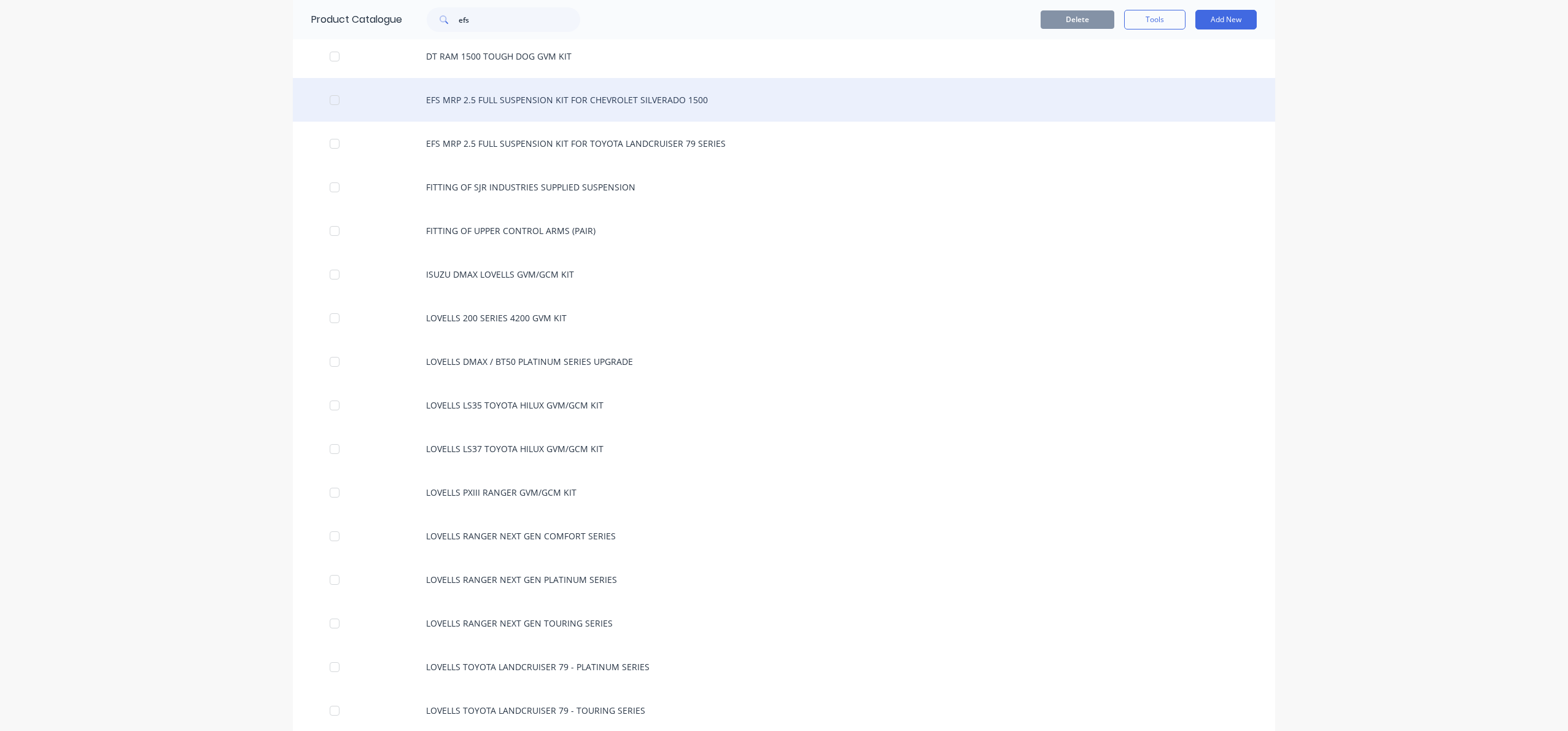
click at [536, 105] on div "EFS MRP 2.5 FULL SUSPENSION KIT FOR CHEVROLET SILVERADO 1500" at bounding box center [784, 99] width 982 height 44
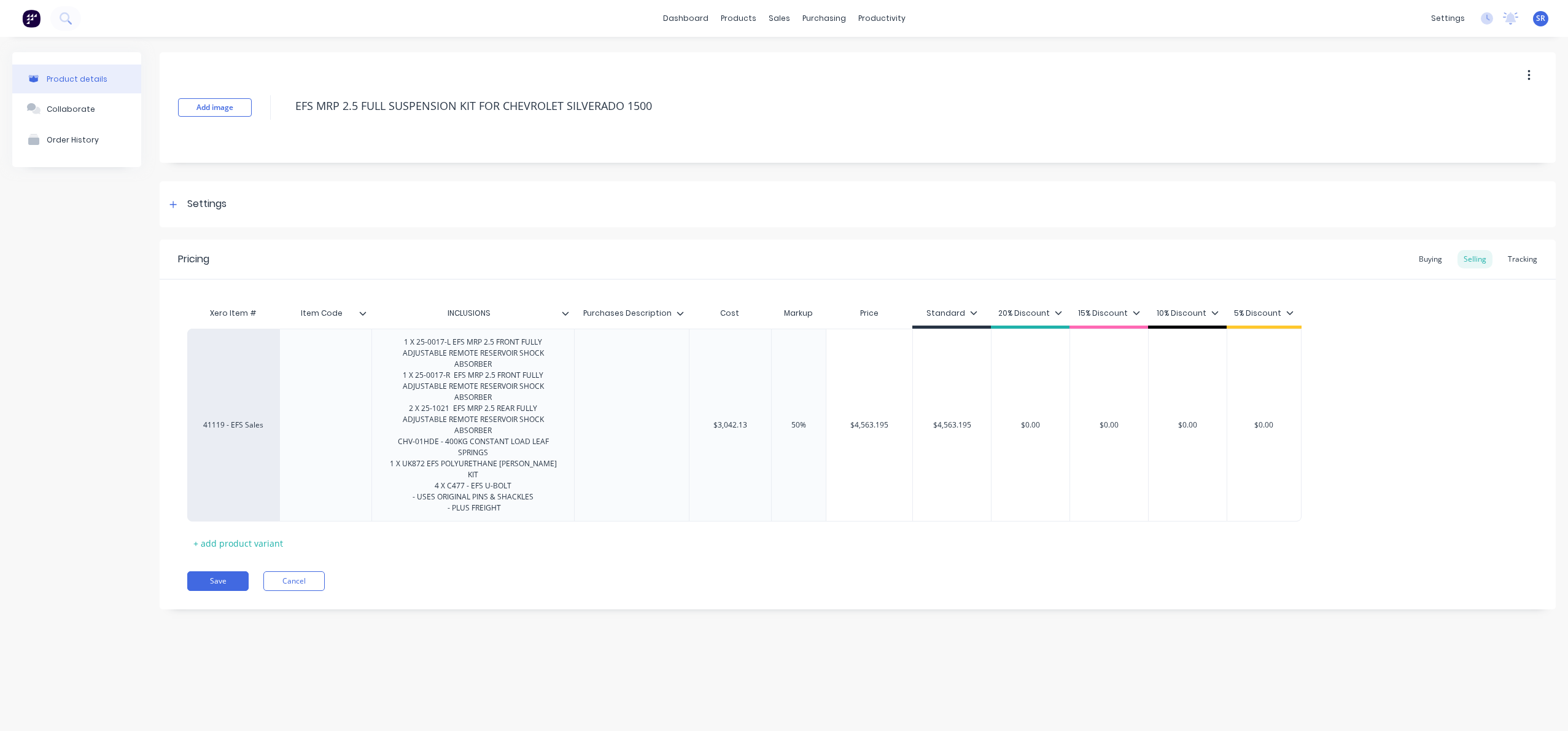
click at [568, 320] on div "INCLUSIONS" at bounding box center [472, 313] width 203 height 30
click at [567, 313] on icon at bounding box center [565, 313] width 7 height 7
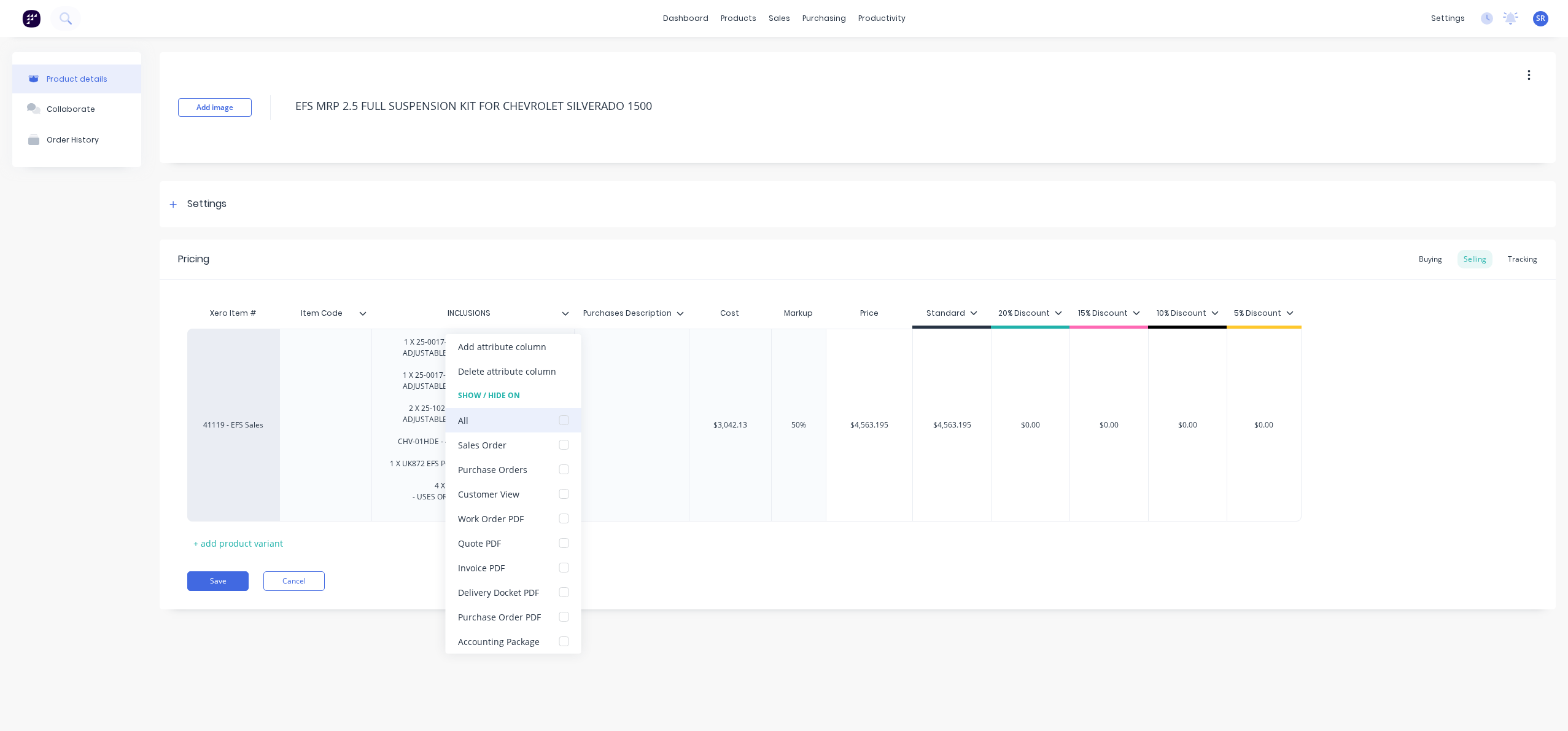
click at [559, 420] on div at bounding box center [564, 420] width 24 height 24
click at [642, 582] on div "Pricing Buying Selling Tracking Xero Item # Item Code INCLUSIONS Purchases Desc…" at bounding box center [857, 424] width 1396 height 370
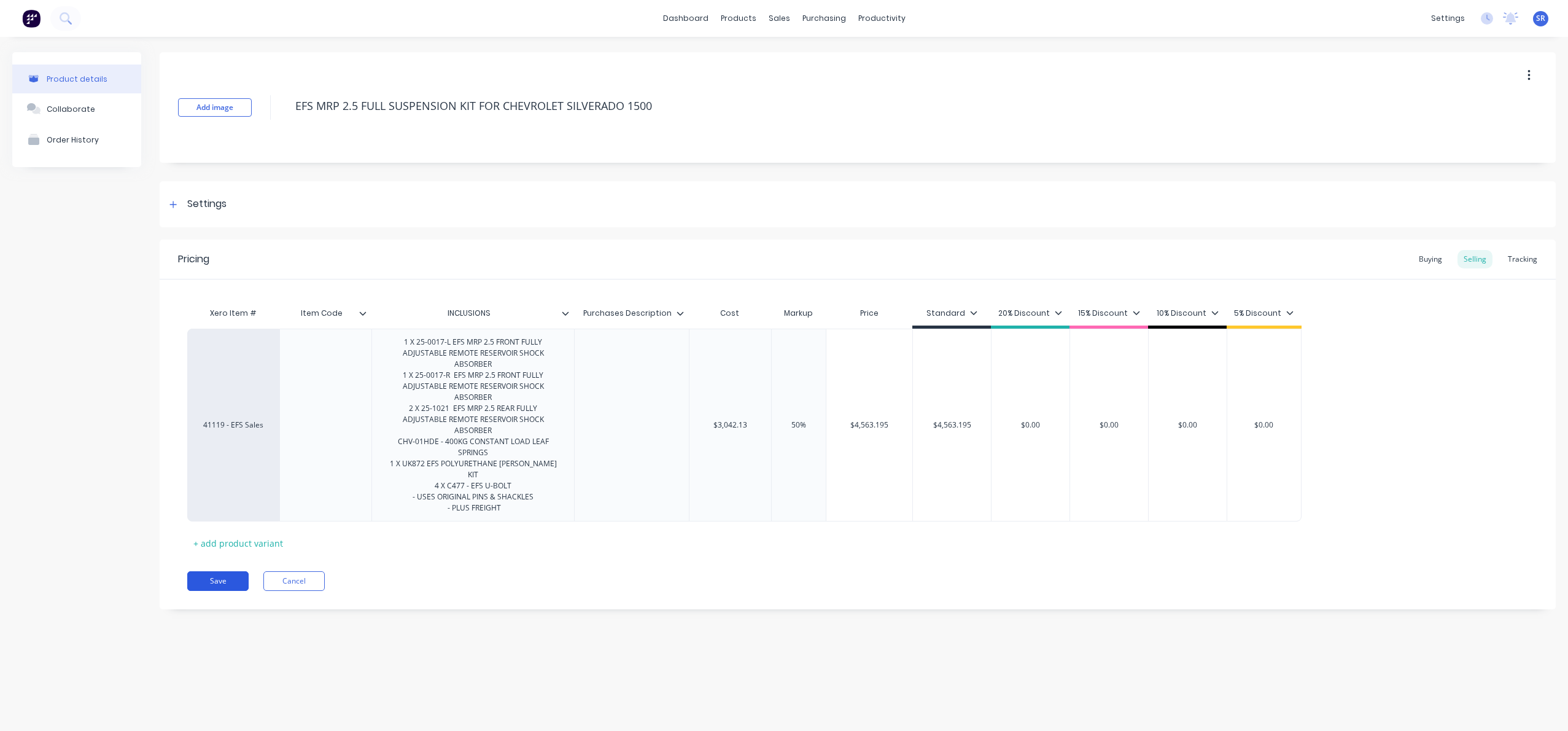
click at [213, 571] on button "Save" at bounding box center [217, 581] width 62 height 20
type textarea "x"
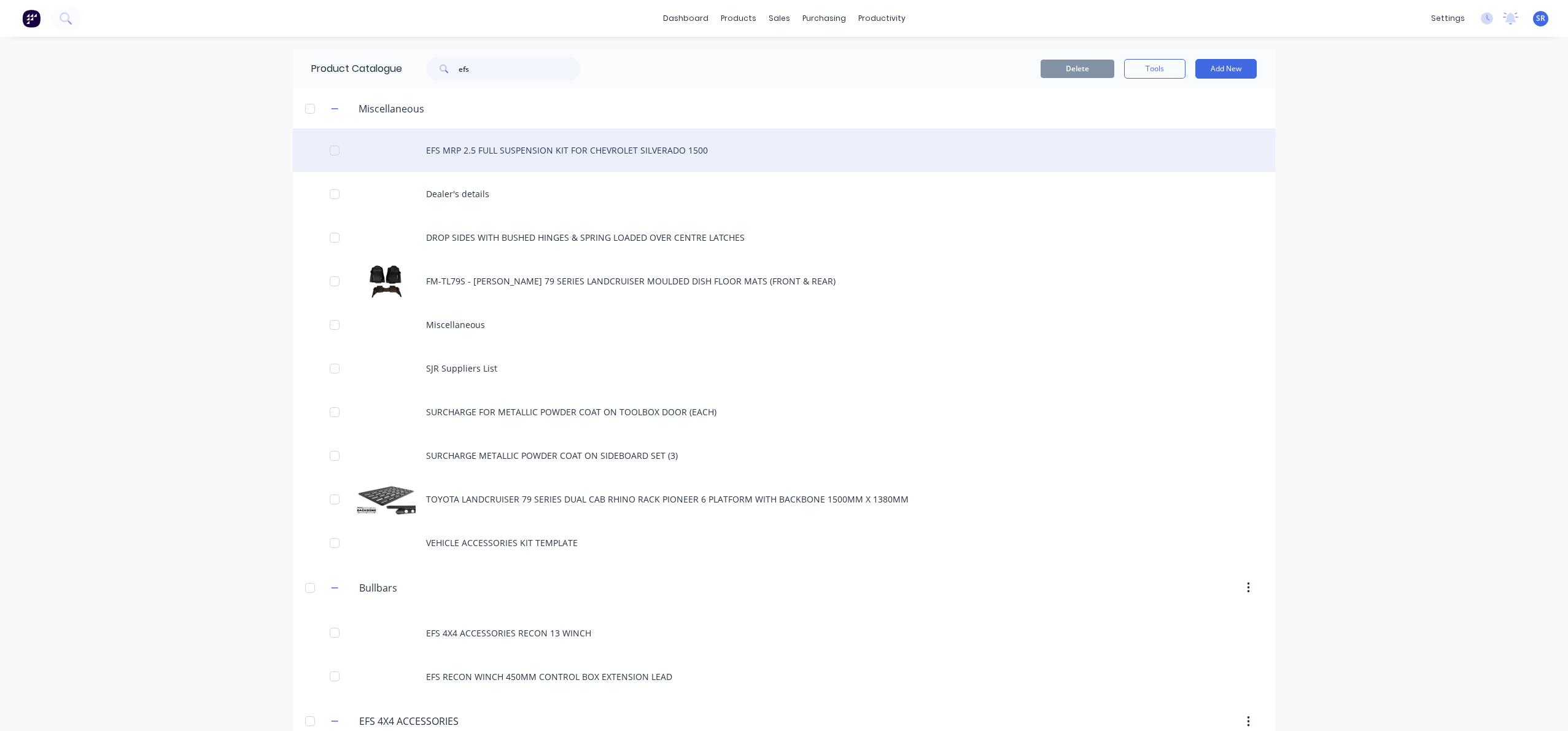
click at [518, 147] on div "EFS MRP 2.5 FULL SUSPENSION KIT FOR CHEVROLET SILVERADO 1500" at bounding box center [784, 149] width 982 height 44
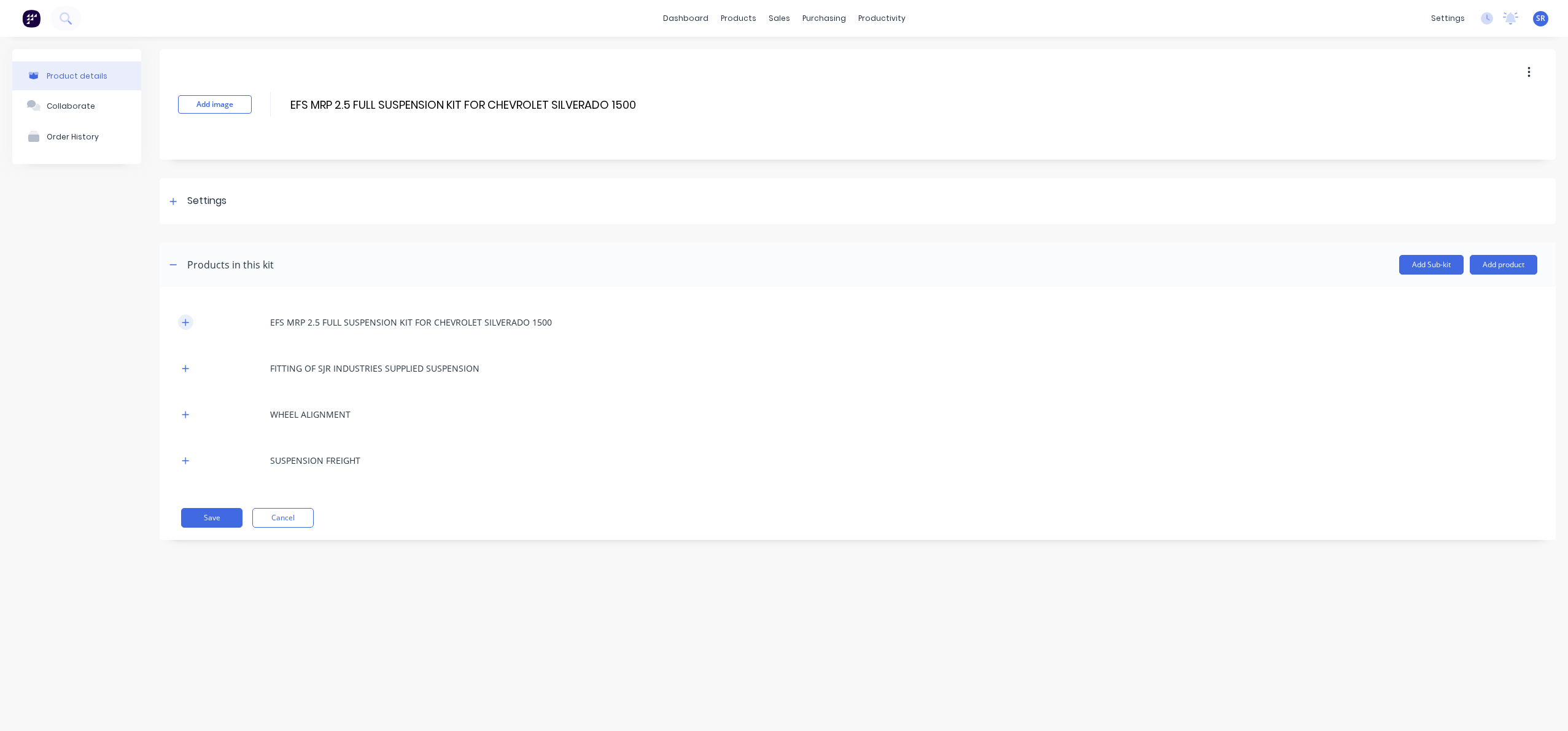
click at [191, 325] on button "button" at bounding box center [185, 321] width 15 height 15
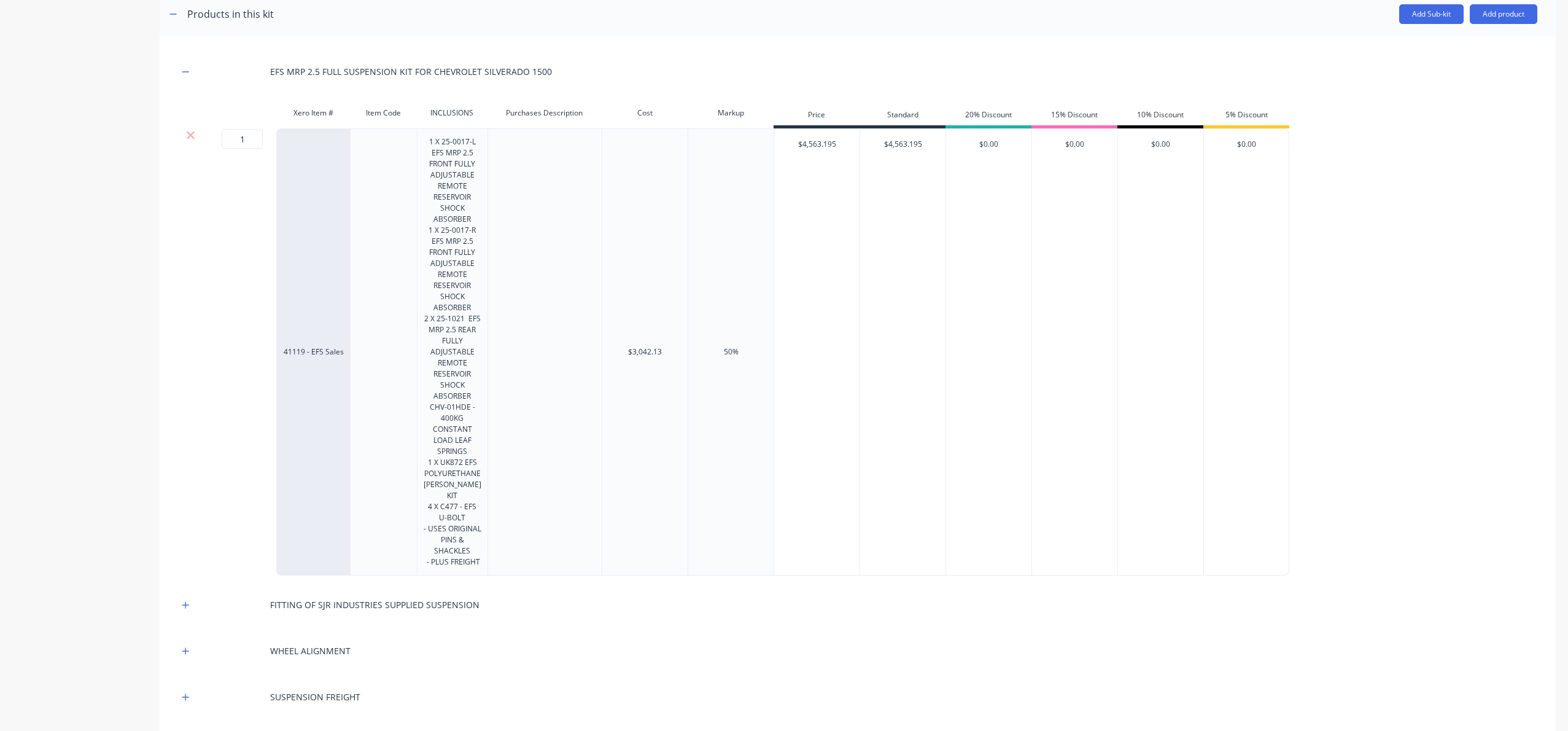
scroll to position [250, 0]
click at [187, 134] on icon at bounding box center [191, 136] width 9 height 13
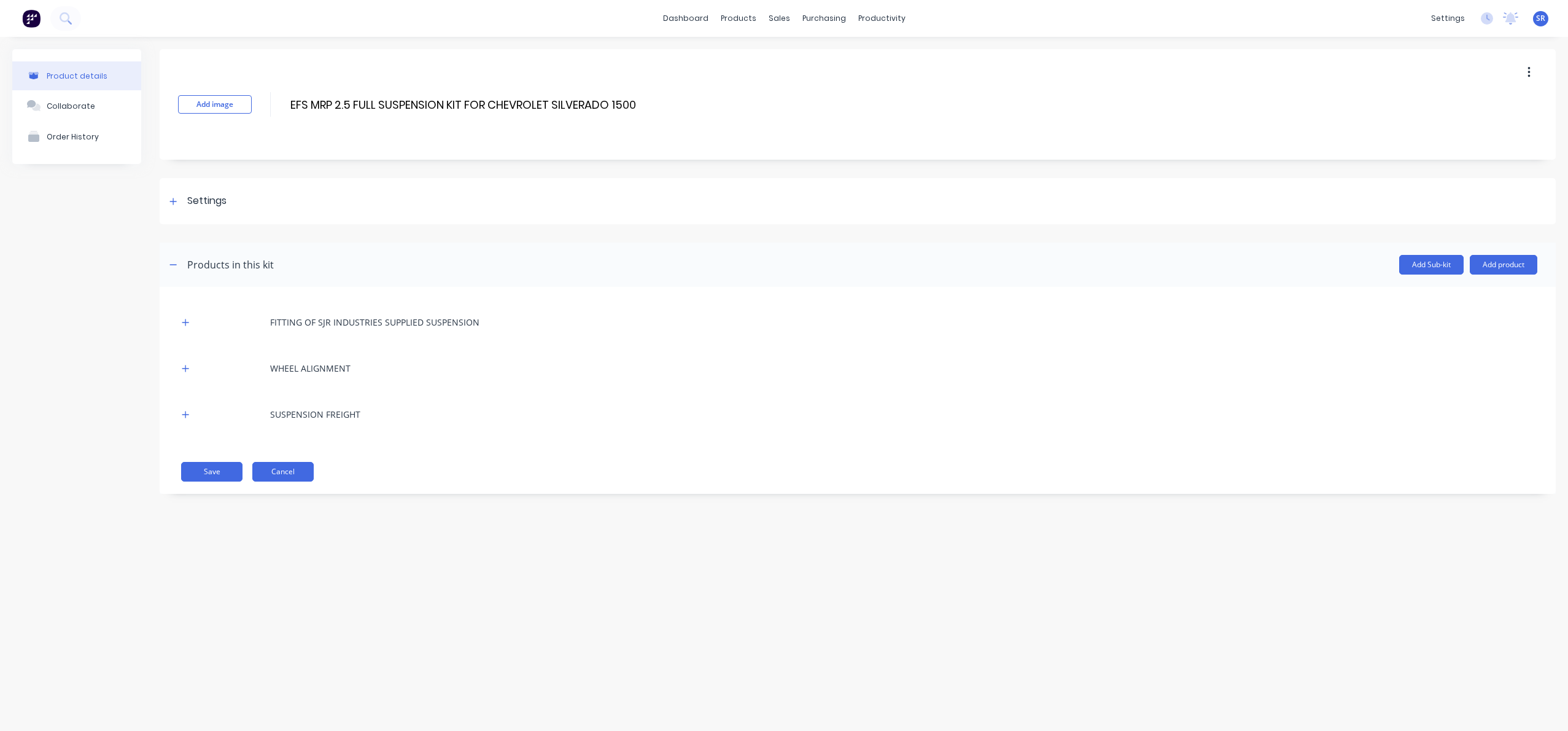
click at [300, 469] on button "Cancel" at bounding box center [283, 472] width 62 height 20
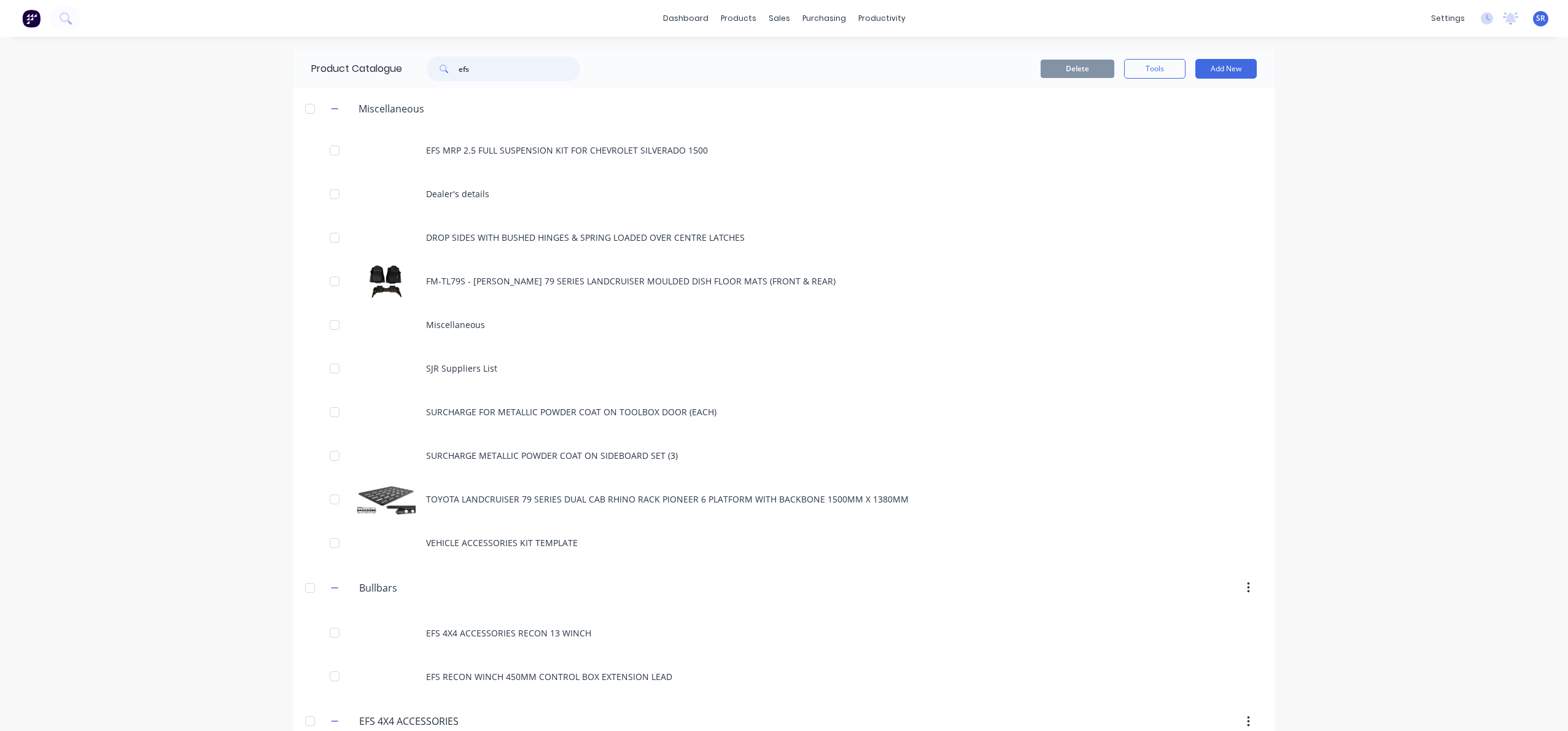
click at [487, 75] on input "efs" at bounding box center [520, 68] width 122 height 24
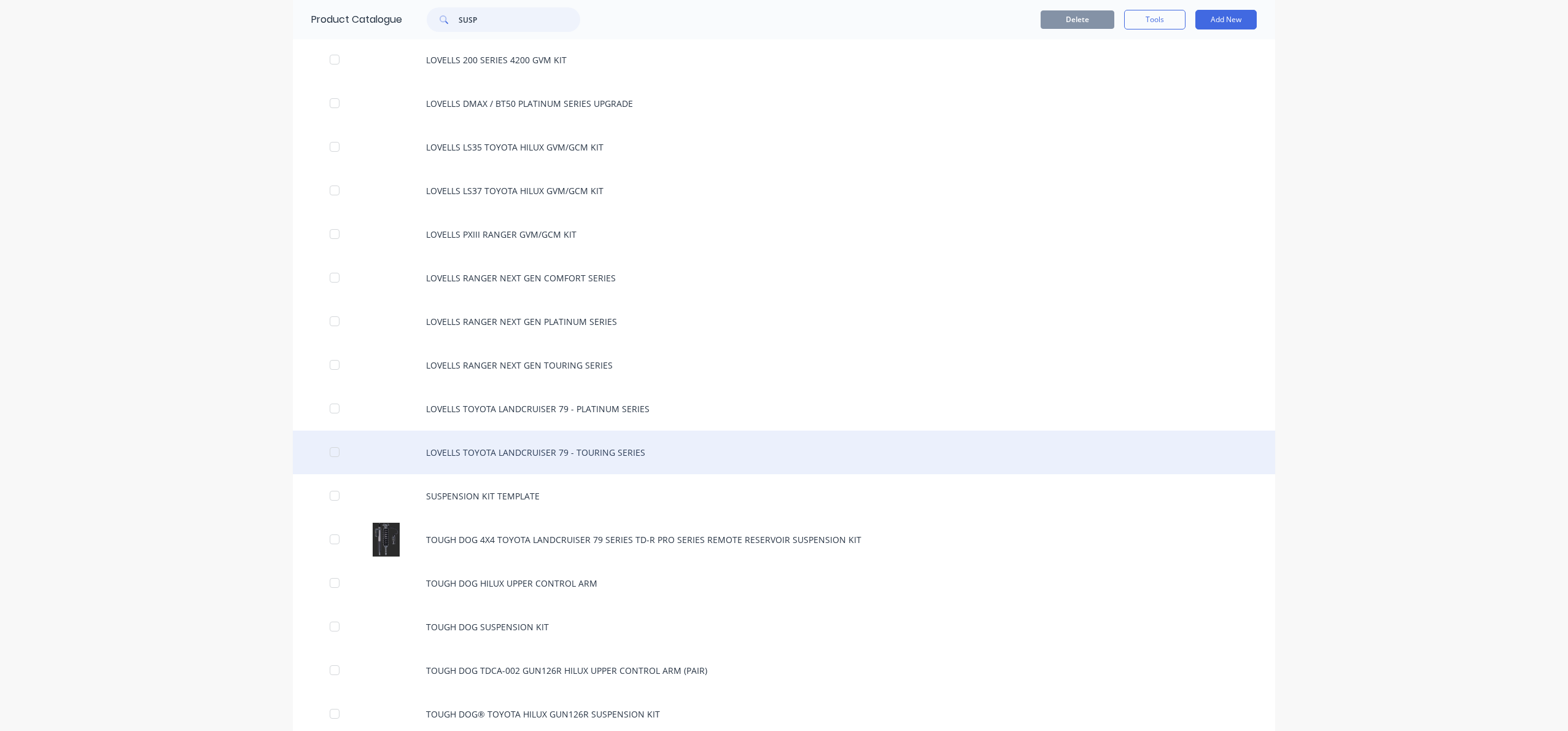
scroll to position [750, 0]
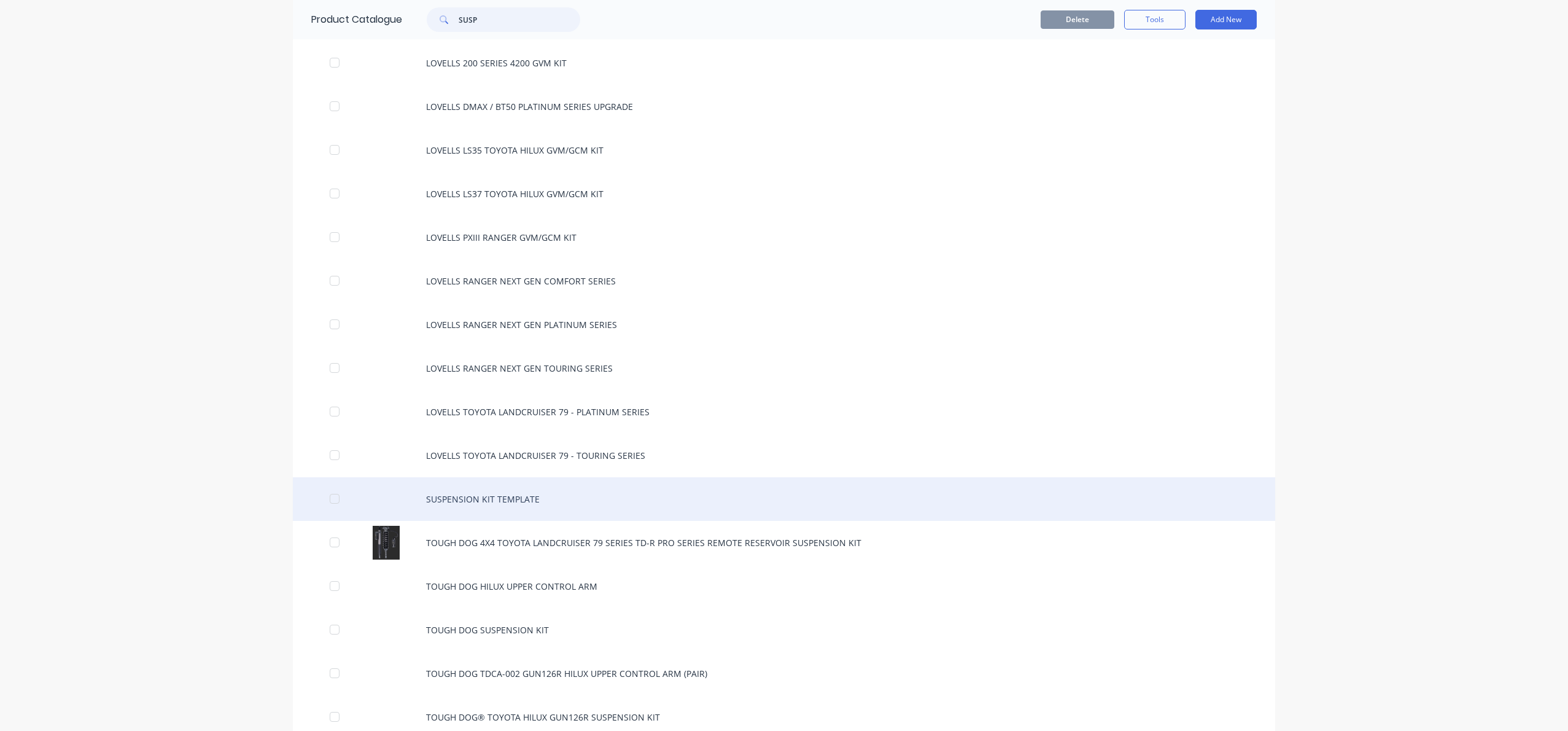
type input "SUSP"
click at [470, 502] on div "SUSPENSION KIT TEMPLATE" at bounding box center [784, 498] width 982 height 44
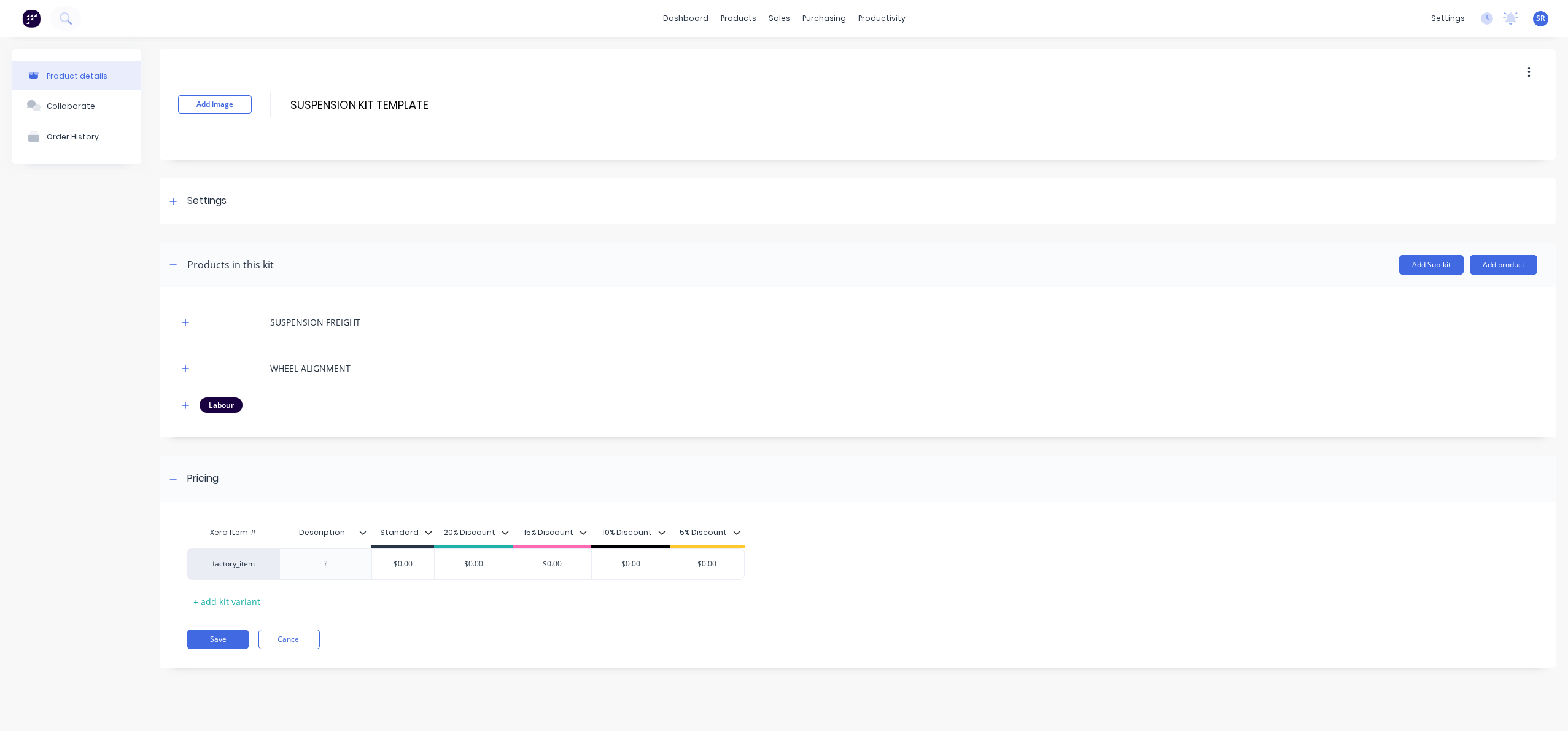
click at [35, 16] on img at bounding box center [31, 18] width 19 height 19
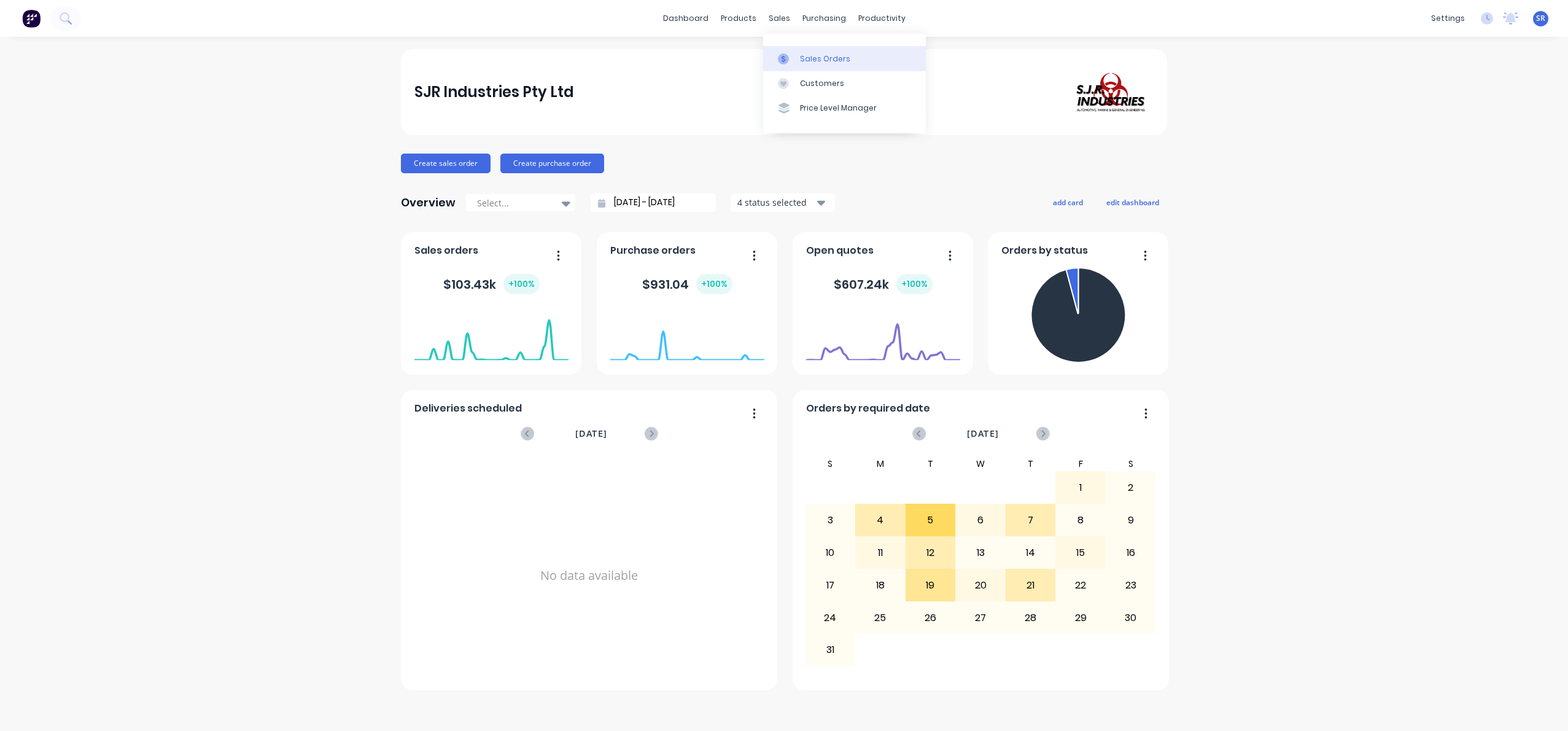
click at [803, 56] on div "Sales Orders" at bounding box center [825, 59] width 50 height 11
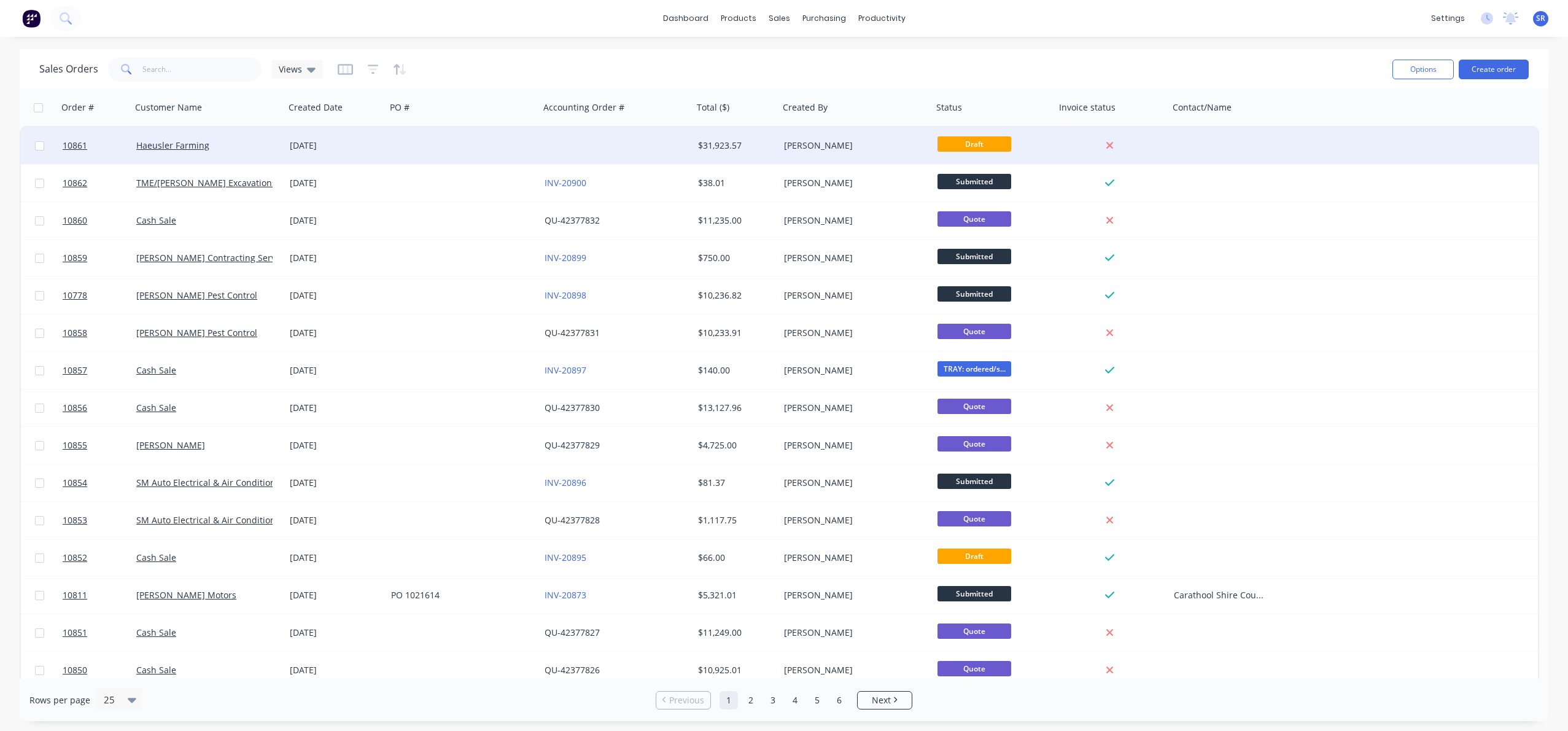
click at [259, 157] on div "Haeusler Farming" at bounding box center [208, 145] width 154 height 37
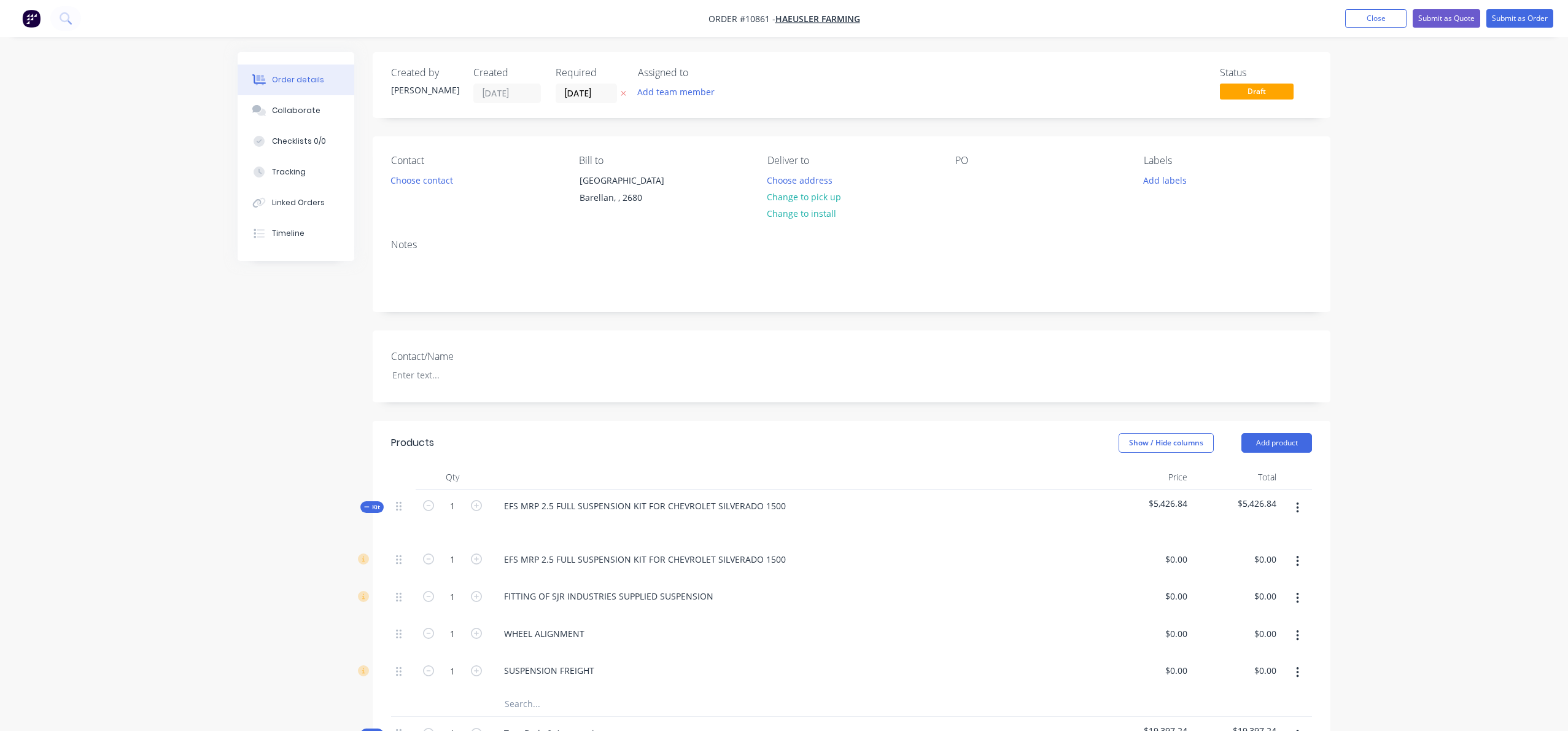
type input "$4,563.195"
type input "$4,563.20"
type input "$590.91"
type input "$118.18"
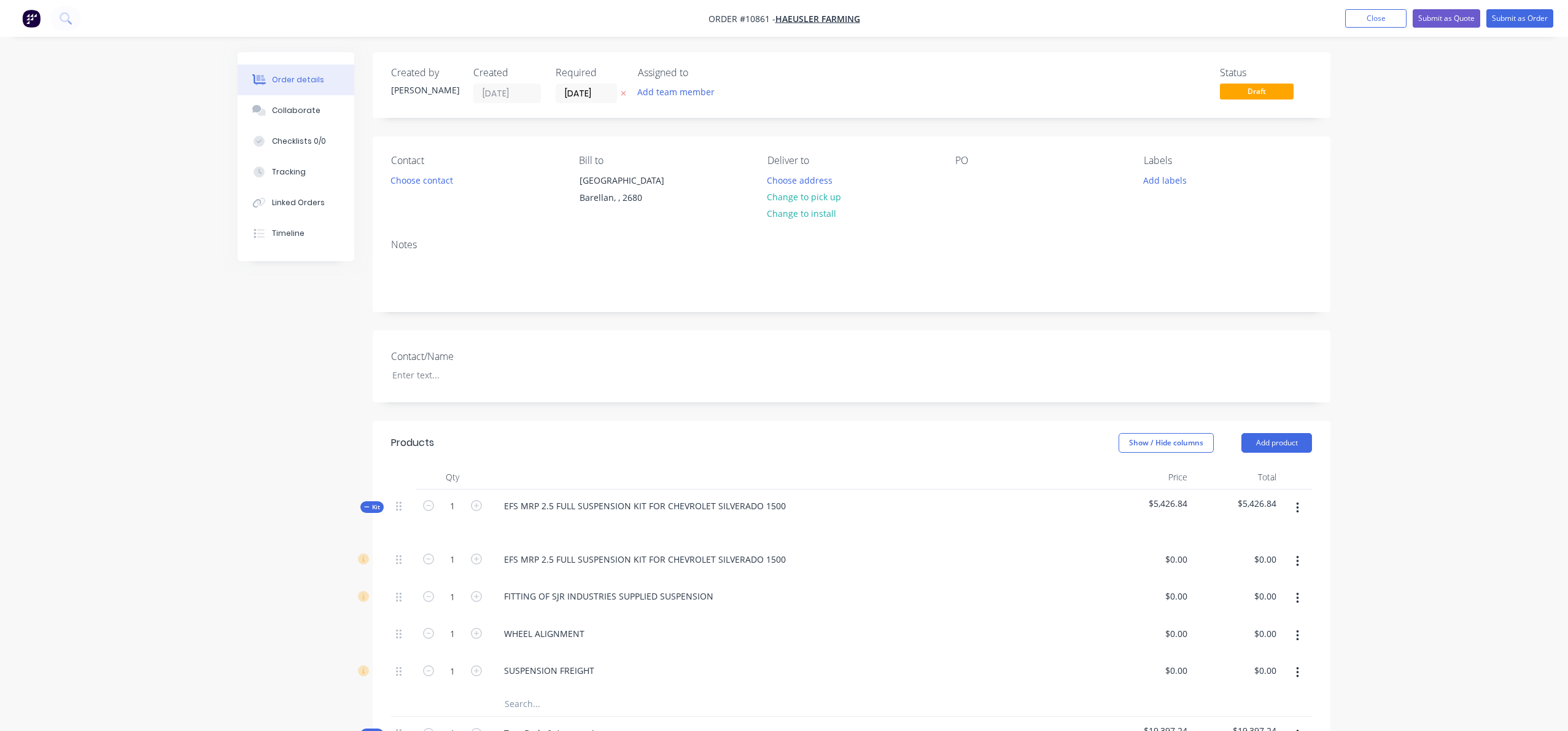
type input "$118.18"
type input "$154.55"
type input "$8,545.45"
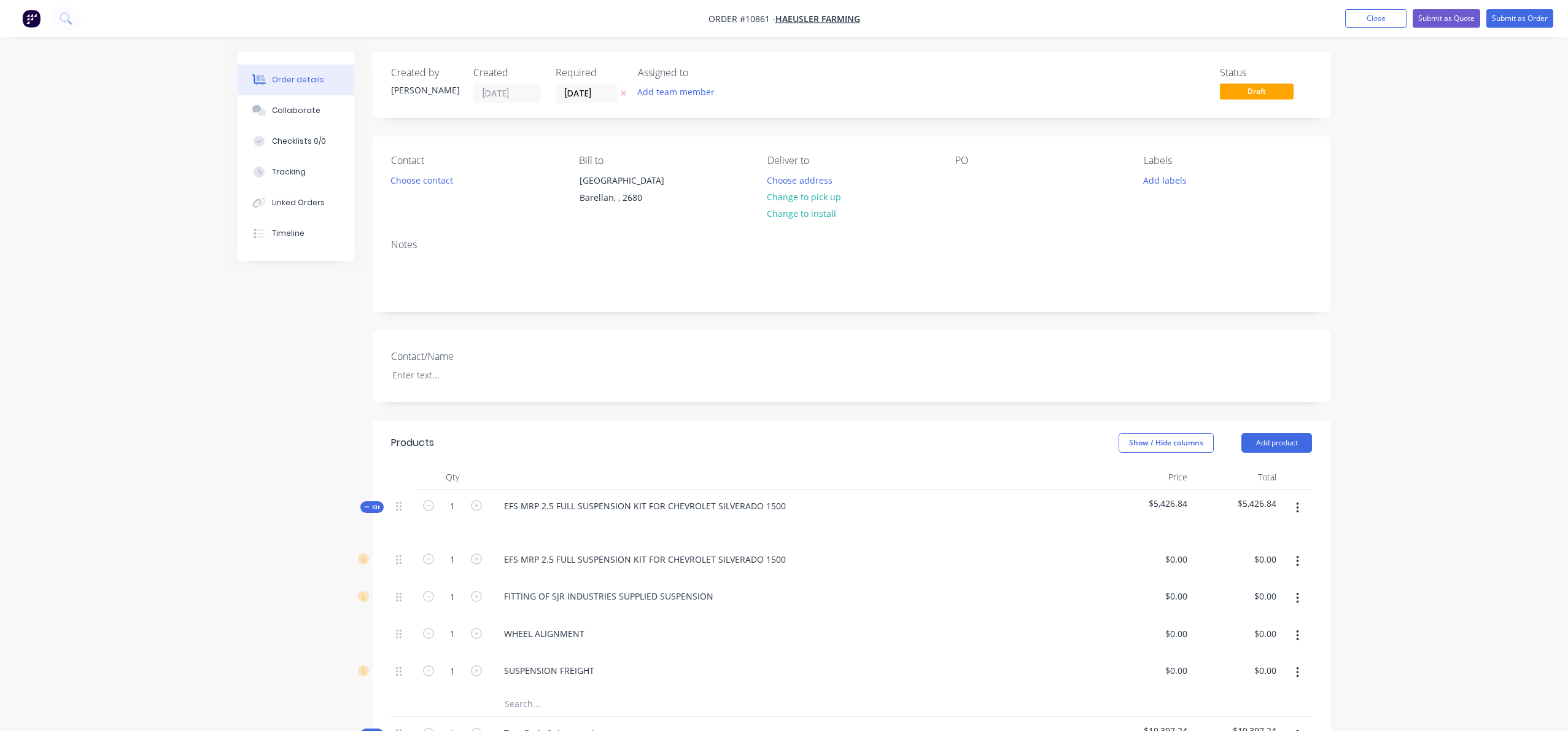
type input "$150.00"
type input "$1,968.18"
type input "$331.82"
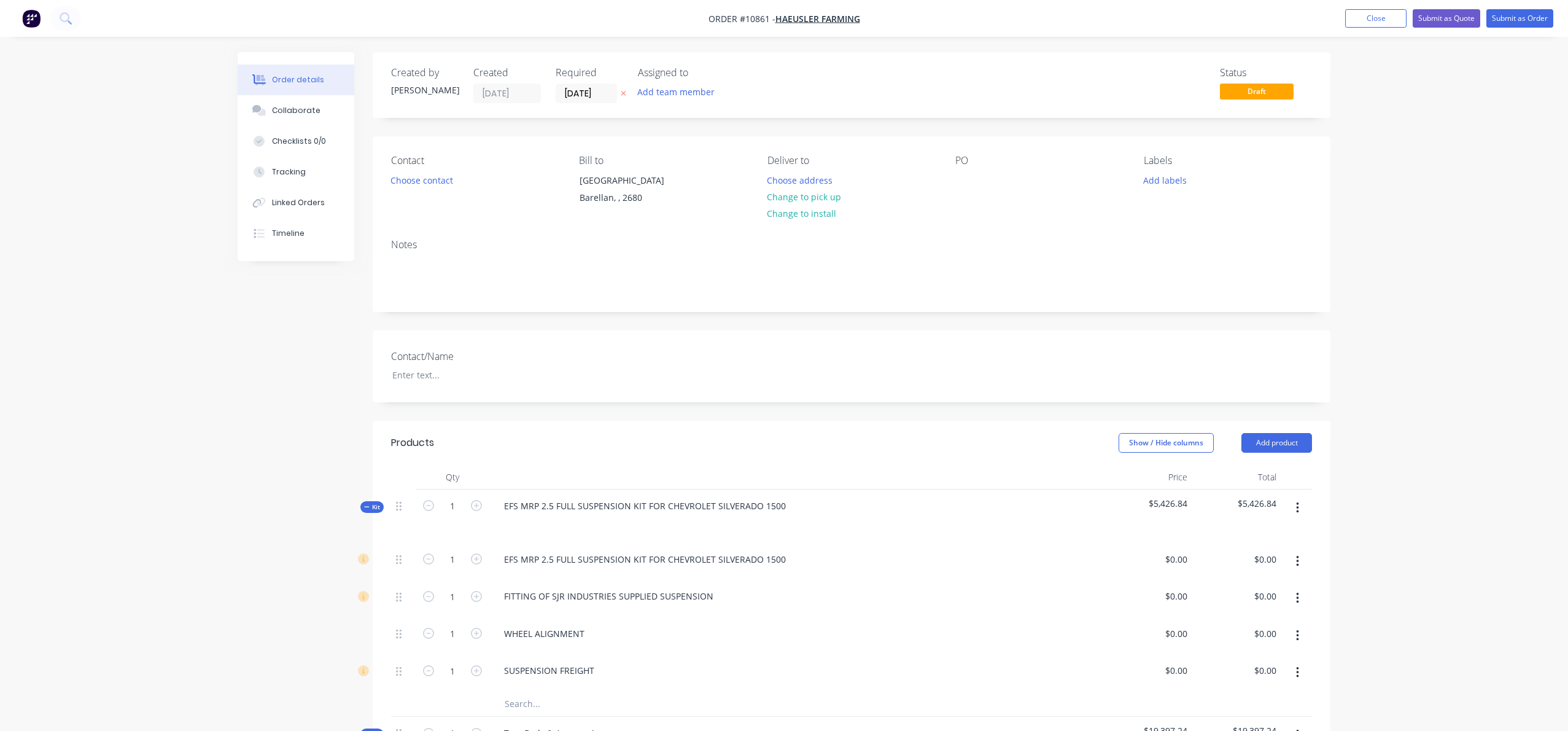
type input "$331.82"
type input "$900.00"
type input "$554.55"
type input "$1,109.10"
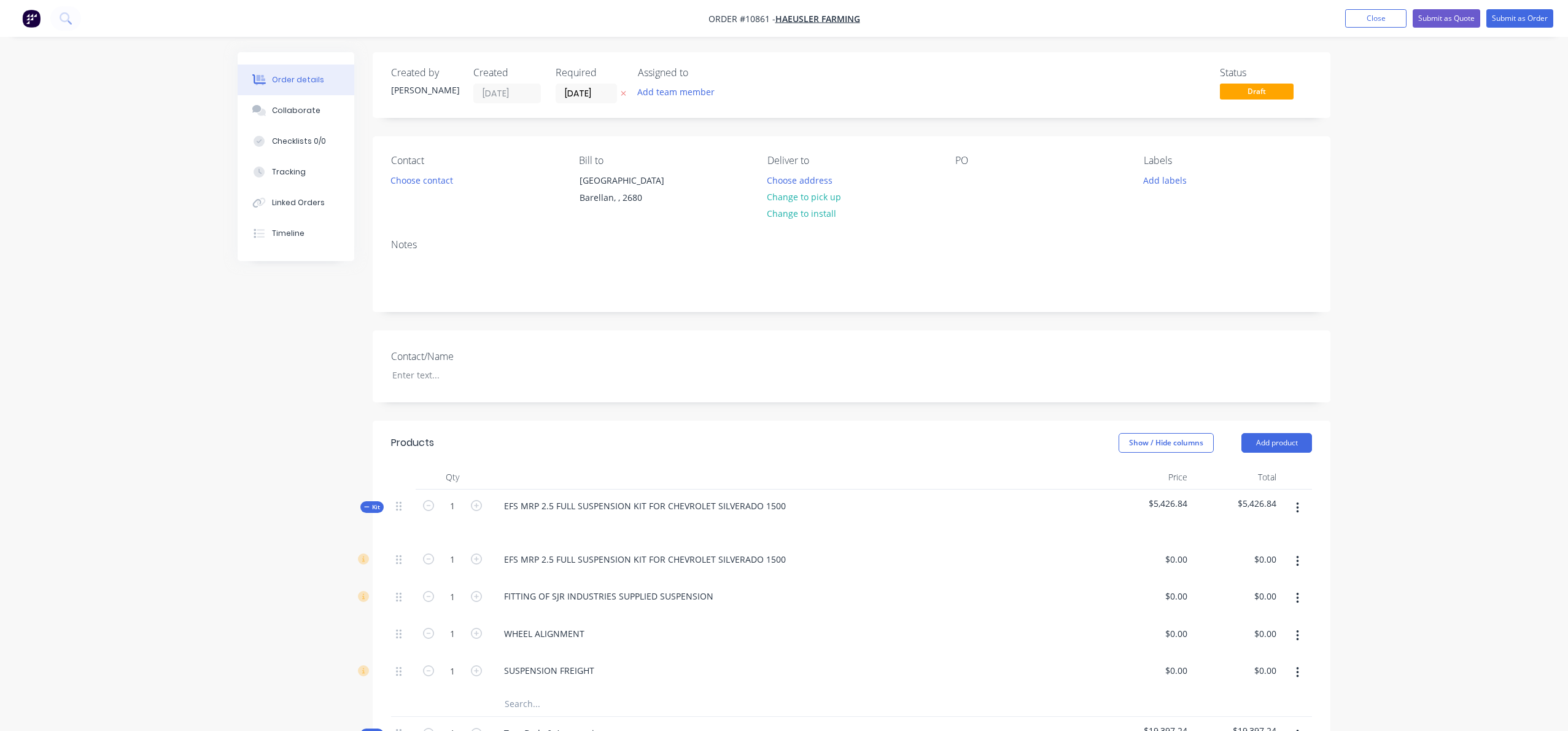
type input "$554.55"
type input "$1,109.10"
type input "$227.27"
type input "$909.08"
type input "$813.64"
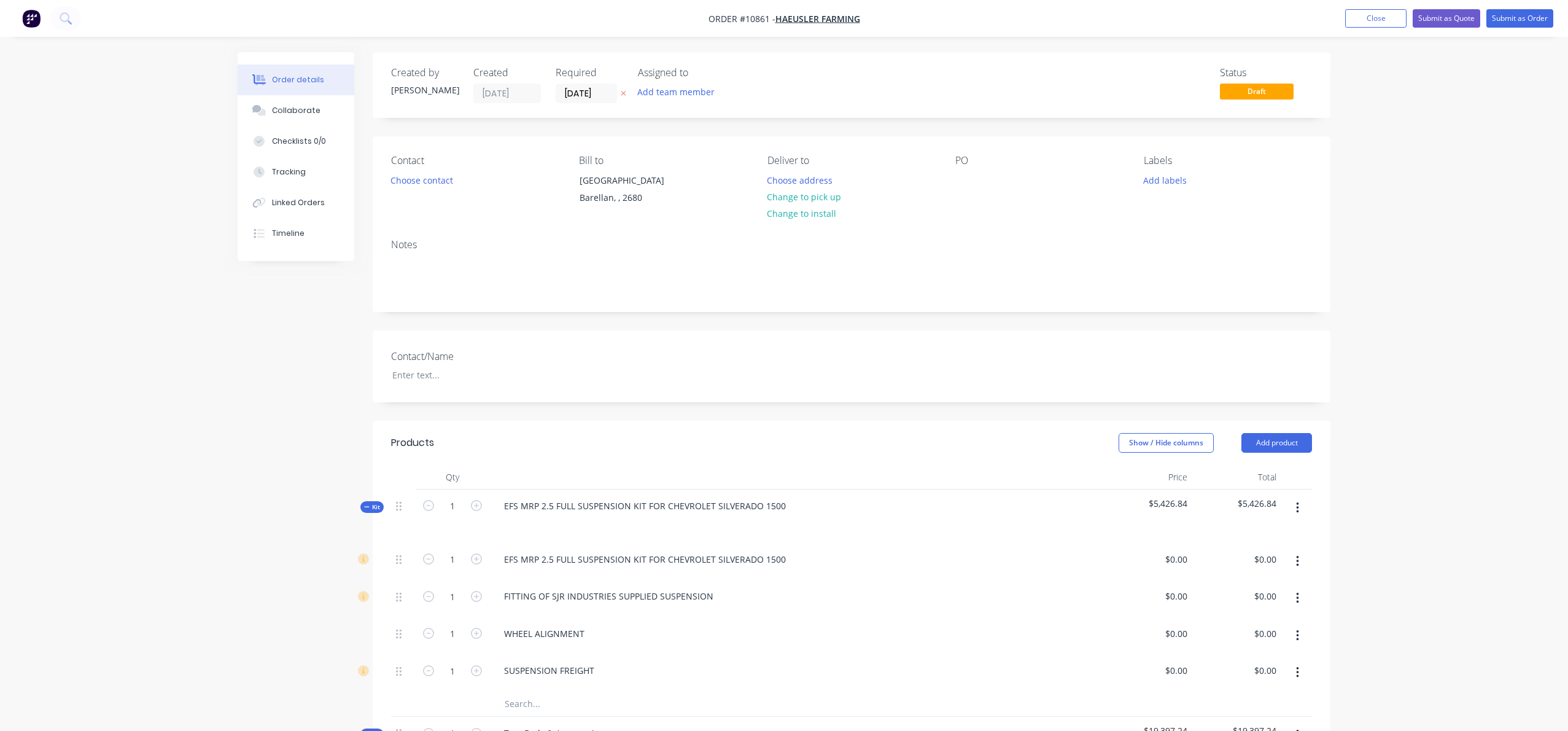
type input "$813.64"
type input "$718.18"
type input "$381.8181"
type input "$381.82"
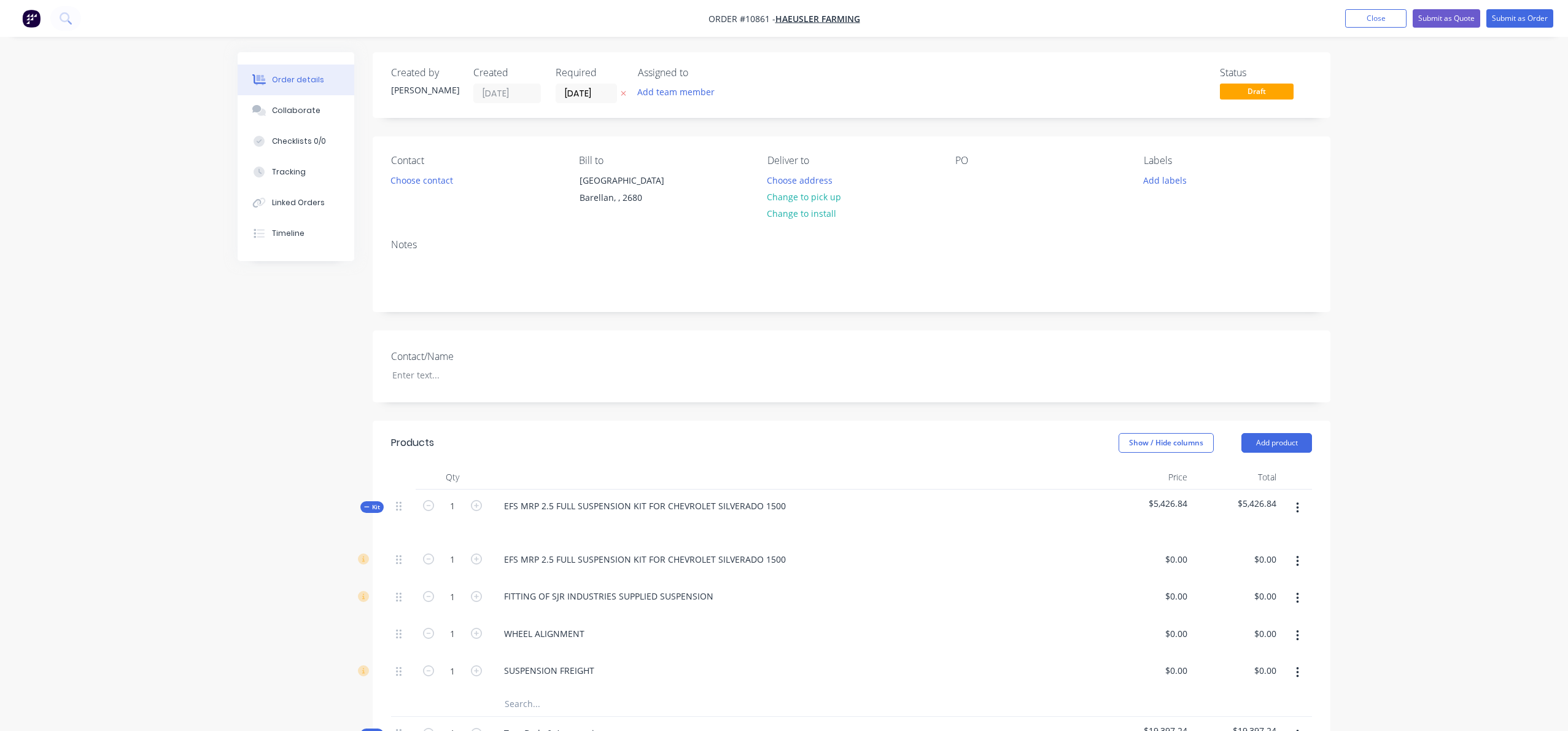
type input "$145.45"
type input "$136.36"
type input "$340.91"
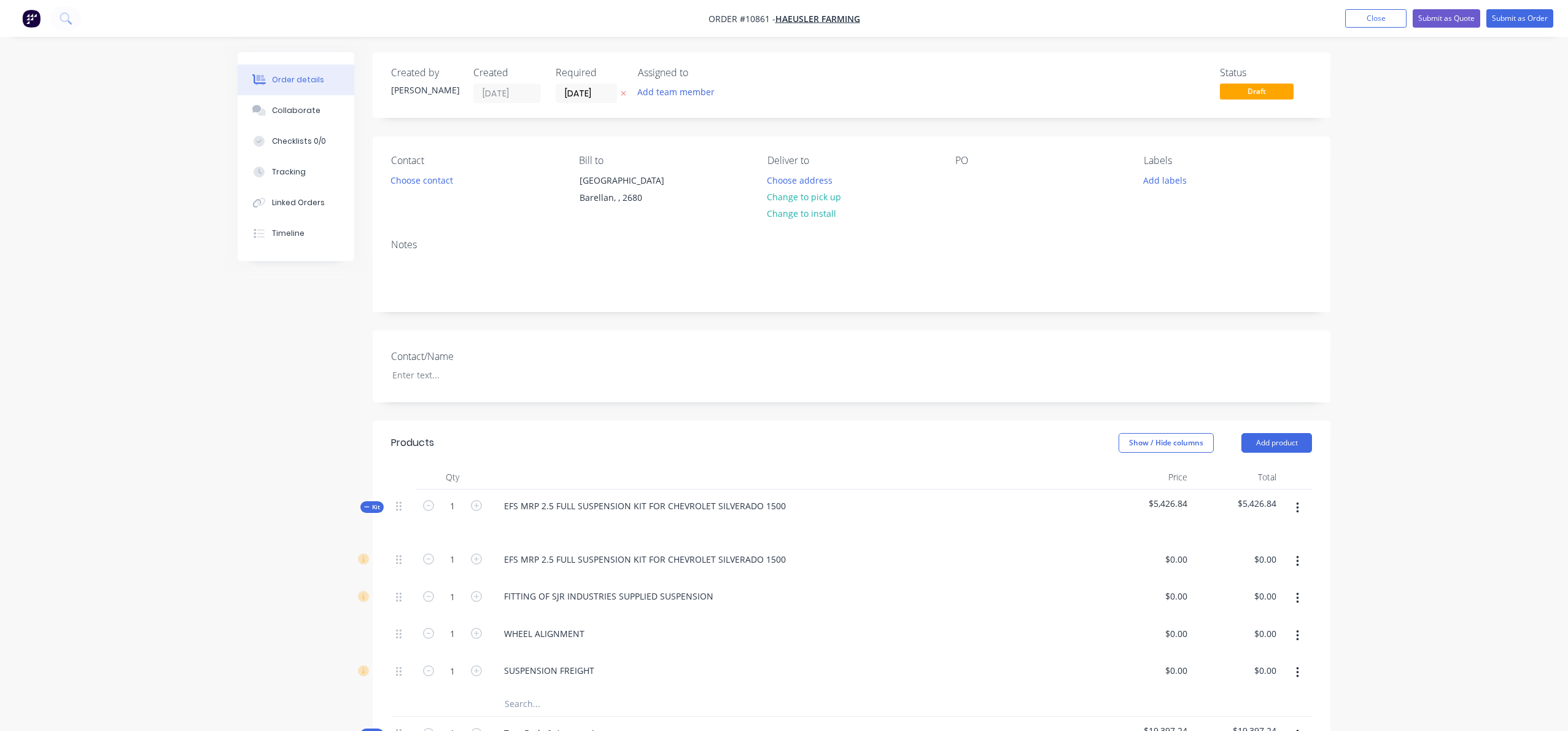
type input "$681.82"
type input "$613.64"
type input "$520.00"
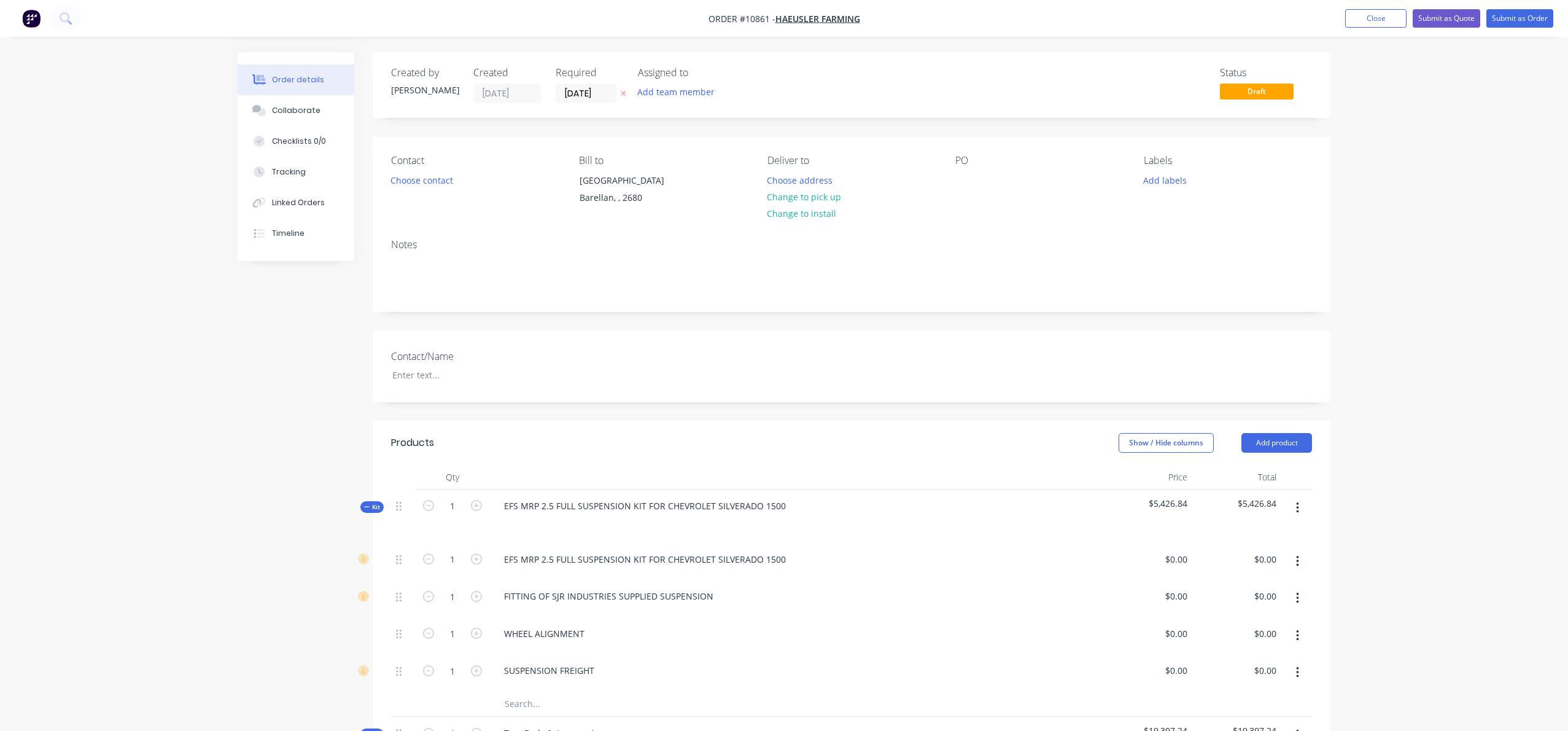
type input "$90.90"
type input "$363.60"
type input "$127.27"
type input "$254.54"
type input "$3,942.795"
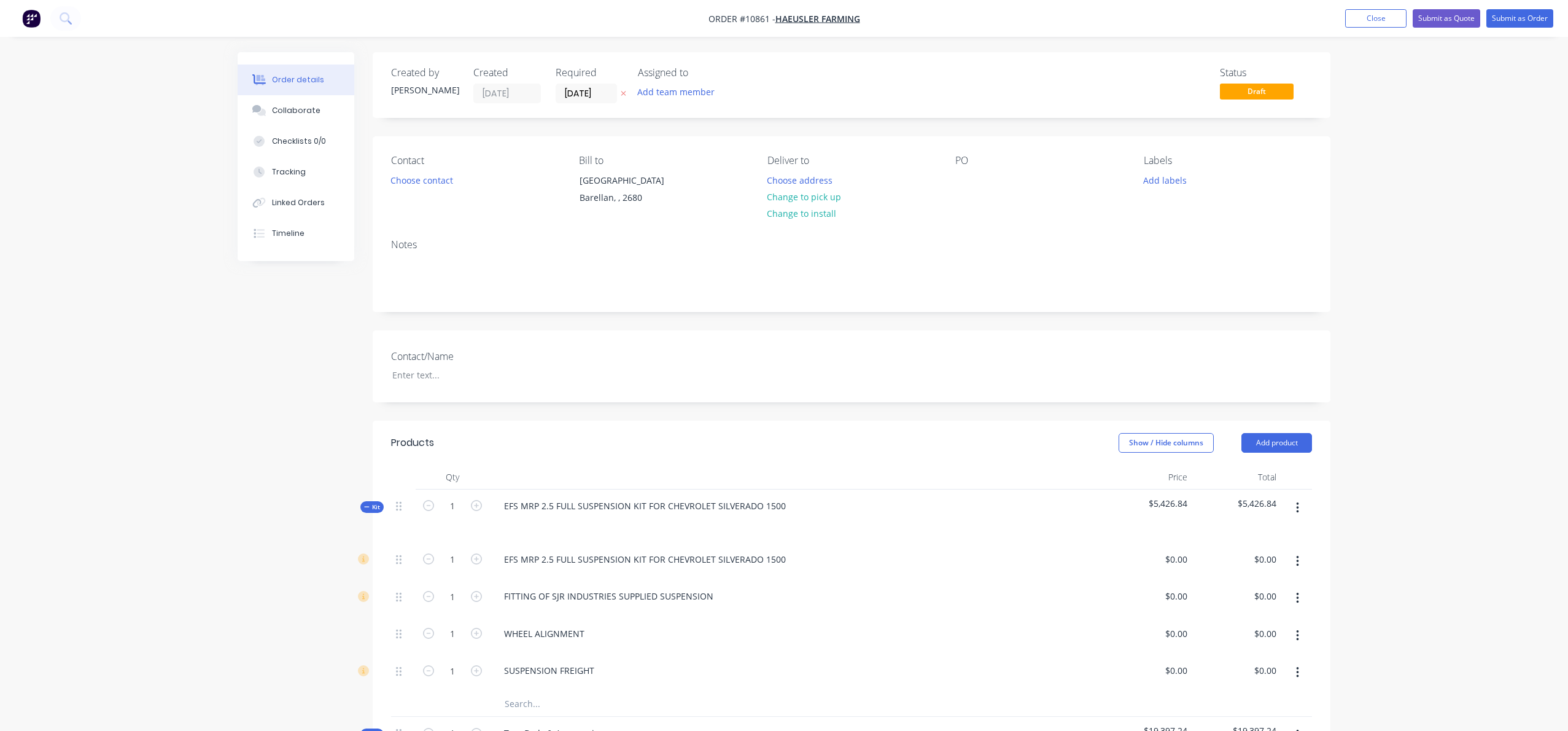
type input "$3,942.80"
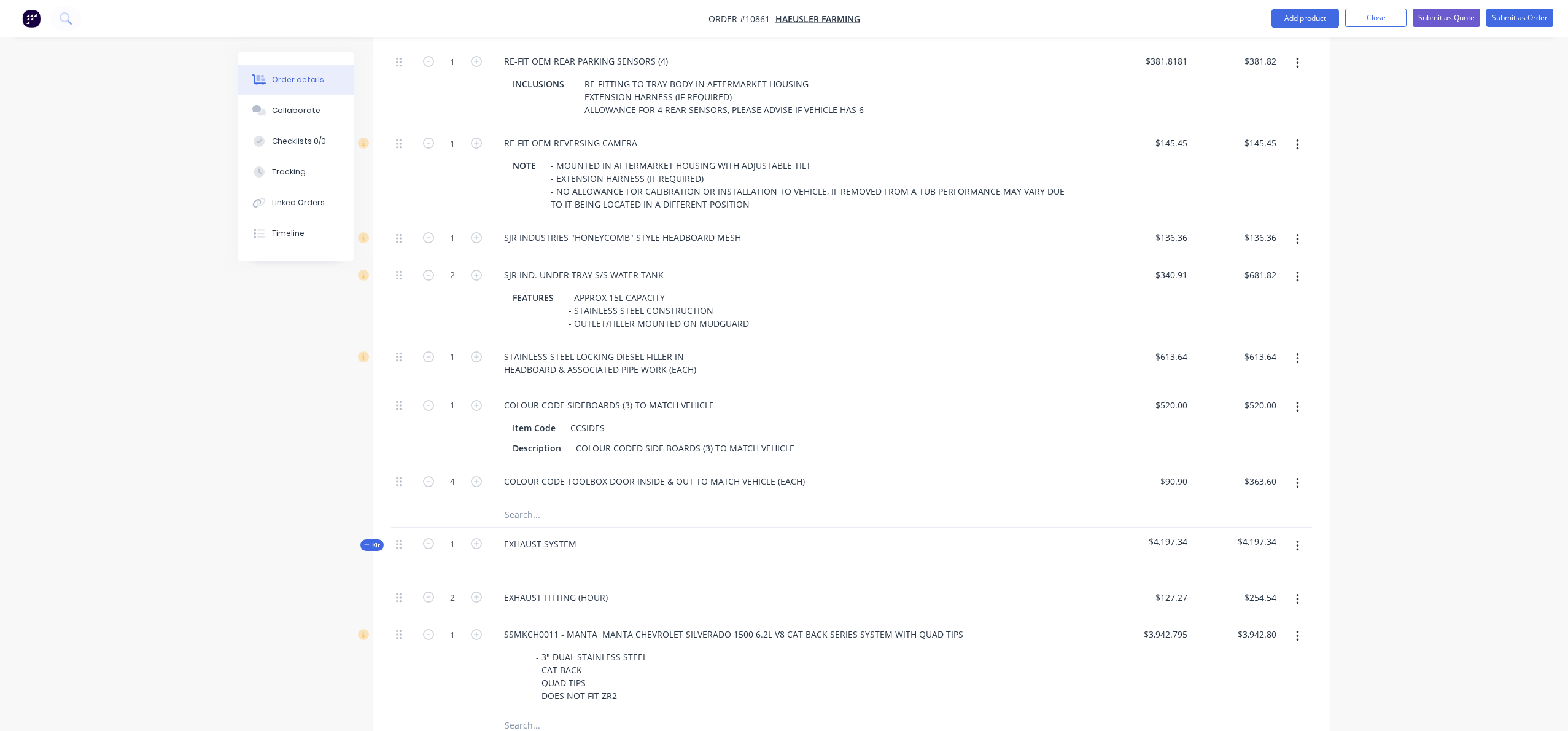
scroll to position [1942, 0]
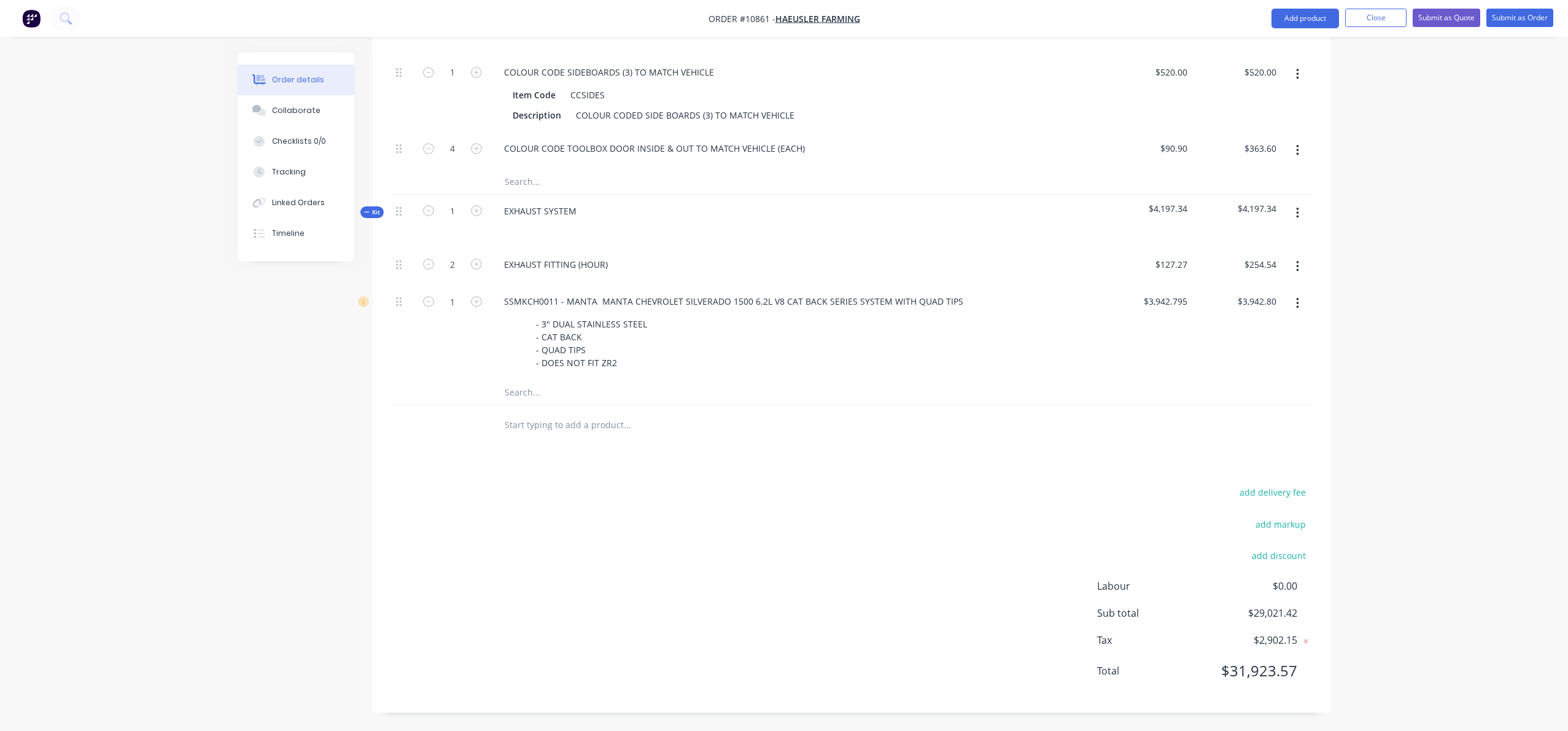
click at [523, 424] on input "text" at bounding box center [627, 424] width 246 height 24
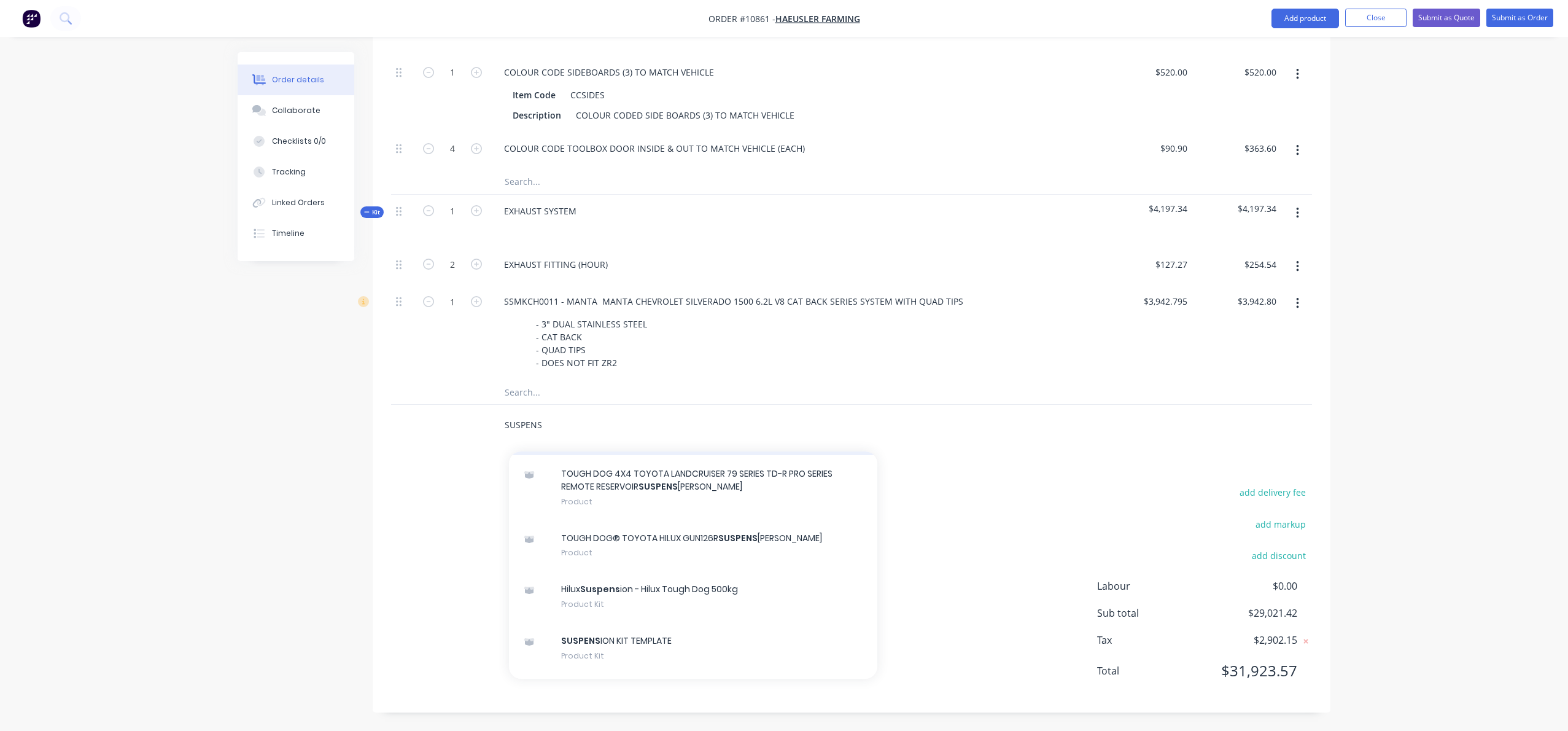
scroll to position [2138, 0]
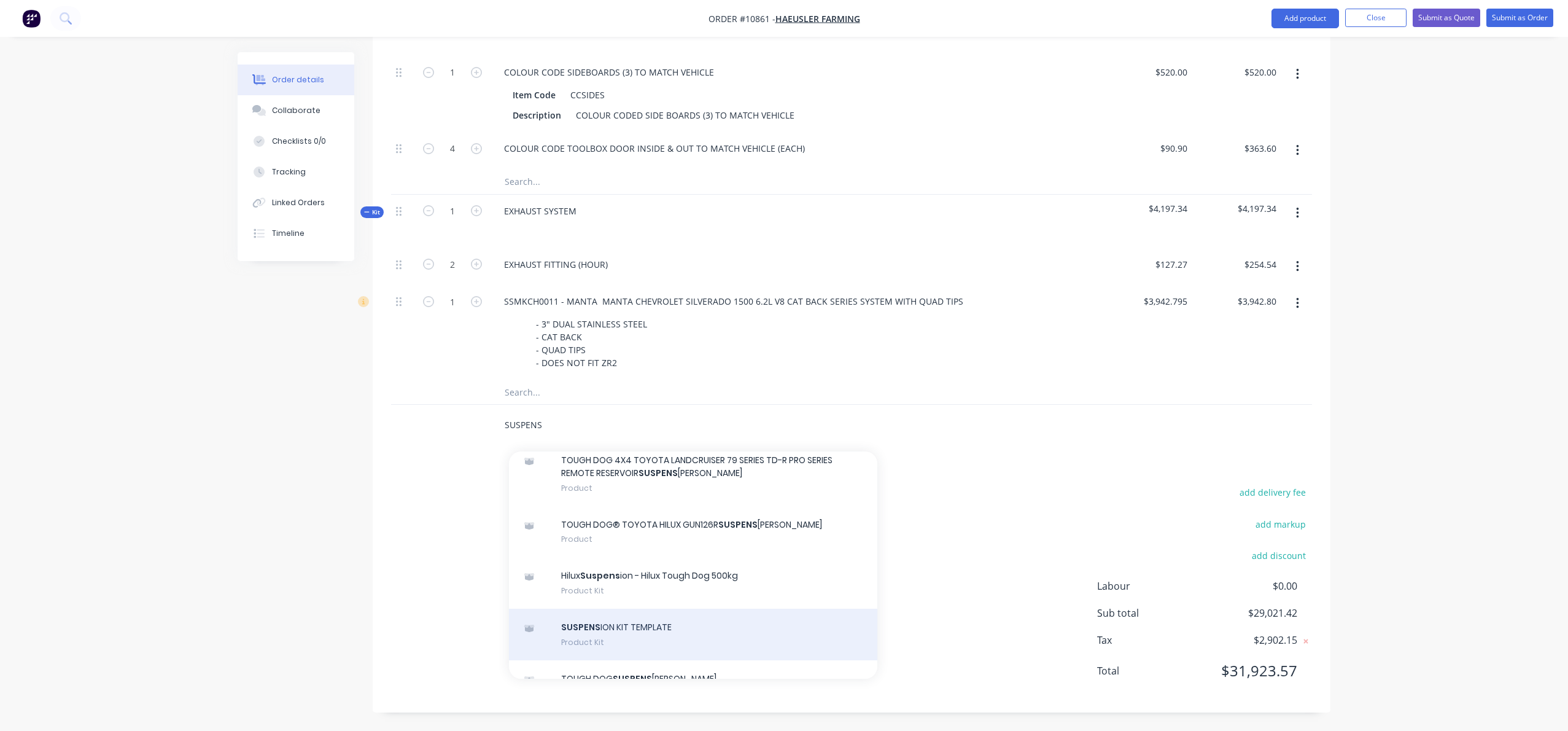
type input "SUSPENS"
click at [637, 608] on div "SUSPENS ION KIT TEMPLATE Product Kit" at bounding box center [693, 634] width 369 height 52
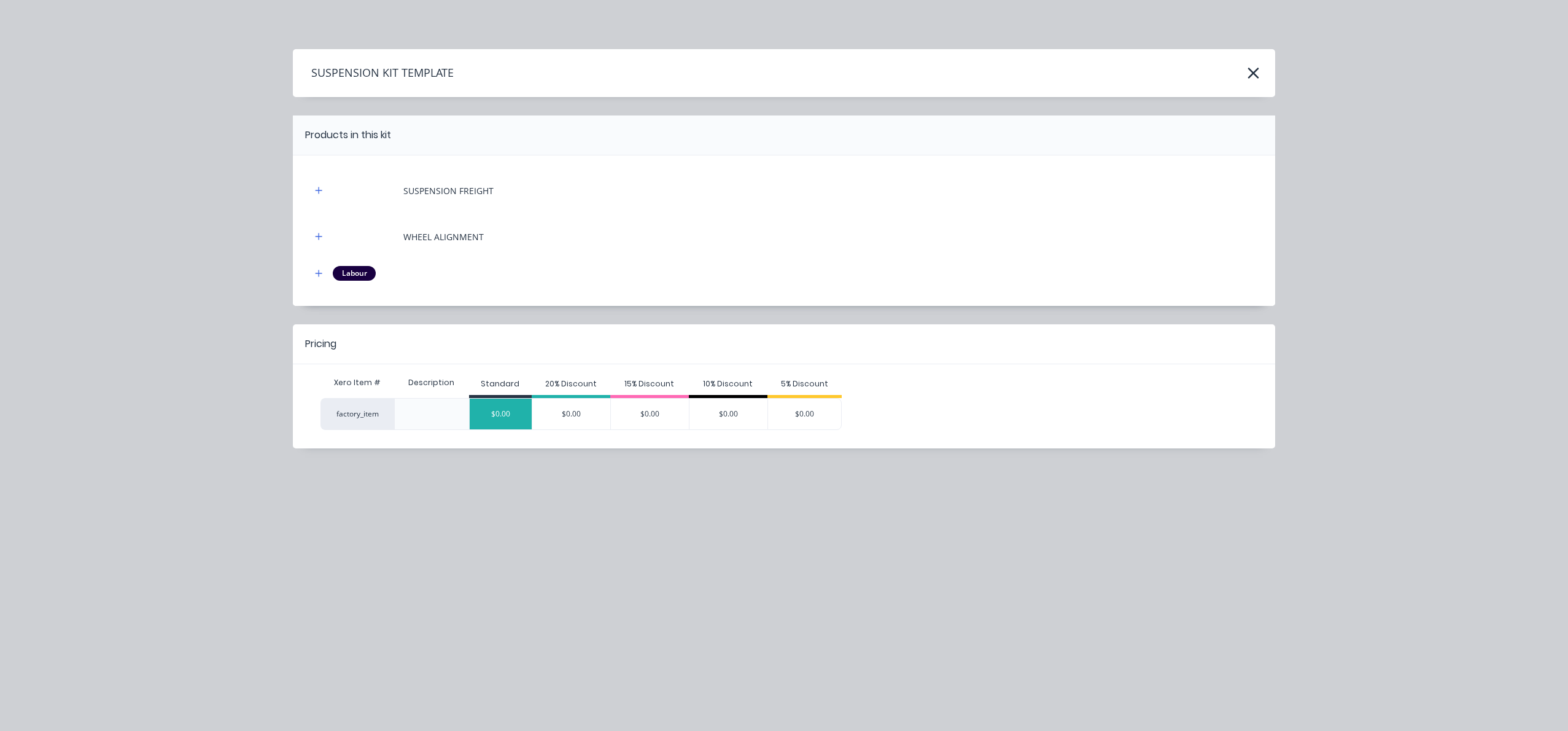
click at [515, 404] on div "$0.00" at bounding box center [500, 413] width 62 height 30
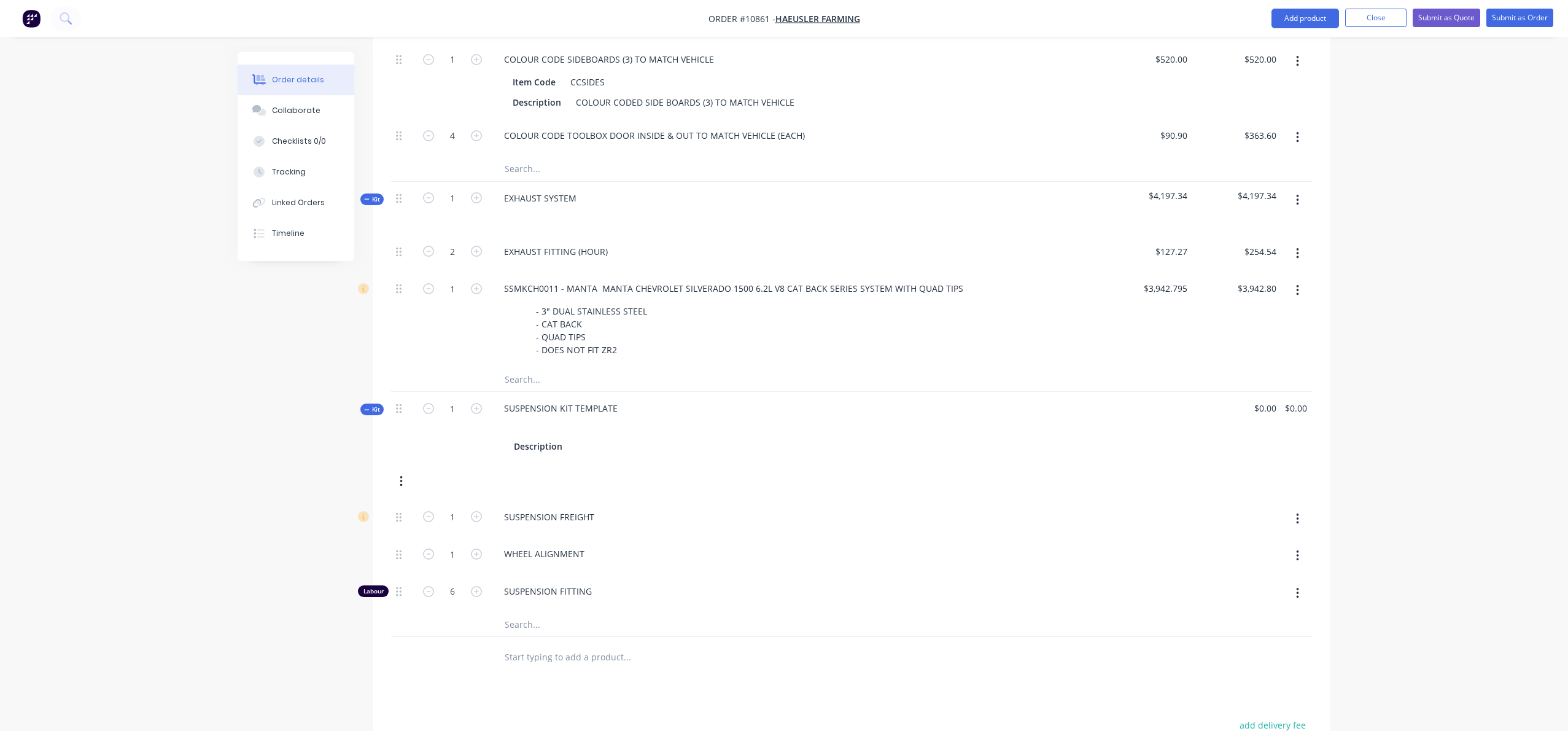
click at [527, 632] on input "text" at bounding box center [627, 624] width 246 height 24
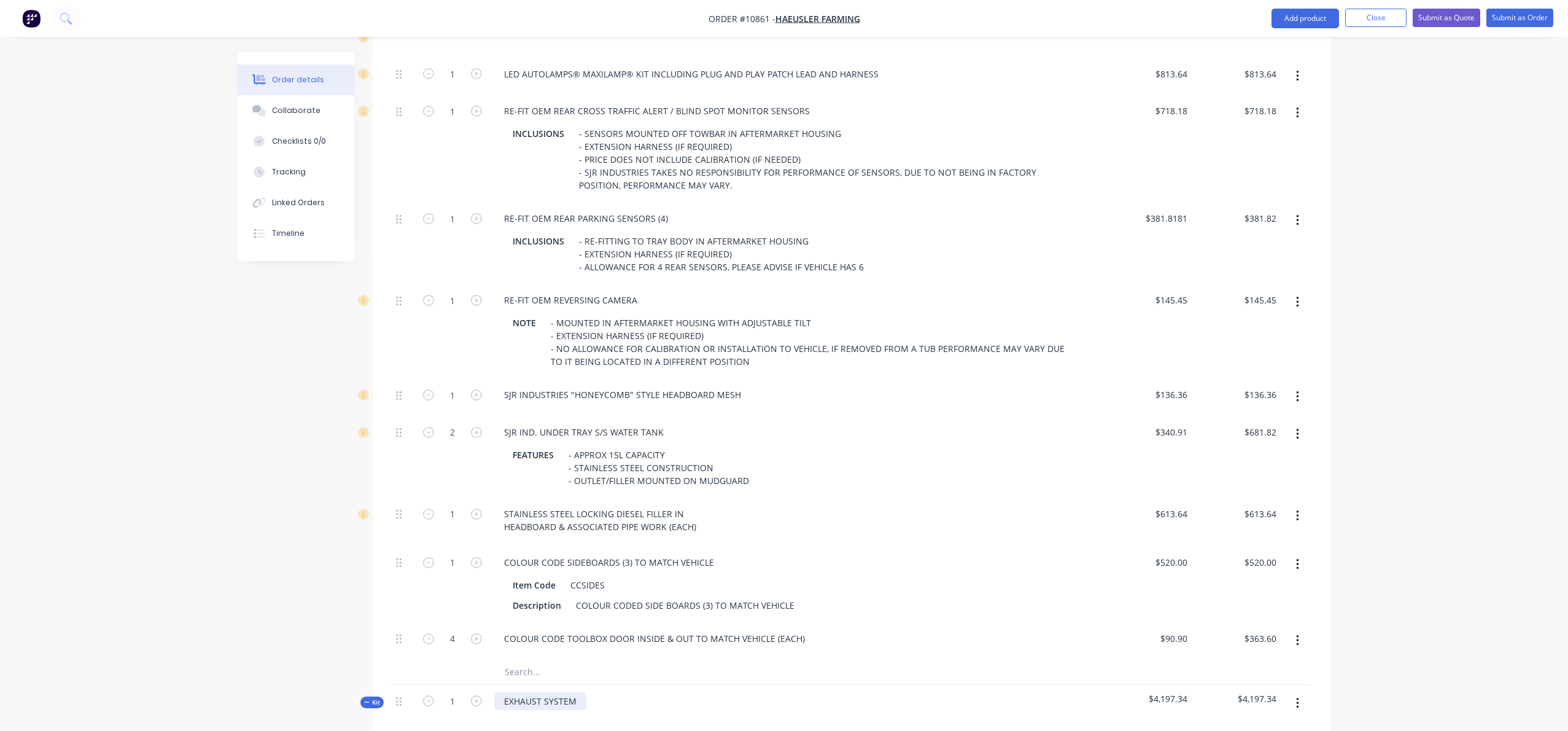
scroll to position [0, 0]
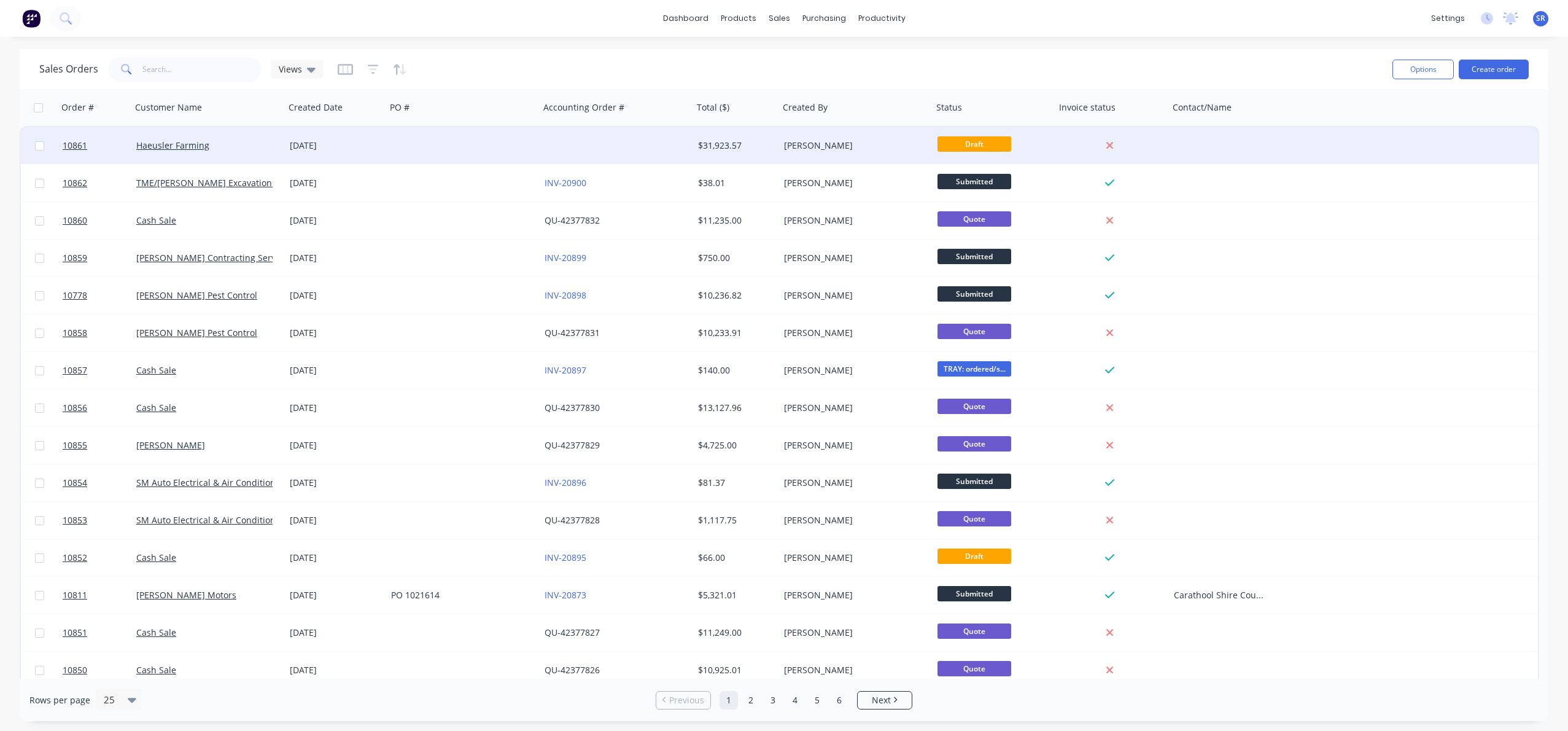
click at [316, 133] on div "[DATE]" at bounding box center [335, 145] width 101 height 37
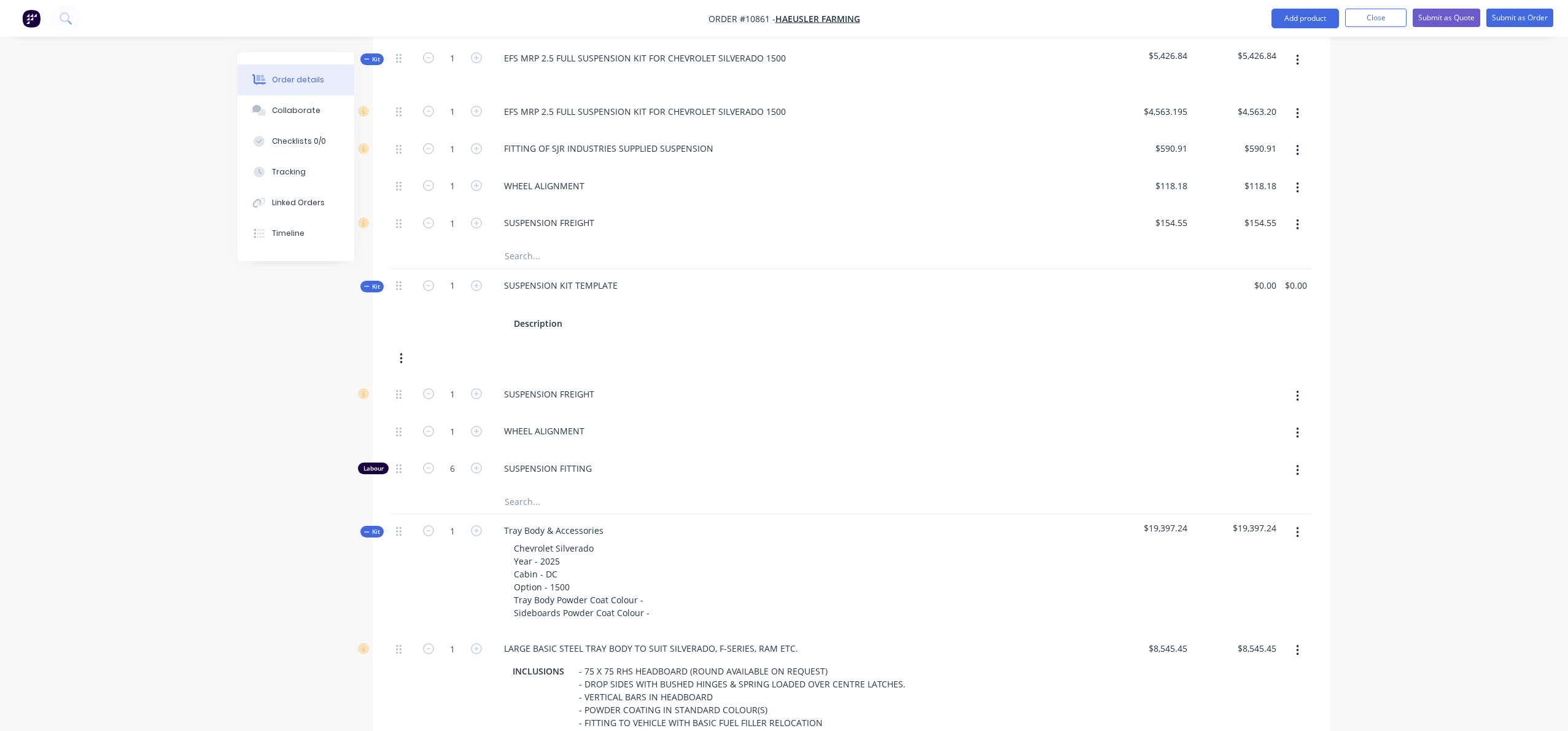
scroll to position [451, 0]
click at [369, 282] on icon at bounding box center [367, 283] width 5 height 6
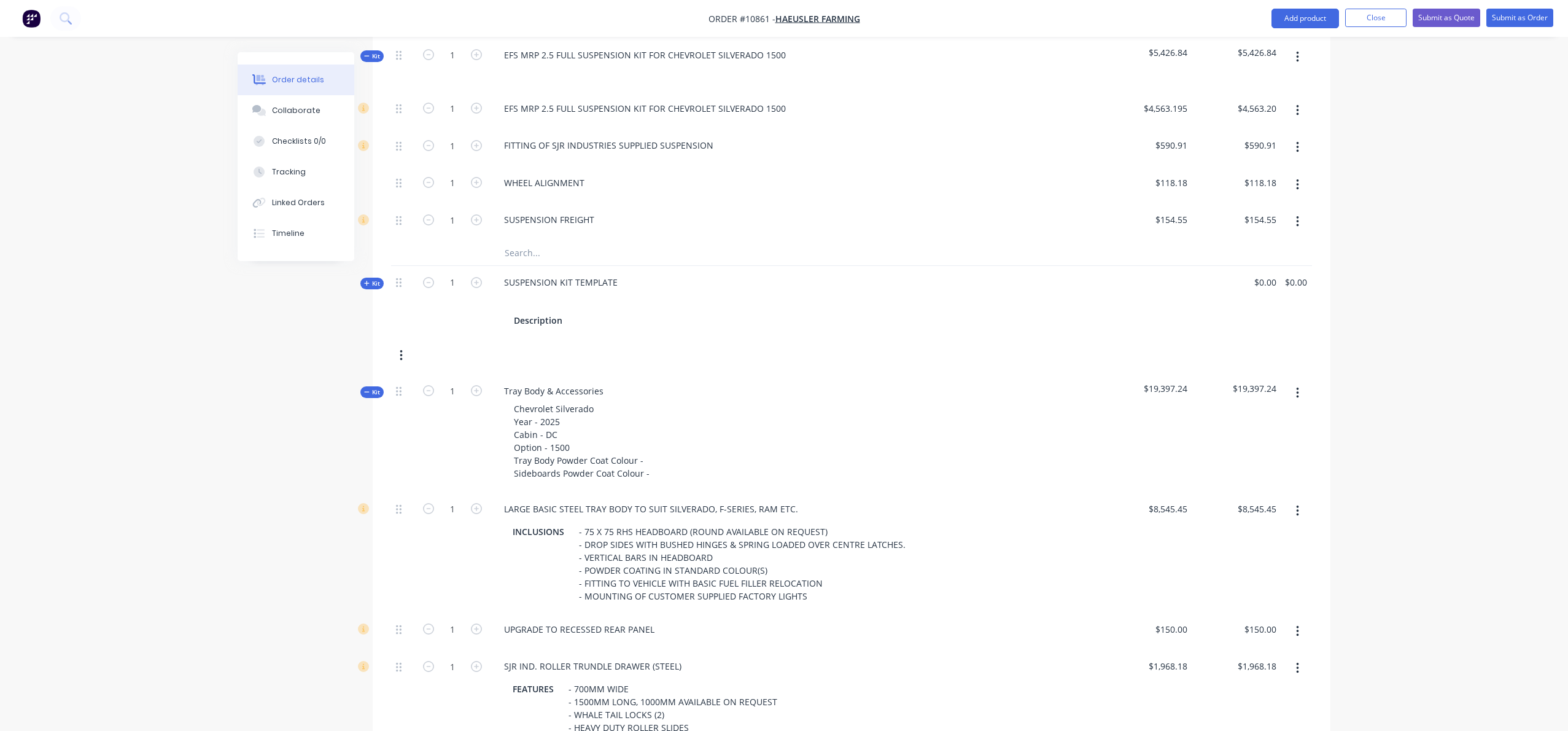
click at [375, 281] on span "Kit" at bounding box center [372, 284] width 16 height 9
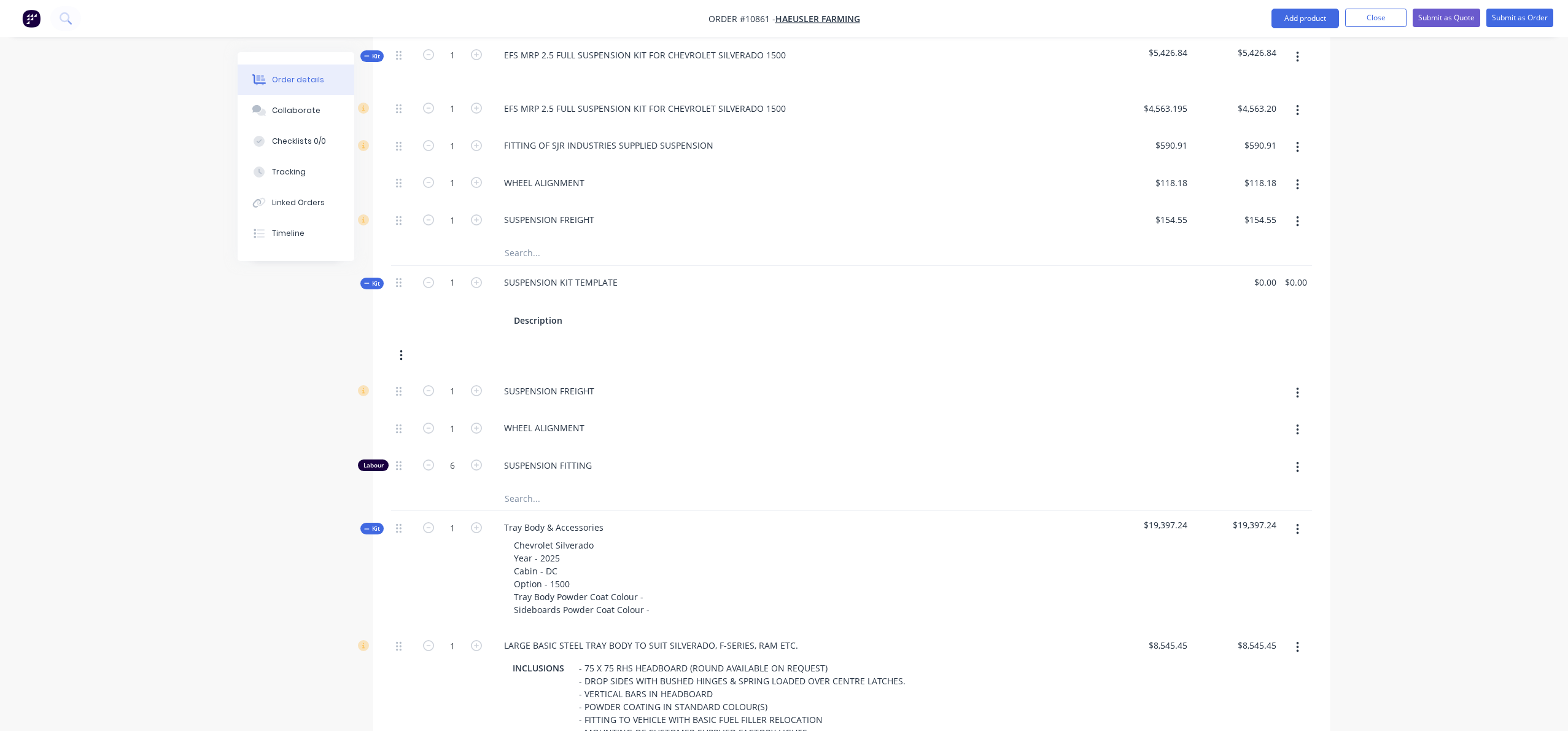
click at [375, 281] on span "Kit" at bounding box center [372, 284] width 16 height 9
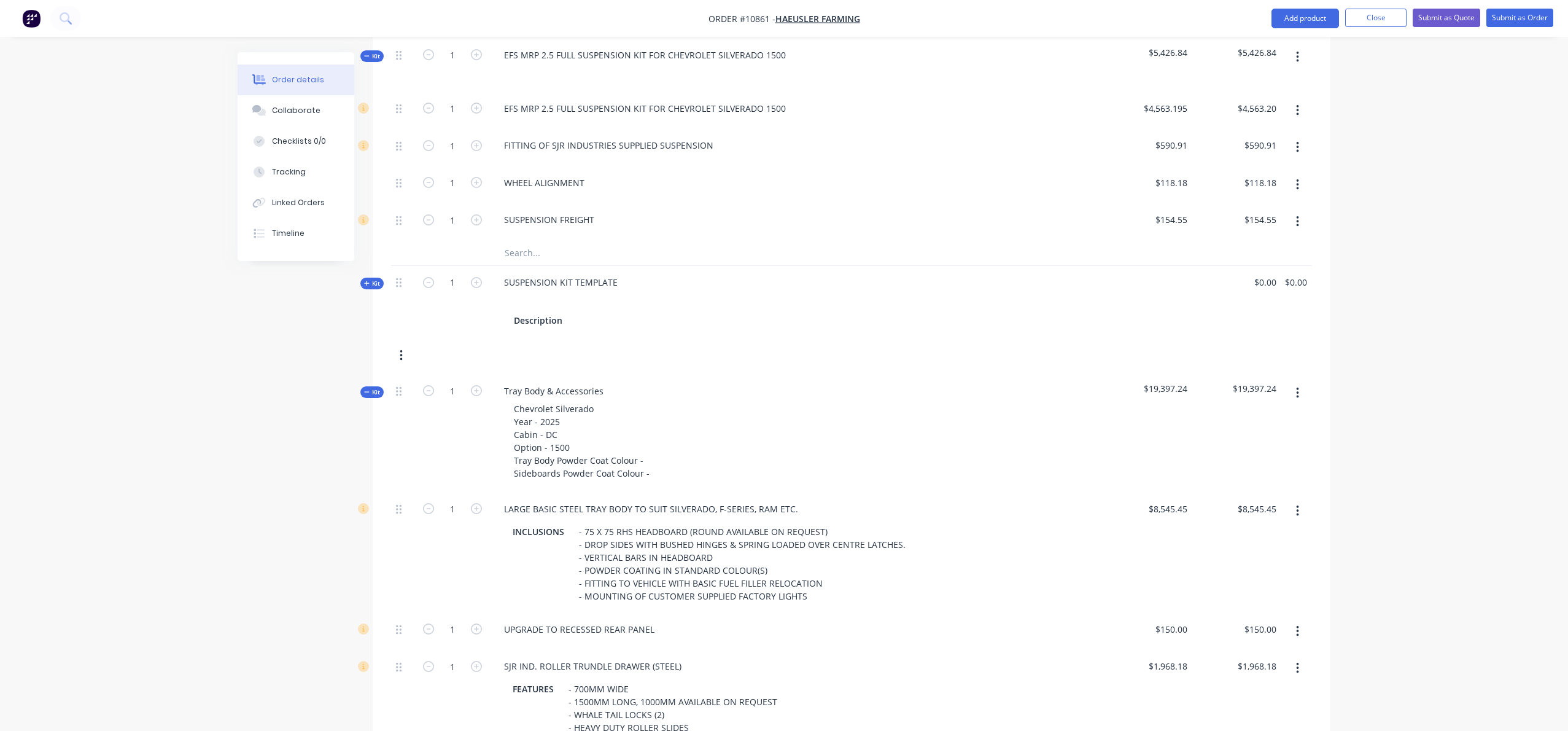
click at [403, 351] on button "button" at bounding box center [401, 355] width 29 height 22
click at [339, 480] on div "Delete" at bounding box center [358, 486] width 95 height 18
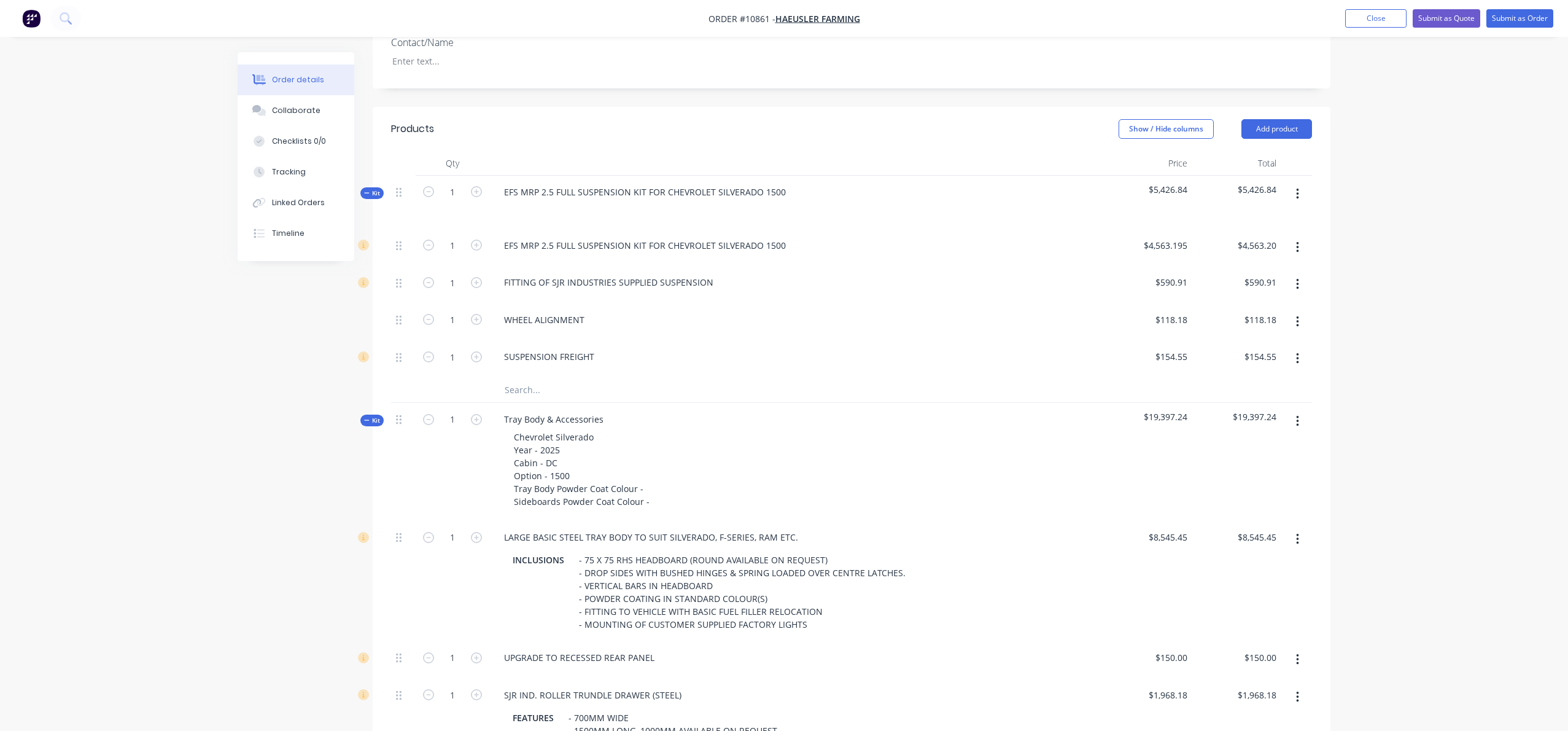
scroll to position [320, 0]
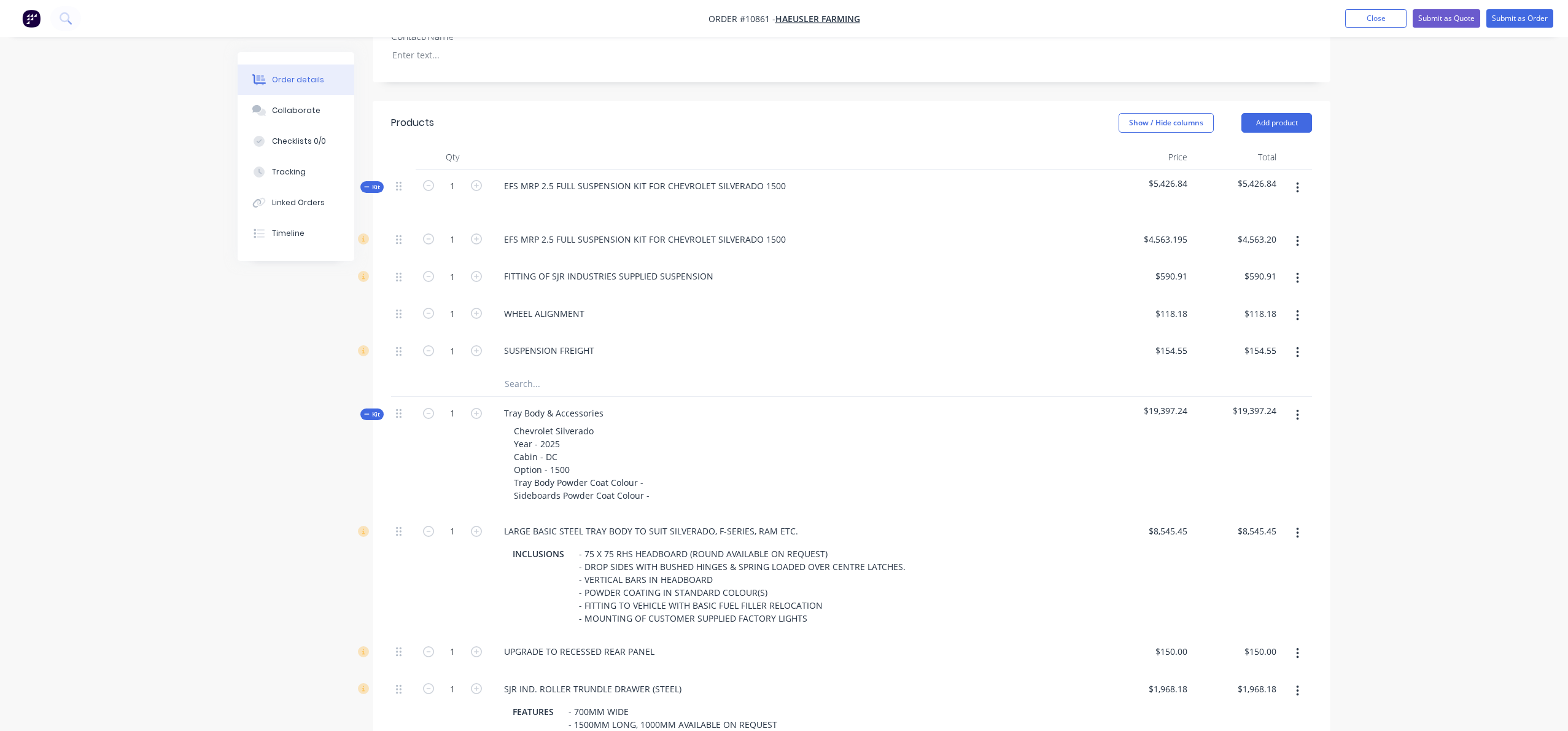
click at [1137, 291] on div "$590.91 $590.91" at bounding box center [1148, 278] width 89 height 38
click at [1165, 276] on input "590.91" at bounding box center [1173, 276] width 38 height 18
click at [1166, 280] on input "590.91" at bounding box center [1175, 276] width 33 height 18
click at [1165, 277] on input "590.91" at bounding box center [1175, 276] width 33 height 18
click at [1172, 277] on input "590.91" at bounding box center [1175, 276] width 33 height 18
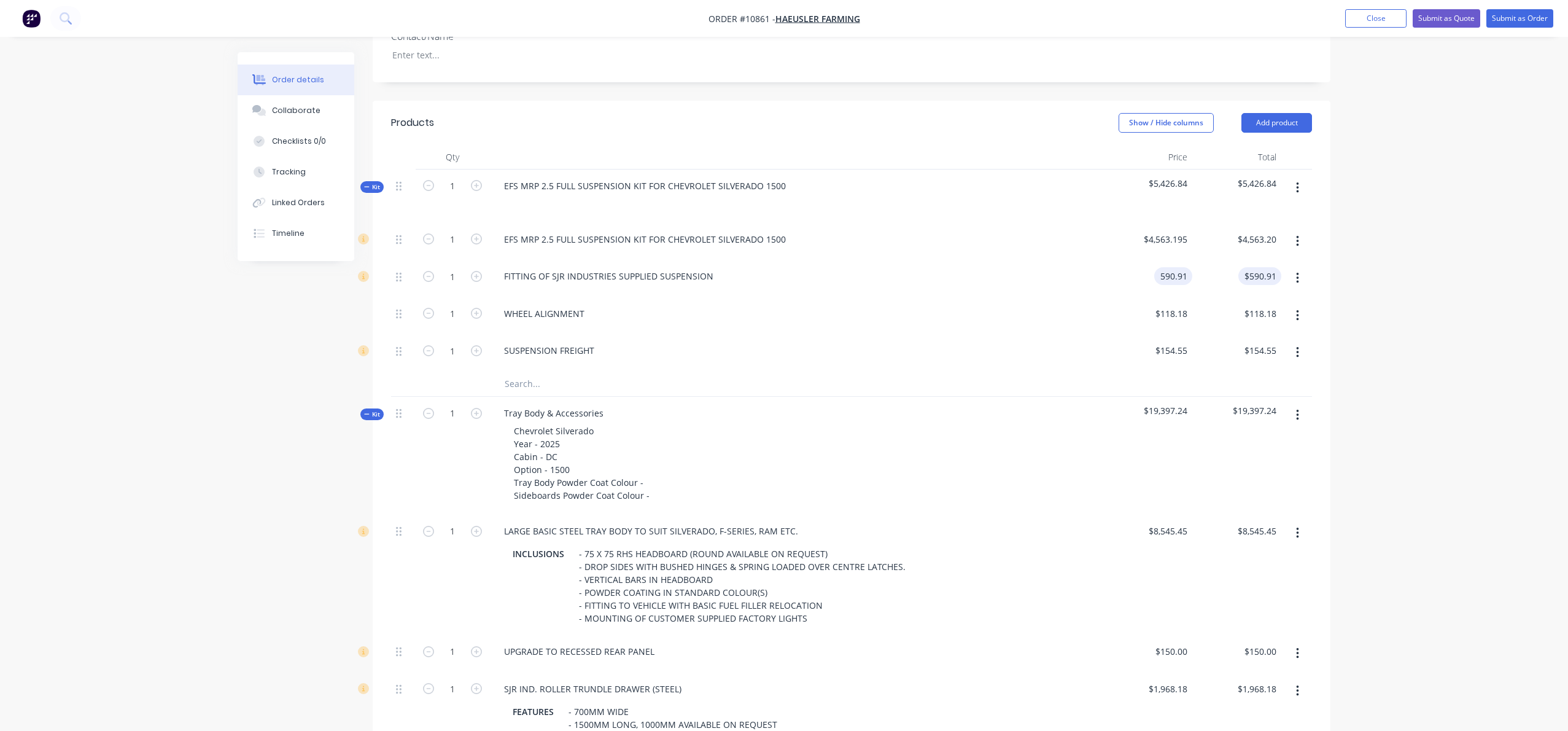
type input "$590.91"
drag, startPoint x: 1253, startPoint y: 279, endPoint x: 1258, endPoint y: 291, distance: 13.0
click at [1253, 279] on input "590.91" at bounding box center [1262, 276] width 38 height 18
type input "$590.91"
click at [1293, 278] on button "button" at bounding box center [1298, 278] width 29 height 22
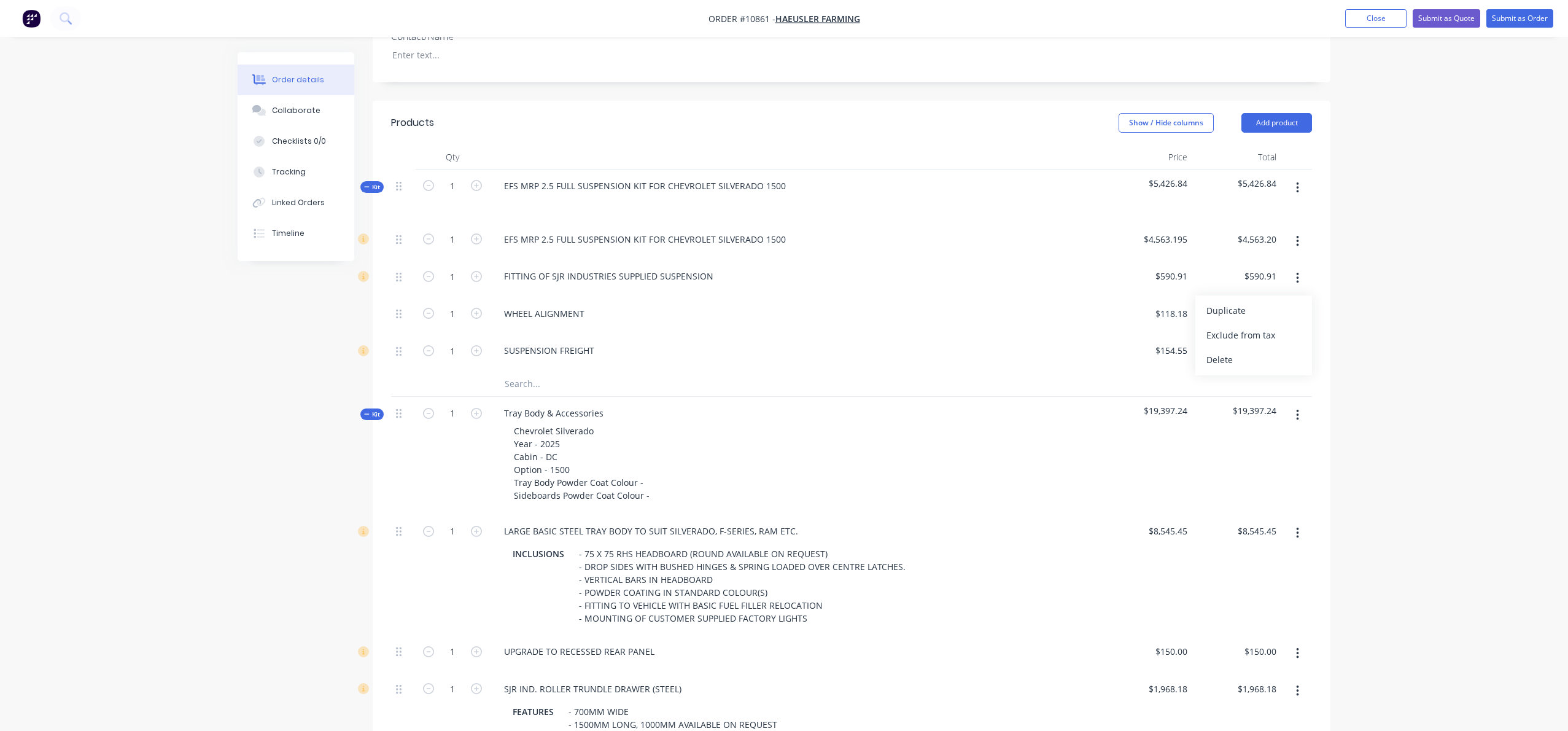
click at [1112, 324] on div "$118.18 $118.18" at bounding box center [1148, 316] width 89 height 38
click at [1165, 277] on input "590.91" at bounding box center [1173, 276] width 38 height 18
click at [1168, 277] on input "590.91" at bounding box center [1175, 276] width 33 height 18
click at [1175, 280] on input "590.91" at bounding box center [1175, 276] width 33 height 18
type input "$890.91"
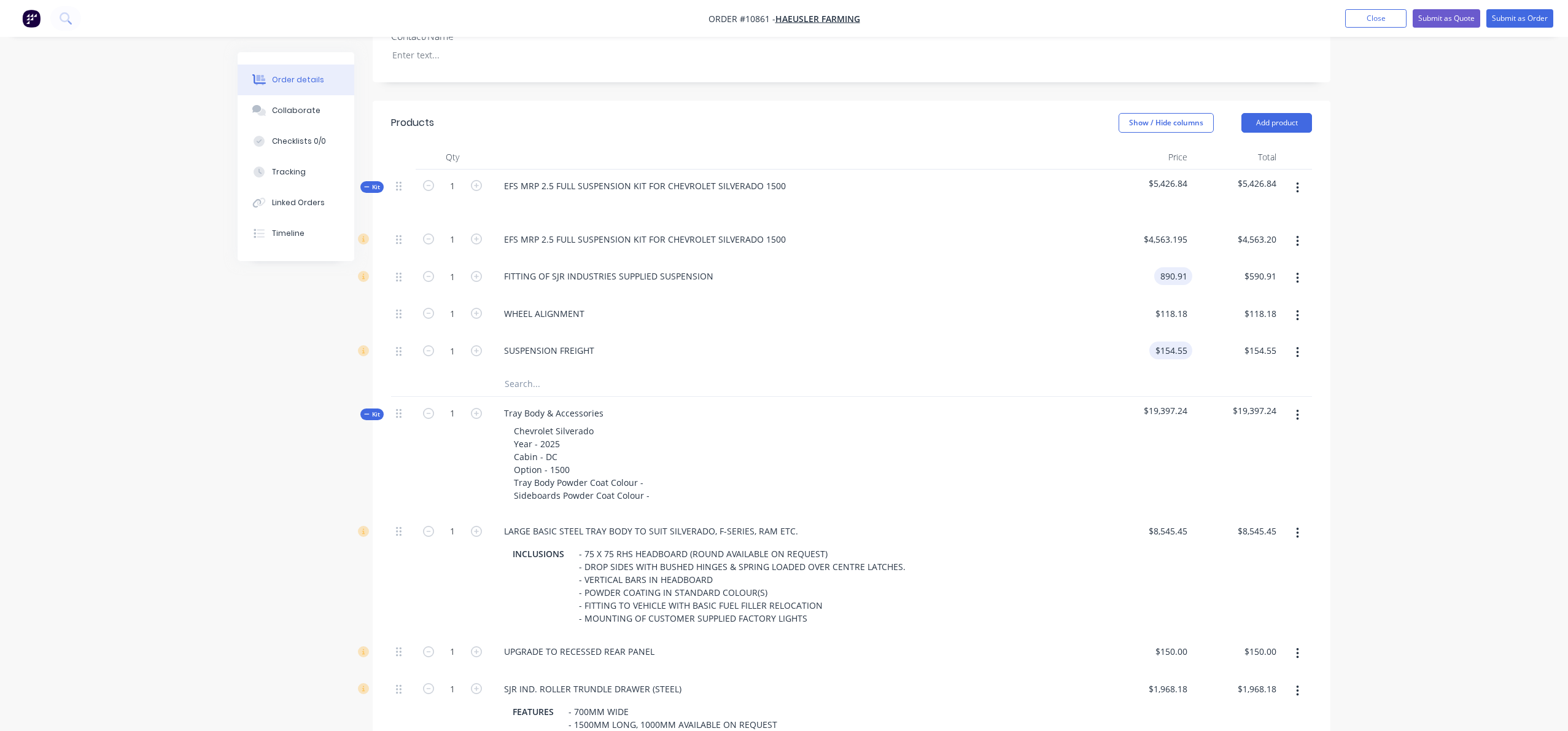
type input "$890.91"
click at [1166, 352] on input "154.55" at bounding box center [1173, 351] width 38 height 18
click at [1170, 353] on input "154.55" at bounding box center [1175, 351] width 33 height 18
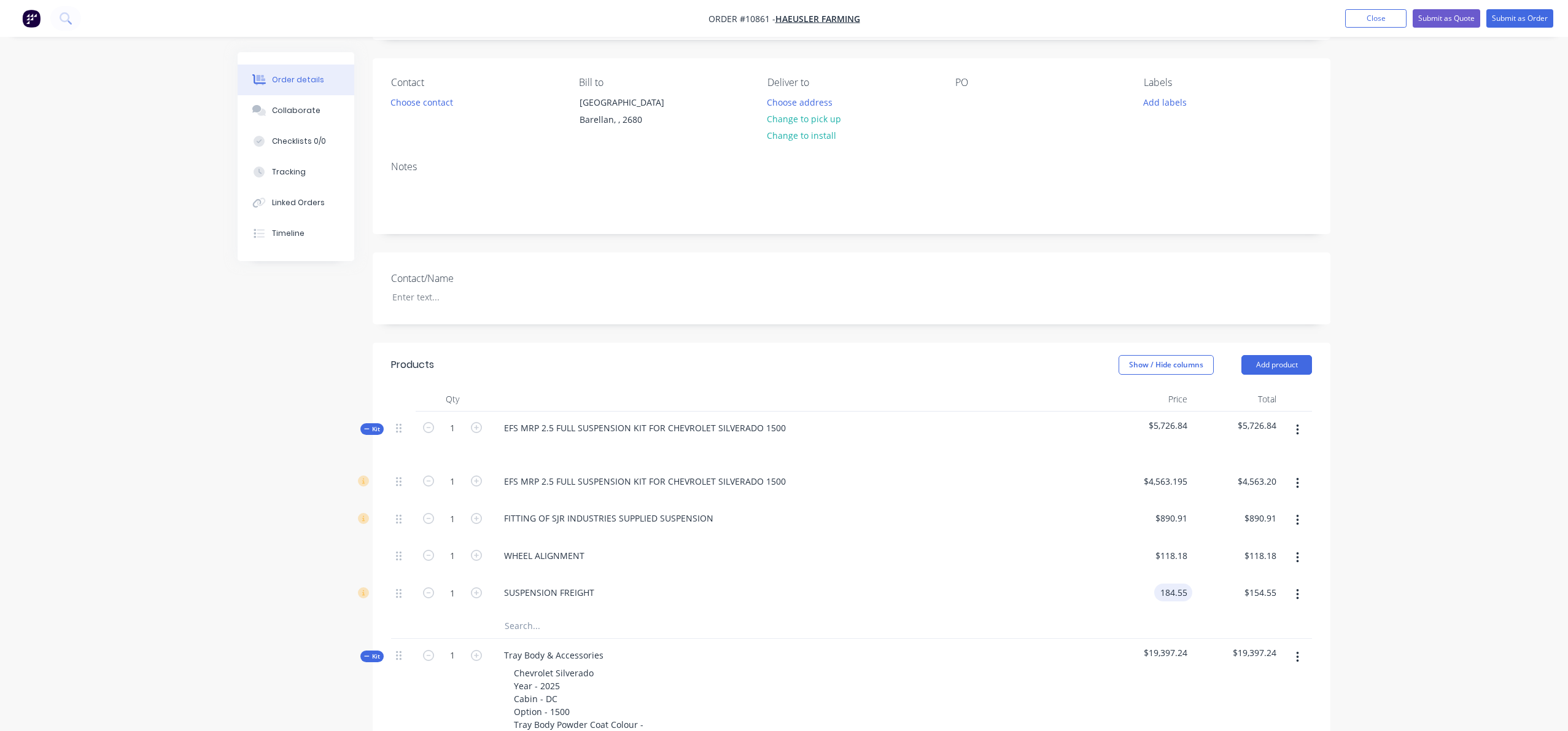
scroll to position [0, 0]
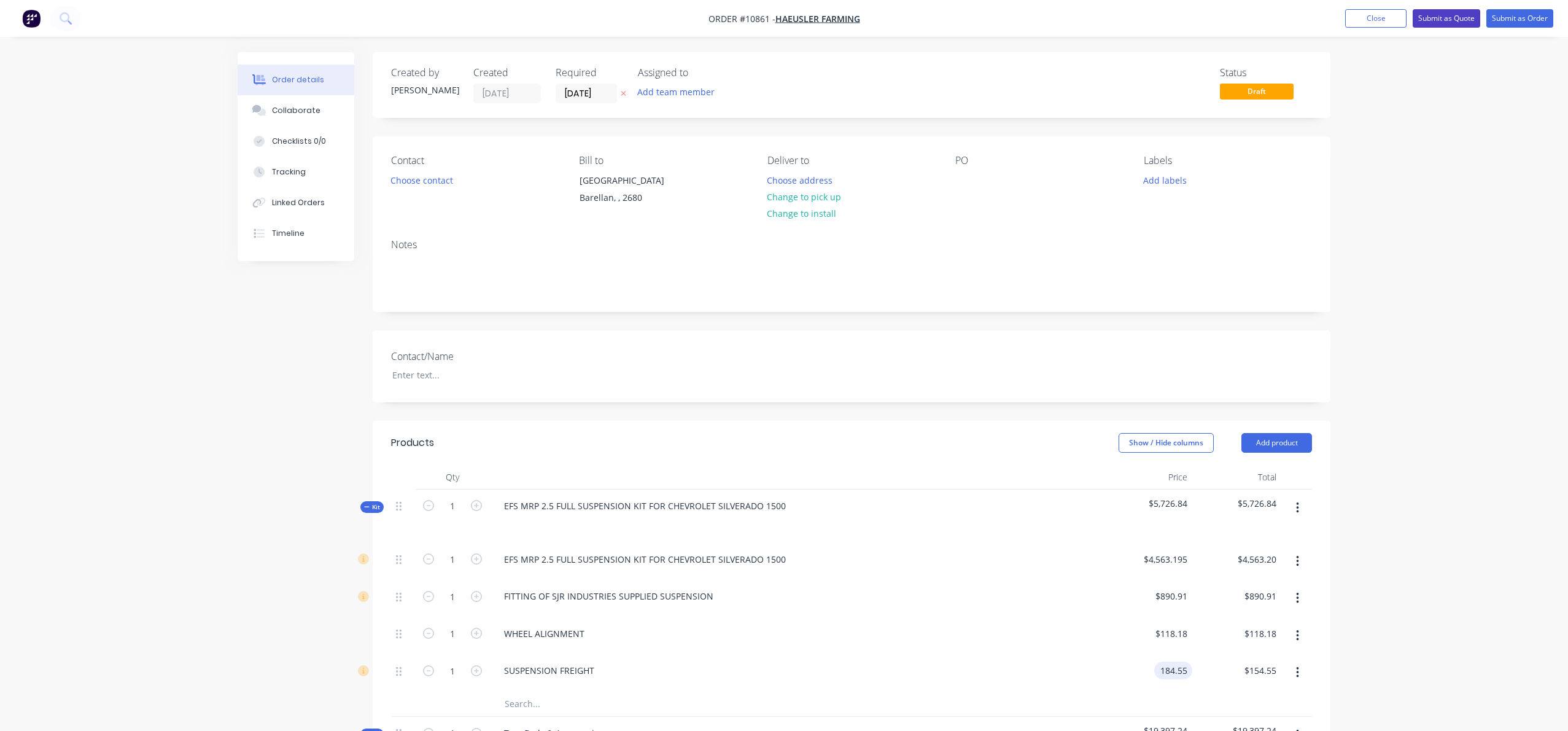
type input "$184.55"
click at [1452, 20] on button "Submit as Quote" at bounding box center [1446, 18] width 68 height 19
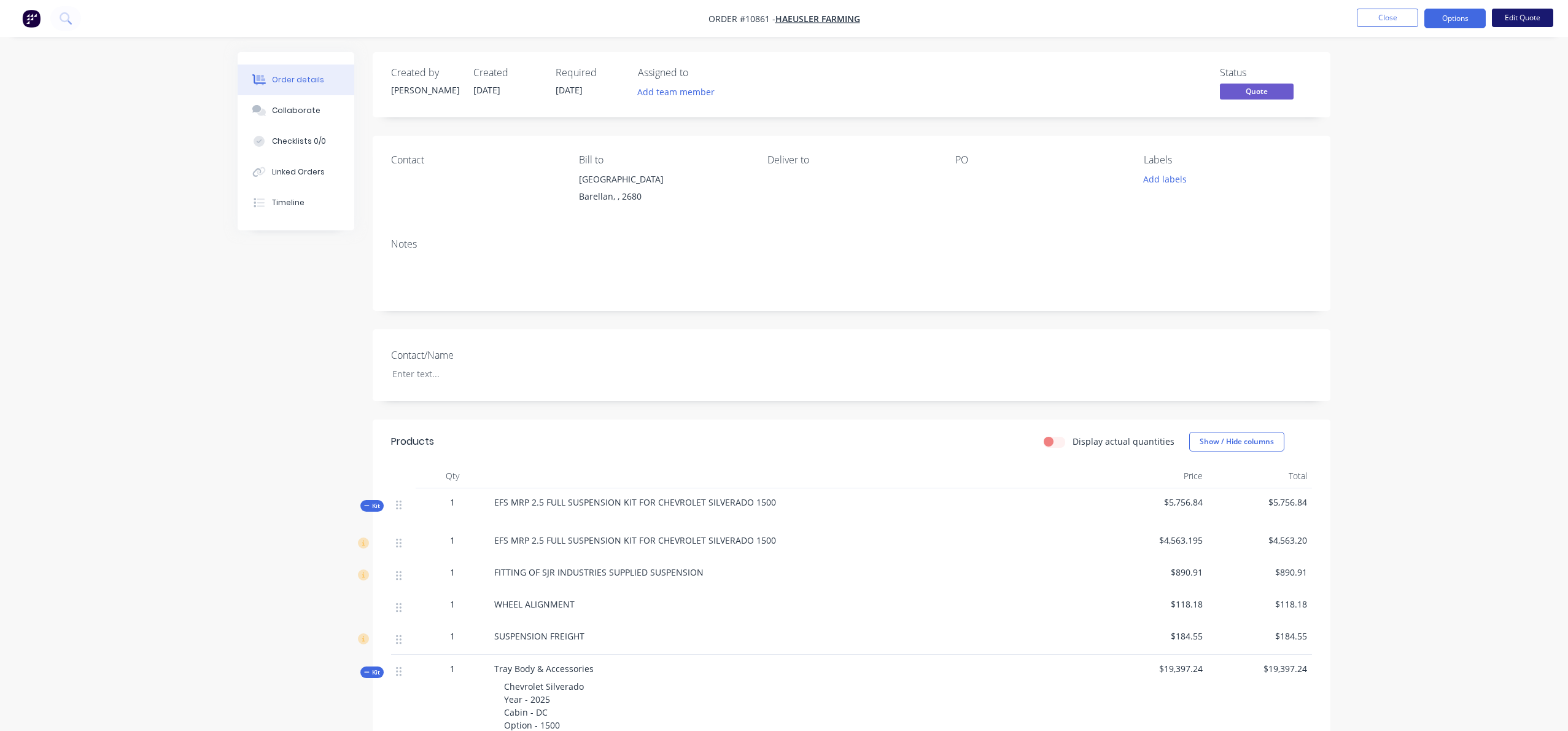
click at [1512, 19] on button "Edit Quote" at bounding box center [1522, 18] width 62 height 19
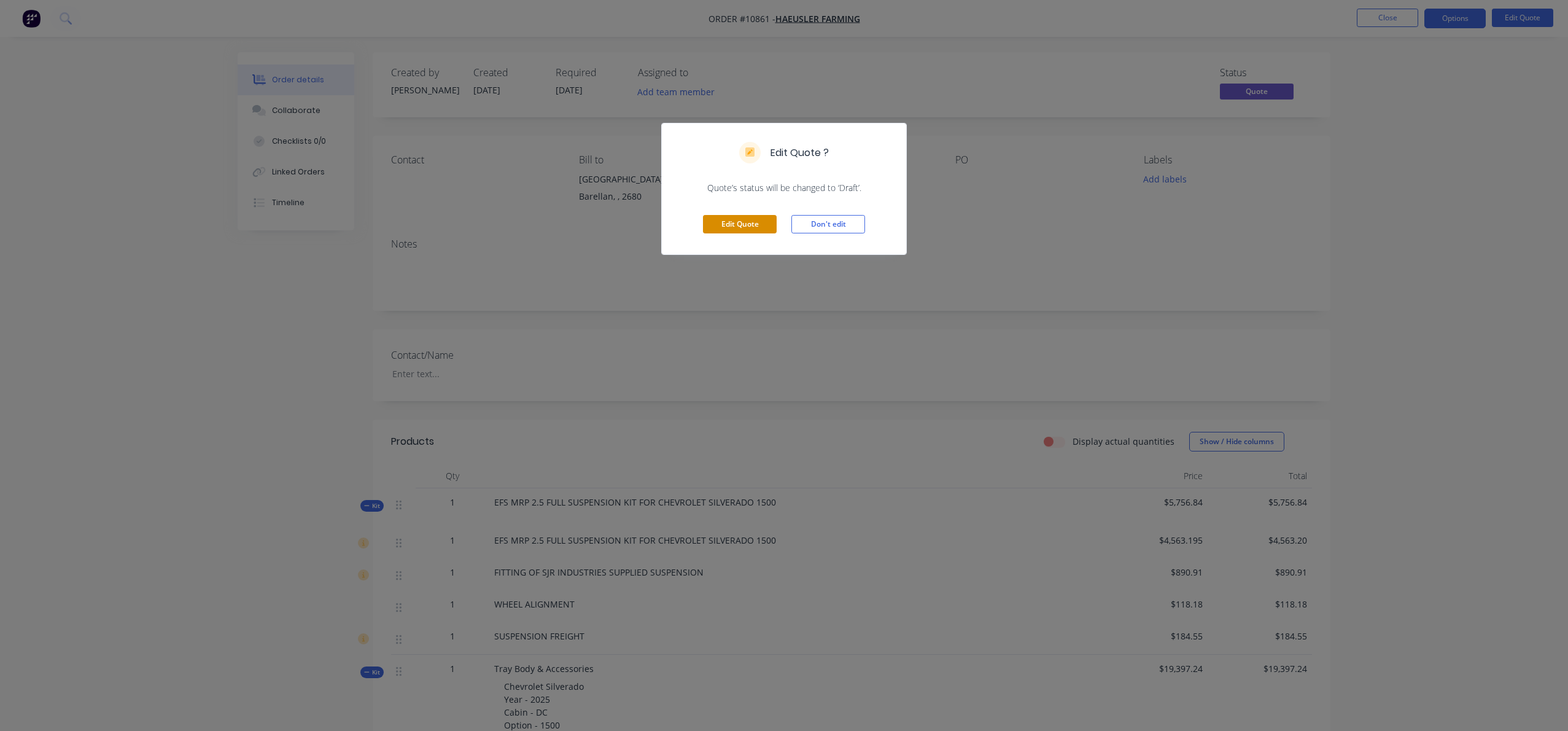
click at [738, 225] on button "Edit Quote" at bounding box center [740, 224] width 73 height 19
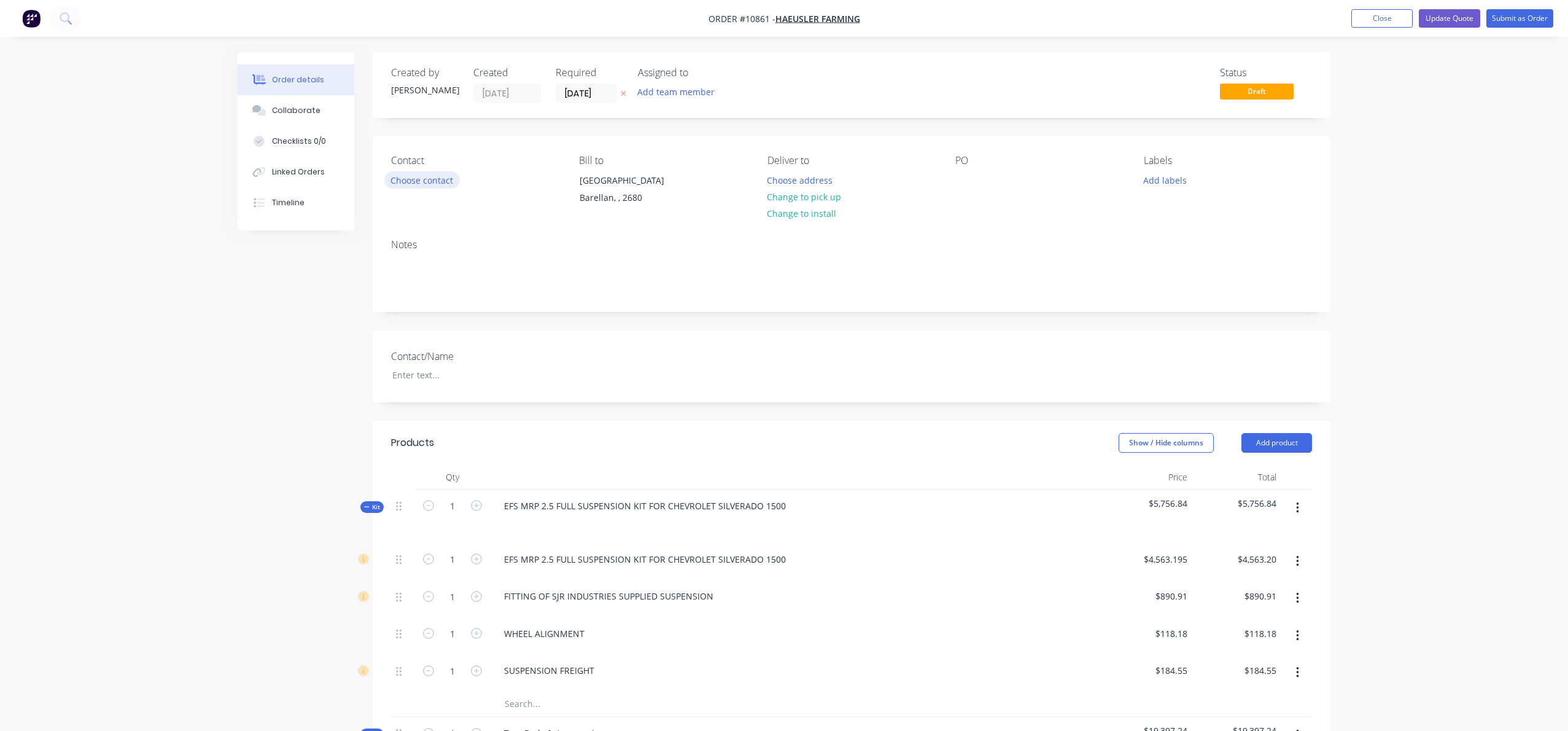
click at [437, 179] on button "Choose contact" at bounding box center [422, 180] width 75 height 17
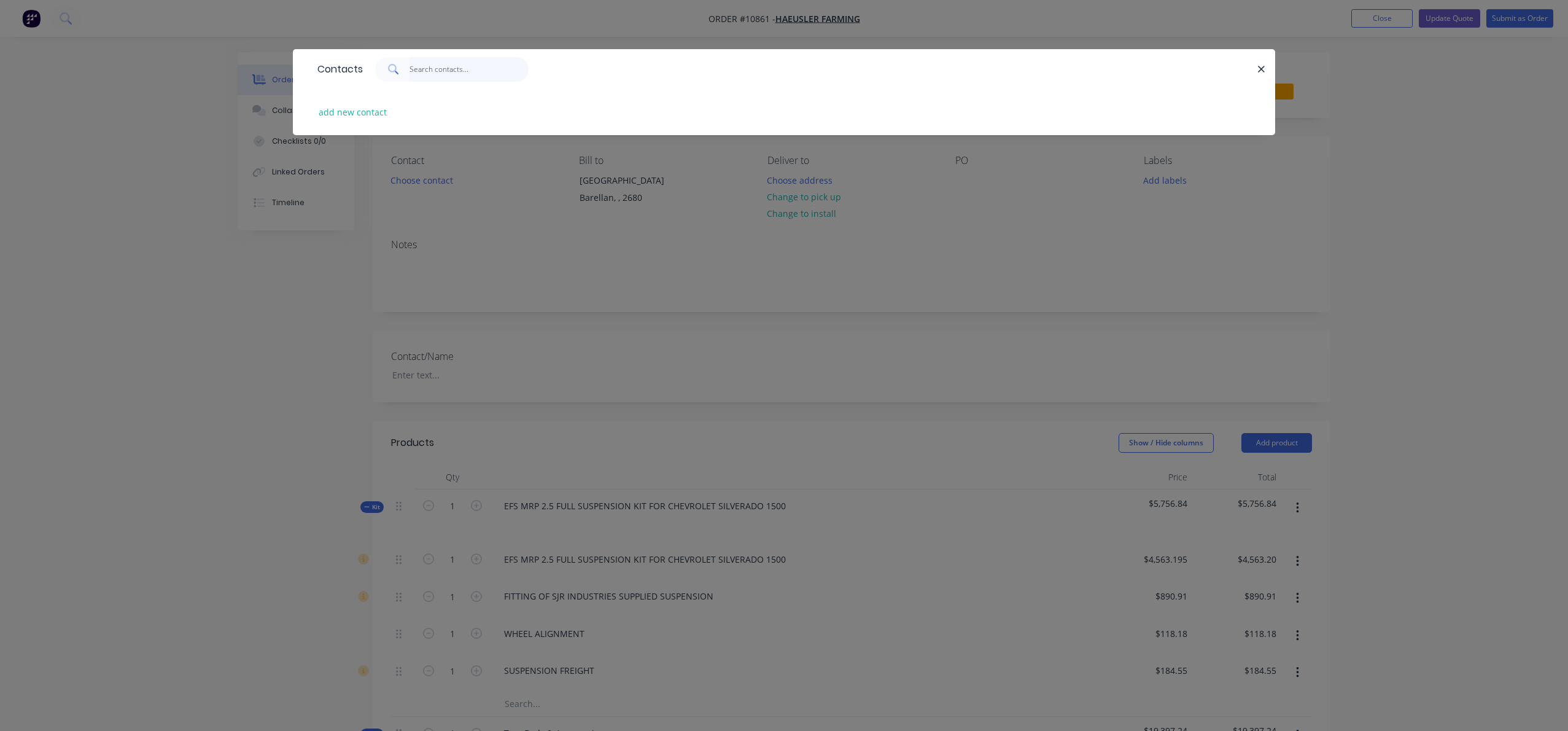
click at [428, 72] on input "text" at bounding box center [470, 69] width 120 height 24
type input "H"
click at [369, 114] on button "add new contact" at bounding box center [352, 112] width 81 height 17
select select "AU"
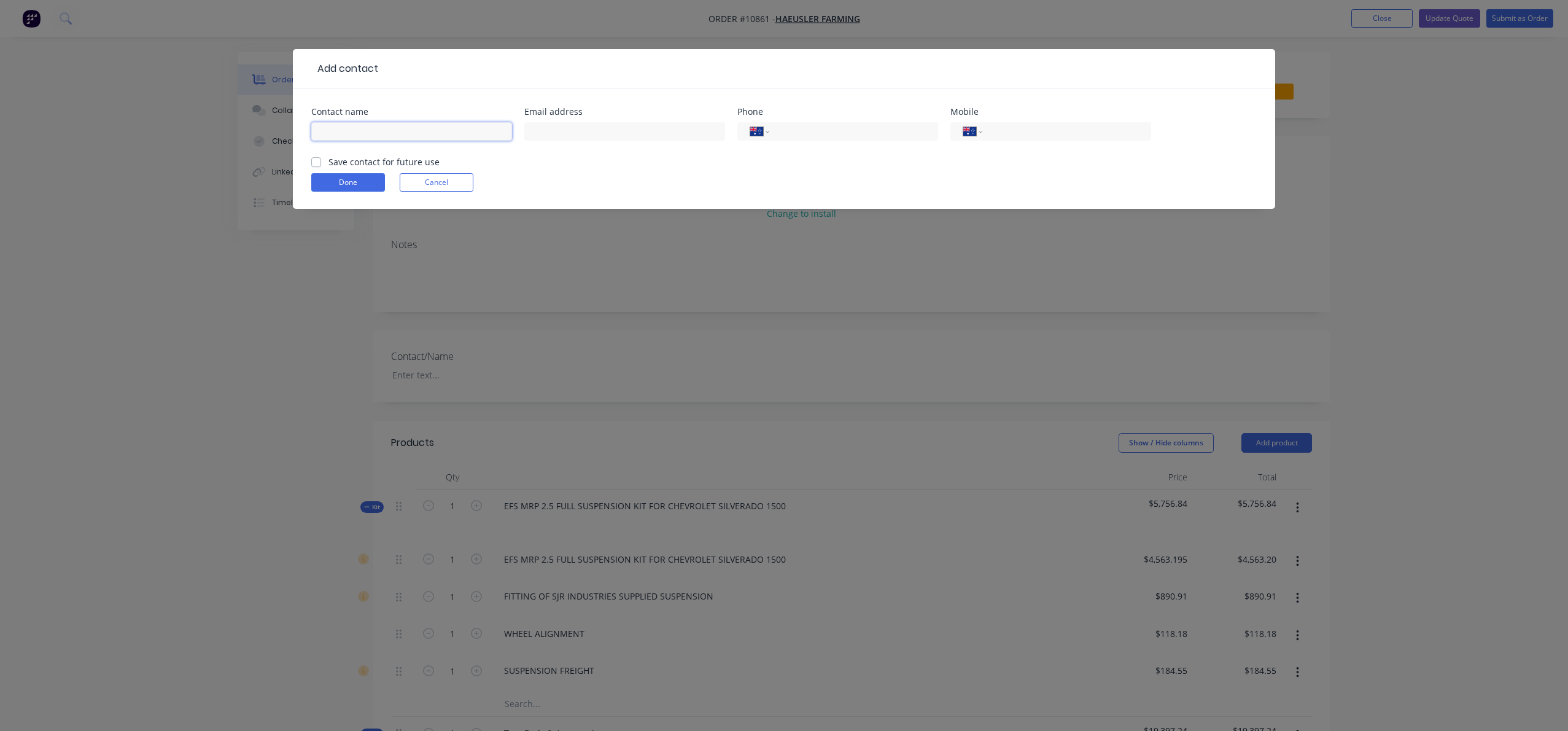
click at [346, 127] on input "text" at bounding box center [411, 132] width 200 height 19
type input "Haeusler Farming"
paste input "[EMAIL_ADDRESS][DOMAIN_NAME]"
type input "[EMAIL_ADDRESS][DOMAIN_NAME]"
click at [328, 161] on label "Save contact for future use" at bounding box center [384, 162] width 111 height 13
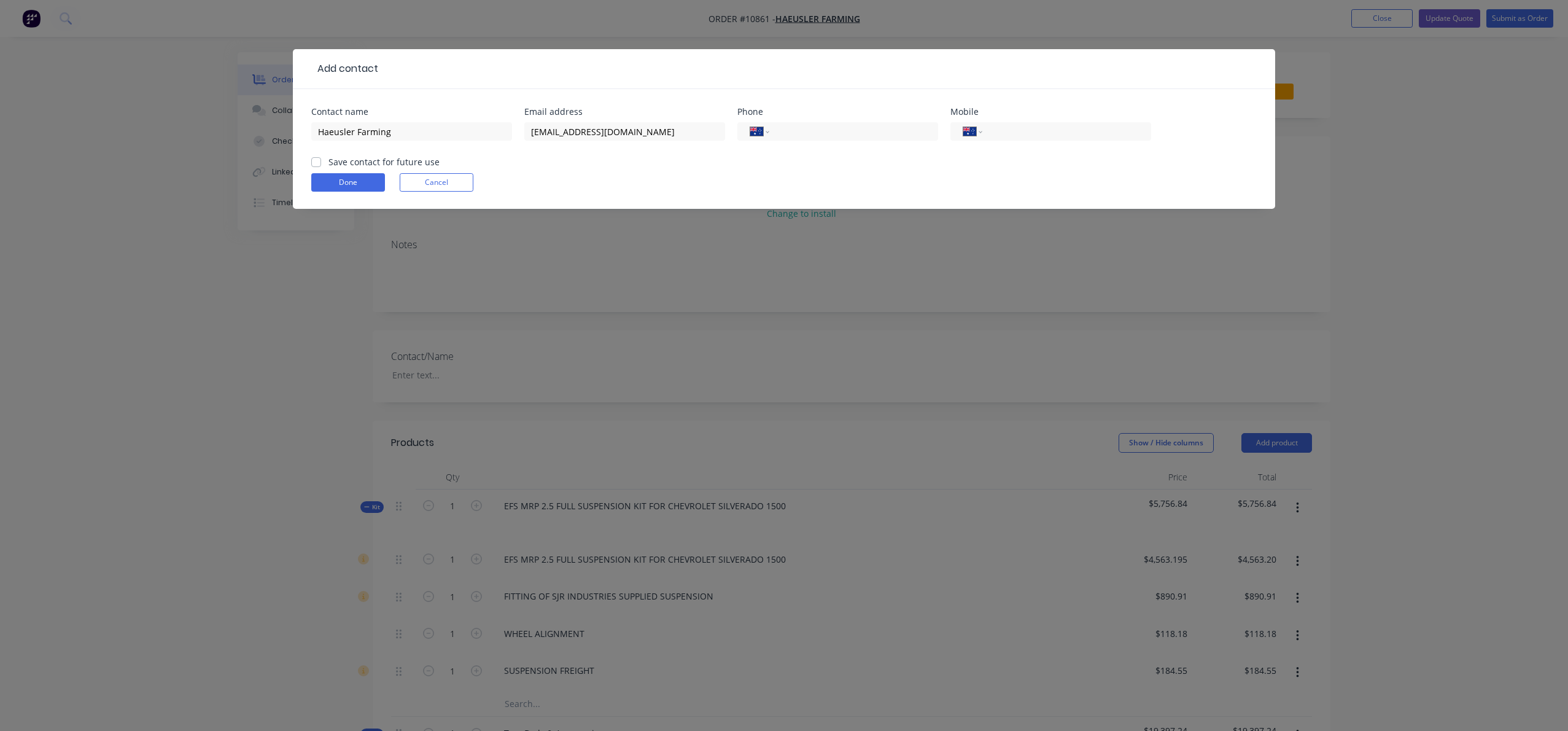
click at [316, 161] on input "Save contact for future use" at bounding box center [316, 161] width 10 height 12
checkbox input "true"
click at [451, 183] on button "Cancel" at bounding box center [436, 183] width 73 height 19
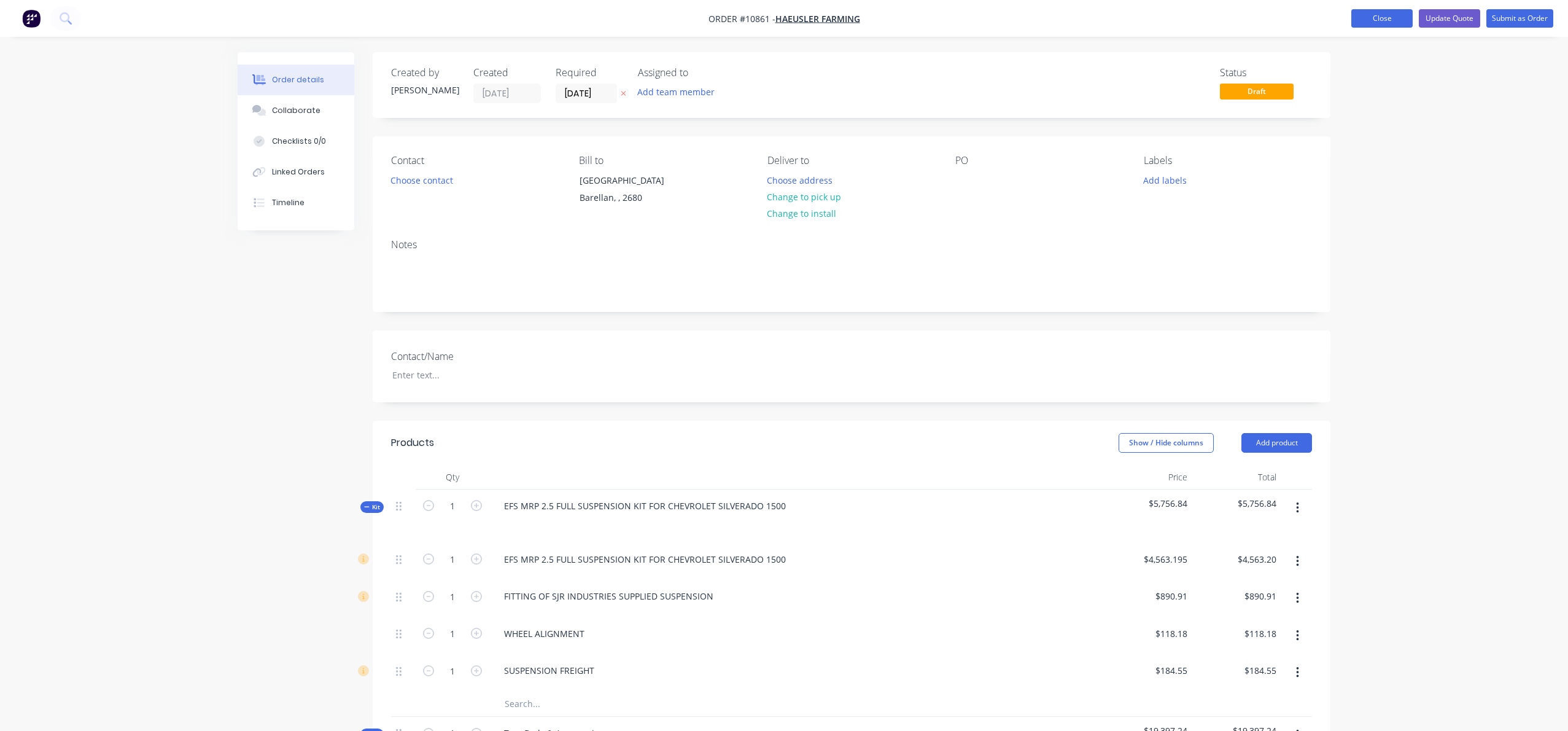
click at [1386, 22] on button "Close" at bounding box center [1382, 18] width 62 height 19
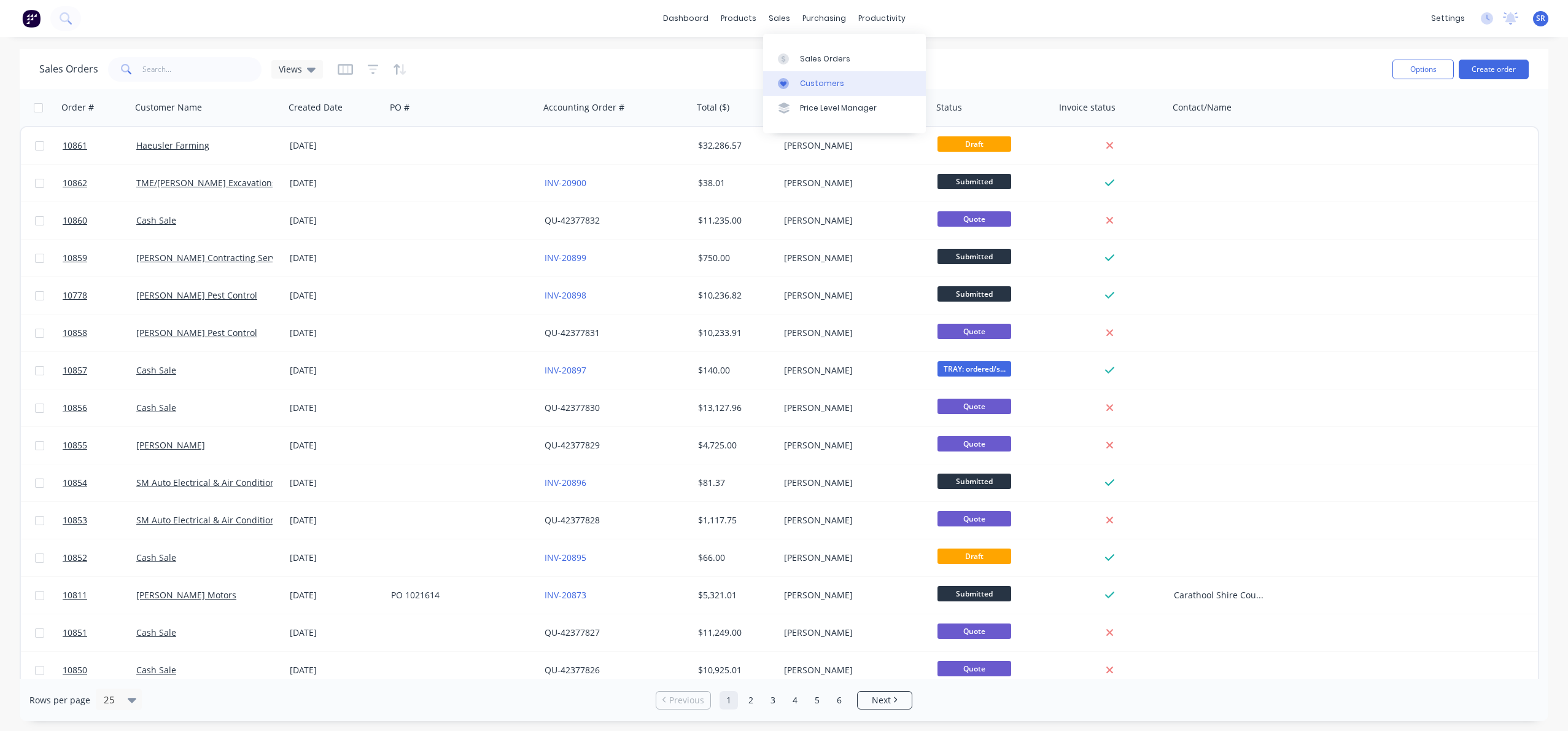
click at [812, 81] on div "Customers" at bounding box center [821, 83] width 44 height 11
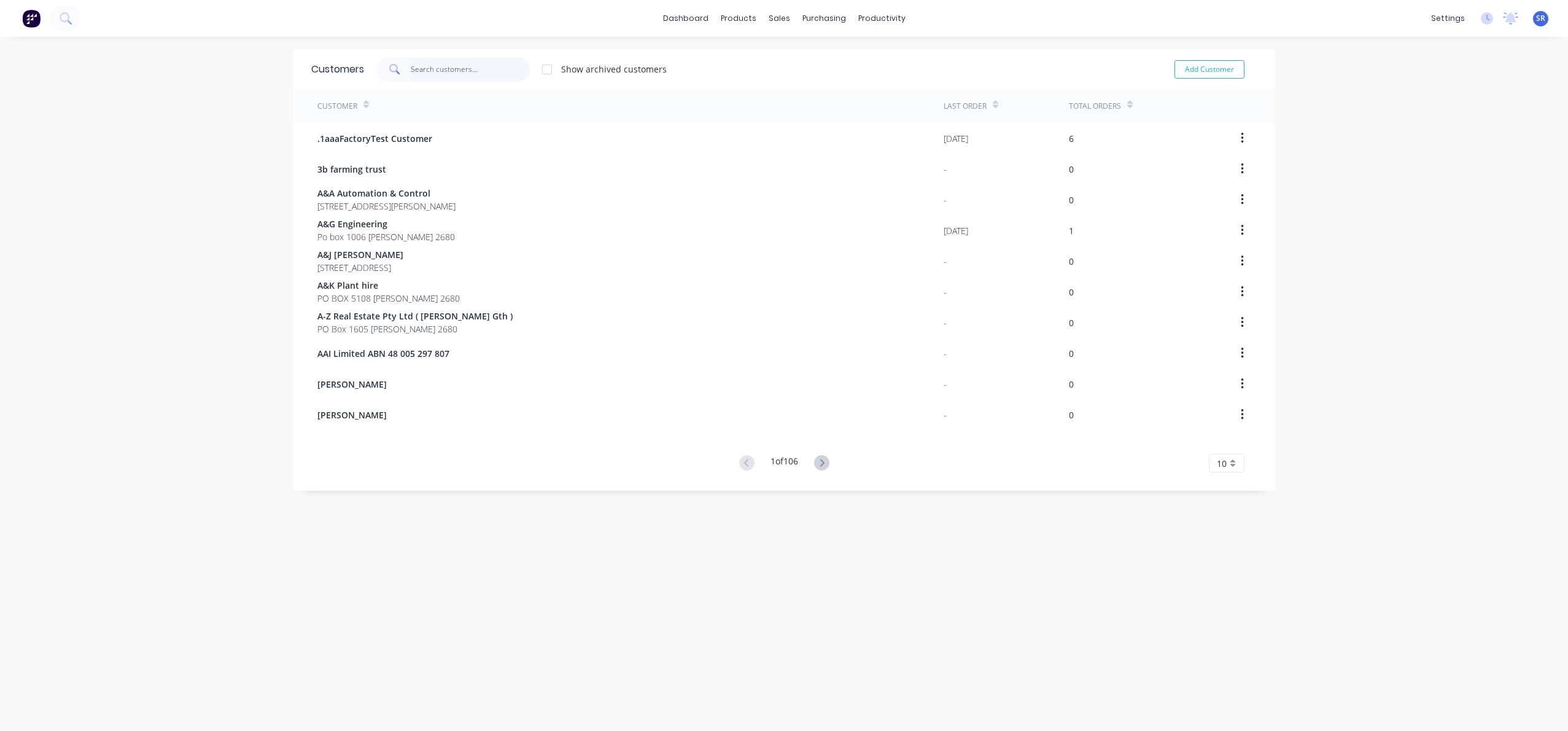
click at [426, 72] on input "text" at bounding box center [470, 69] width 120 height 24
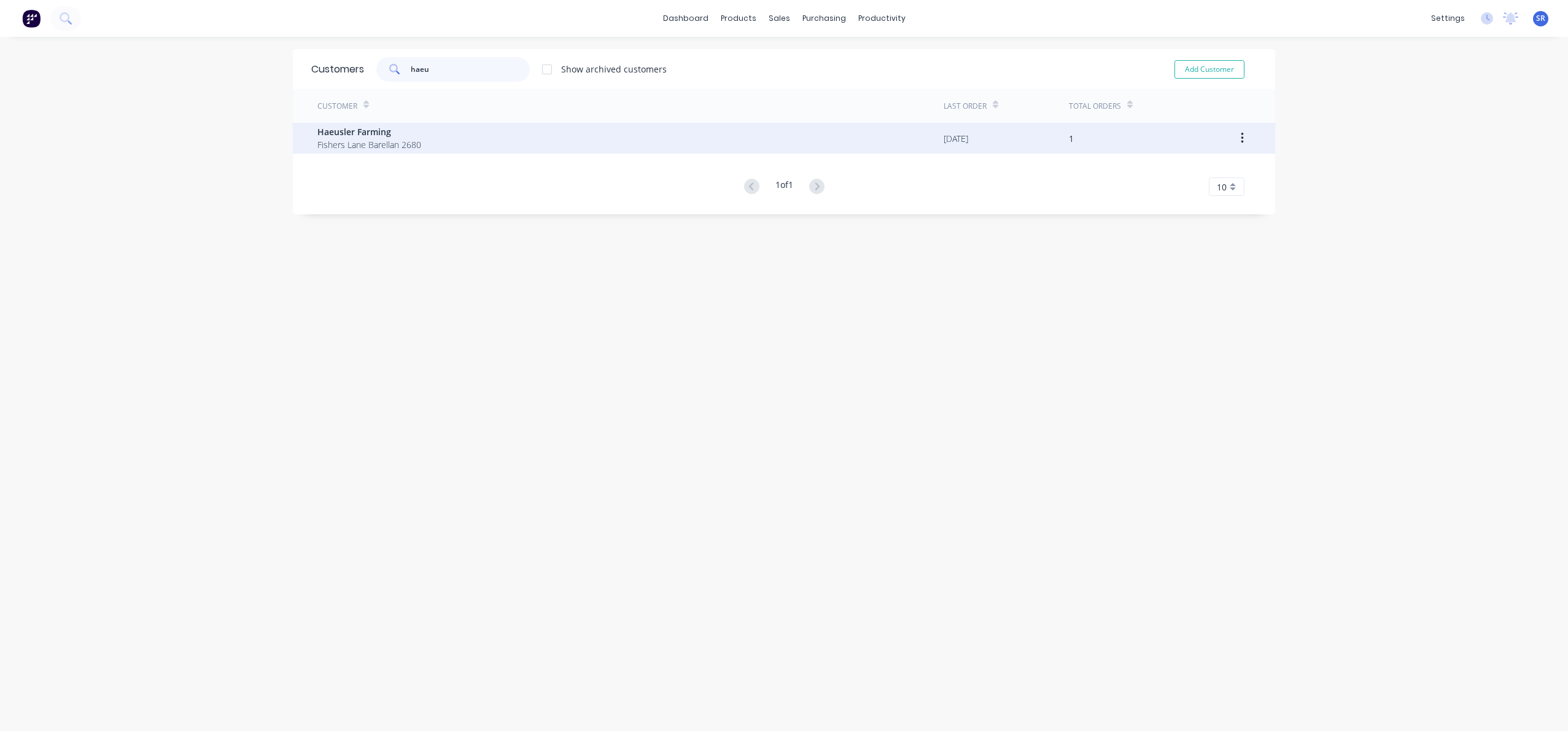
type input "haeu"
click at [350, 131] on span "Haeusler Farming" at bounding box center [369, 132] width 104 height 13
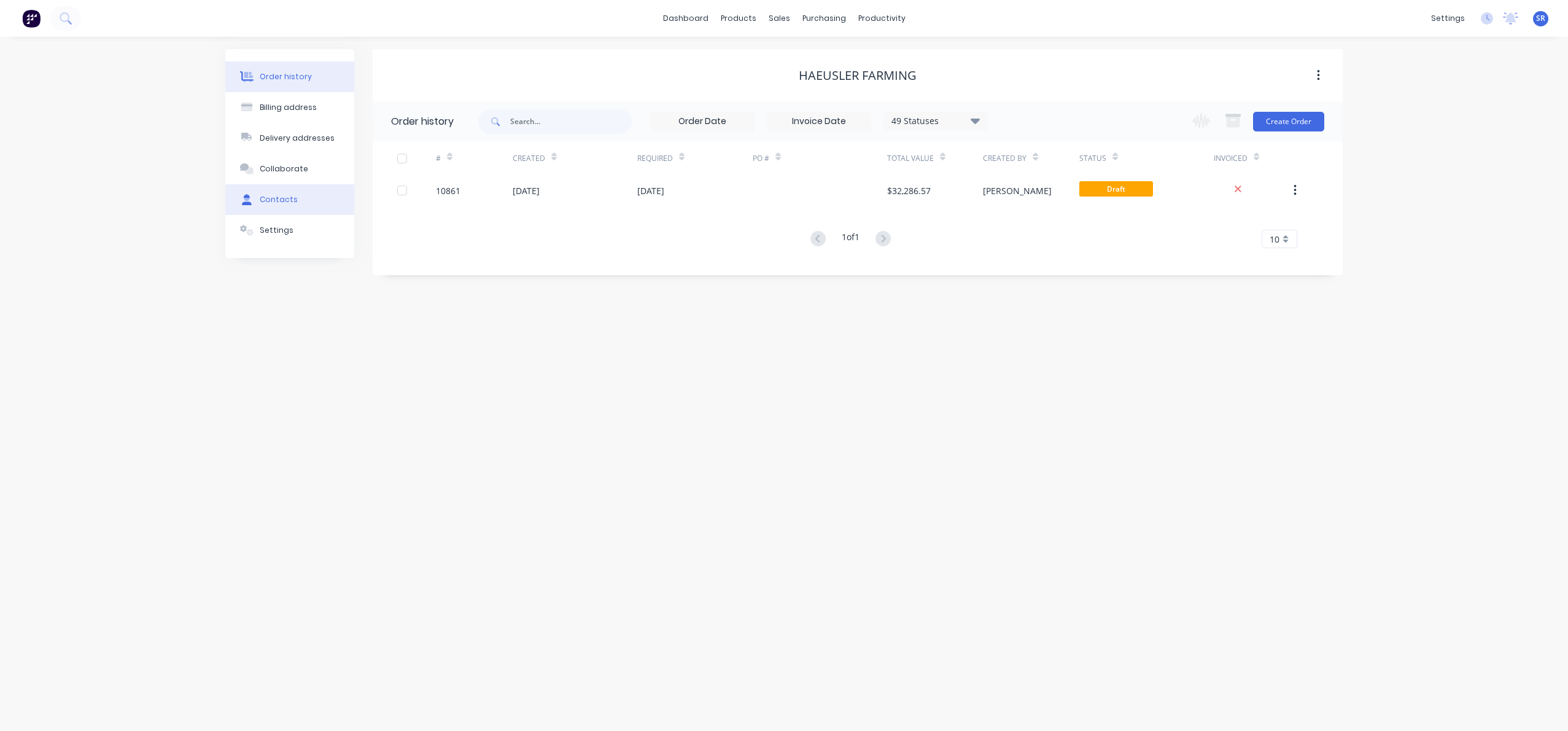
click at [282, 193] on button "Contacts" at bounding box center [290, 200] width 129 height 30
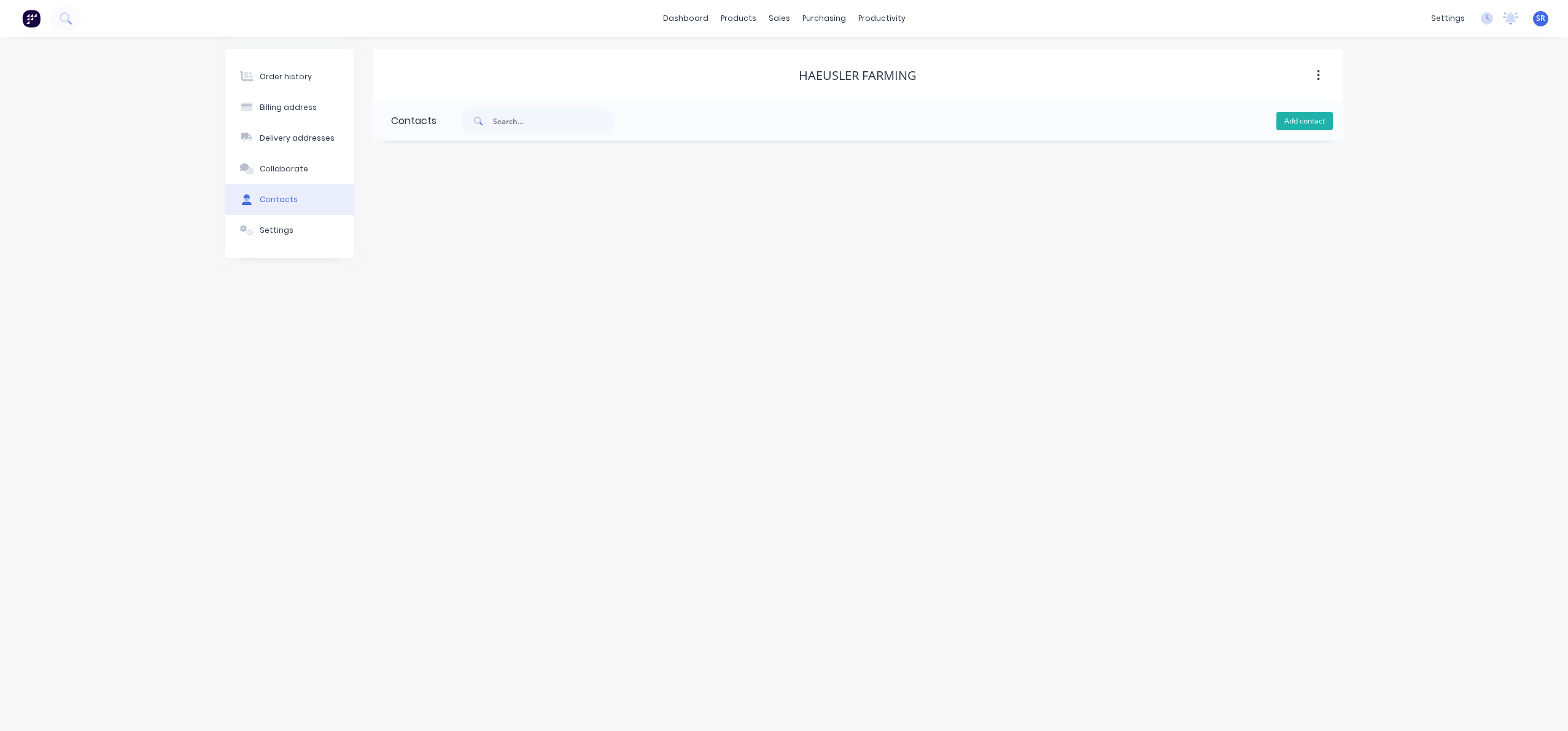
click at [1299, 116] on button "Add contact" at bounding box center [1304, 121] width 56 height 19
select select "AU"
click at [420, 212] on input "text" at bounding box center [491, 211] width 200 height 19
type input "[PERSON_NAME]"
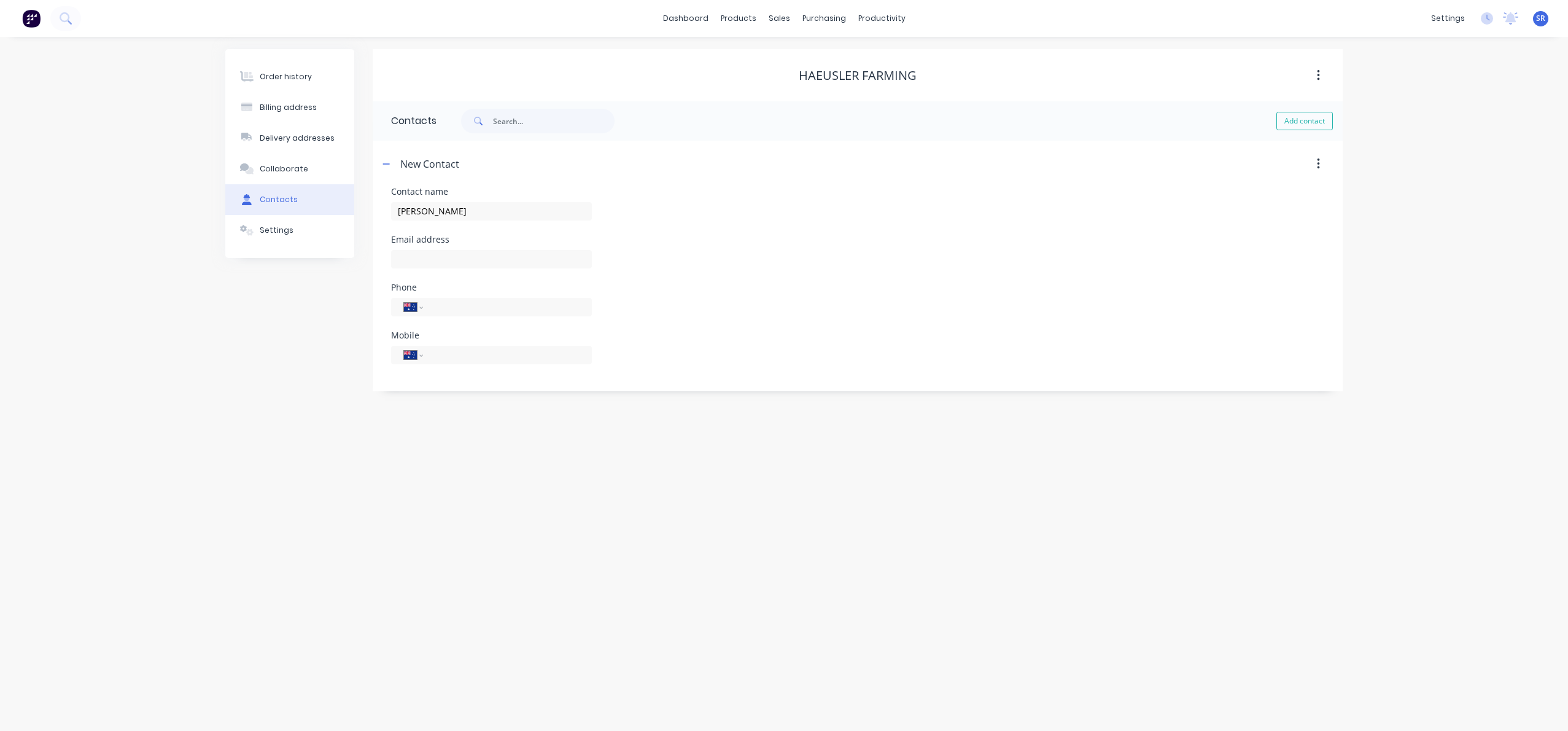
select select "AU"
paste input "[EMAIL_ADDRESS][DOMAIN_NAME]"
type input "[EMAIL_ADDRESS][DOMAIN_NAME]"
click at [444, 345] on div "International [GEOGRAPHIC_DATA] [GEOGRAPHIC_DATA] [GEOGRAPHIC_DATA] [GEOGRAPHIC…" at bounding box center [491, 361] width 200 height 36
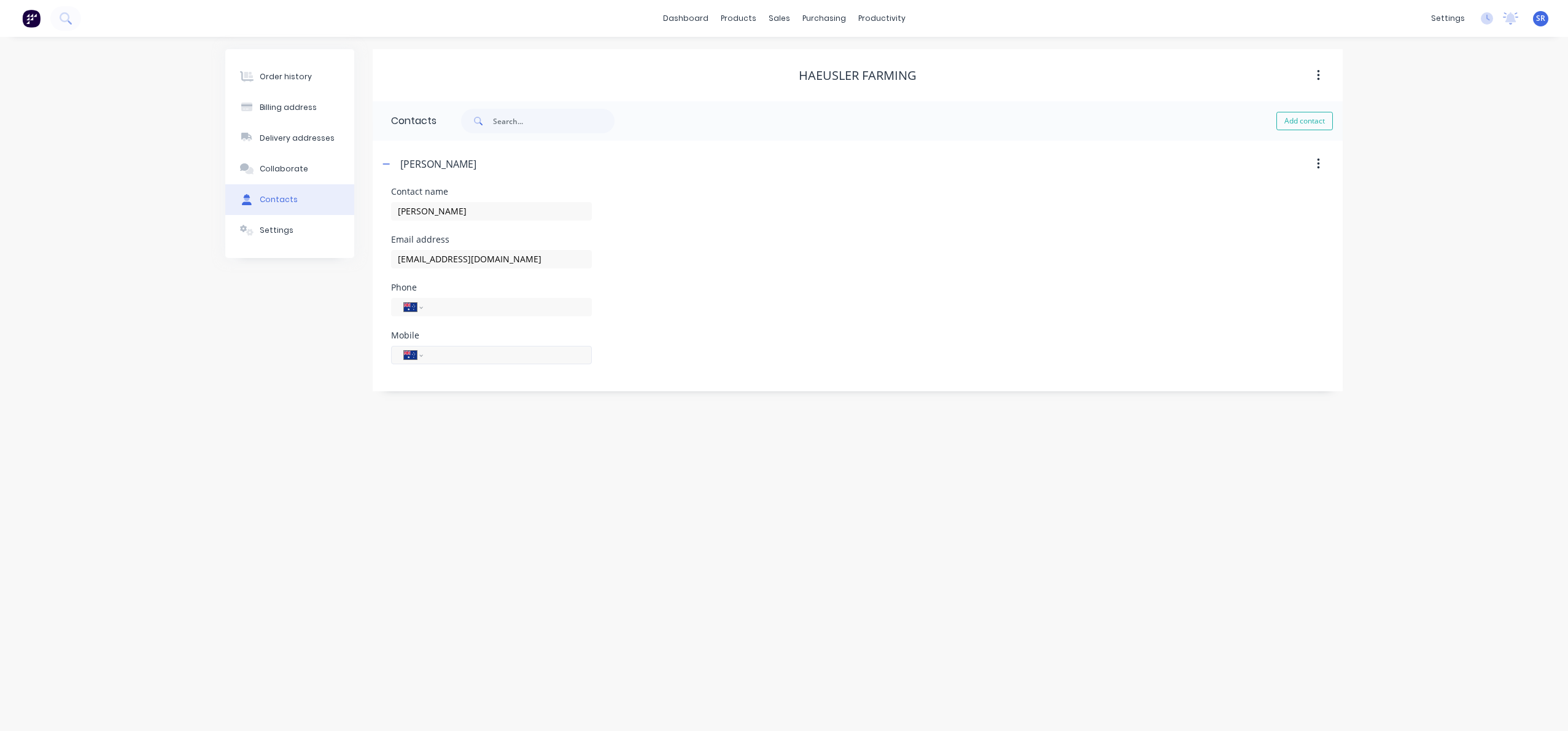
click at [444, 350] on input "tel" at bounding box center [505, 355] width 148 height 14
paste input "0429 976 174"
type input "0429 976 174"
click at [444, 429] on div "Order history Billing address Delivery addresses Collaborate Contacts Settings …" at bounding box center [784, 384] width 1568 height 694
click at [1295, 121] on button "Add contact" at bounding box center [1304, 121] width 56 height 19
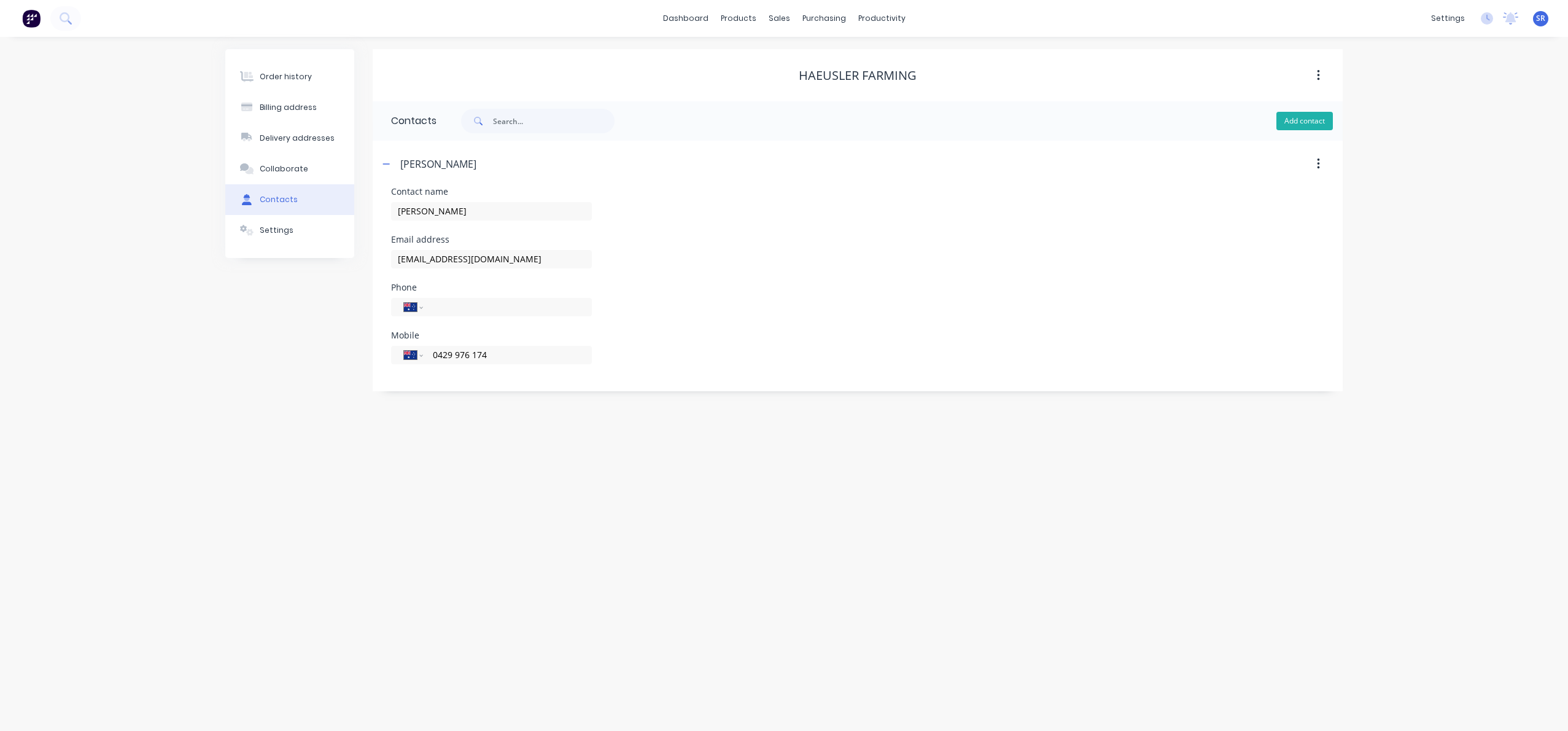
select select "AU"
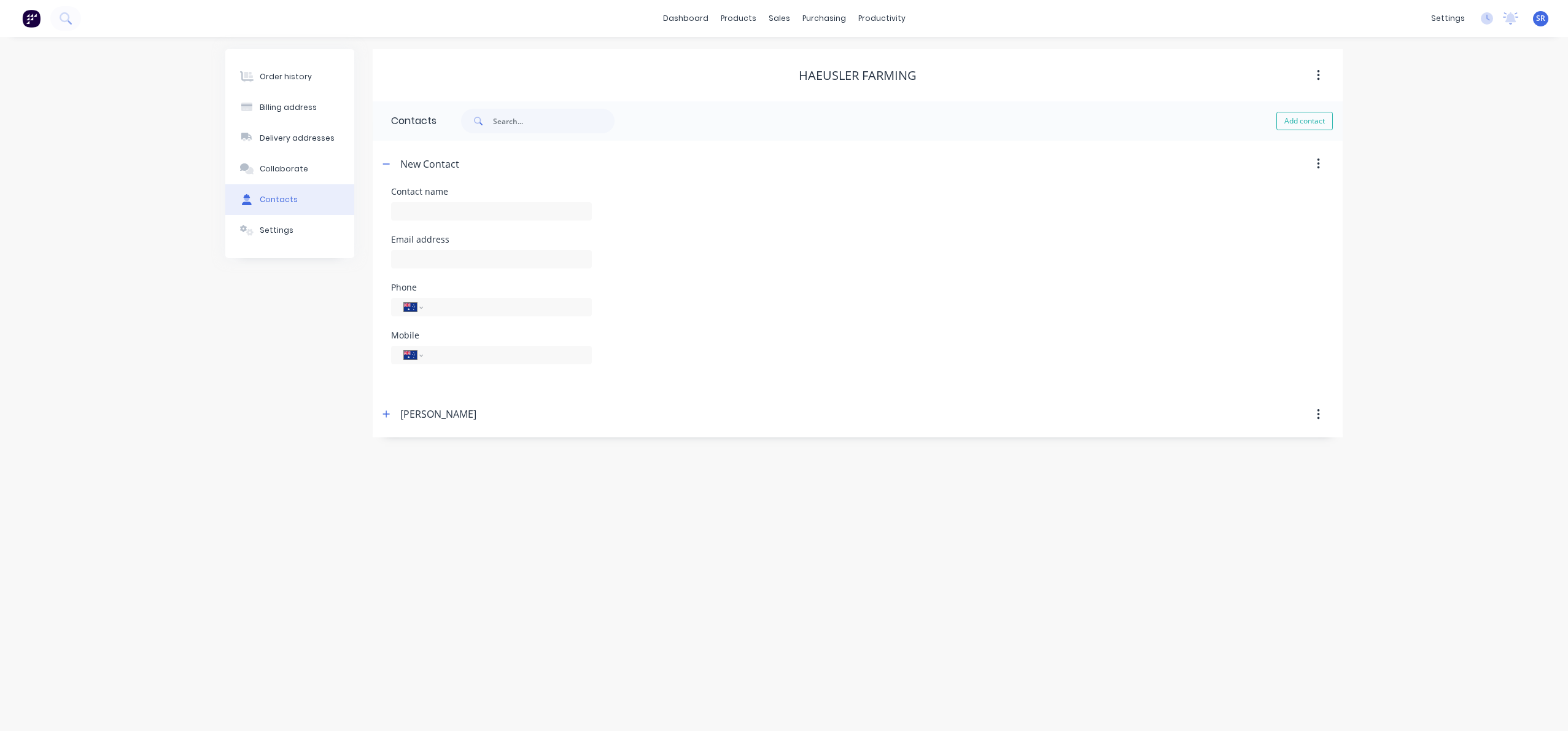
click at [1312, 162] on button "button" at bounding box center [1318, 164] width 29 height 22
click at [1268, 192] on div "Delete" at bounding box center [1275, 196] width 95 height 18
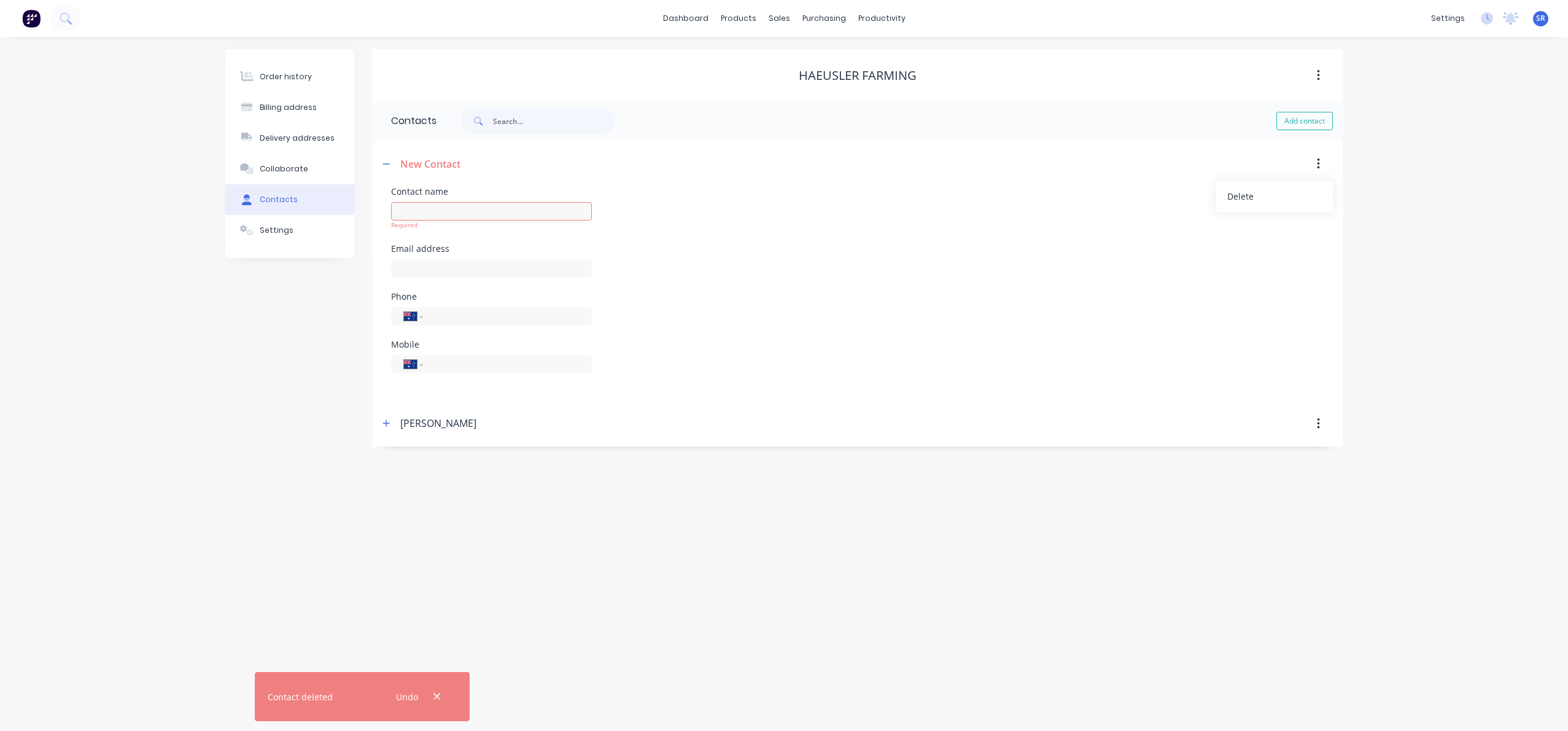
click at [1318, 425] on icon "button" at bounding box center [1318, 423] width 3 height 13
click at [1276, 455] on div "Delete" at bounding box center [1275, 456] width 95 height 18
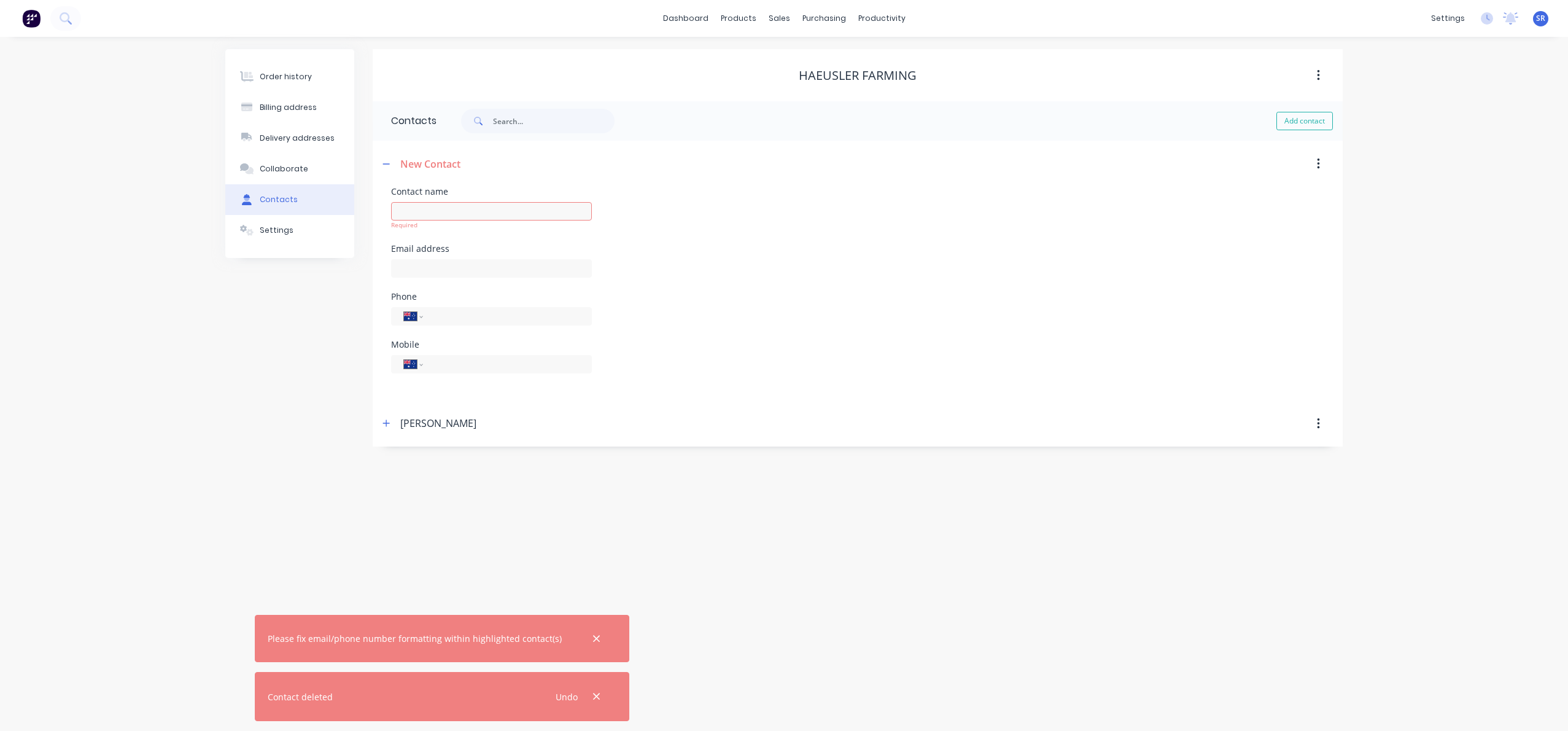
drag, startPoint x: 671, startPoint y: 507, endPoint x: 394, endPoint y: 373, distance: 307.7
click at [663, 506] on div "Order history Billing address Delivery addresses Collaborate Contacts Settings …" at bounding box center [784, 384] width 1568 height 694
click at [287, 174] on div "Collaborate" at bounding box center [284, 169] width 48 height 11
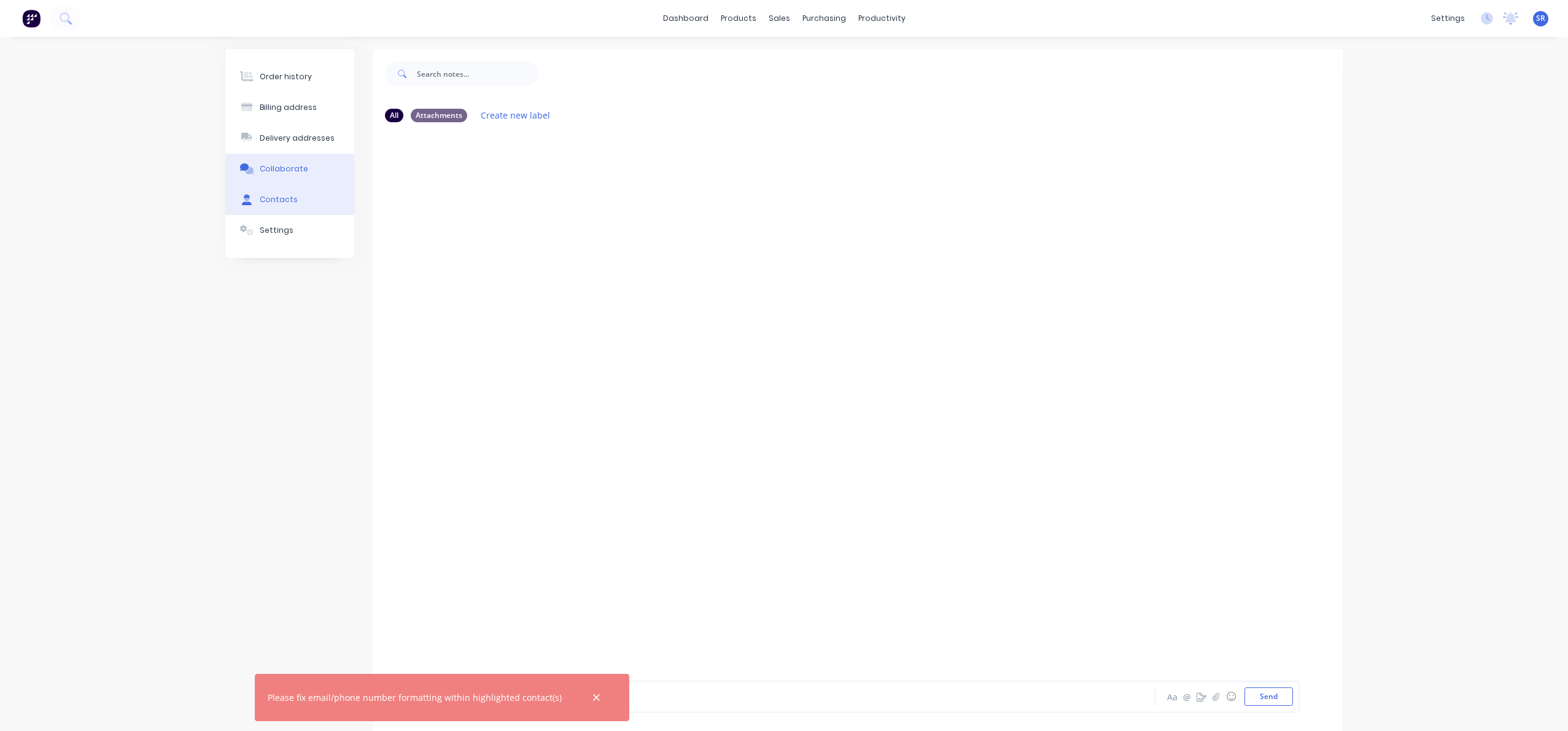
click at [281, 200] on div "Contacts" at bounding box center [278, 200] width 38 height 11
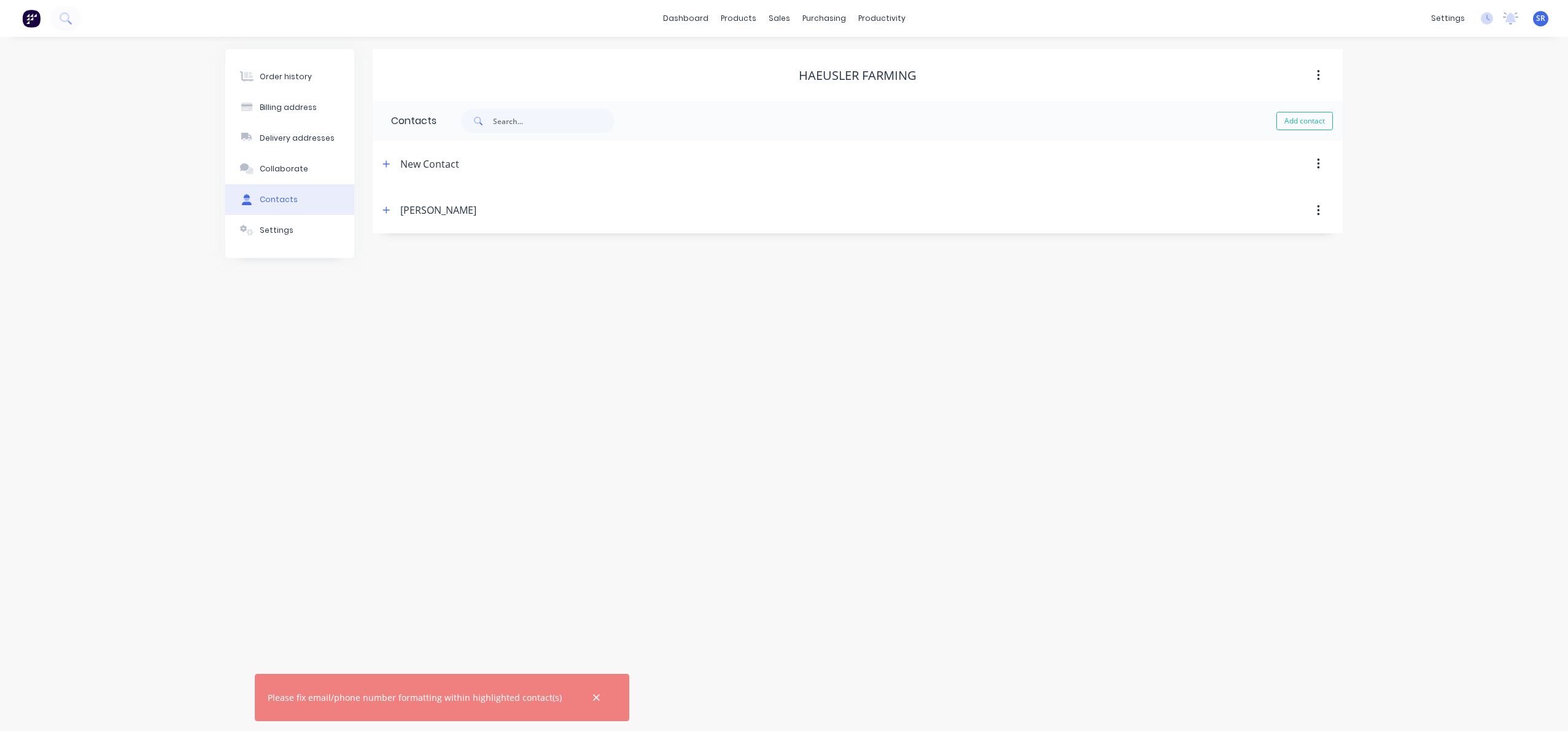
click at [1313, 162] on button "button" at bounding box center [1318, 164] width 29 height 22
click at [1258, 191] on div "Delete" at bounding box center [1275, 196] width 95 height 18
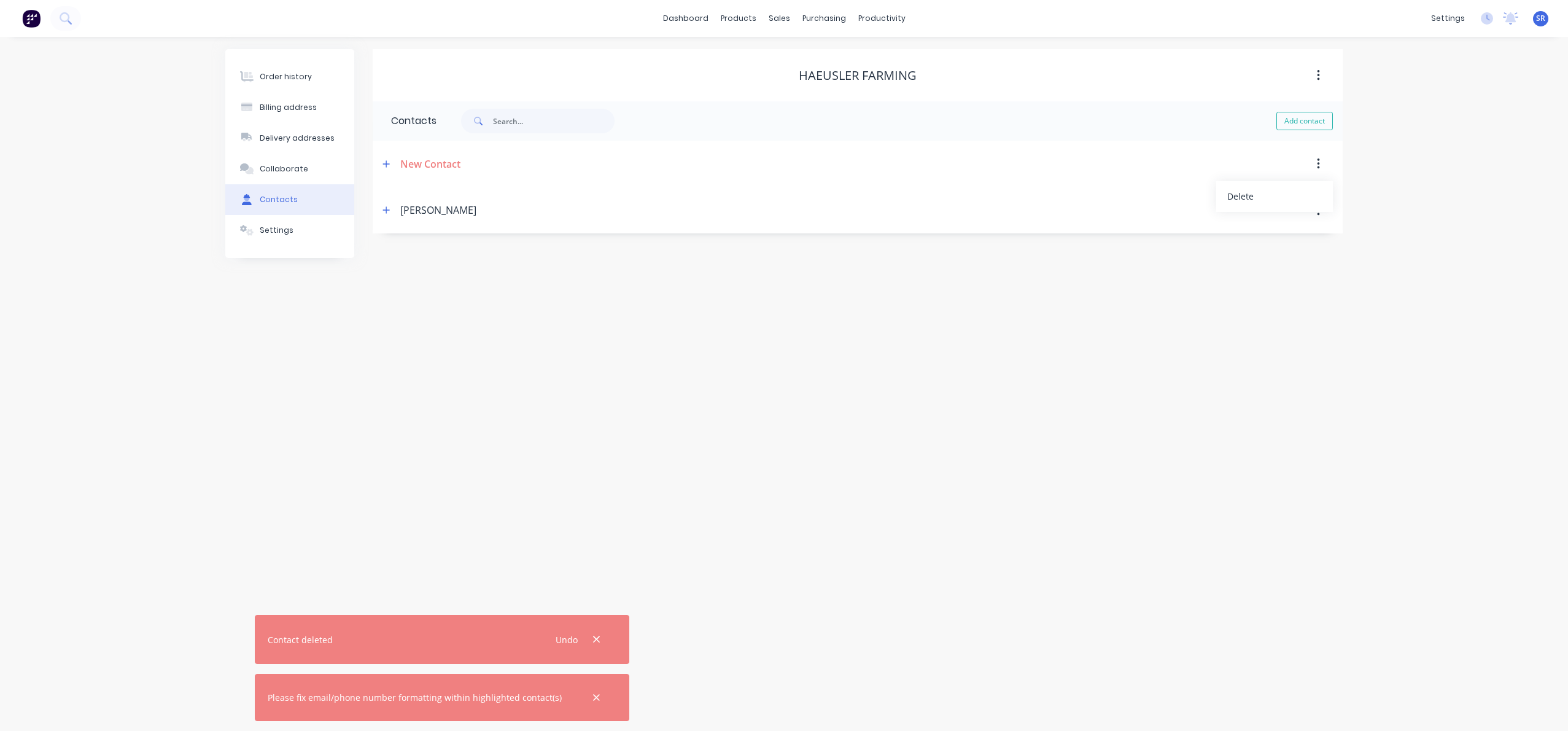
drag, startPoint x: 632, startPoint y: 490, endPoint x: 599, endPoint y: 452, distance: 50.3
click at [628, 484] on div "Order history Billing address Delivery addresses Collaborate Contacts Settings …" at bounding box center [784, 384] width 1568 height 694
drag, startPoint x: 427, startPoint y: 163, endPoint x: 392, endPoint y: 165, distance: 35.1
click at [427, 163] on div "New Contact" at bounding box center [430, 164] width 60 height 14
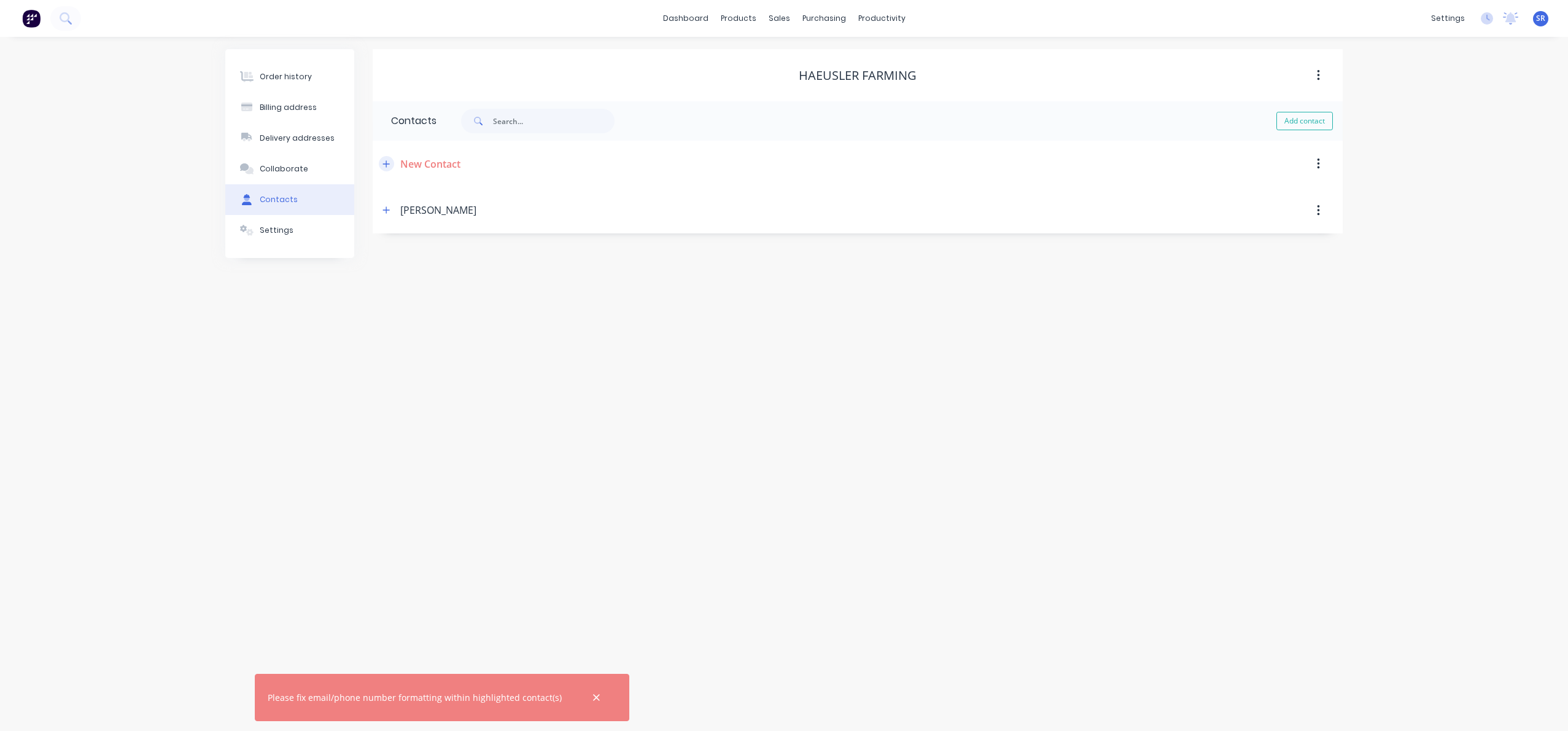
click at [384, 166] on icon "button" at bounding box center [386, 164] width 7 height 9
drag, startPoint x: 463, startPoint y: 209, endPoint x: 470, endPoint y: 213, distance: 8.1
click at [463, 209] on input "text" at bounding box center [491, 211] width 200 height 19
type input "dsvc"
click at [911, 357] on div "Mobile International [GEOGRAPHIC_DATA] [GEOGRAPHIC_DATA] [GEOGRAPHIC_DATA] [GEO…" at bounding box center [857, 355] width 933 height 48
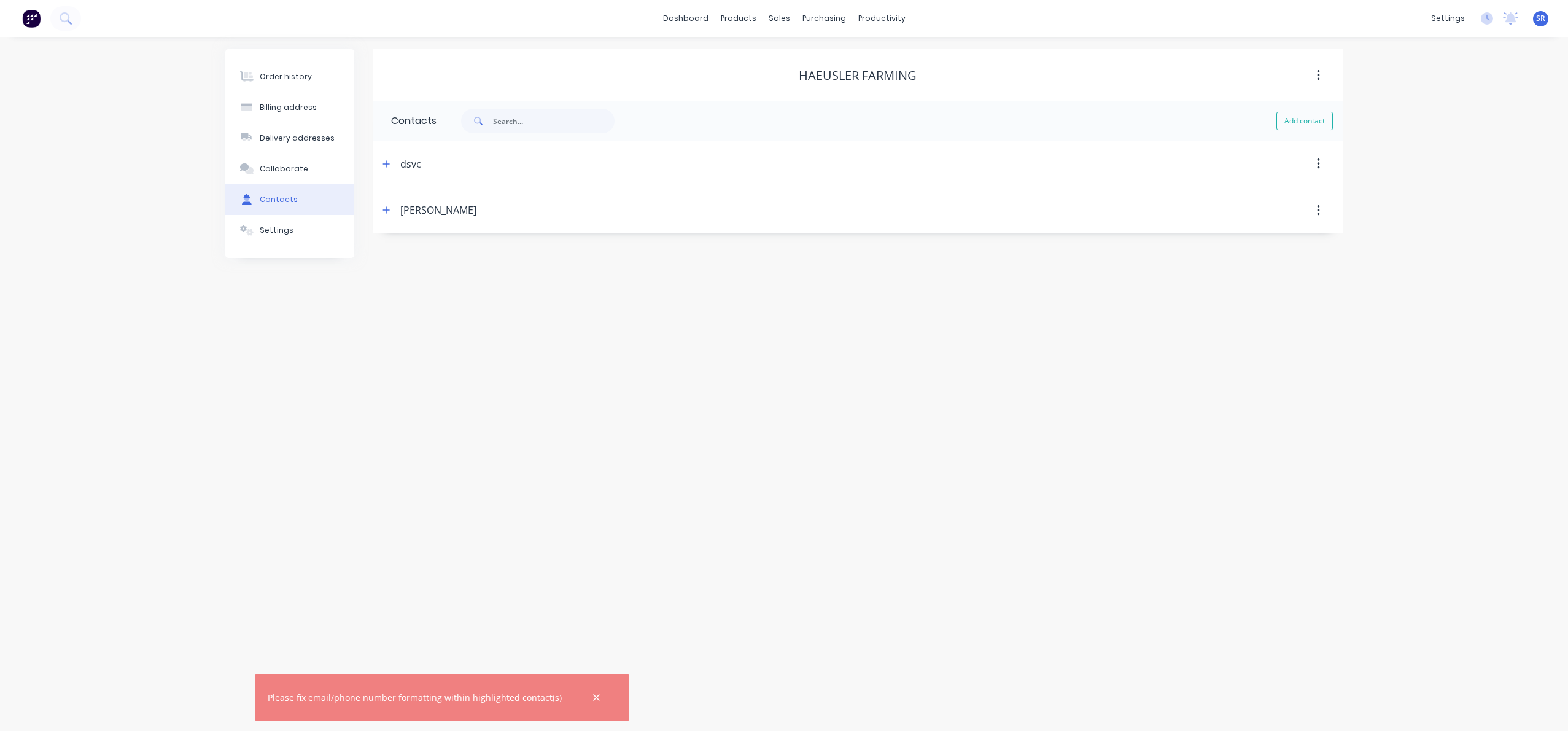
click at [1320, 162] on button "button" at bounding box center [1318, 164] width 29 height 22
click at [1254, 205] on button "Delete" at bounding box center [1275, 196] width 116 height 24
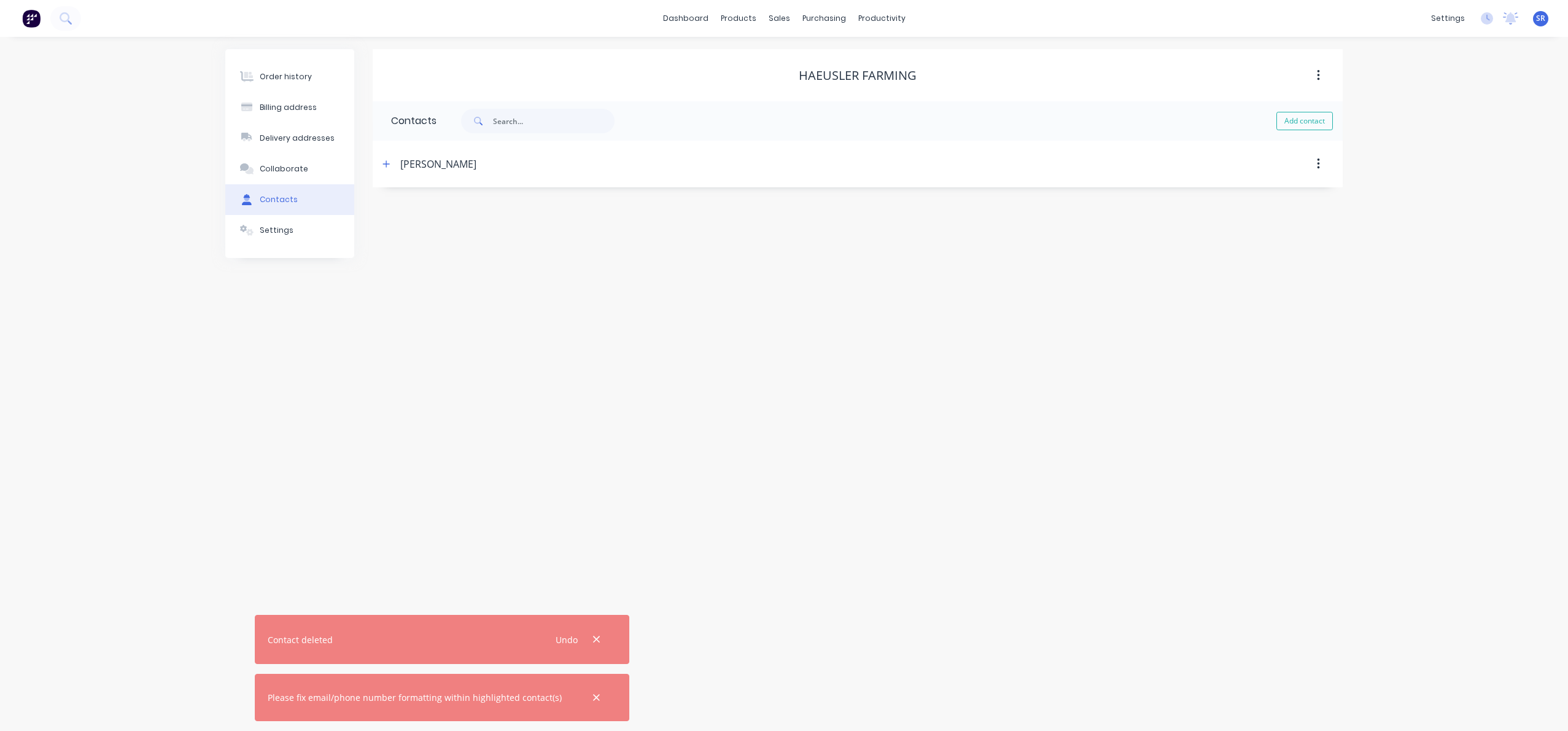
click at [403, 299] on div "Order history Billing address Delivery addresses Collaborate Contacts Settings …" at bounding box center [784, 384] width 1568 height 694
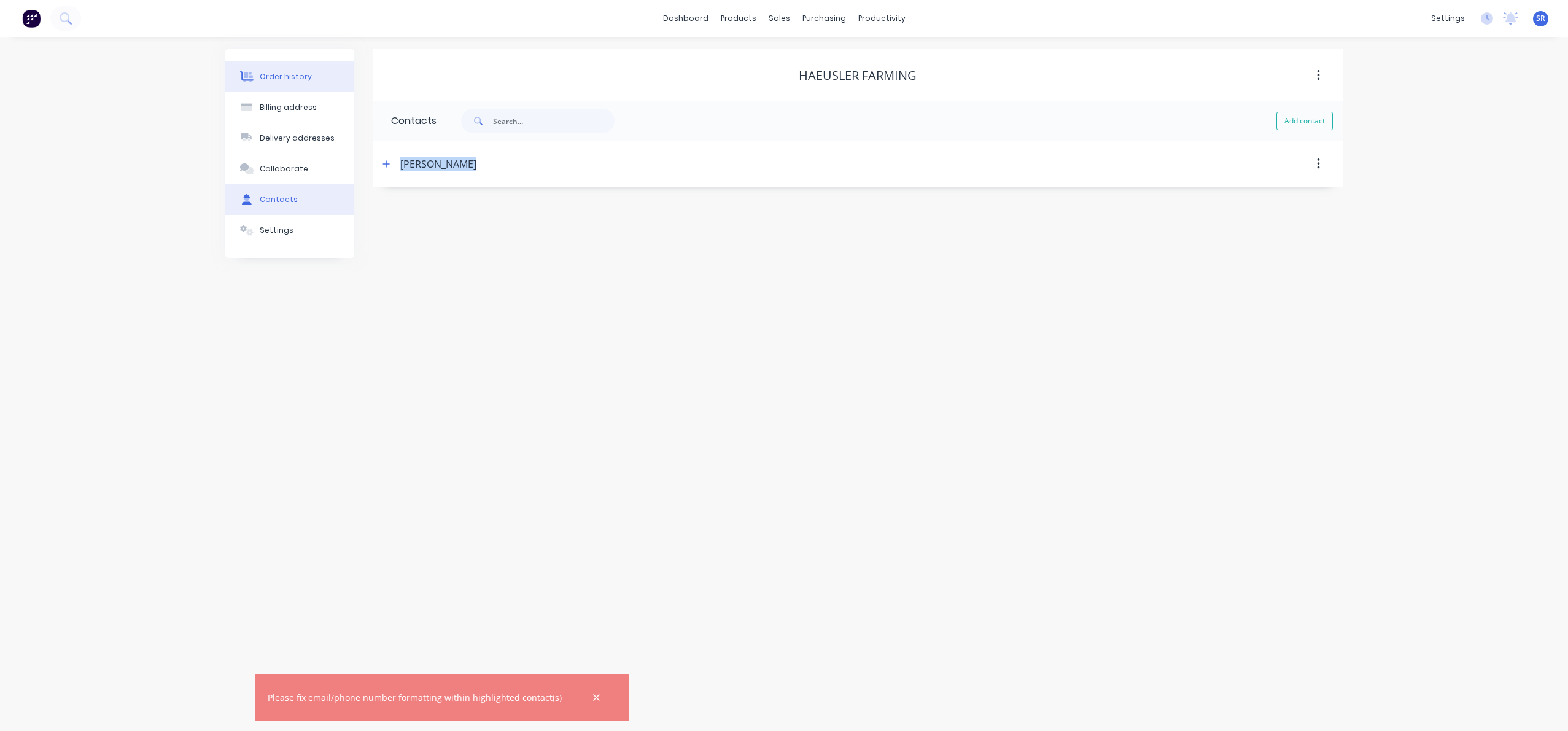
click at [287, 71] on button "Order history" at bounding box center [290, 77] width 129 height 30
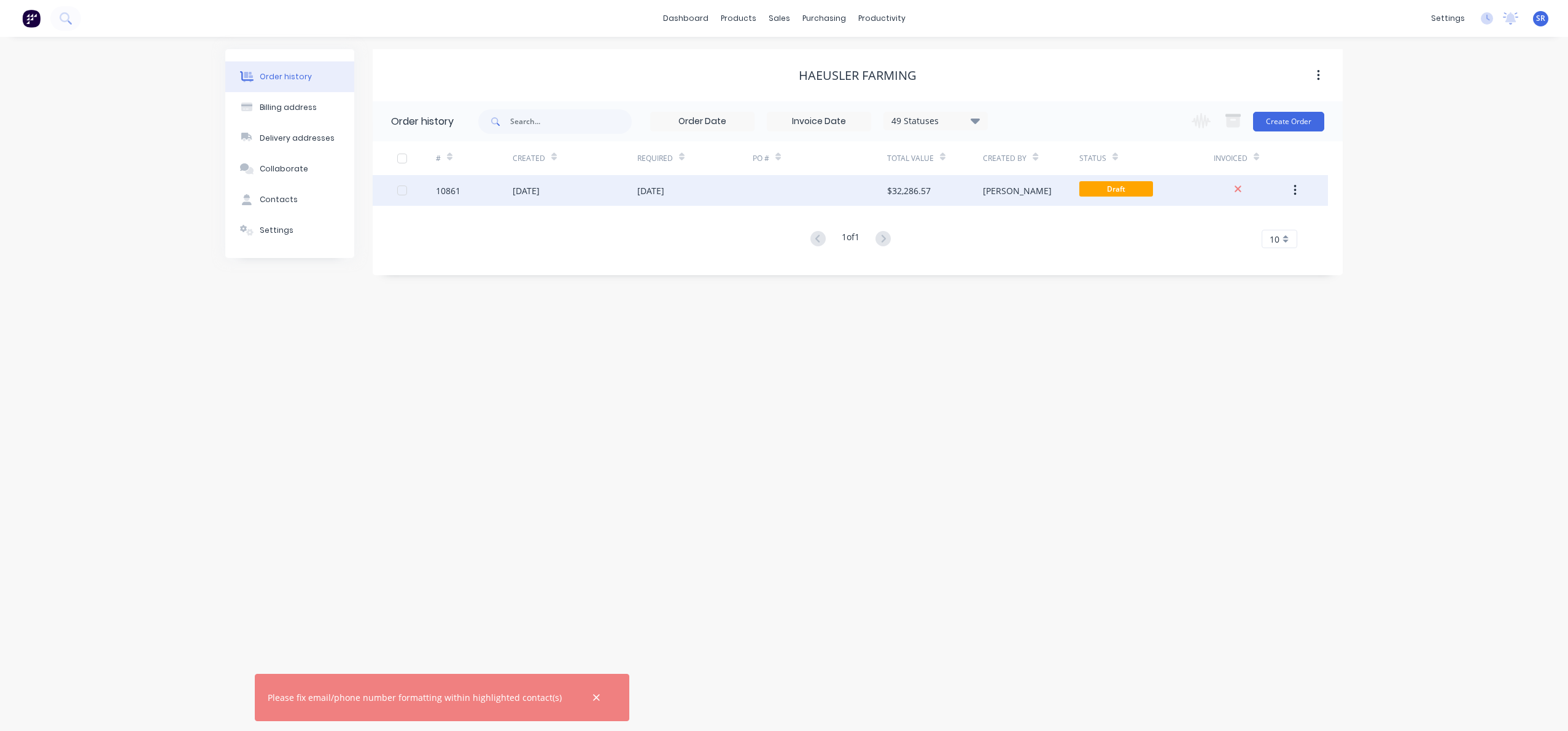
click at [539, 186] on div "[DATE]" at bounding box center [526, 191] width 27 height 13
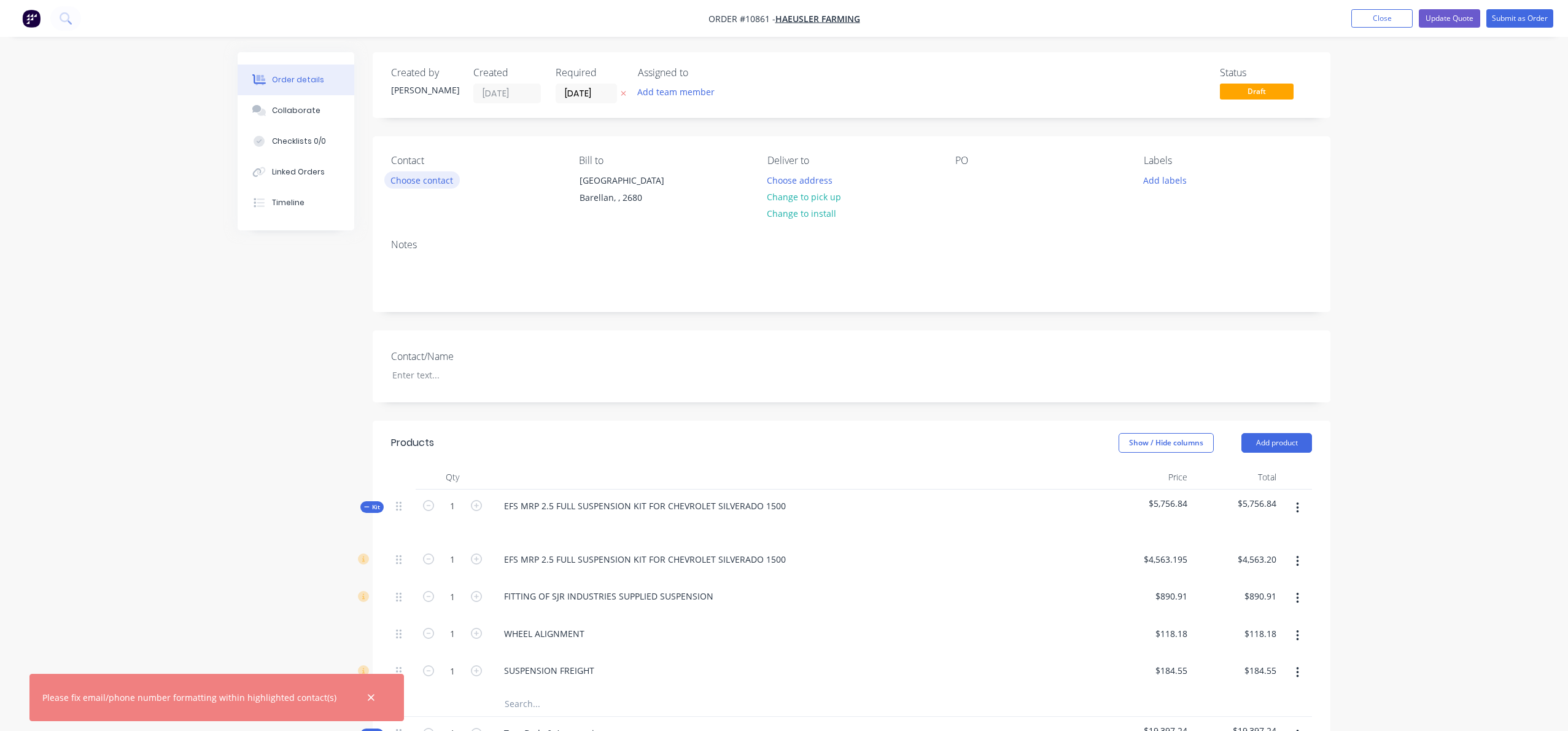
click at [439, 179] on button "Choose contact" at bounding box center [422, 180] width 75 height 17
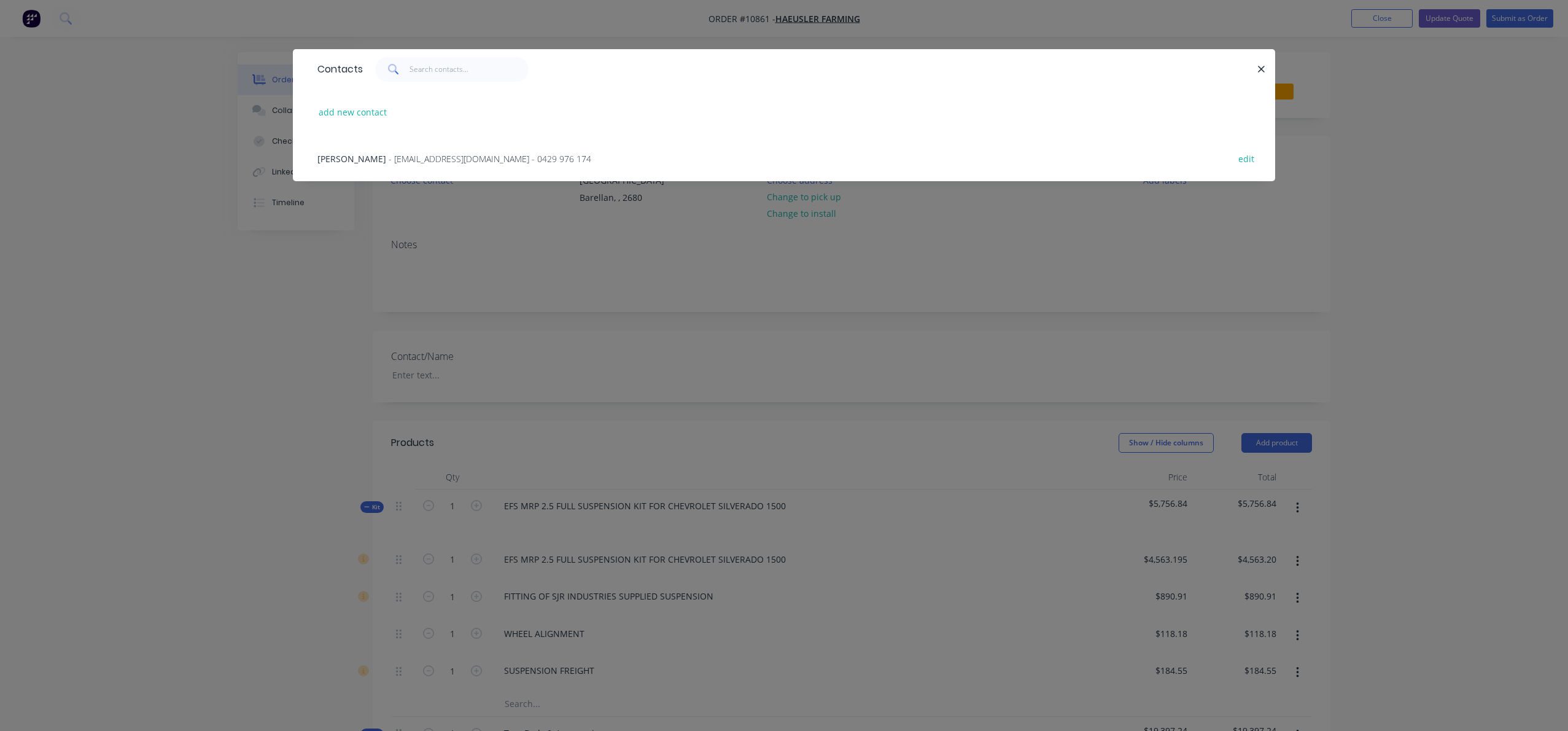
click at [354, 160] on span "[PERSON_NAME]" at bounding box center [352, 158] width 69 height 12
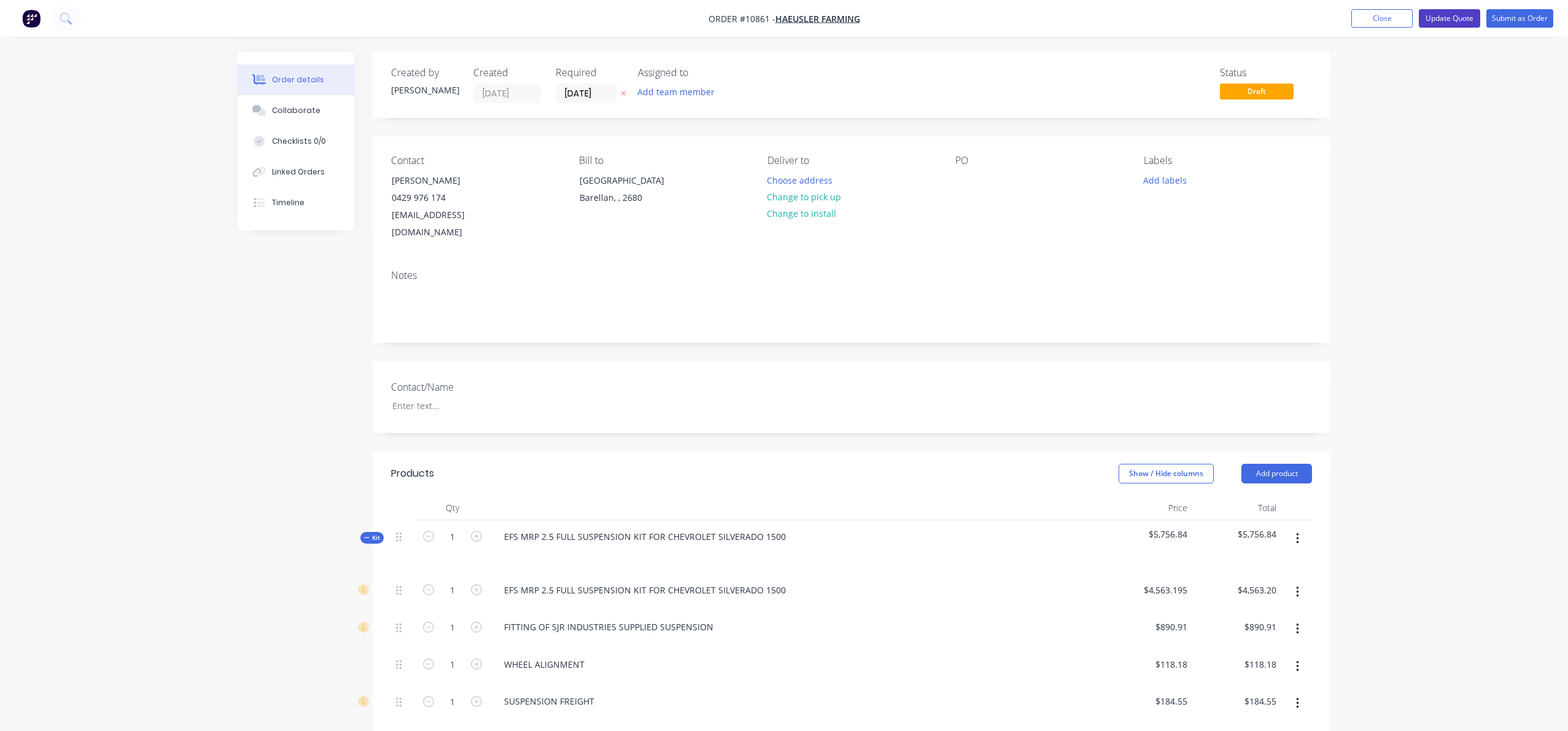
click at [1455, 18] on button "Update Quote" at bounding box center [1449, 18] width 62 height 19
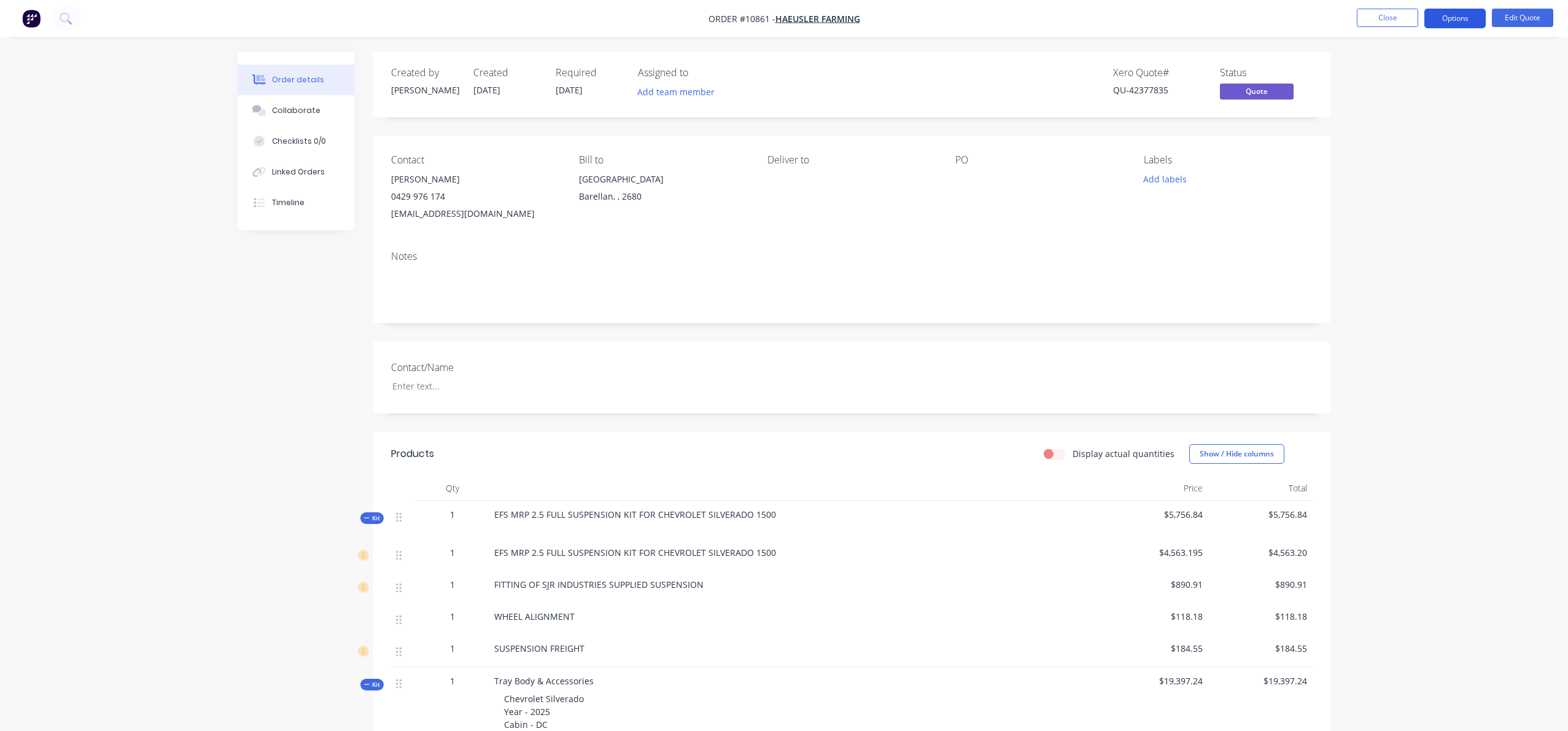
click at [1448, 19] on button "Options" at bounding box center [1454, 19] width 62 height 20
click at [1383, 77] on div "Quote" at bounding box center [1418, 74] width 113 height 18
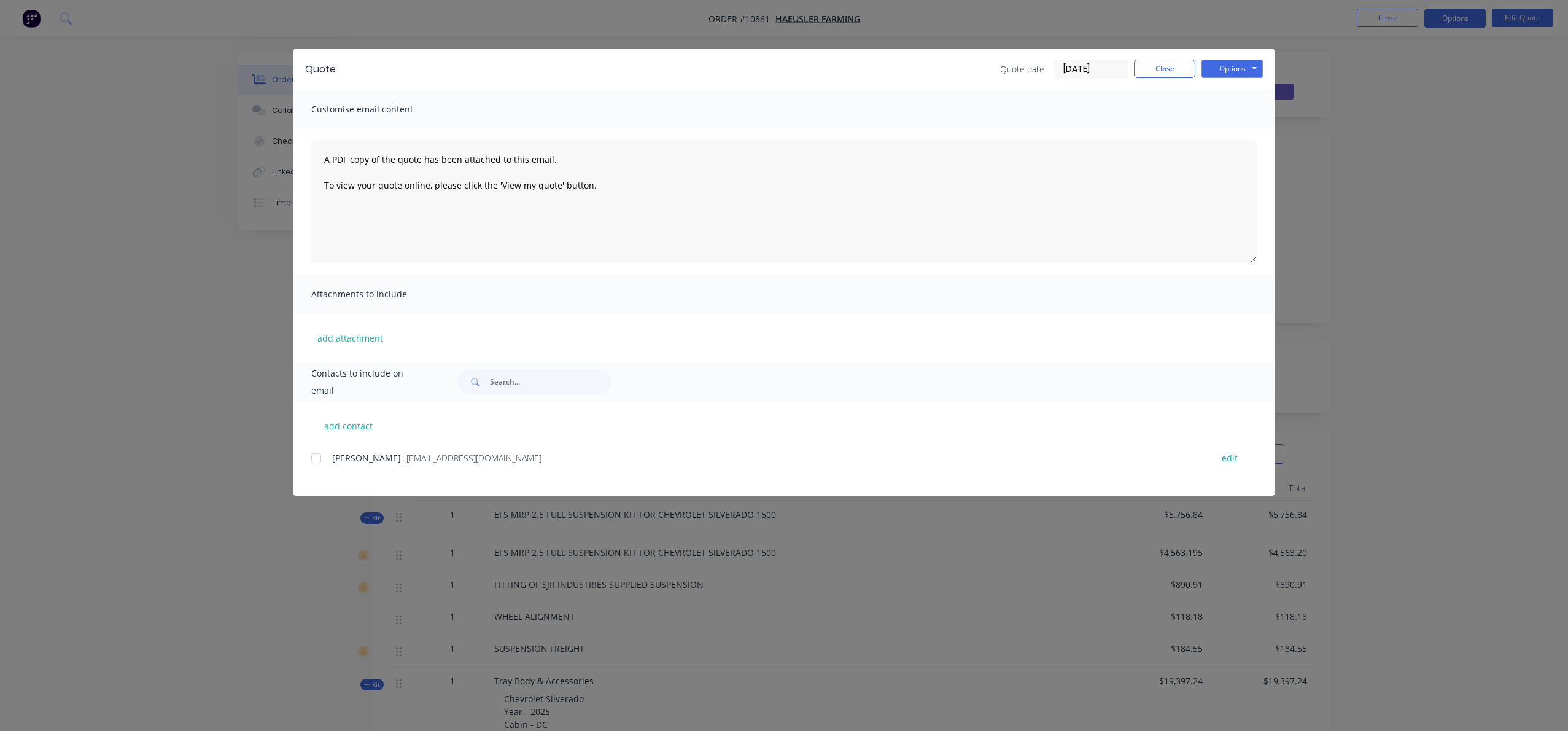
click at [318, 457] on div at bounding box center [316, 457] width 24 height 24
click at [1234, 77] on div "Options Preview Print Email" at bounding box center [1232, 70] width 62 height 20
click at [1244, 65] on button "Options" at bounding box center [1232, 69] width 62 height 19
click at [1239, 130] on button "Email" at bounding box center [1241, 131] width 79 height 21
click at [242, 285] on div "Quote Quote date [DATE] Close Options Preview Print Email Customise email conte…" at bounding box center [784, 365] width 1568 height 731
